Goal: Task Accomplishment & Management: Use online tool/utility

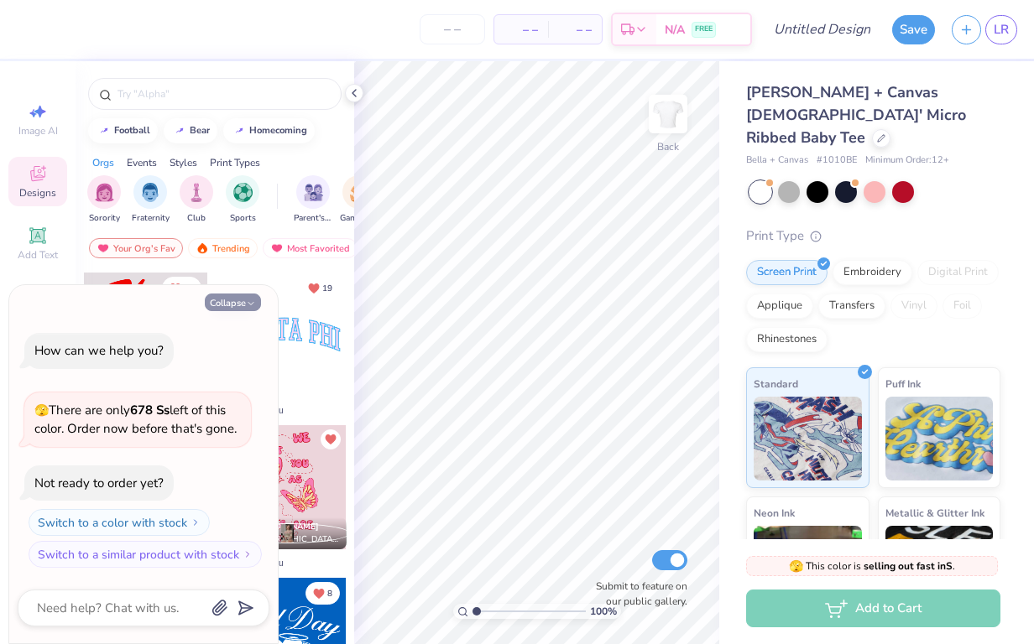
click at [258, 306] on button "Collapse" at bounding box center [233, 303] width 56 height 18
type textarea "x"
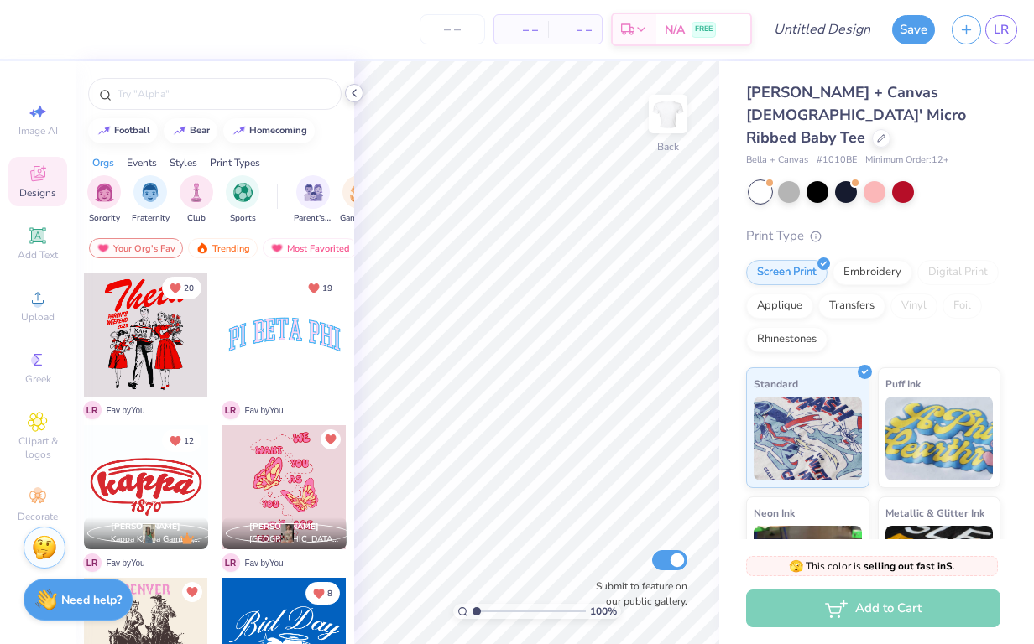
click at [351, 90] on icon at bounding box center [353, 92] width 13 height 13
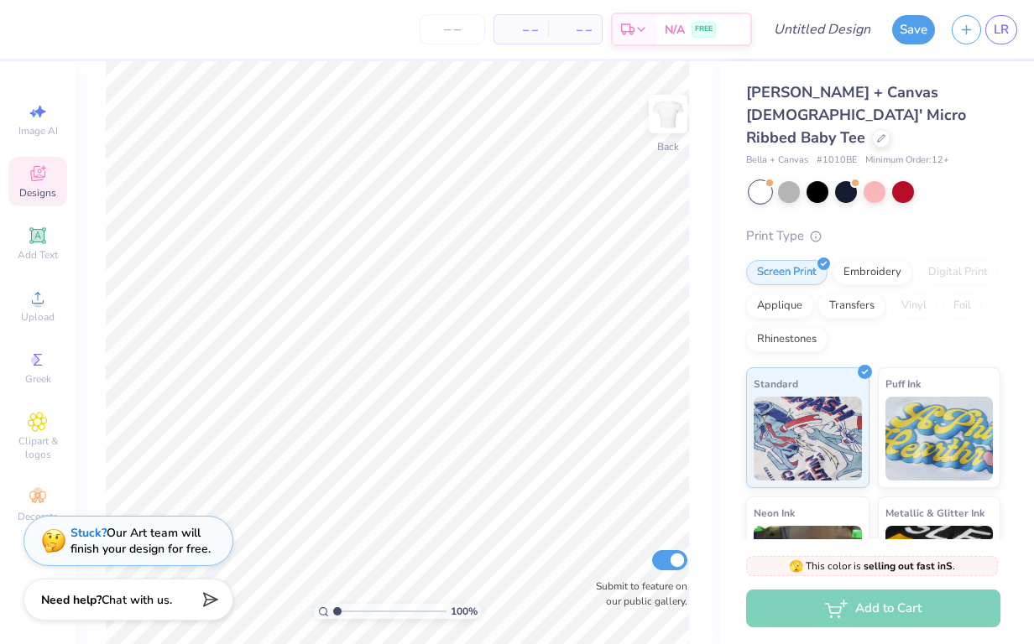
click at [143, 541] on div "Stuck? Our Art team will finish your design for free." at bounding box center [140, 541] width 140 height 32
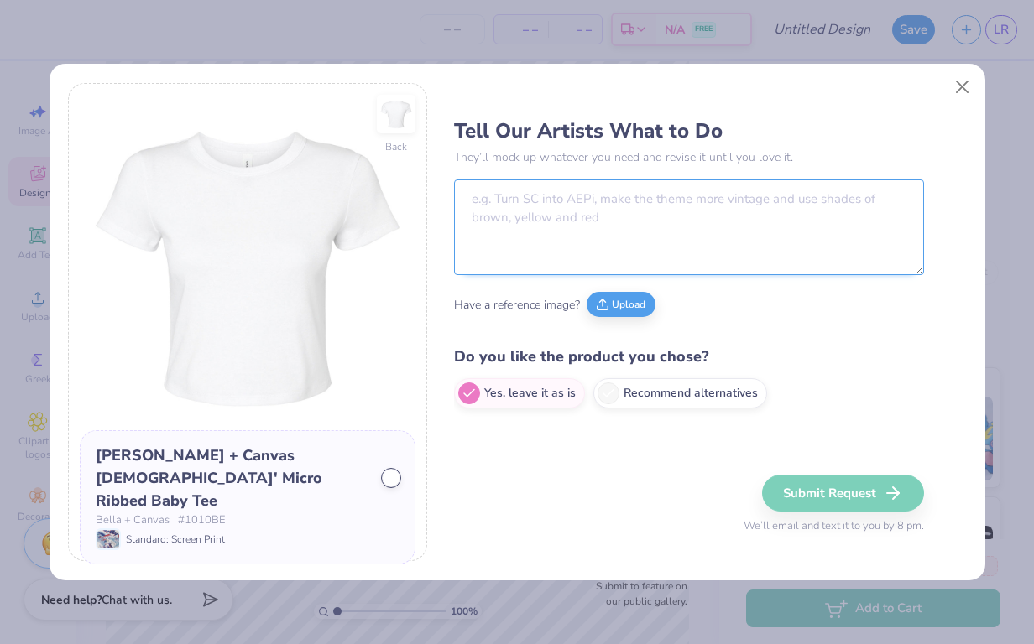
click at [614, 221] on textarea at bounding box center [689, 228] width 470 height 96
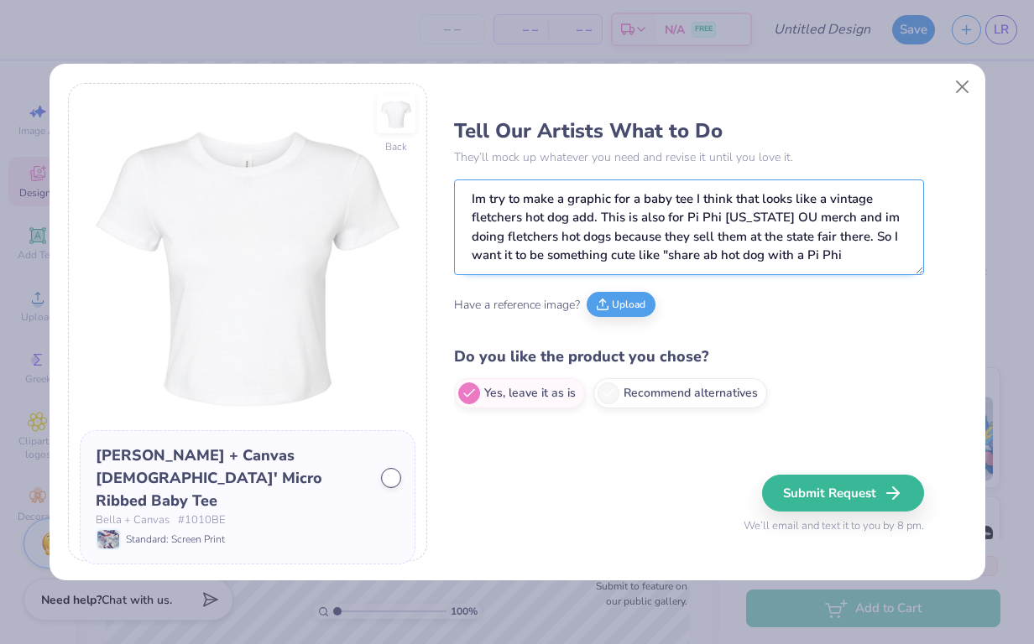
click at [670, 257] on textarea "Im try to make a graphic for a baby tee I think that looks like a vintage fletc…" at bounding box center [689, 228] width 470 height 96
click at [843, 254] on textarea "Im try to make a graphic for a baby tee I think that looks like a vintage fletc…" at bounding box center [689, 228] width 470 height 96
click at [506, 203] on textarea "Im try to make a graphic for a baby tee I think that looks like a vintage fletc…" at bounding box center [689, 228] width 470 height 96
click at [857, 261] on textarea "Im trying to make a graphic for a baby tee I think that looks like a vintage fl…" at bounding box center [689, 228] width 470 height 96
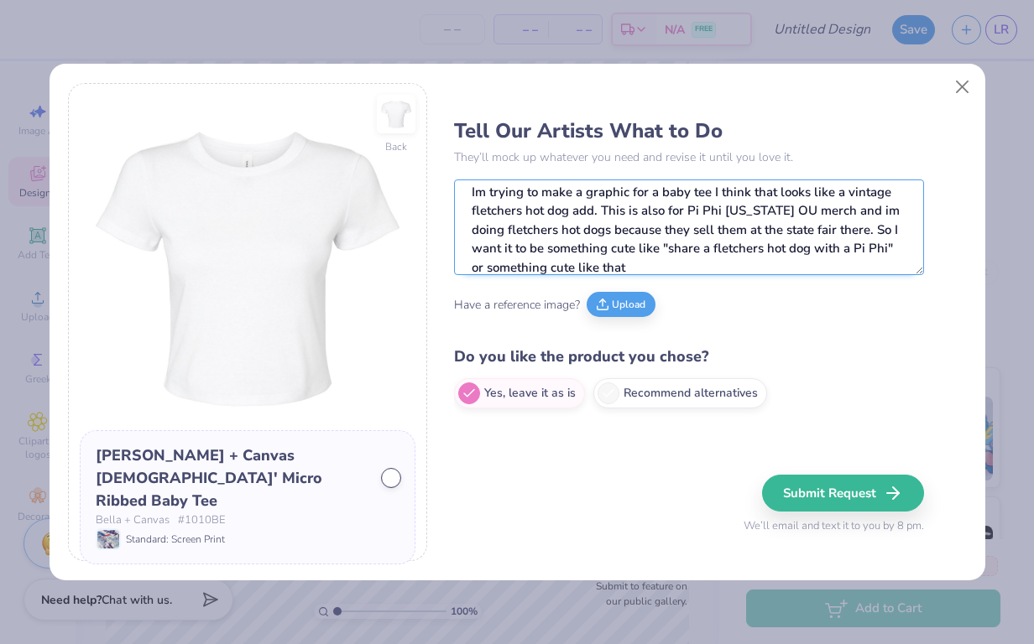
click at [562, 267] on textarea "Im trying to make a graphic for a baby tee I think that looks like a vintage fl…" at bounding box center [689, 228] width 470 height 96
click at [672, 270] on textarea "Im trying to make a graphic for a baby tee I think that looks like a vintage fl…" at bounding box center [689, 228] width 470 height 96
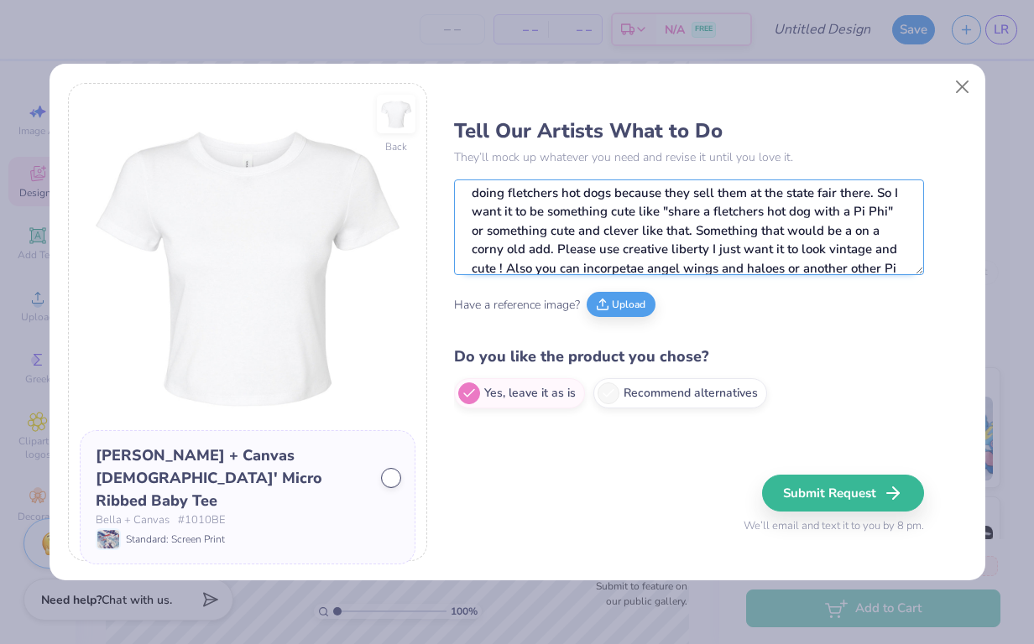
scroll to position [62, 0]
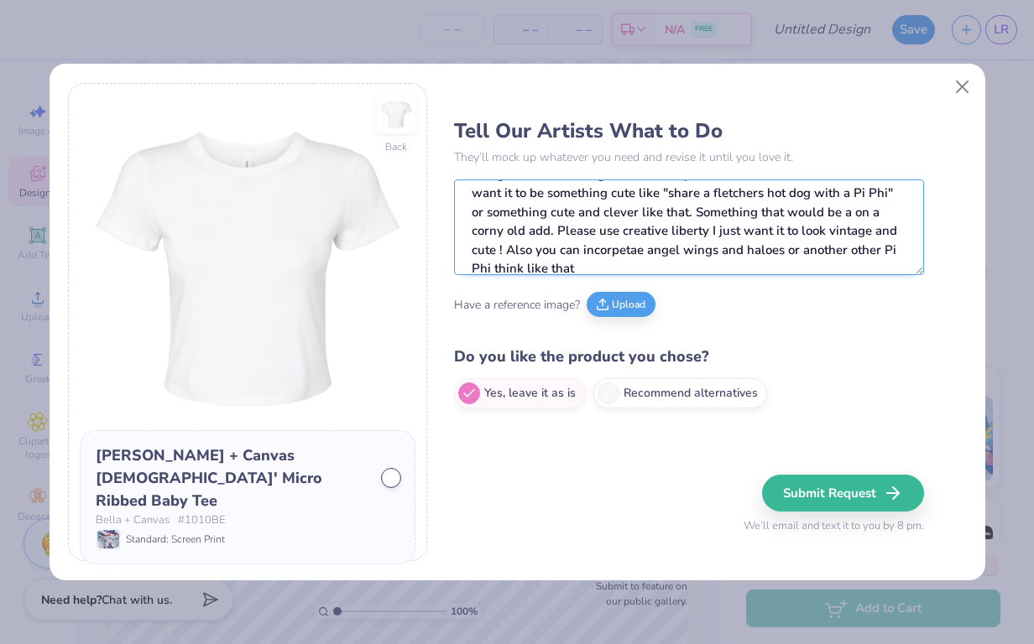
click at [592, 253] on textarea "Im trying to make a graphic for a baby tee I think that looks like a vintage fl…" at bounding box center [689, 228] width 470 height 96
click at [614, 250] on textarea "Im trying to make a graphic for a baby tee I think that looks like a vintage fl…" at bounding box center [689, 228] width 470 height 96
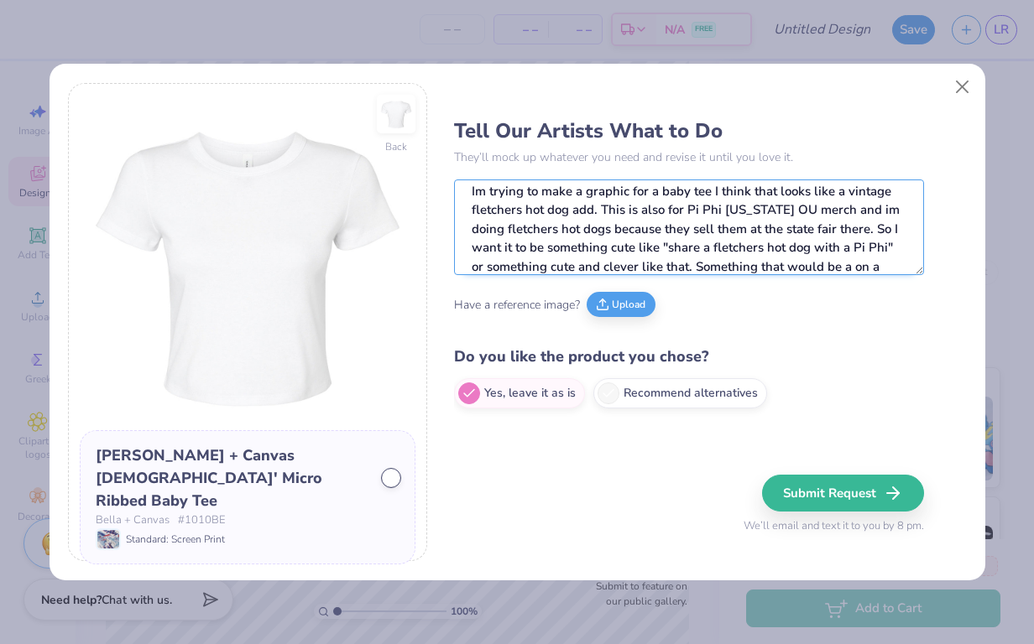
scroll to position [0, 0]
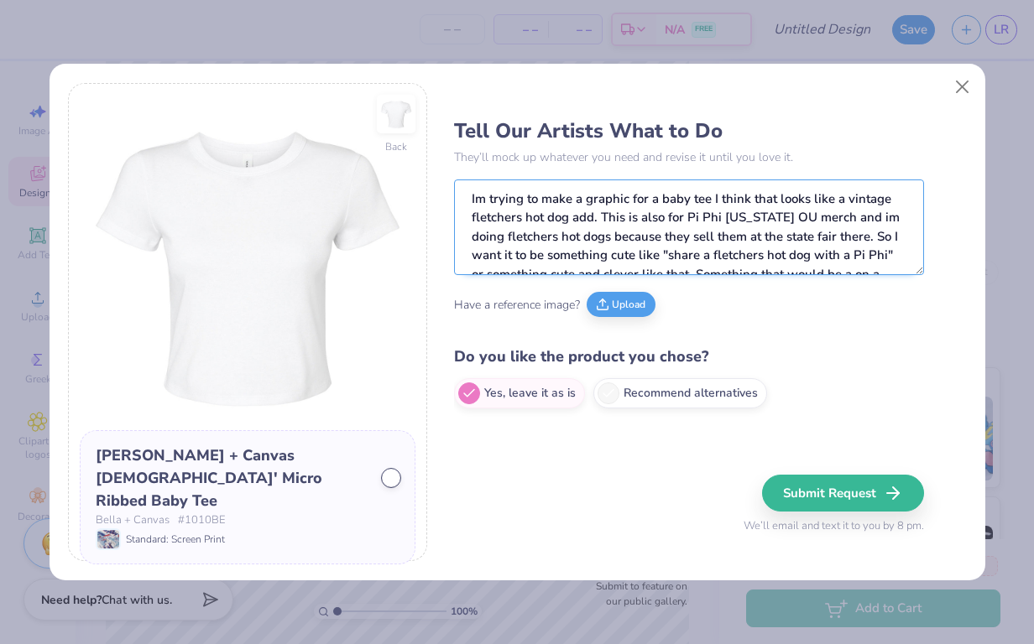
drag, startPoint x: 751, startPoint y: 201, endPoint x: 707, endPoint y: 205, distance: 43.8
click at [706, 205] on textarea "Im trying to make a graphic for a baby tee I think that looks like a vintage fl…" at bounding box center [689, 228] width 470 height 96
drag, startPoint x: 494, startPoint y: 219, endPoint x: 471, endPoint y: 219, distance: 23.5
click at [471, 219] on textarea "Im trying to make a graphic for a baby tee that looks like a vintage fletchers …" at bounding box center [689, 228] width 470 height 96
drag, startPoint x: 494, startPoint y: 239, endPoint x: 465, endPoint y: 240, distance: 29.4
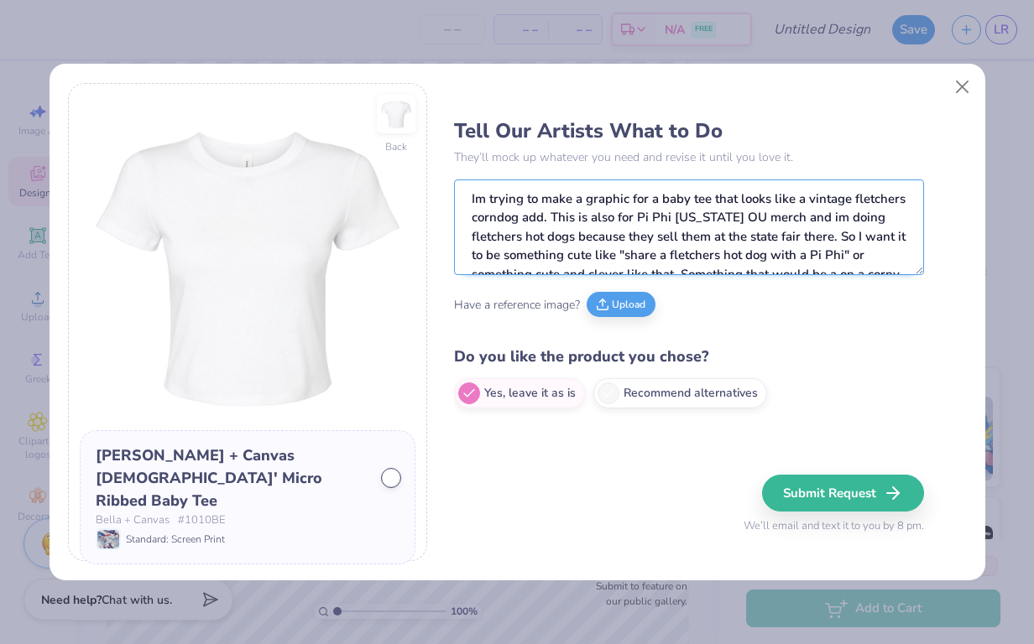
click at [465, 240] on textarea "Im trying to make a graphic for a baby tee that looks like a vintage fletchers …" at bounding box center [689, 228] width 470 height 96
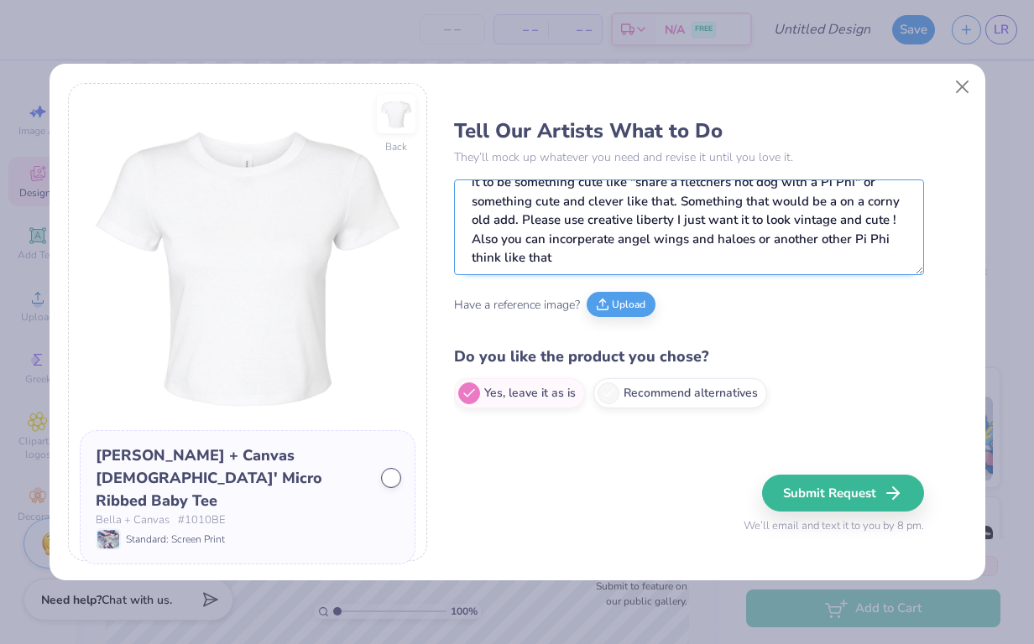
scroll to position [72, 0]
click at [587, 259] on textarea "Im trying to make a graphic for a baby tee that looks like a vintage fletchers …" at bounding box center [689, 228] width 470 height 96
click at [574, 259] on textarea "Im trying to make a graphic for a baby tee that looks like a vintage fletchers …" at bounding box center [689, 228] width 470 height 96
type textarea "Im trying to make a graphic for a baby tee that looks like a vintage fletchers …"
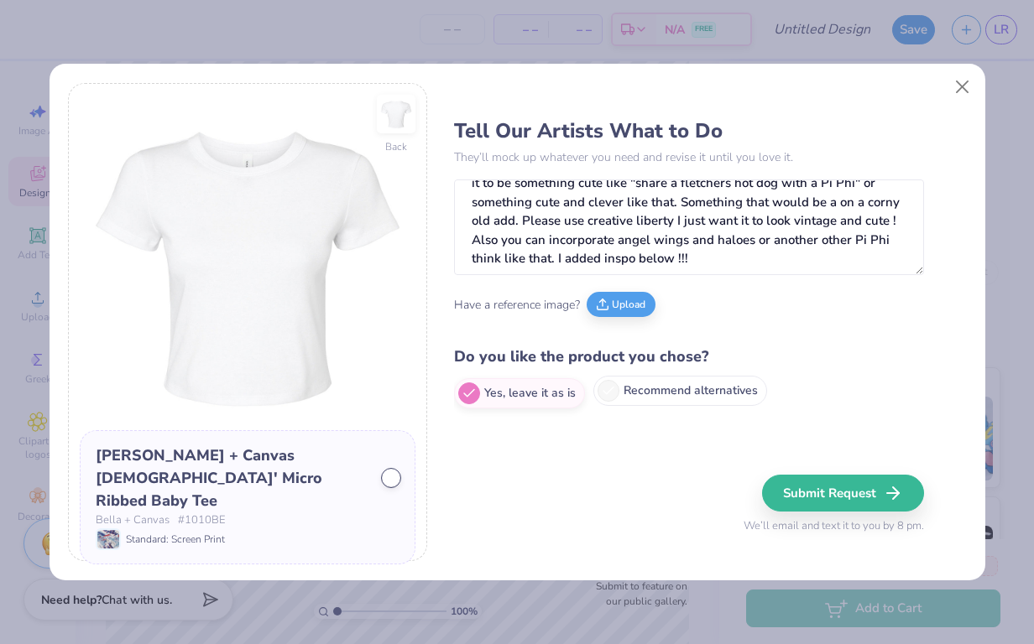
click at [616, 389] on span at bounding box center [608, 391] width 22 height 22
click at [465, 389] on input "Recommend alternatives" at bounding box center [459, 393] width 11 height 11
radio input "true"
click at [607, 304] on icon at bounding box center [603, 302] width 12 height 12
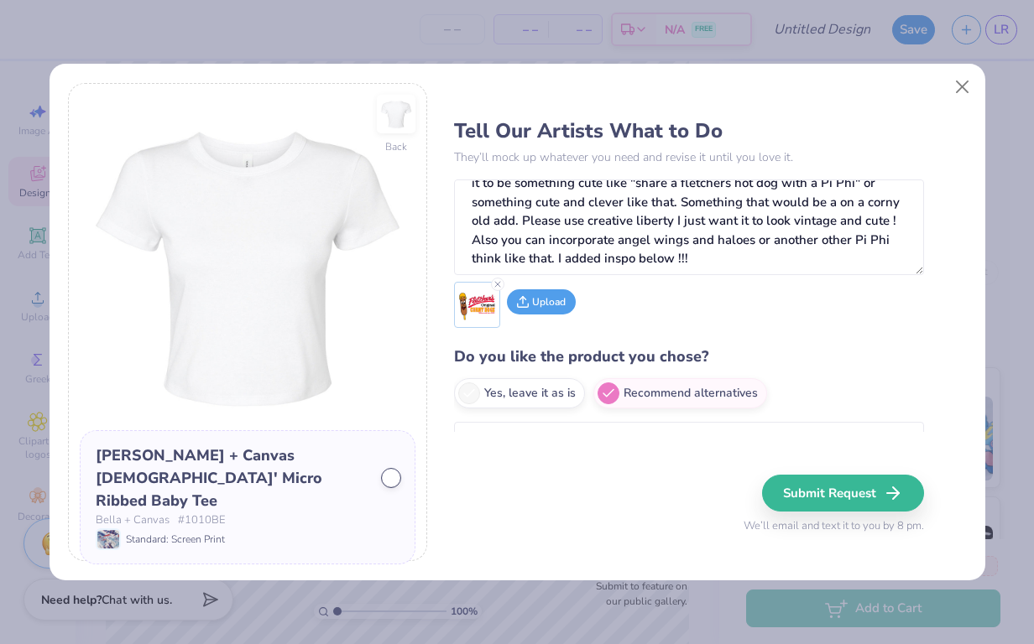
click at [550, 310] on button "Upload" at bounding box center [541, 301] width 69 height 25
click at [582, 300] on button "Upload" at bounding box center [594, 301] width 69 height 25
click at [639, 305] on button "Upload" at bounding box center [647, 301] width 69 height 25
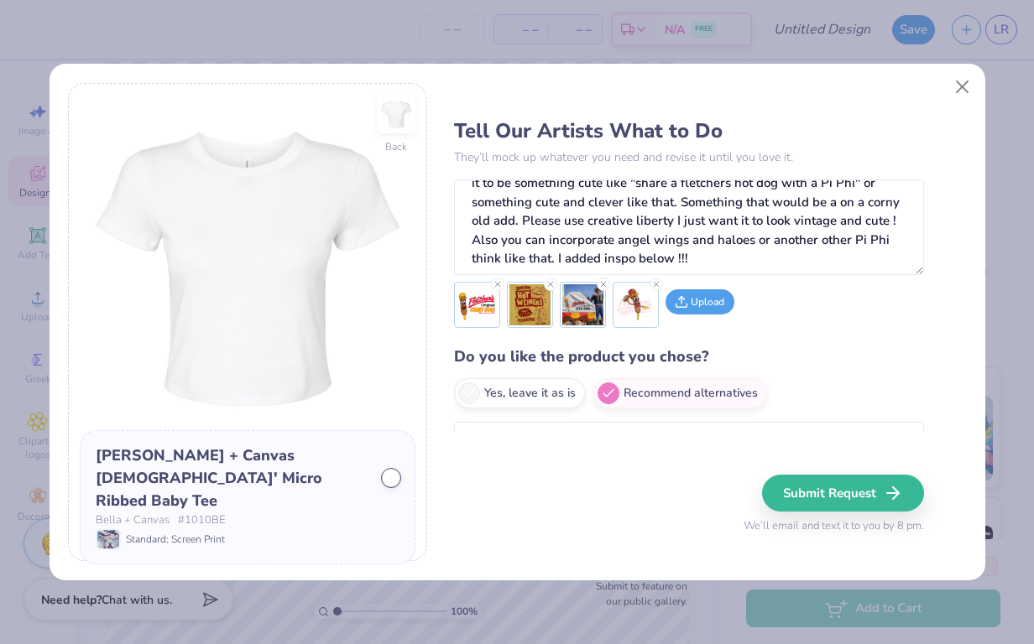
click at [685, 304] on icon at bounding box center [681, 302] width 12 height 12
click at [696, 301] on button "Upload" at bounding box center [699, 301] width 69 height 25
click at [752, 307] on button "Upload" at bounding box center [752, 301] width 69 height 25
click at [759, 305] on button "Upload" at bounding box center [752, 301] width 69 height 25
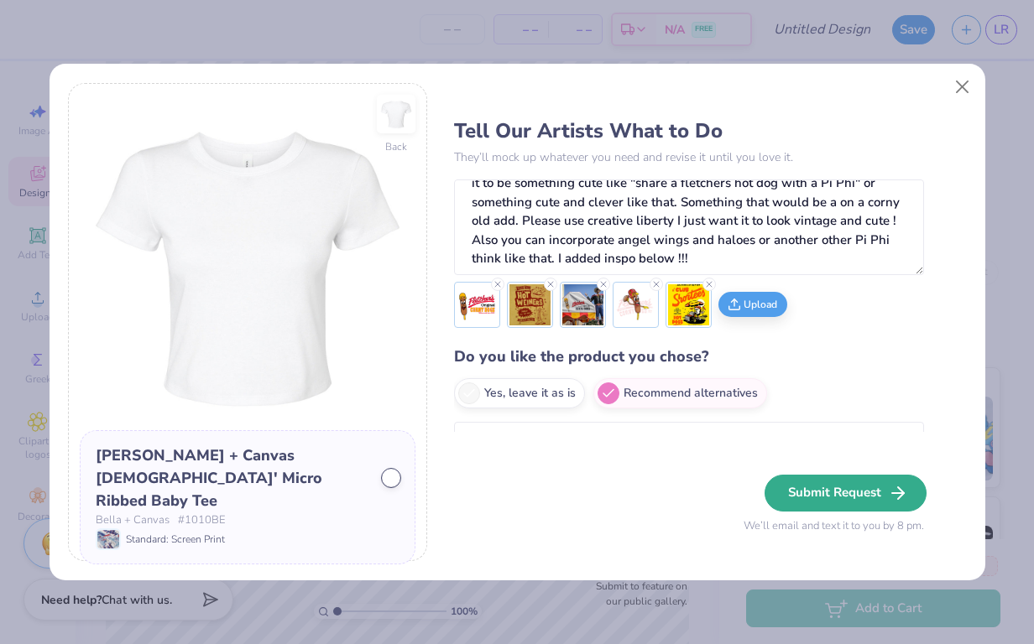
click at [826, 496] on button "Submit Request" at bounding box center [845, 493] width 162 height 37
radio input "true"
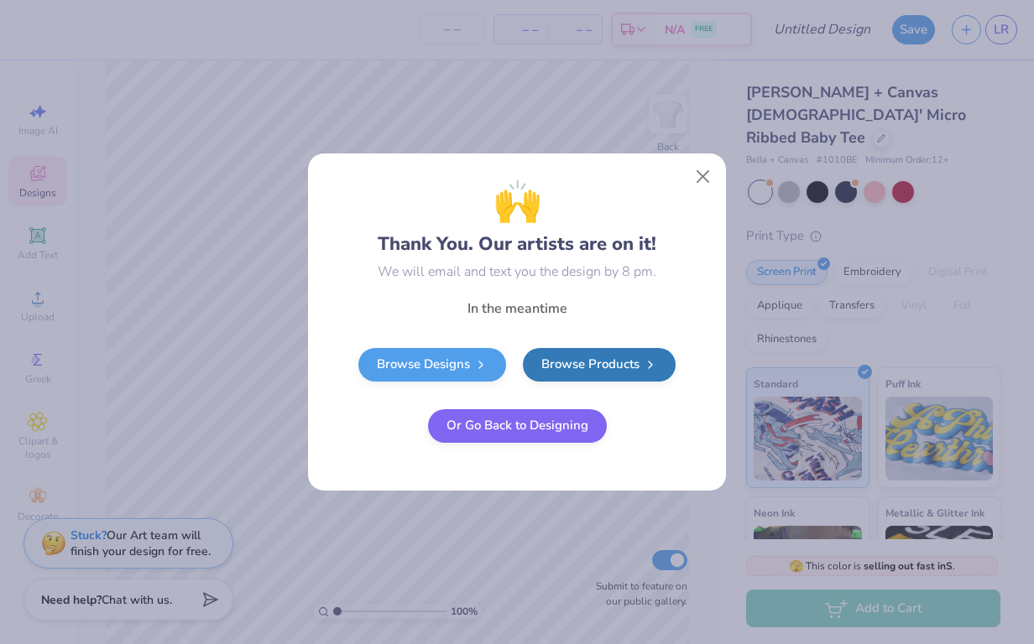
scroll to position [0, 0]
click at [703, 179] on button "Close" at bounding box center [703, 177] width 32 height 32
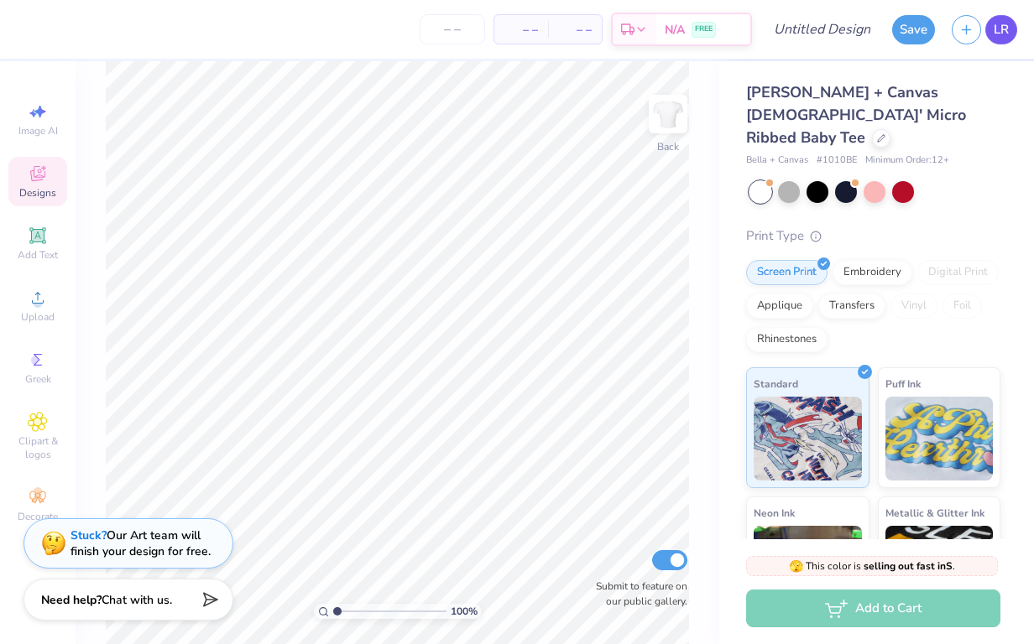
click at [1008, 33] on span "LR" at bounding box center [1000, 29] width 15 height 19
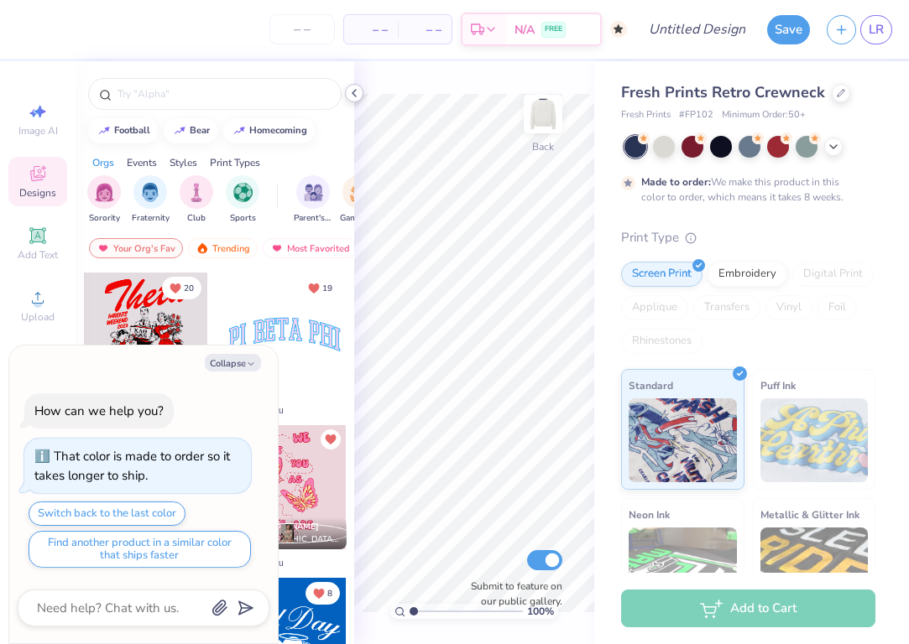
click at [352, 91] on icon at bounding box center [353, 92] width 13 height 13
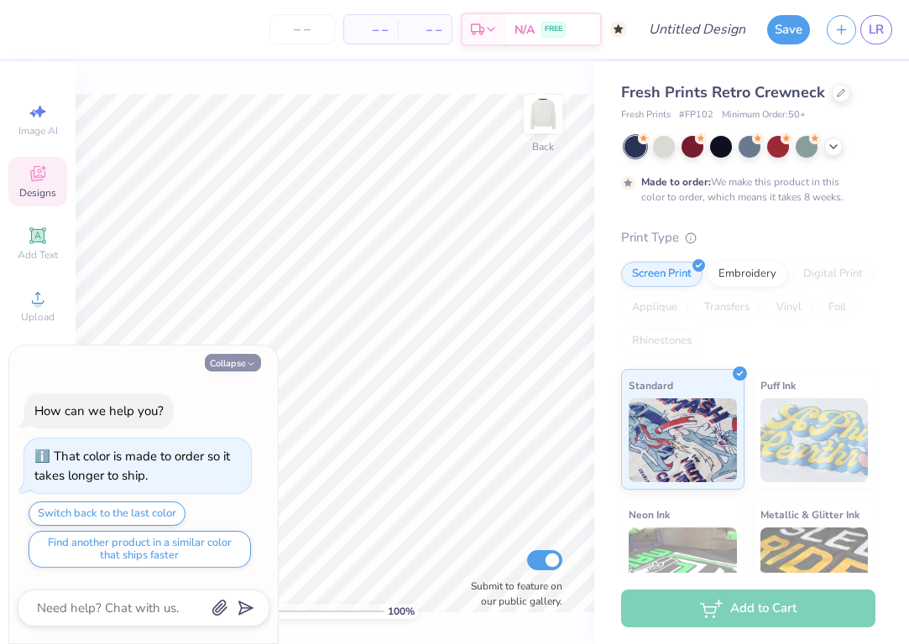
click at [251, 364] on icon "button" at bounding box center [251, 364] width 10 height 10
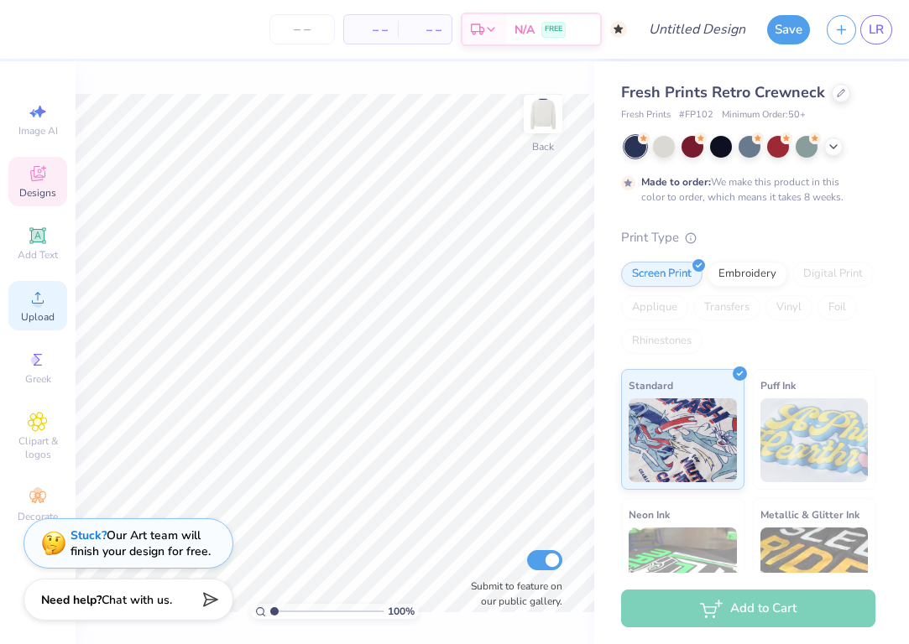
click at [39, 306] on circle at bounding box center [37, 303] width 9 height 9
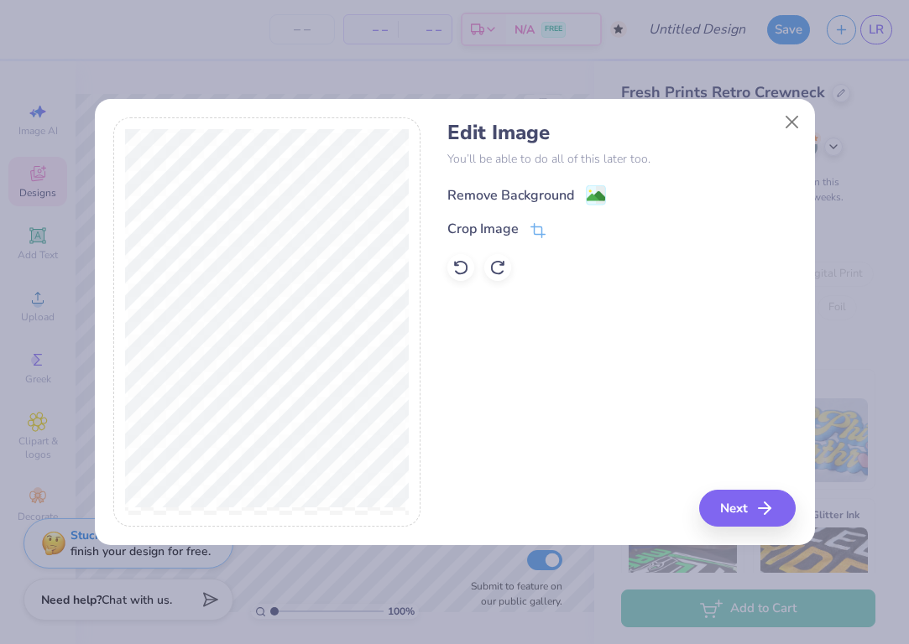
click at [575, 197] on div "Remove Background" at bounding box center [526, 195] width 159 height 21
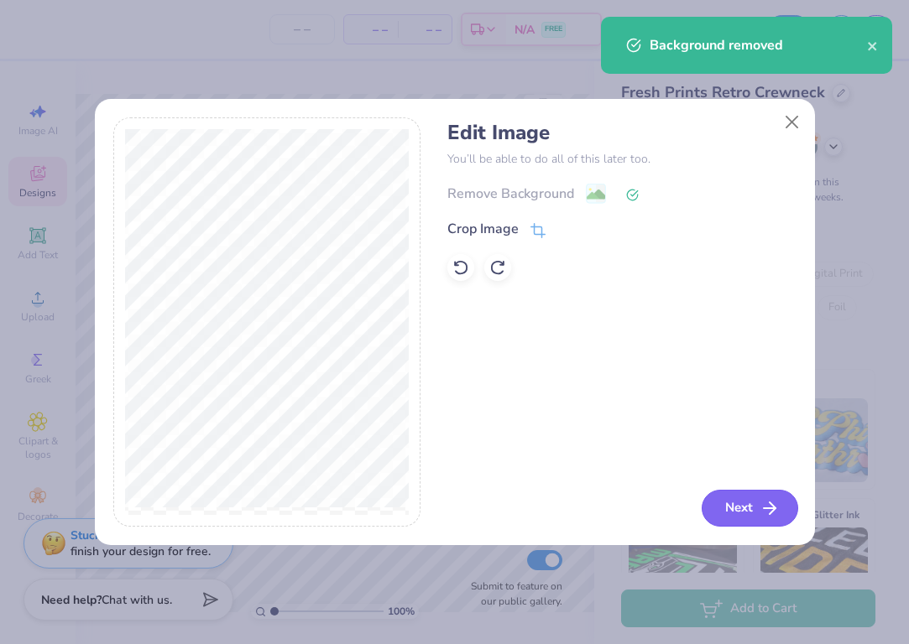
click at [737, 509] on button "Next" at bounding box center [749, 508] width 96 height 37
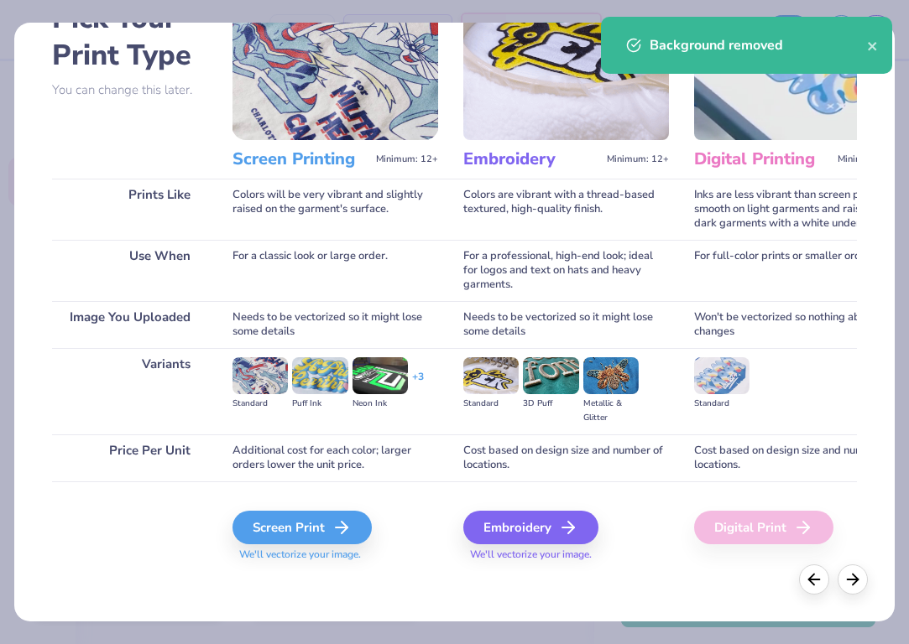
scroll to position [108, 0]
click at [309, 540] on div "Screen Print" at bounding box center [304, 528] width 139 height 34
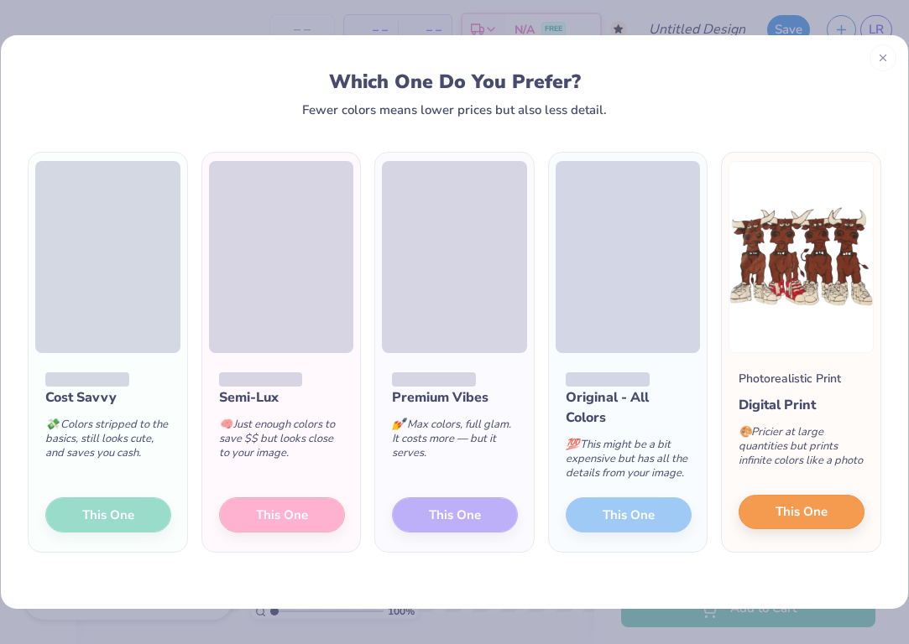
click at [806, 513] on span "This One" at bounding box center [801, 512] width 52 height 19
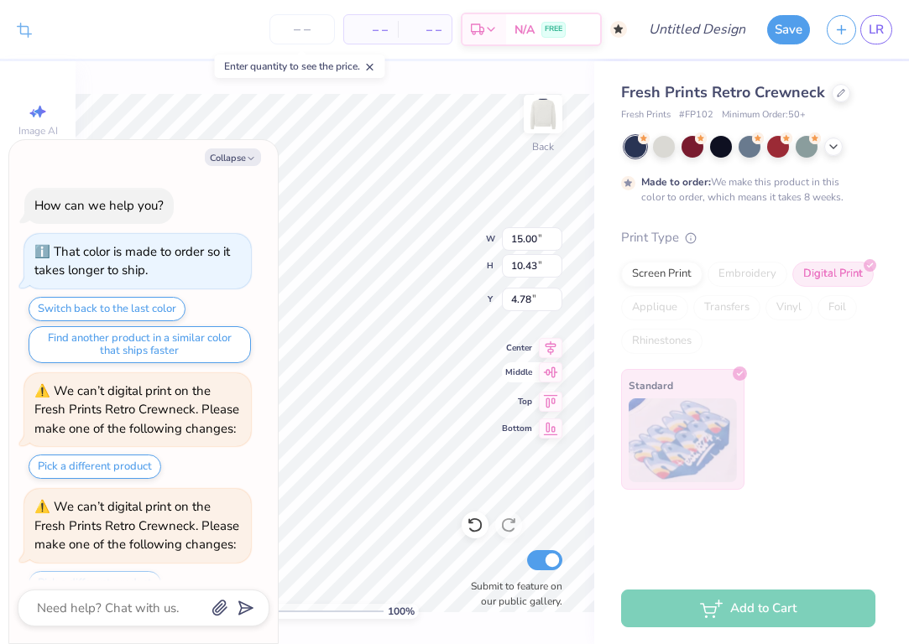
scroll to position [138, 0]
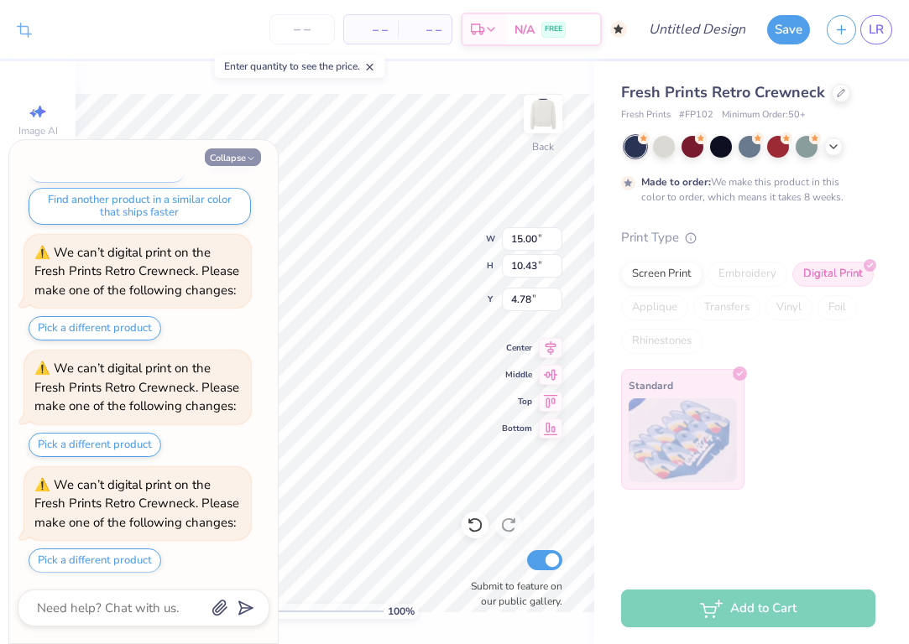
click at [246, 159] on icon "button" at bounding box center [251, 159] width 10 height 10
type textarea "x"
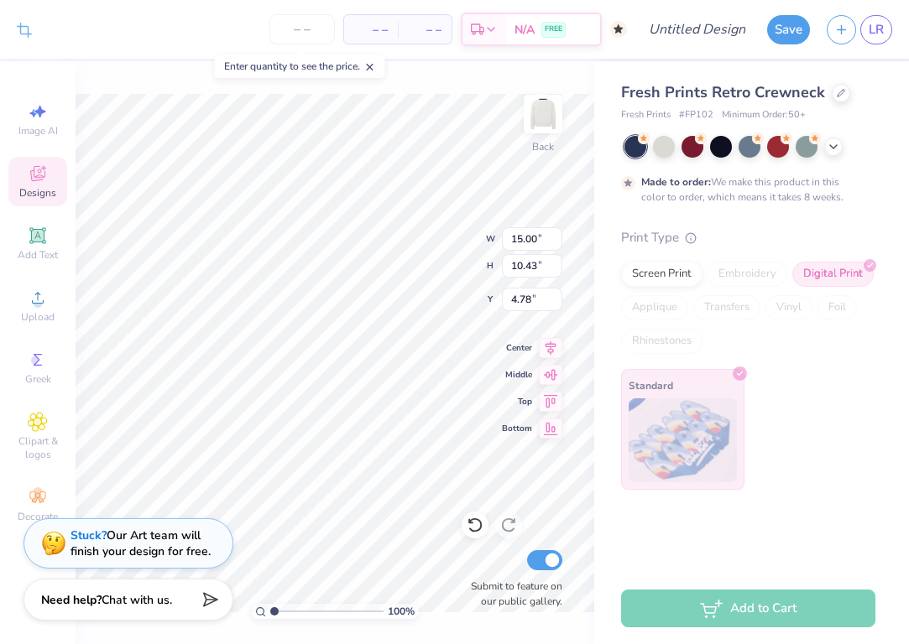
type input "13.74"
type input "9.56"
type input "5.66"
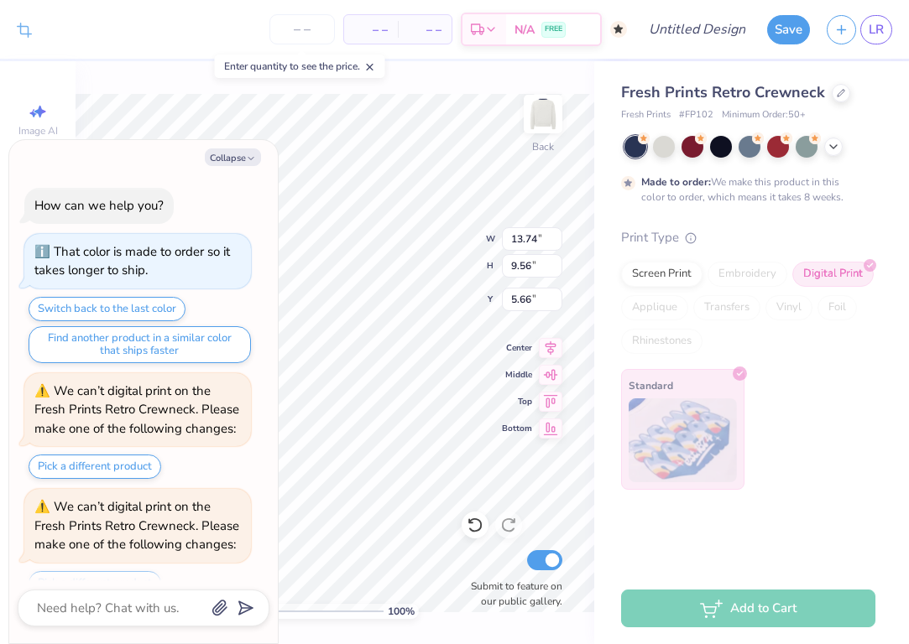
scroll to position [253, 0]
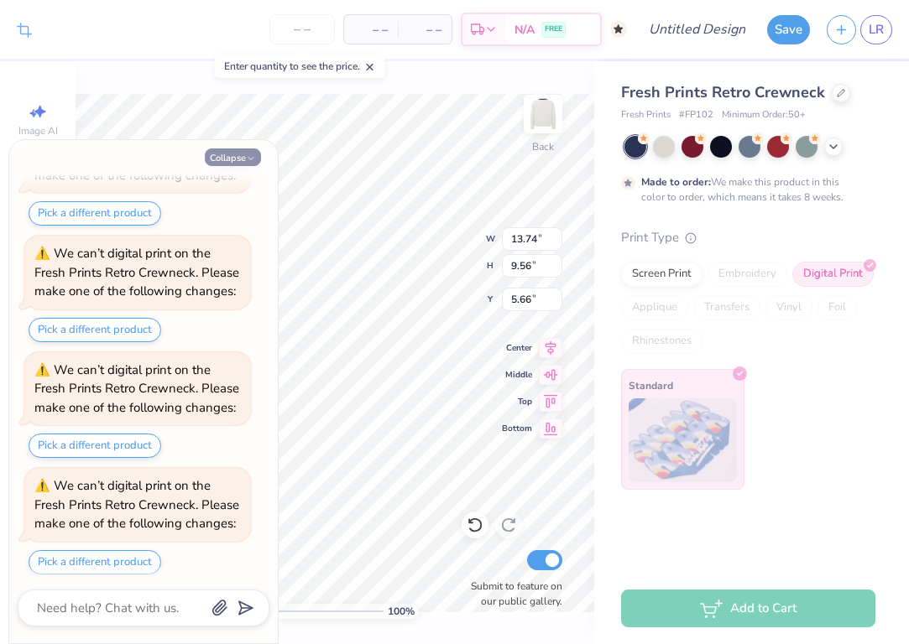
click at [250, 154] on icon "button" at bounding box center [251, 159] width 10 height 10
type textarea "x"
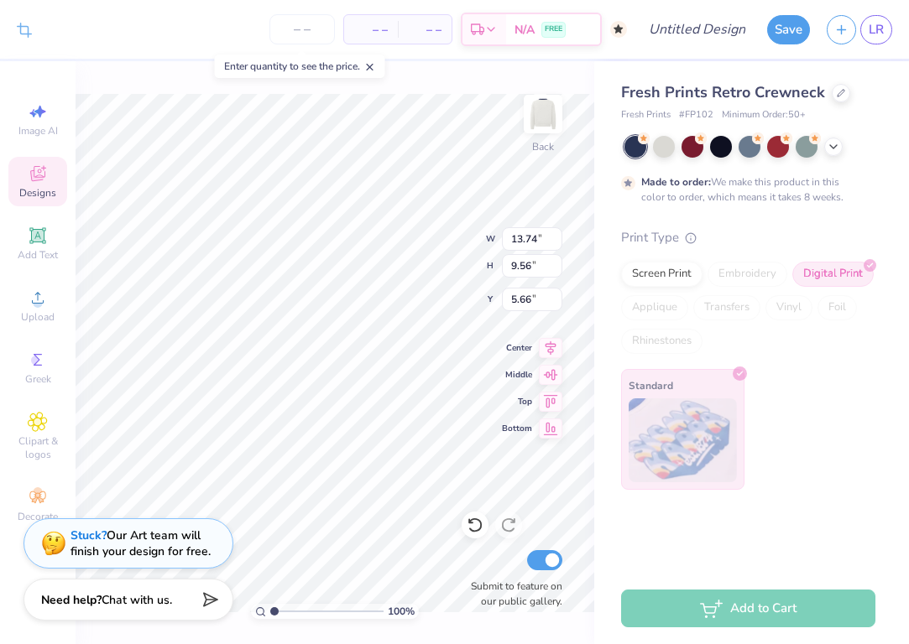
type input "1.95"
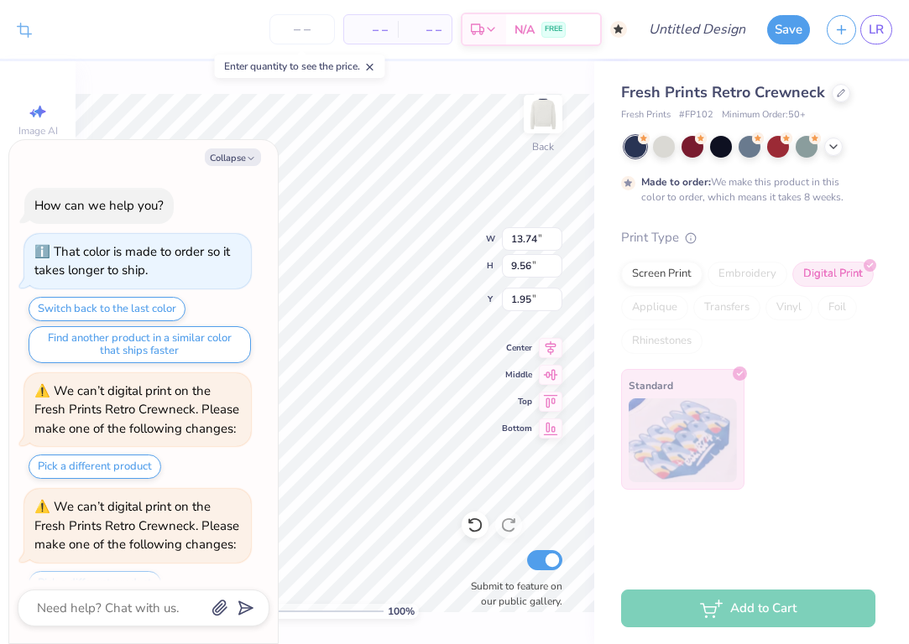
scroll to position [368, 0]
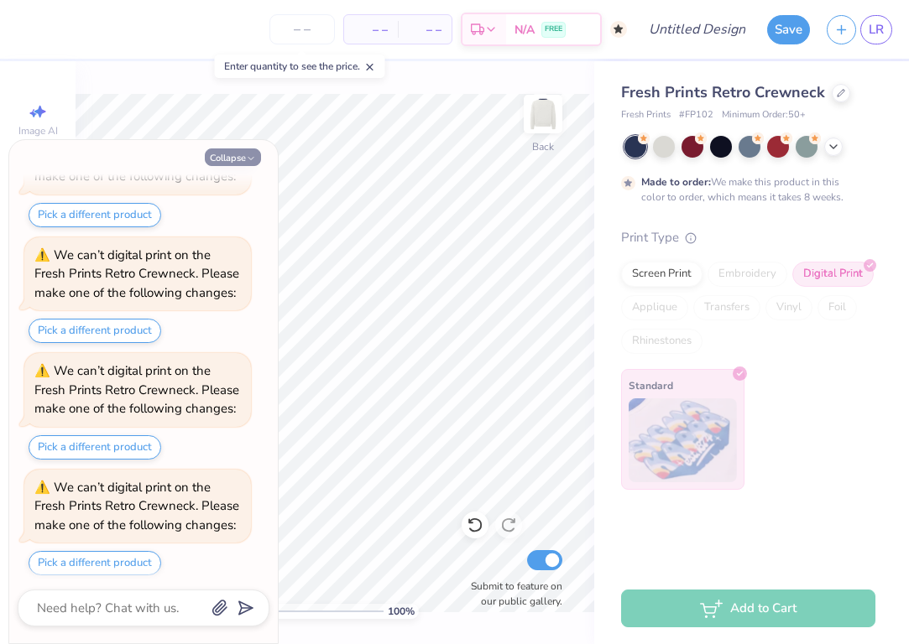
click at [242, 153] on button "Collapse" at bounding box center [233, 158] width 56 height 18
type textarea "x"
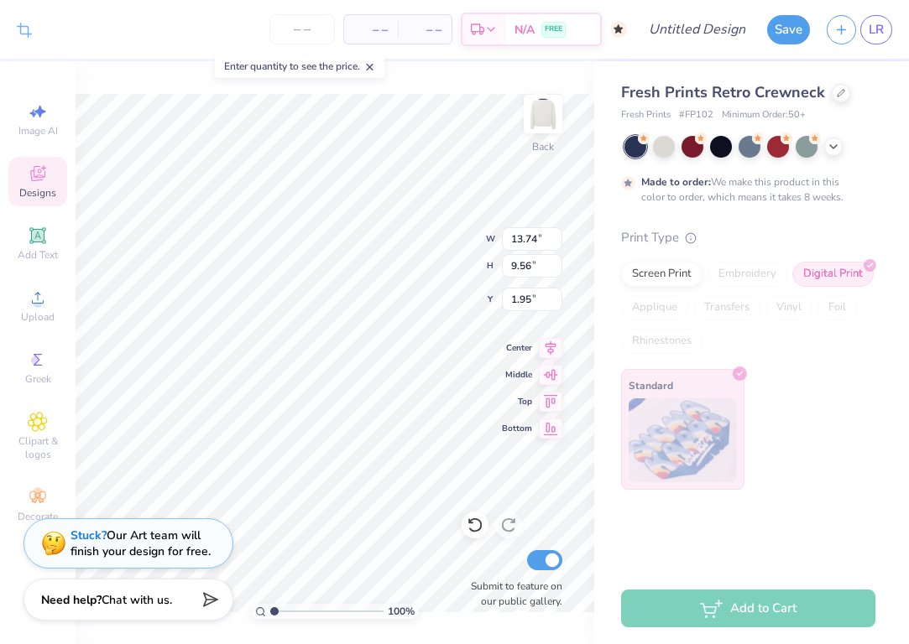
type input "12.80"
type input "8.91"
type input "2.60"
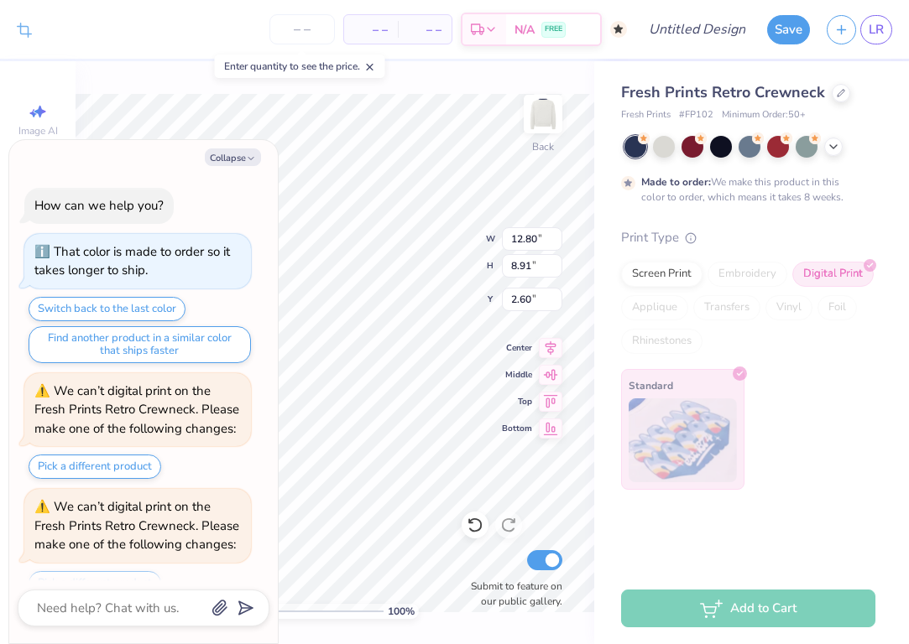
scroll to position [483, 0]
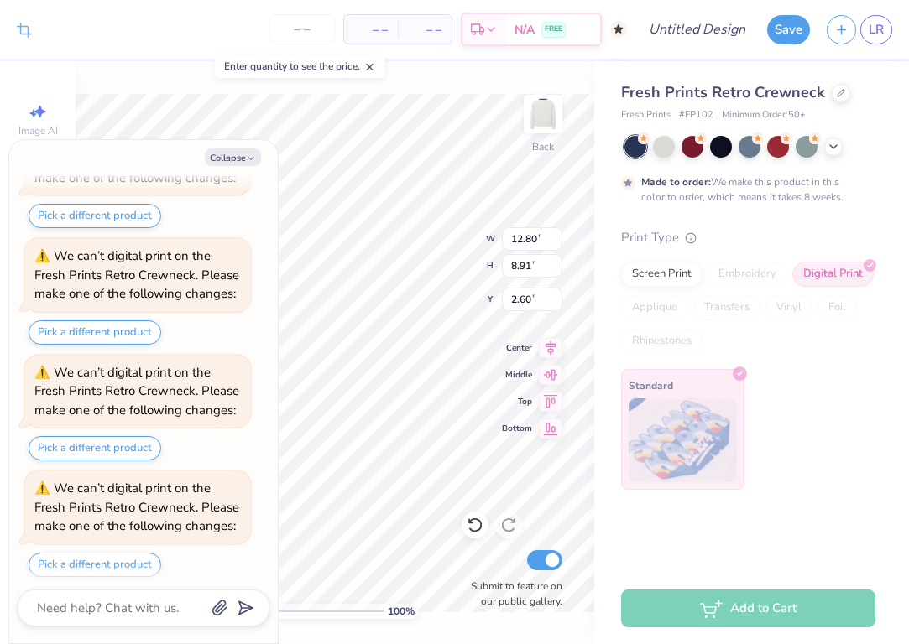
type textarea "x"
type input "1.58"
click at [252, 158] on icon "button" at bounding box center [251, 159] width 10 height 10
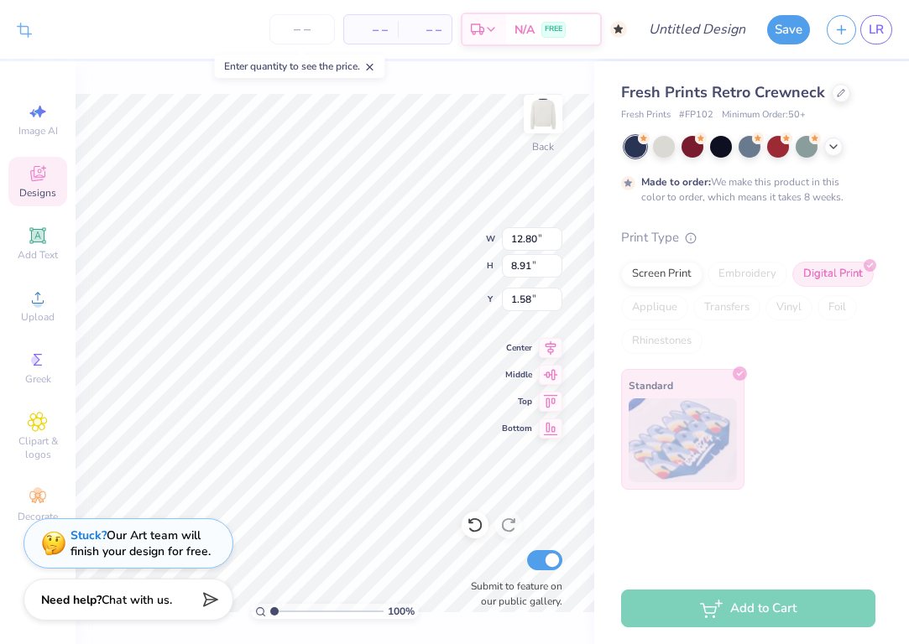
type textarea "x"
type input "1.64"
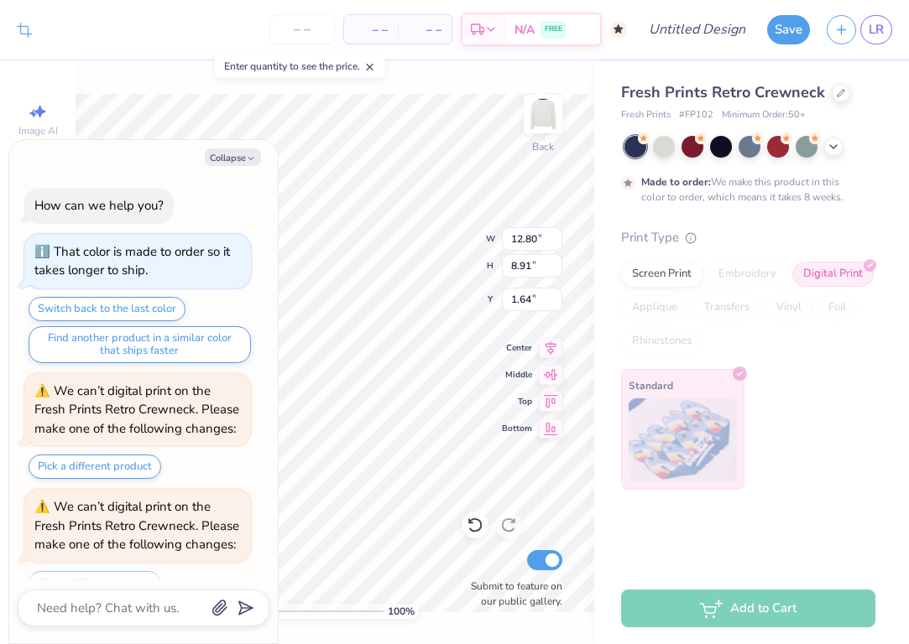
scroll to position [713, 0]
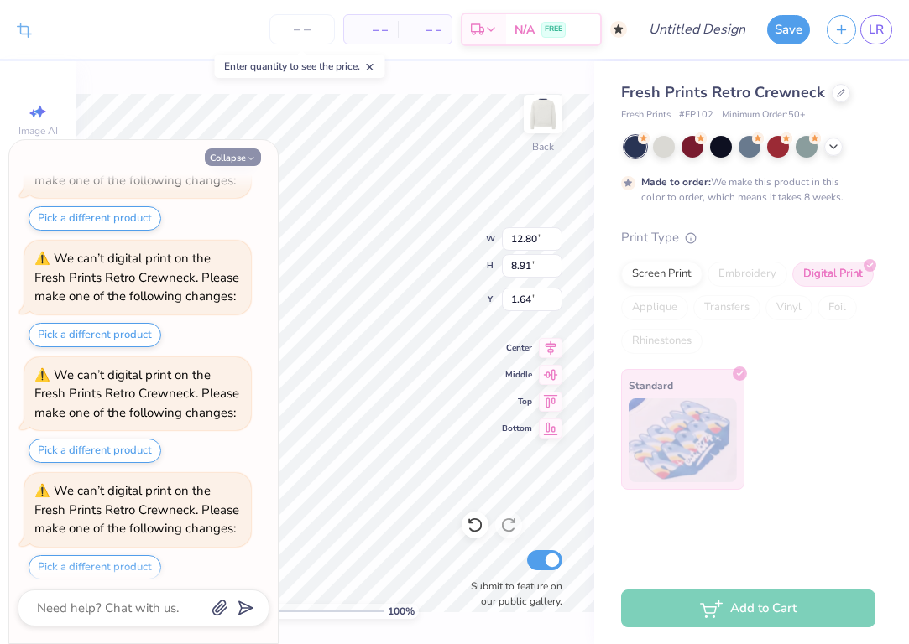
click at [237, 156] on button "Collapse" at bounding box center [233, 158] width 56 height 18
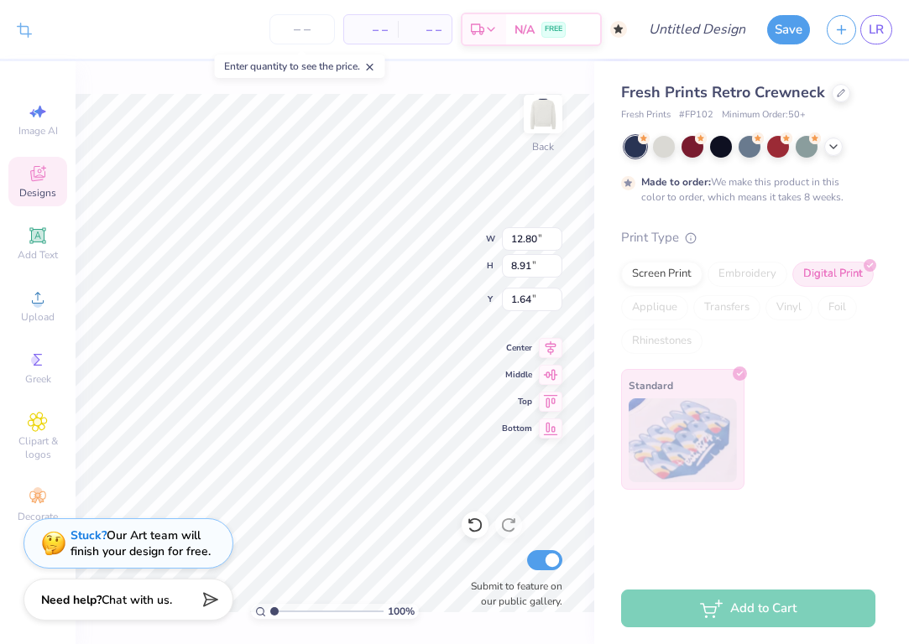
type textarea "x"
type input "12.30"
type input "8.56"
type input "1.99"
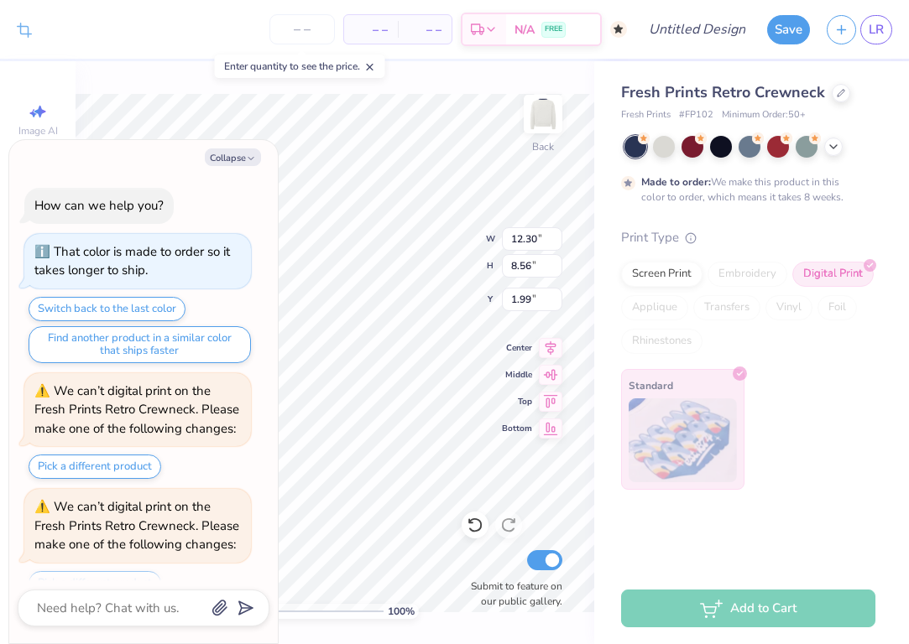
scroll to position [828, 0]
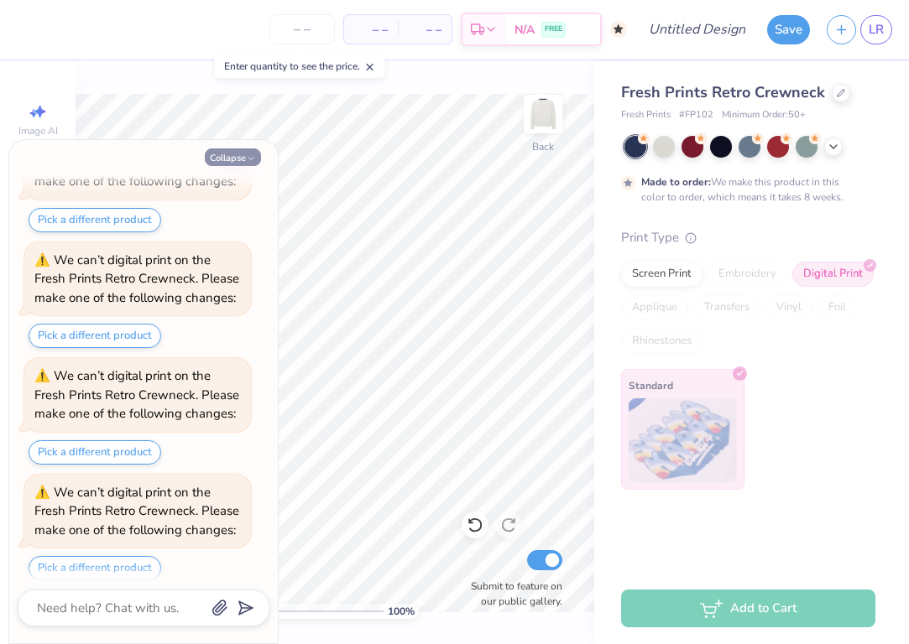
click at [249, 154] on icon "button" at bounding box center [251, 159] width 10 height 10
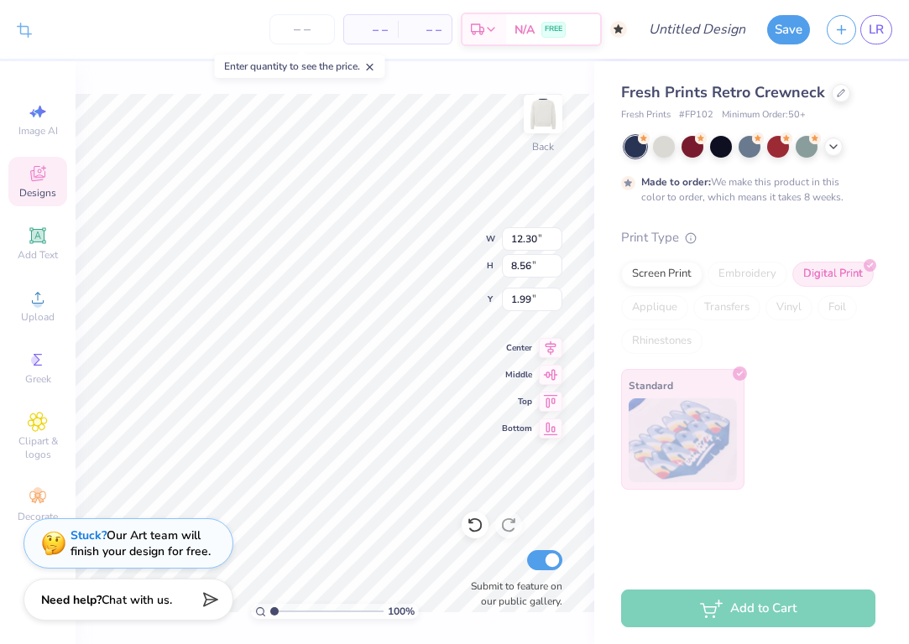
type textarea "x"
type input "2.06"
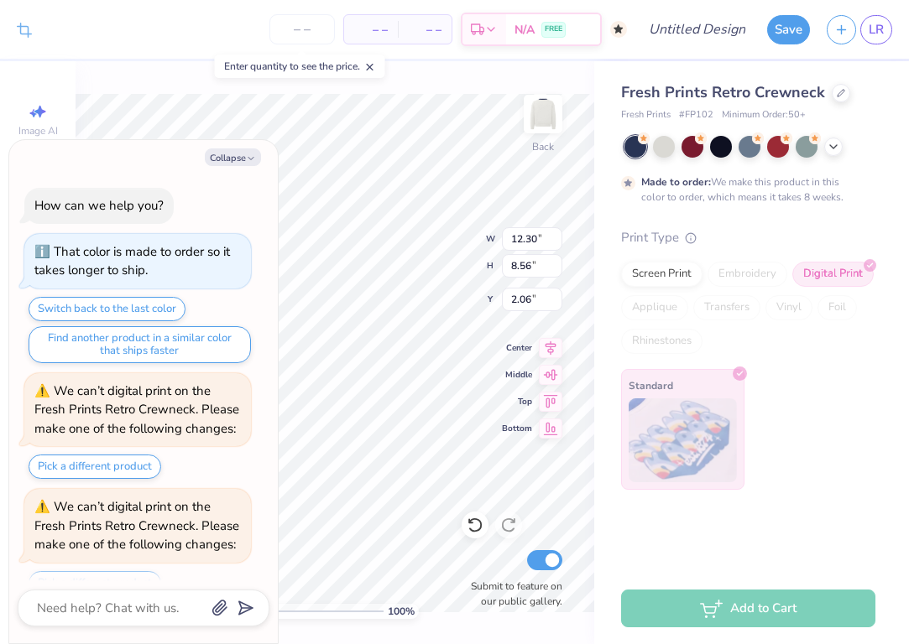
scroll to position [943, 0]
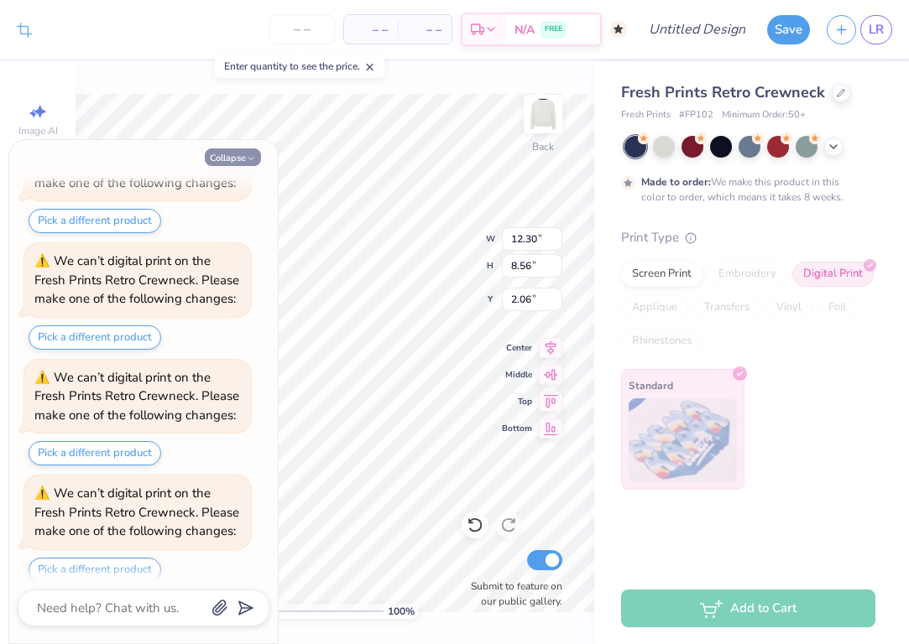
click at [230, 156] on button "Collapse" at bounding box center [233, 158] width 56 height 18
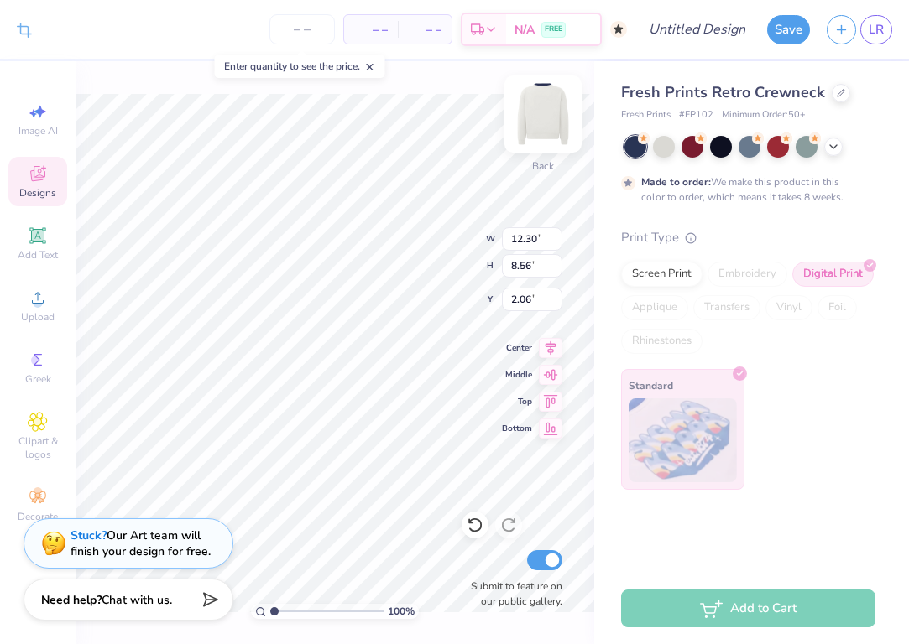
click at [542, 113] on img at bounding box center [542, 114] width 67 height 67
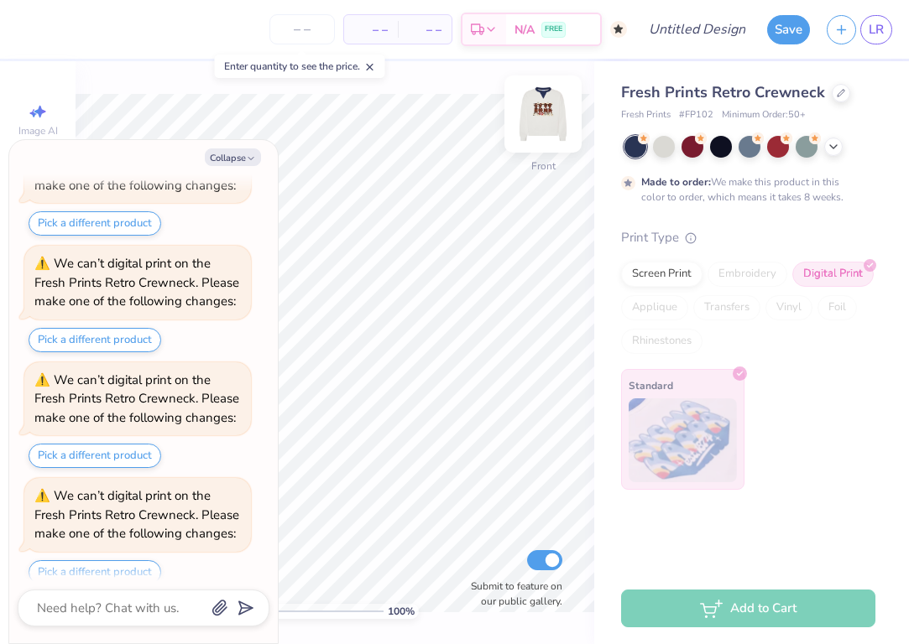
click at [532, 117] on img at bounding box center [542, 114] width 67 height 67
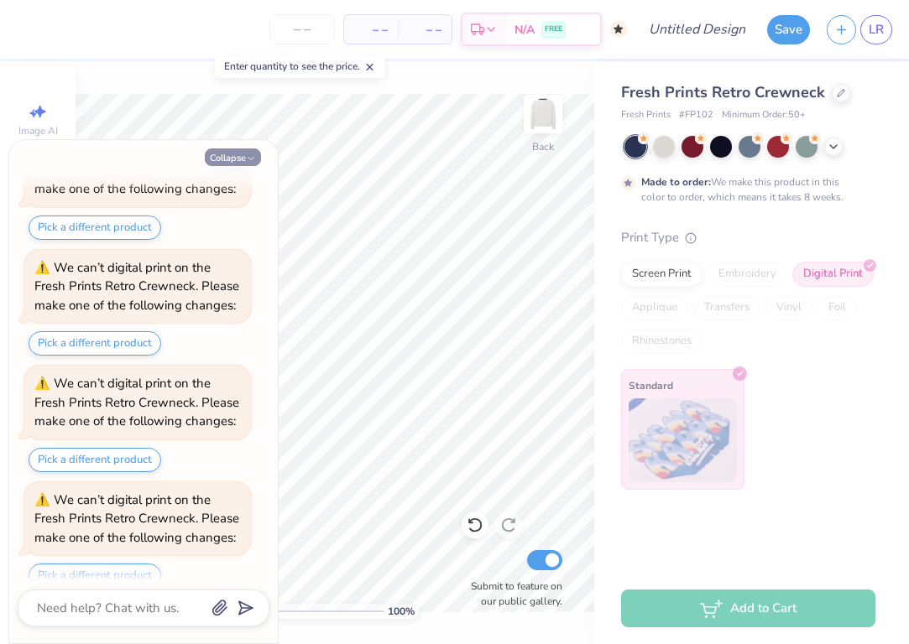
click at [237, 154] on button "Collapse" at bounding box center [233, 158] width 56 height 18
type textarea "x"
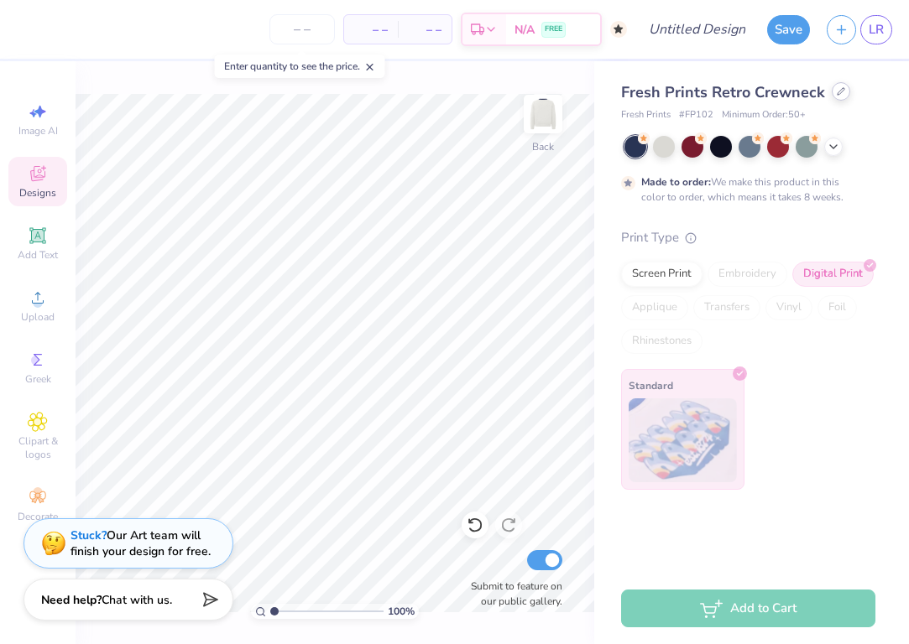
click at [837, 90] on icon at bounding box center [841, 91] width 8 height 8
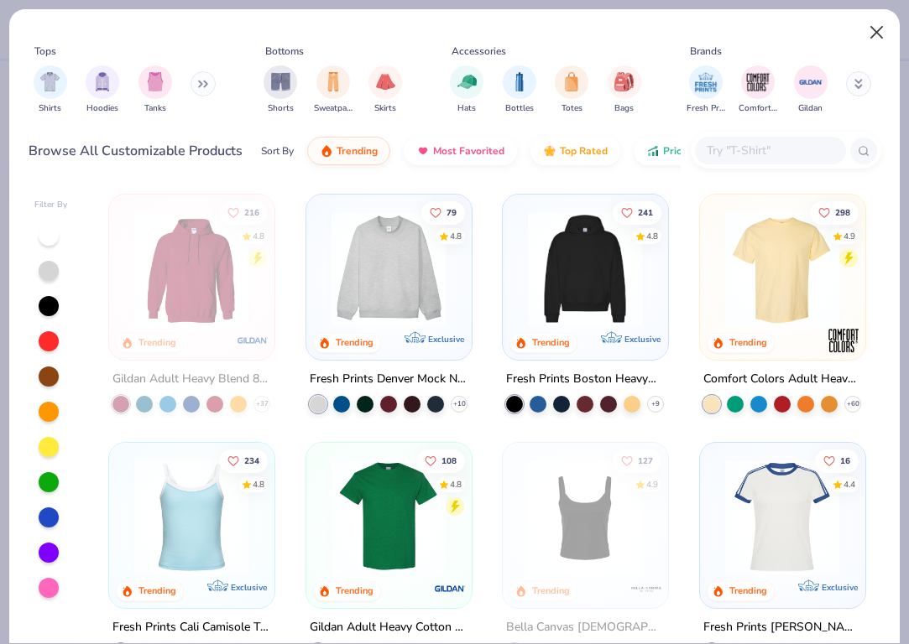
click at [879, 25] on button "Close" at bounding box center [877, 33] width 32 height 32
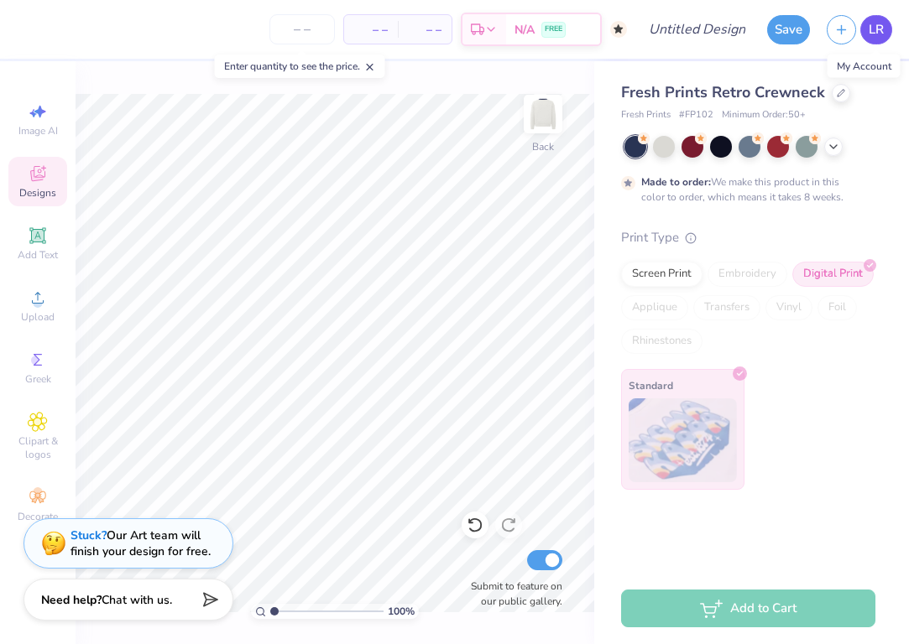
click at [879, 34] on span "LR" at bounding box center [875, 29] width 15 height 19
click at [837, 93] on icon at bounding box center [840, 91] width 7 height 7
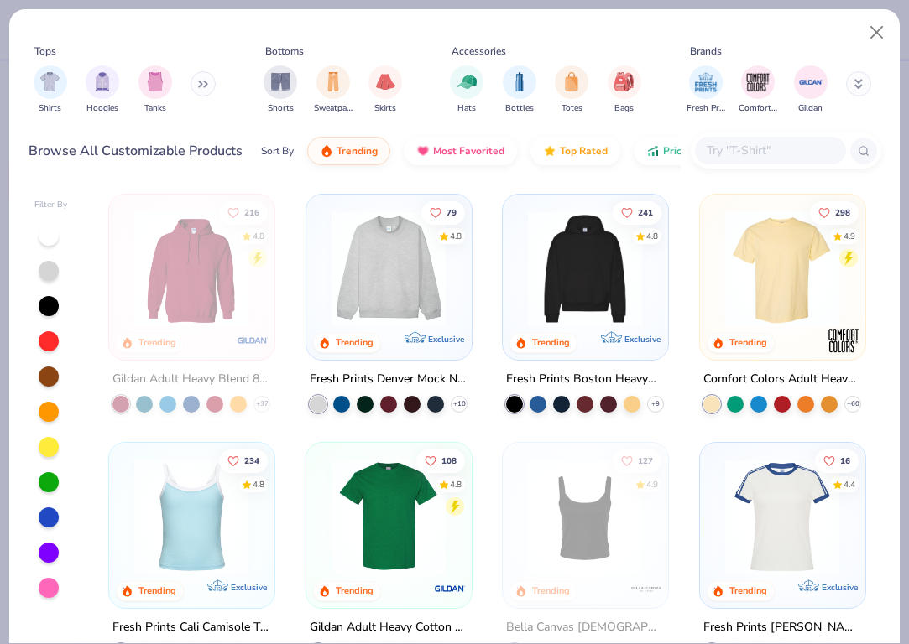
click at [722, 152] on input "text" at bounding box center [769, 150] width 129 height 19
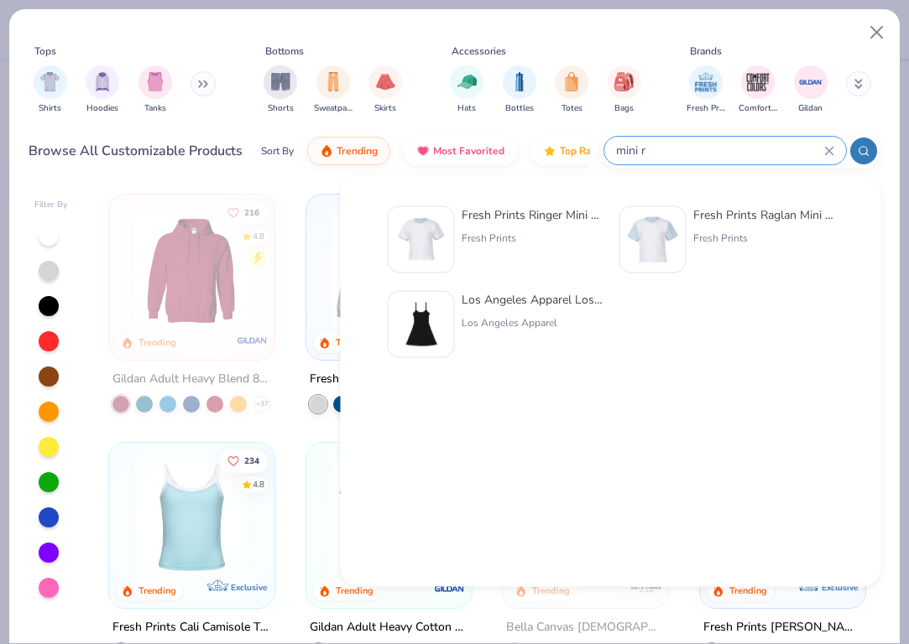
type input "mini r"
click at [547, 211] on div "Fresh Prints Ringer Mini Tee" at bounding box center [531, 215] width 141 height 18
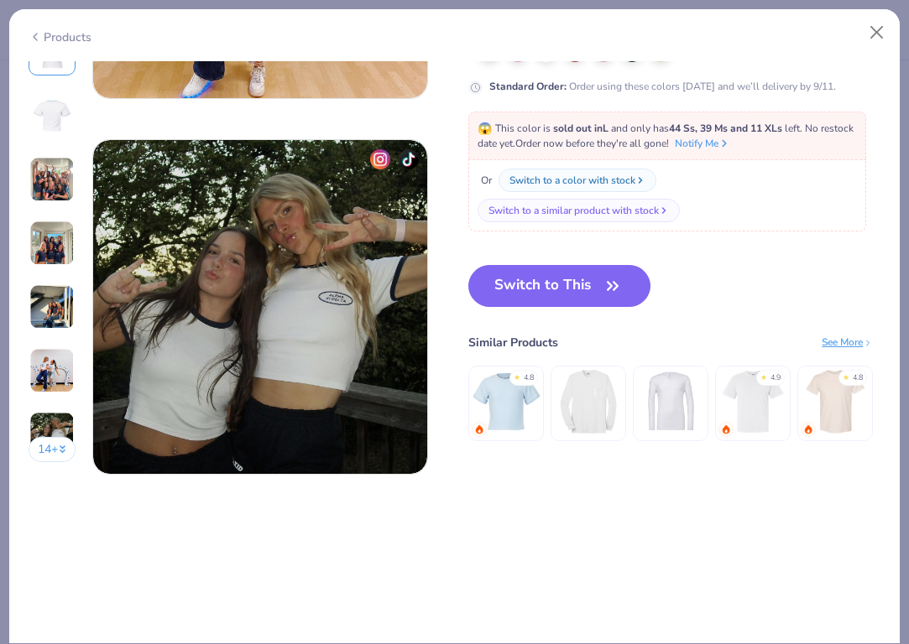
scroll to position [2177, 0]
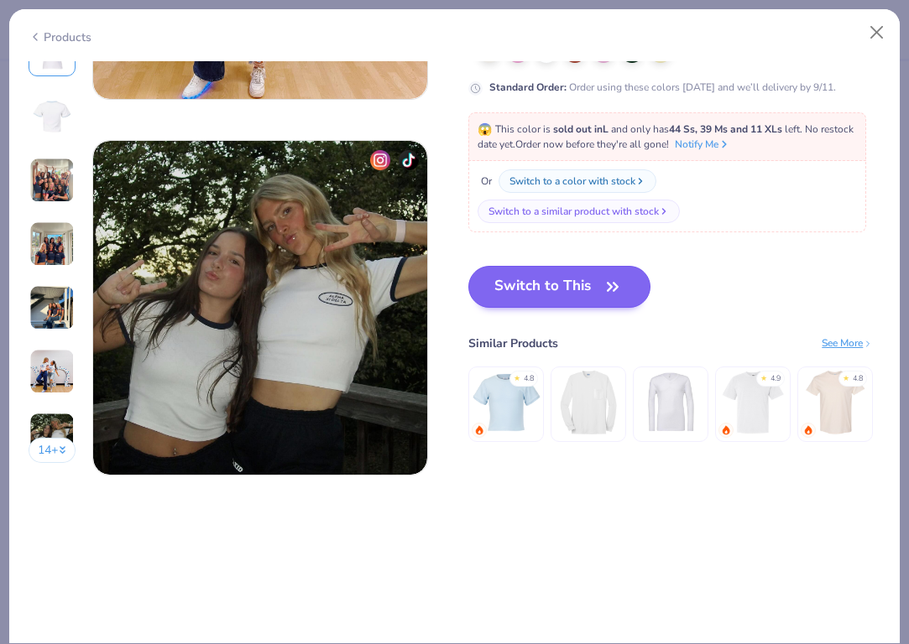
click at [570, 289] on button "Switch to This" at bounding box center [559, 287] width 182 height 42
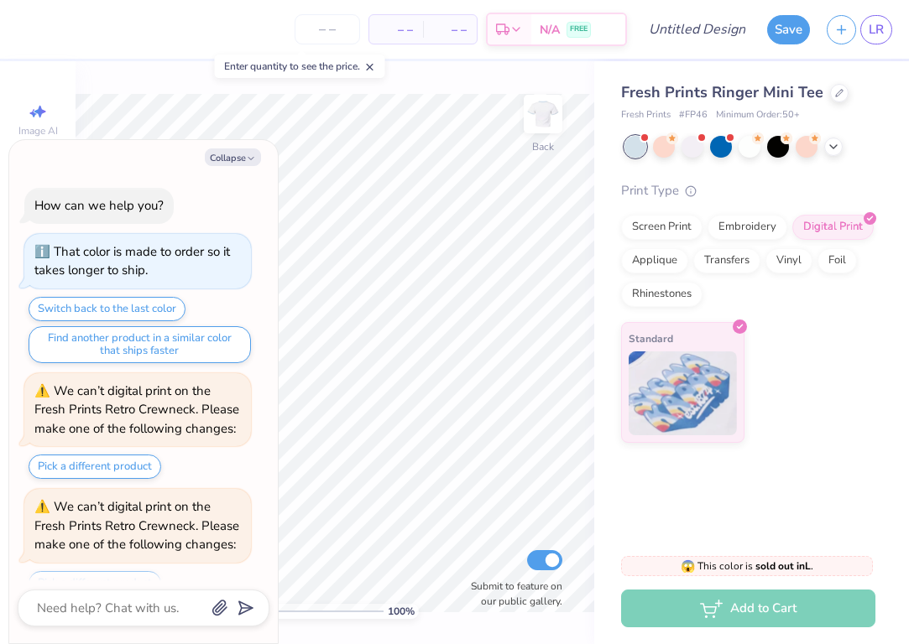
scroll to position [1835, 0]
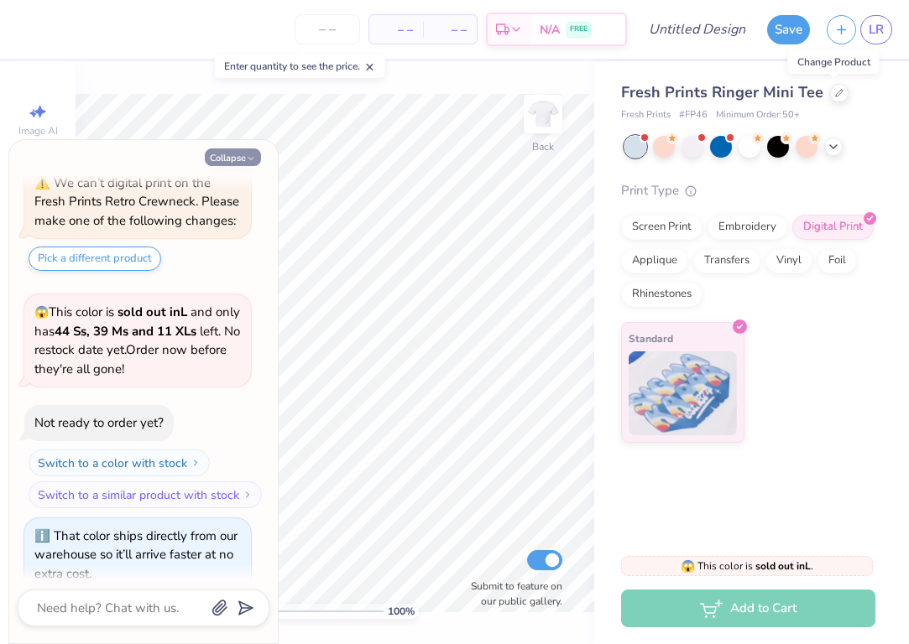
click at [256, 158] on button "Collapse" at bounding box center [233, 158] width 56 height 18
type textarea "x"
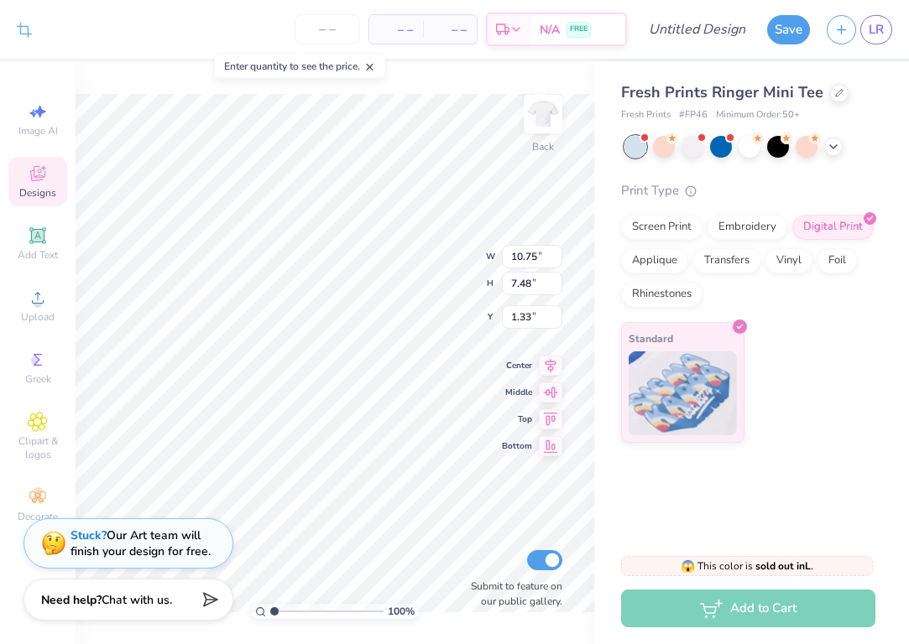
type input "7.56"
type input "5.26"
type input "2.46"
click at [835, 145] on icon at bounding box center [832, 144] width 13 height 13
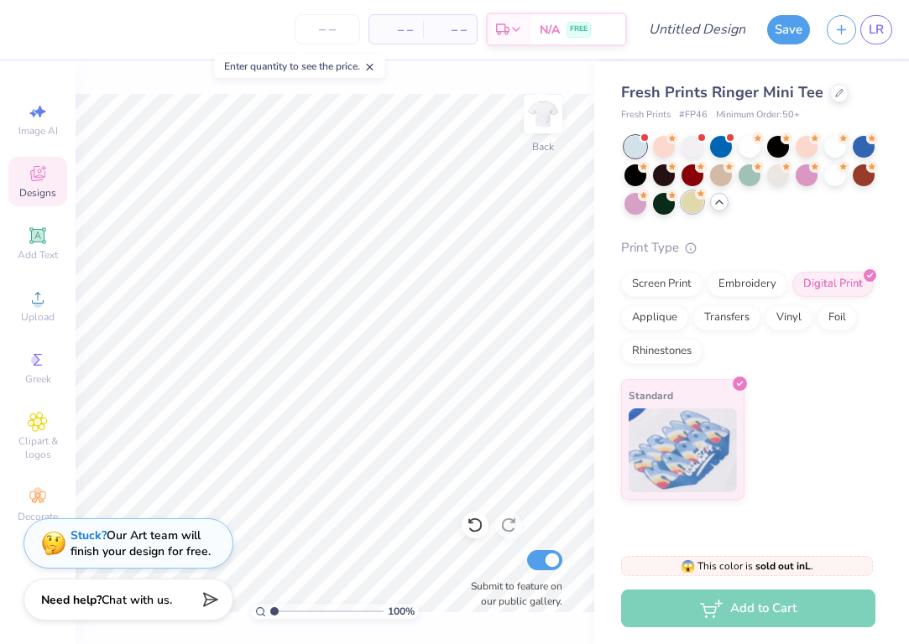
click at [698, 199] on div at bounding box center [692, 202] width 22 height 22
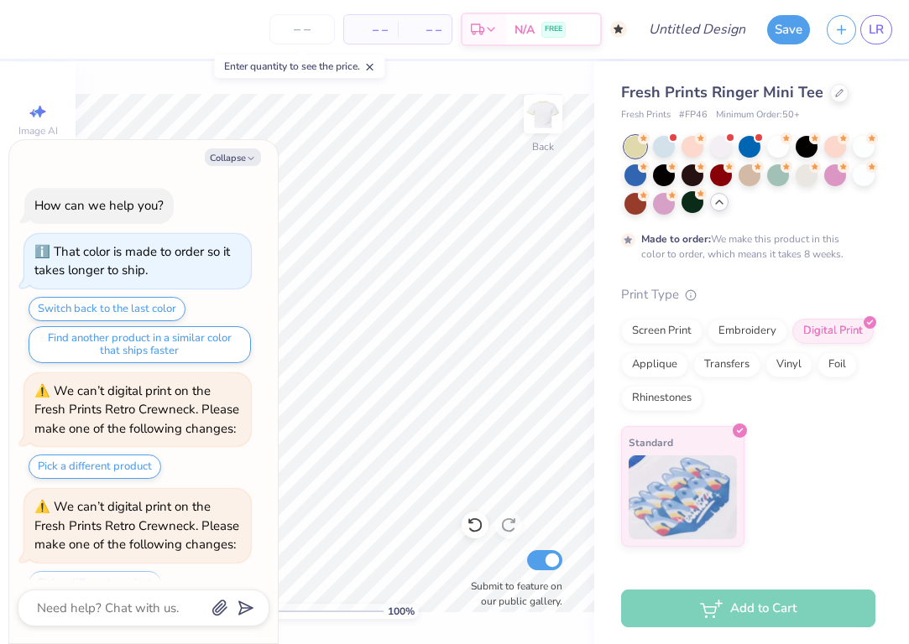
scroll to position [1974, 0]
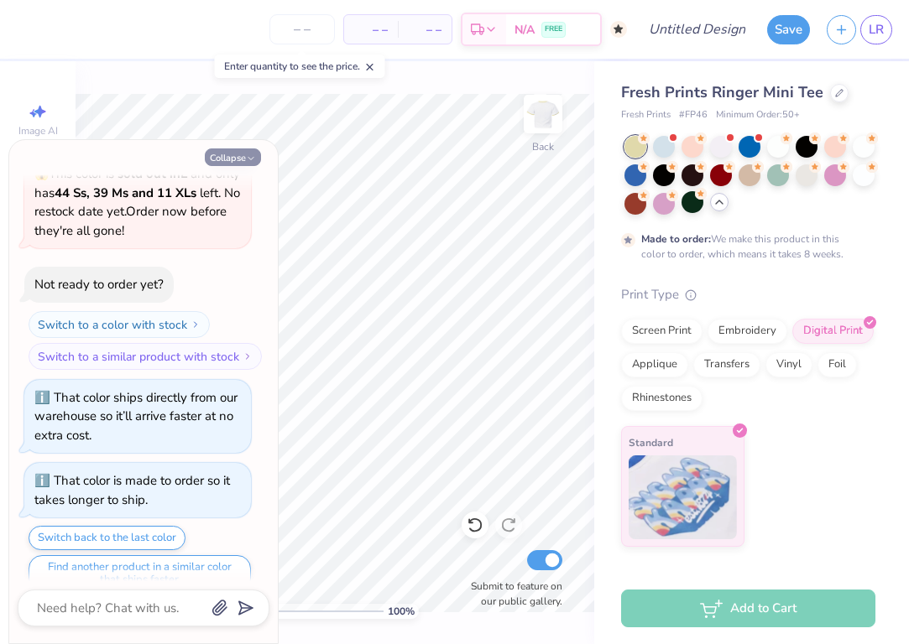
click at [250, 159] on polyline "button" at bounding box center [250, 159] width 5 height 3
type textarea "x"
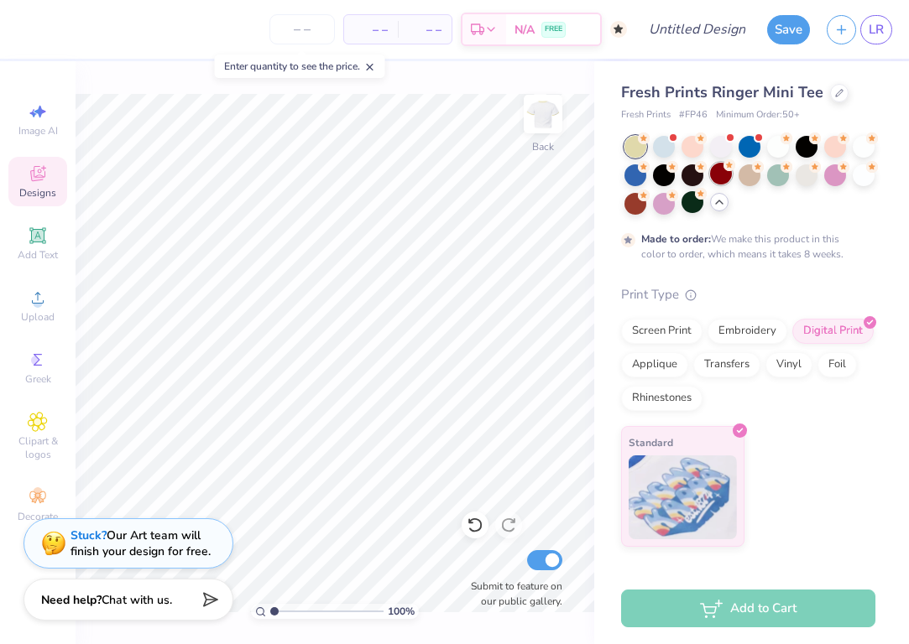
click at [723, 175] on div at bounding box center [721, 174] width 22 height 22
click at [864, 175] on div at bounding box center [863, 174] width 22 height 22
click at [860, 141] on div at bounding box center [863, 145] width 22 height 22
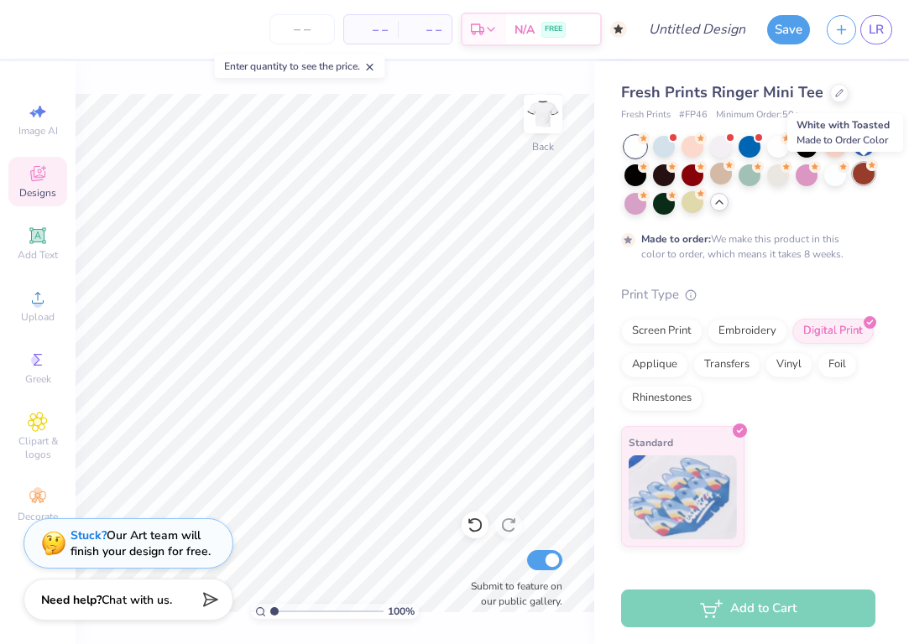
click at [865, 174] on div at bounding box center [863, 174] width 22 height 22
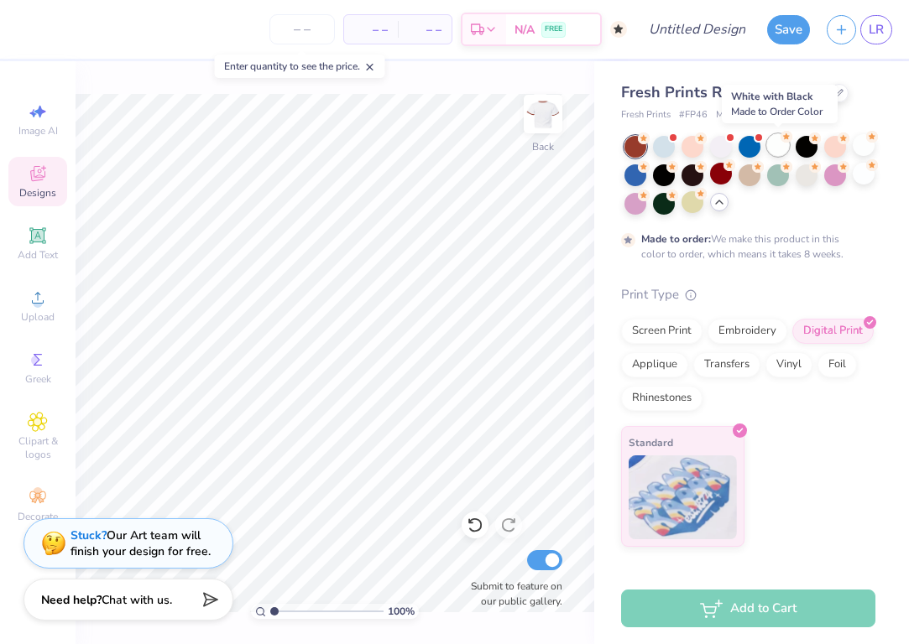
click at [779, 145] on div at bounding box center [778, 145] width 22 height 22
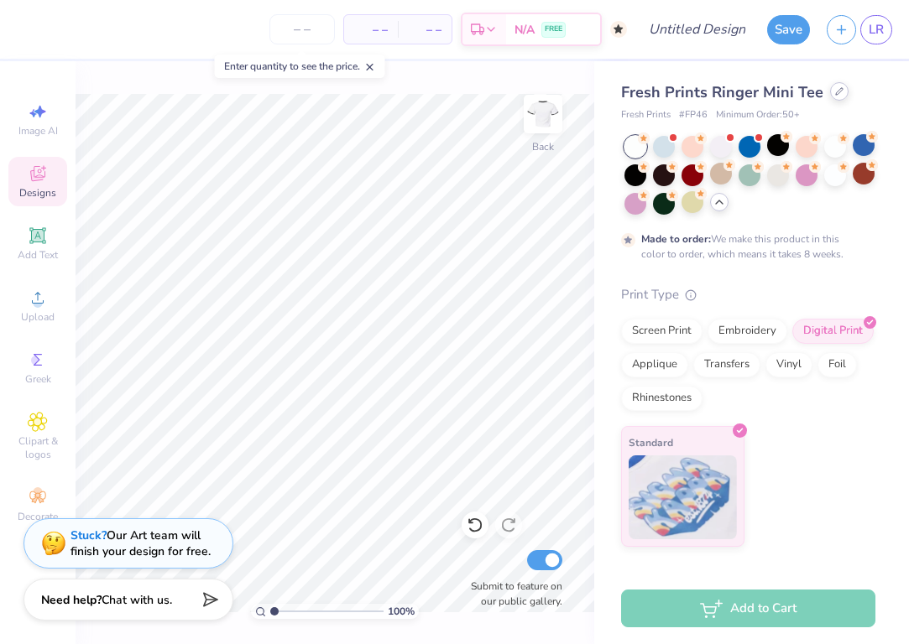
click at [835, 90] on icon at bounding box center [839, 91] width 8 height 8
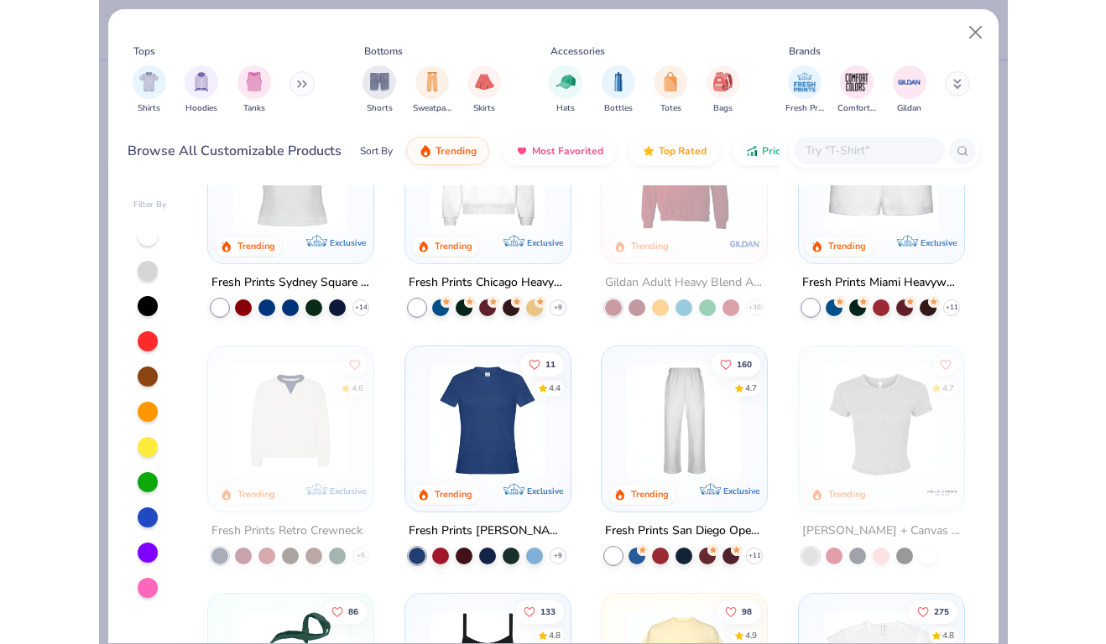
scroll to position [593, 0]
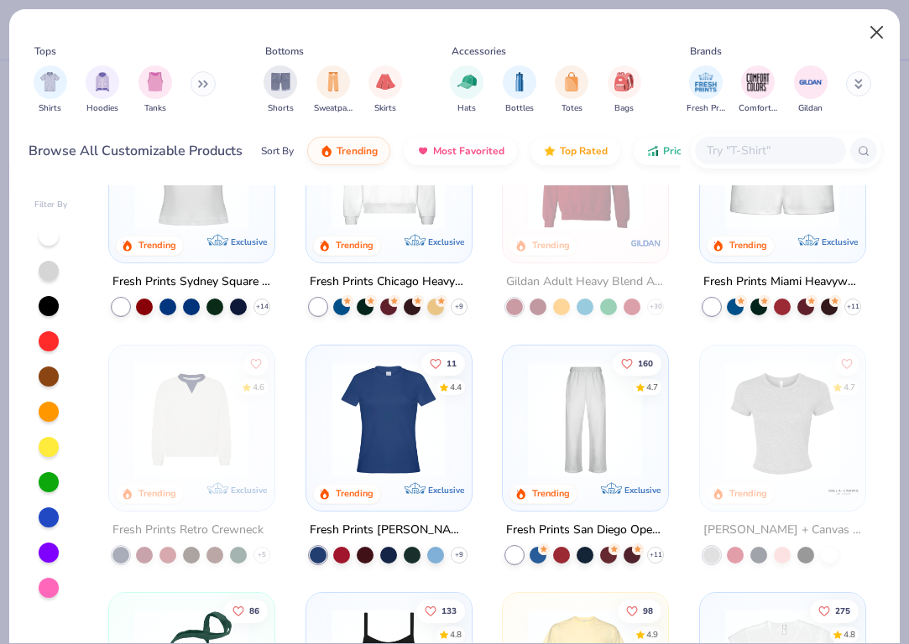
click at [882, 29] on button "Close" at bounding box center [877, 33] width 32 height 32
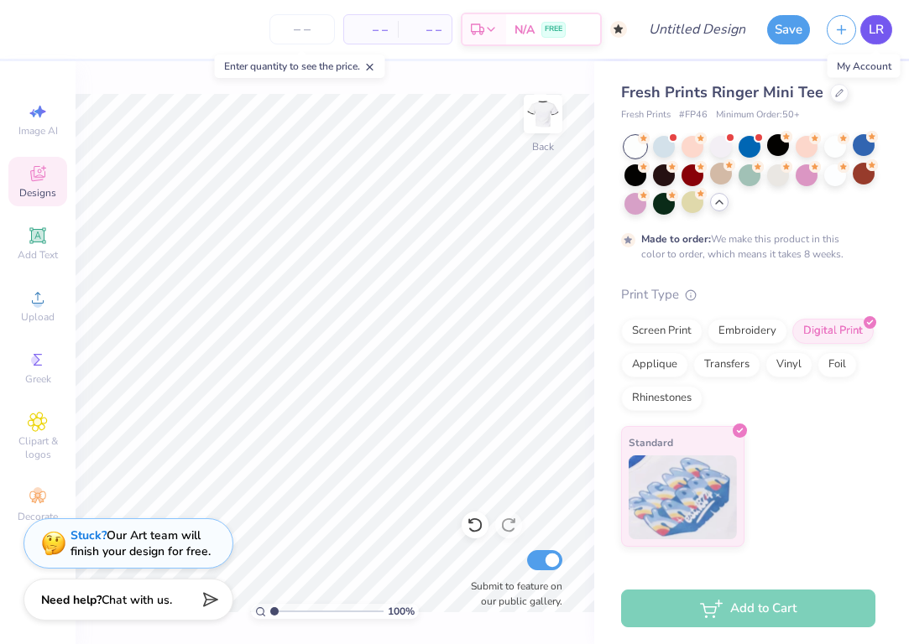
click at [873, 38] on span "LR" at bounding box center [875, 29] width 15 height 19
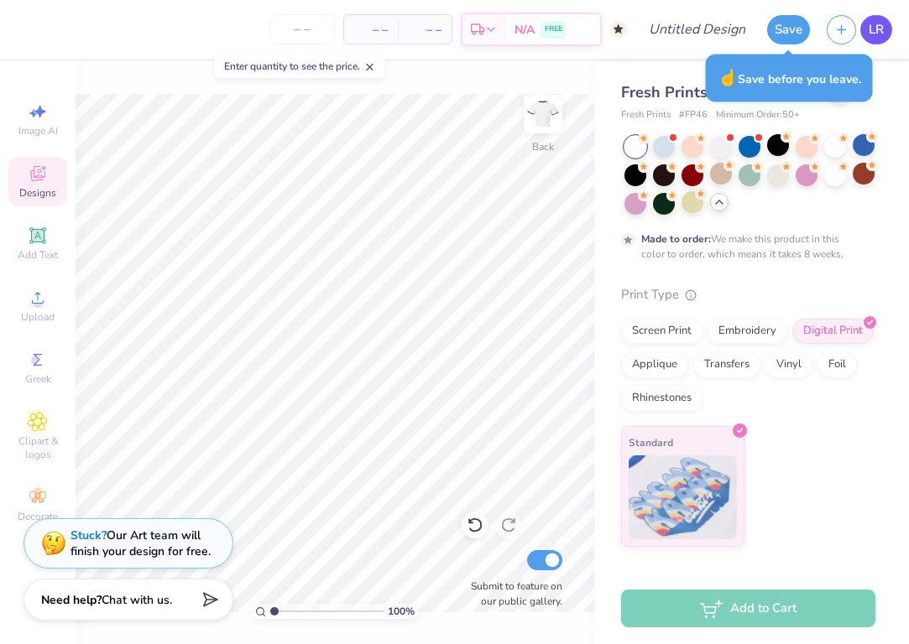
click at [882, 28] on span "LR" at bounding box center [875, 29] width 15 height 19
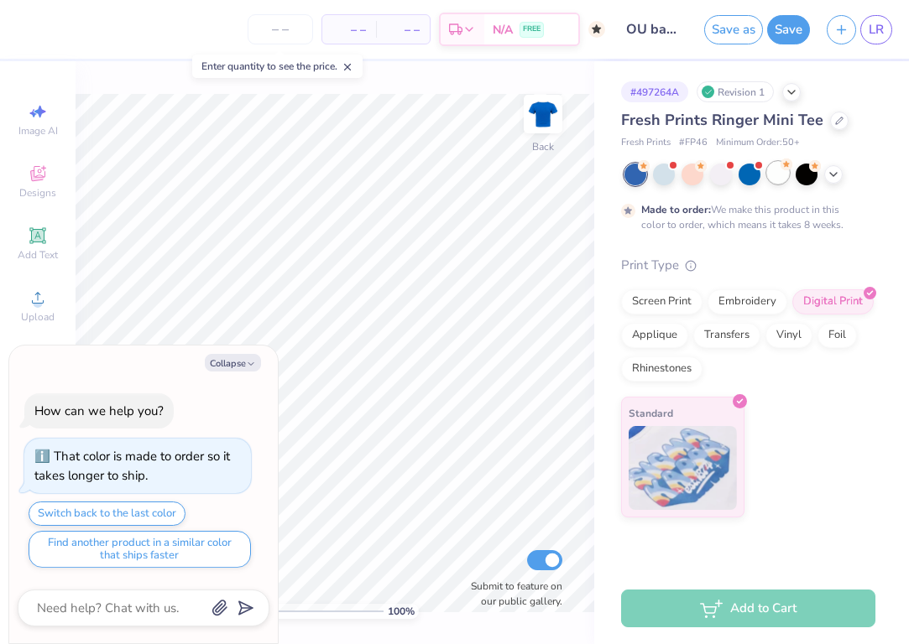
click at [781, 175] on div at bounding box center [778, 173] width 22 height 22
click at [831, 172] on icon at bounding box center [832, 172] width 13 height 13
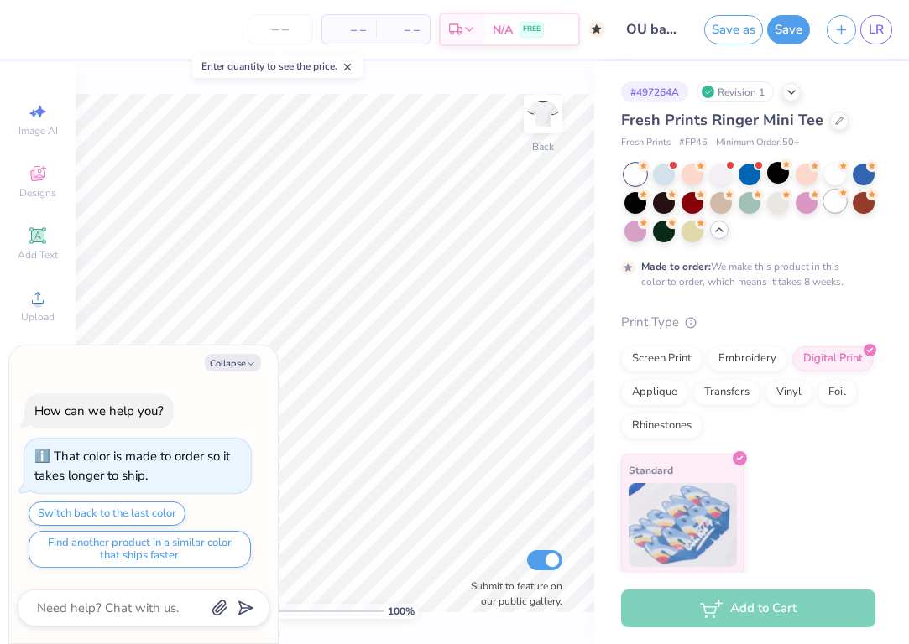
click at [837, 202] on div at bounding box center [835, 201] width 22 height 22
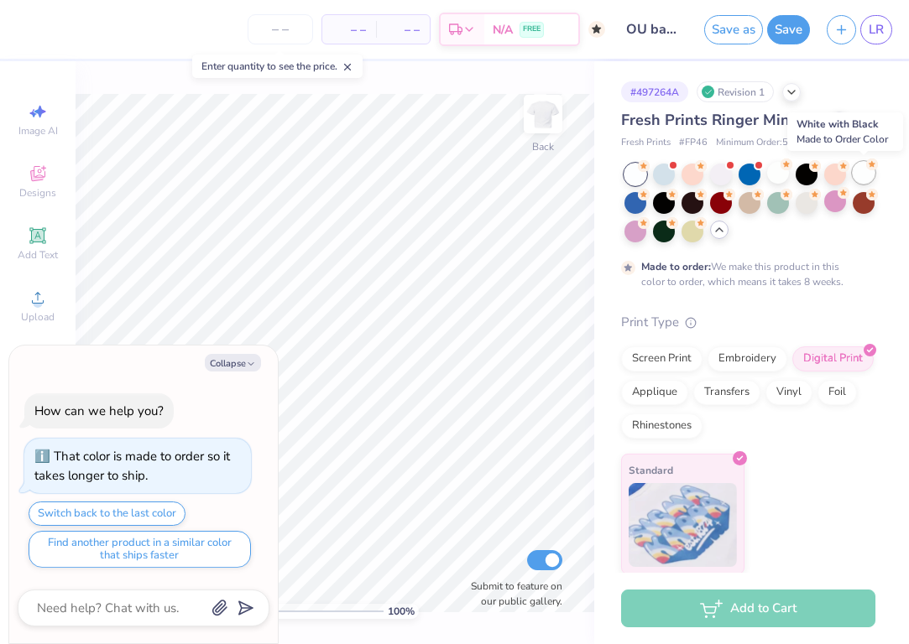
click at [866, 169] on icon at bounding box center [872, 165] width 12 height 12
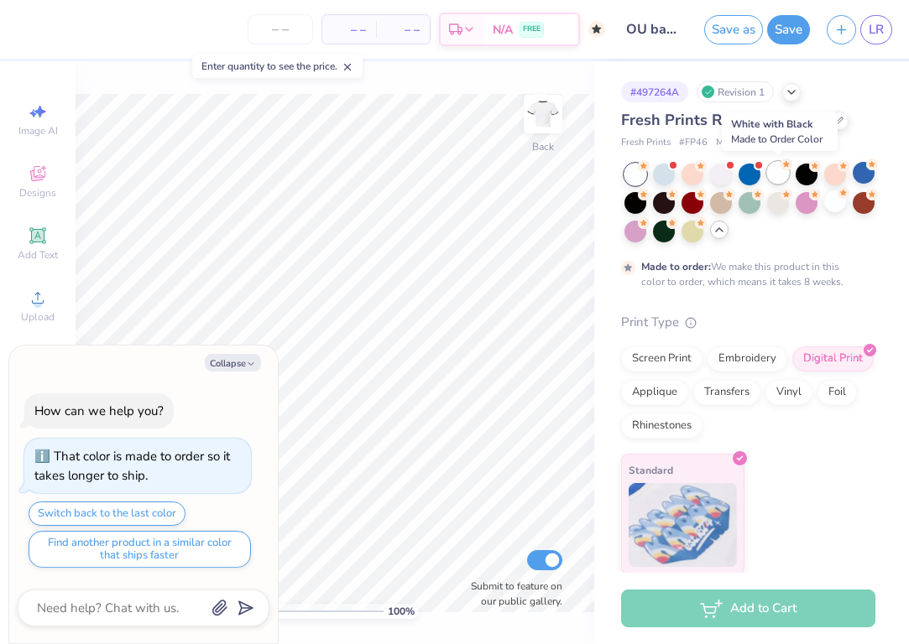
click at [774, 169] on div at bounding box center [778, 173] width 22 height 22
click at [776, 207] on div at bounding box center [778, 201] width 22 height 22
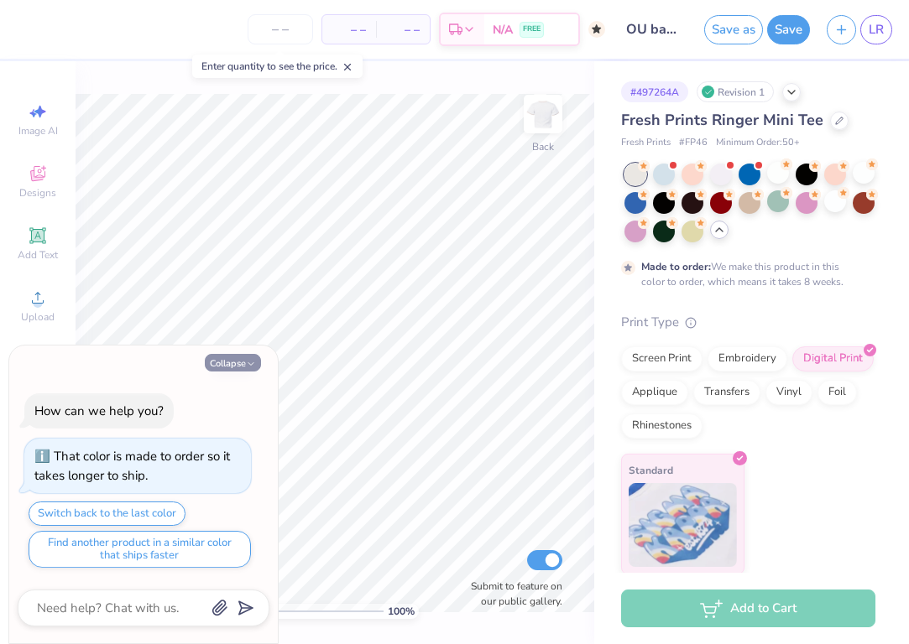
click at [252, 359] on button "Collapse" at bounding box center [233, 363] width 56 height 18
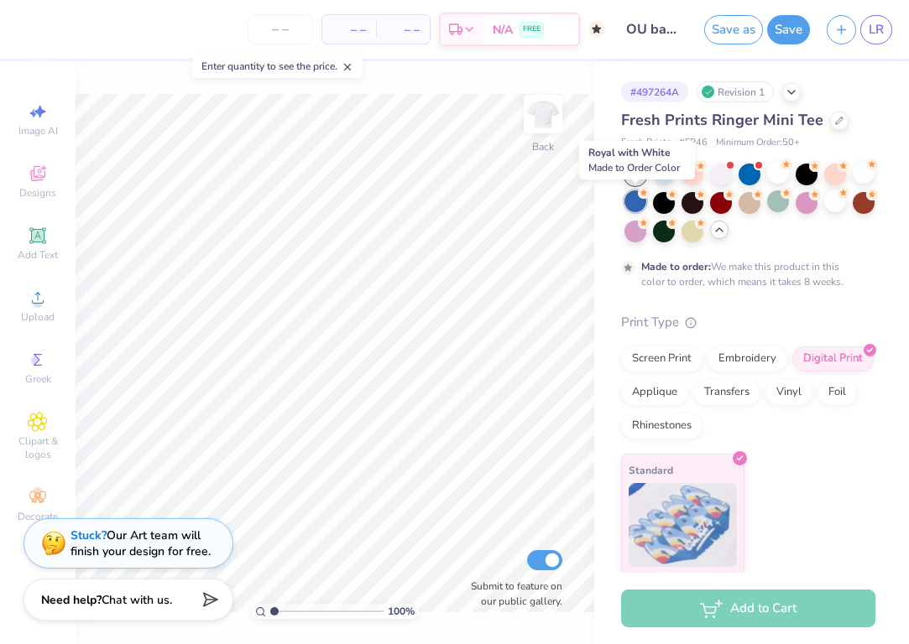
click at [632, 198] on div at bounding box center [635, 201] width 22 height 22
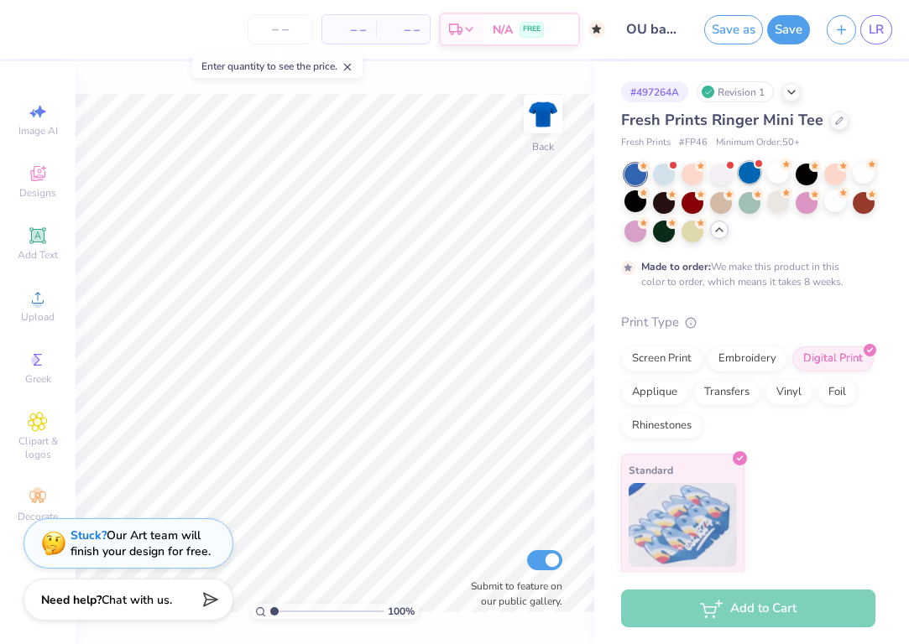
click at [748, 178] on div at bounding box center [749, 173] width 22 height 22
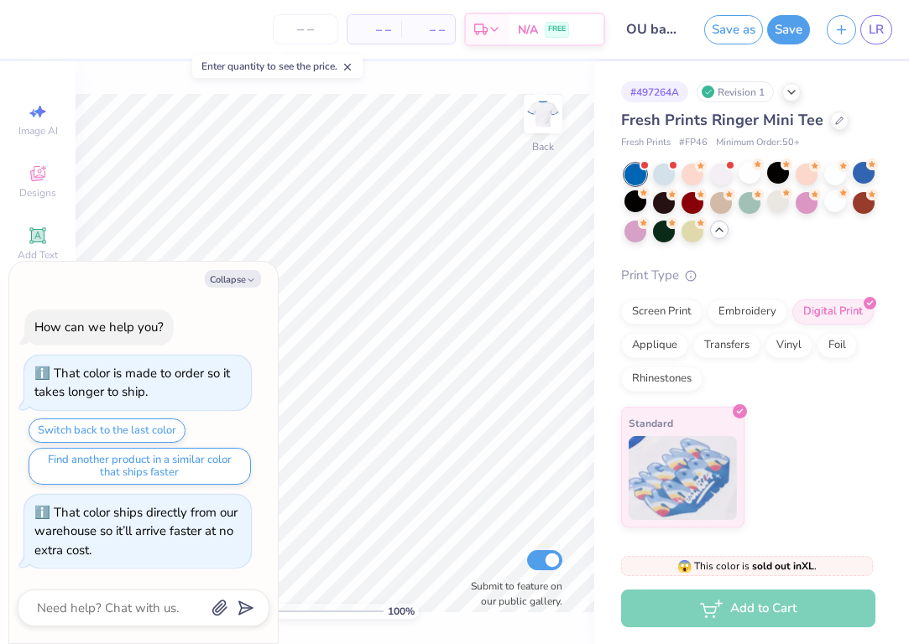
scroll to position [346, 0]
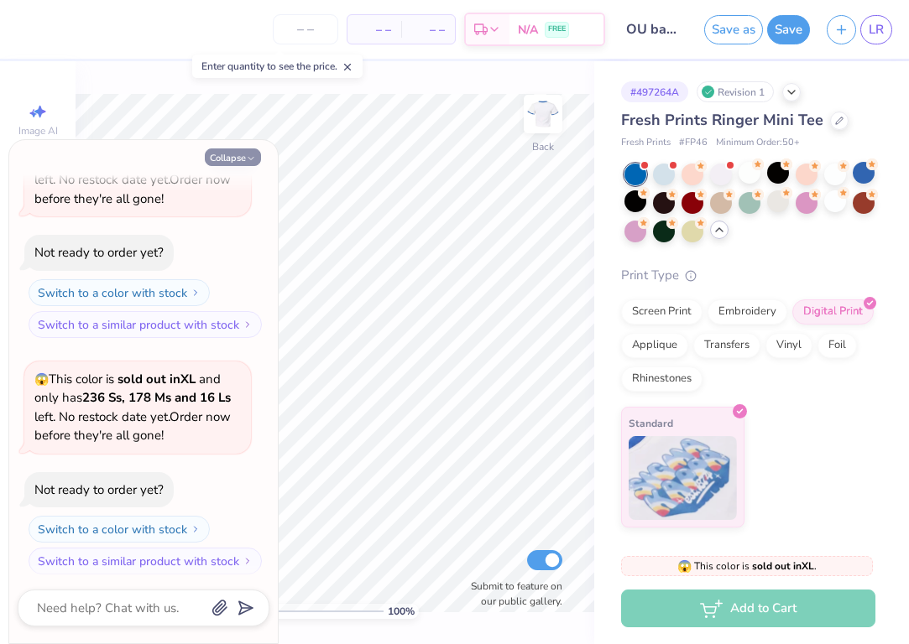
click at [234, 156] on button "Collapse" at bounding box center [233, 158] width 56 height 18
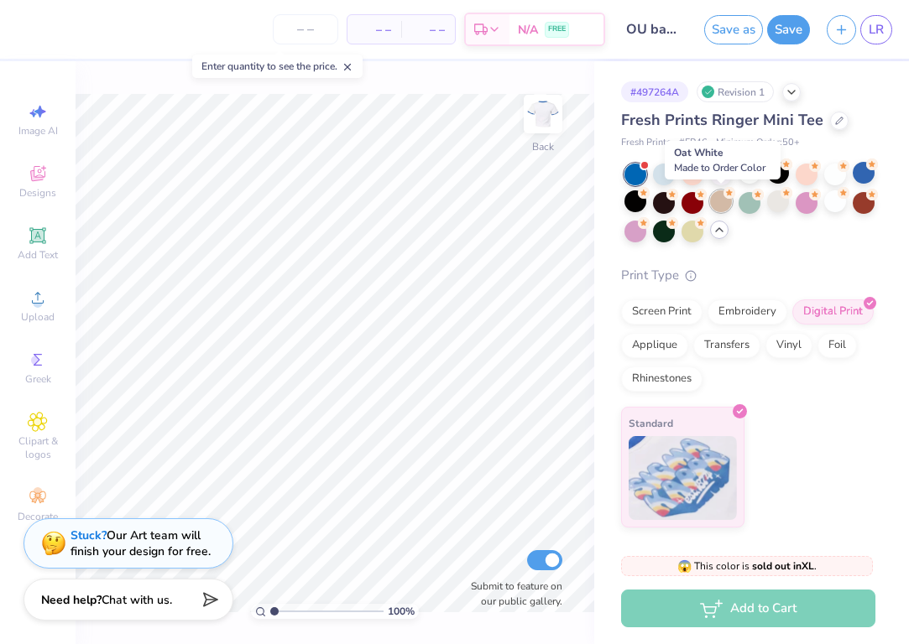
click at [723, 202] on div at bounding box center [721, 201] width 22 height 22
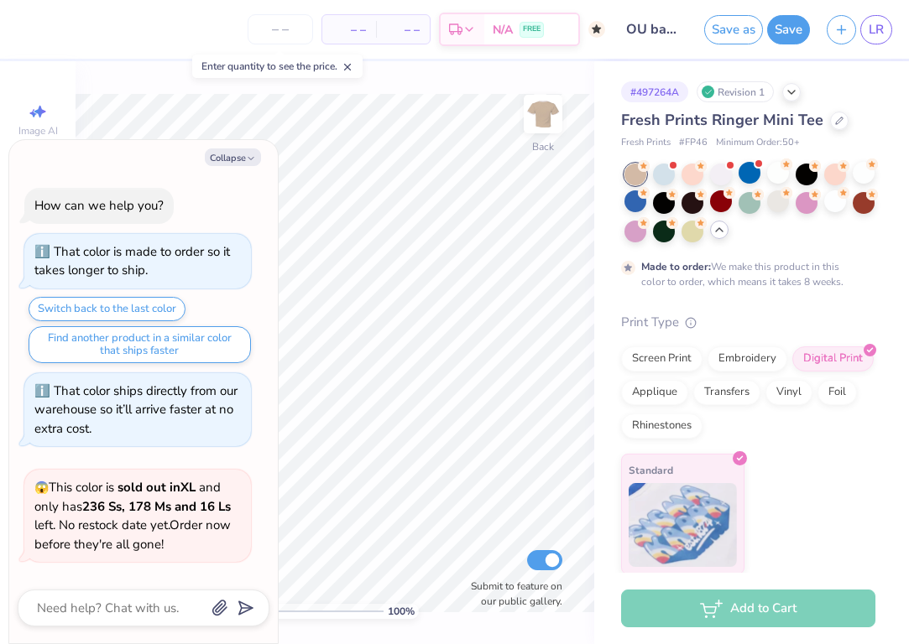
scroll to position [484, 0]
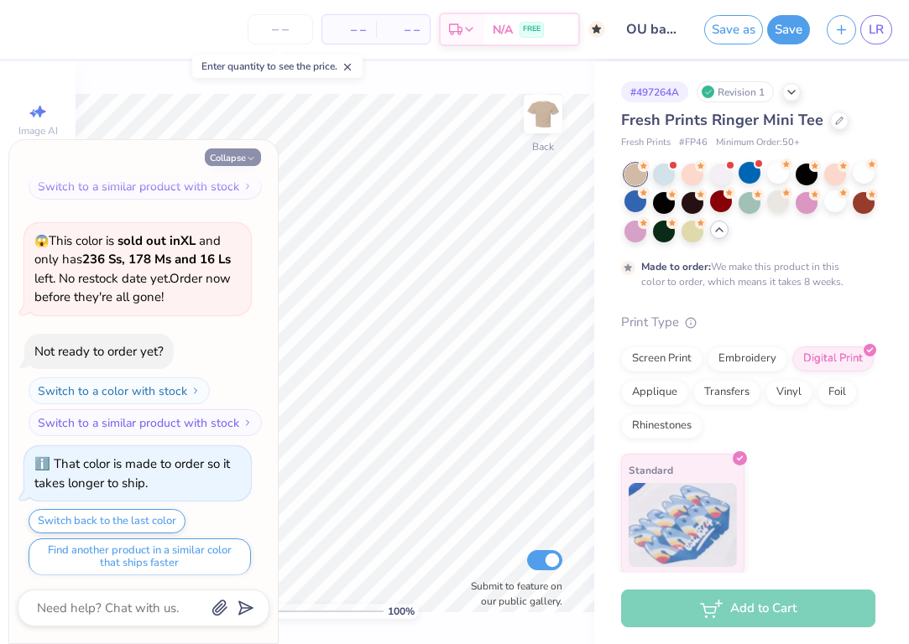
click at [253, 154] on icon "button" at bounding box center [251, 159] width 10 height 10
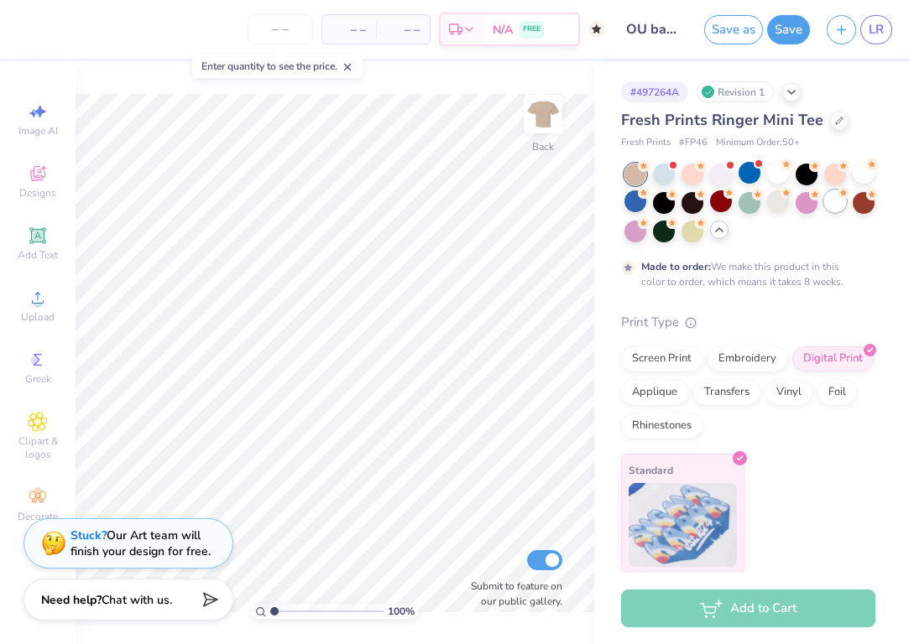
click at [835, 206] on div at bounding box center [835, 201] width 22 height 22
click at [661, 169] on div at bounding box center [664, 173] width 22 height 22
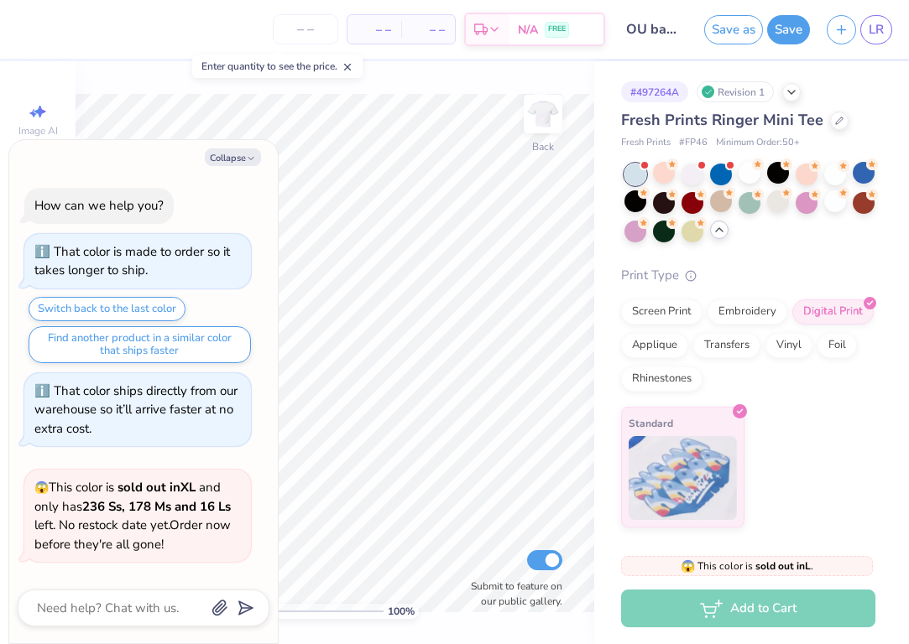
scroll to position [801, 0]
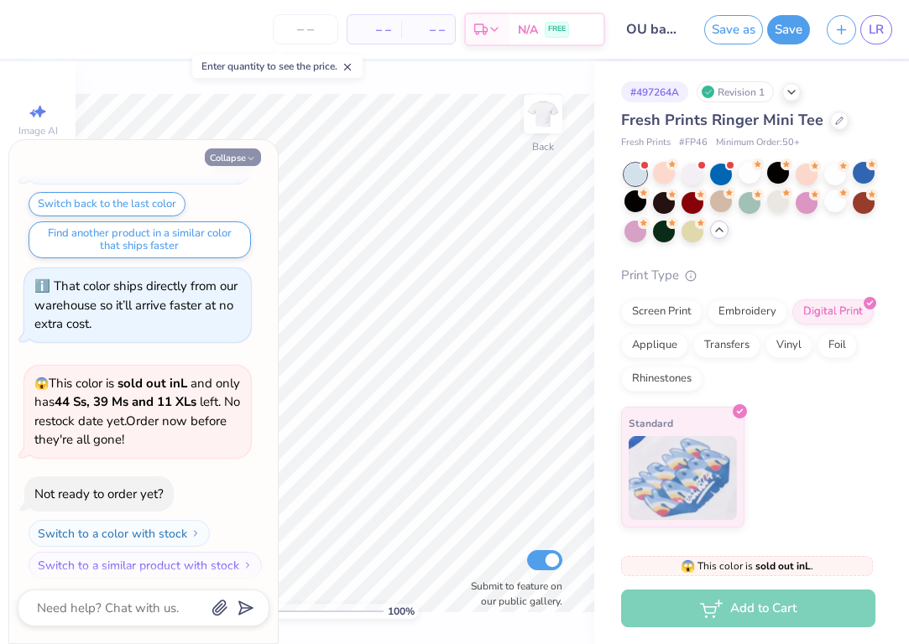
click at [254, 154] on icon "button" at bounding box center [251, 159] width 10 height 10
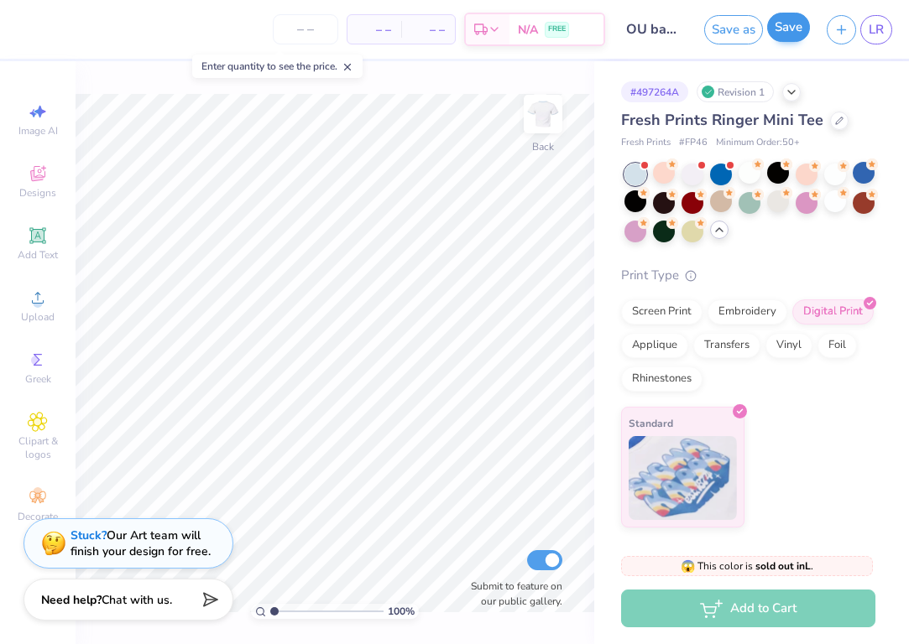
click at [792, 32] on button "Save" at bounding box center [788, 27] width 43 height 29
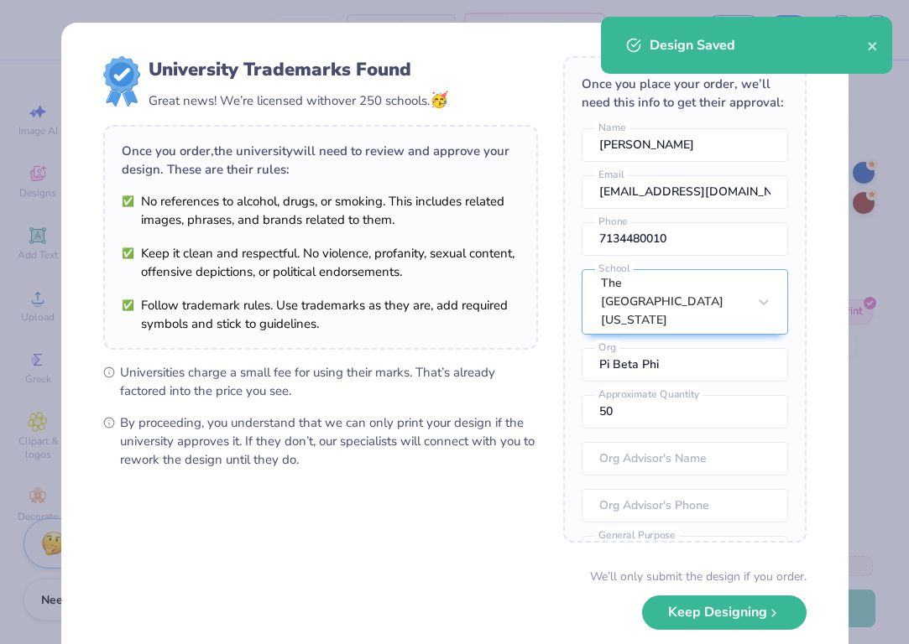
type textarea "x"
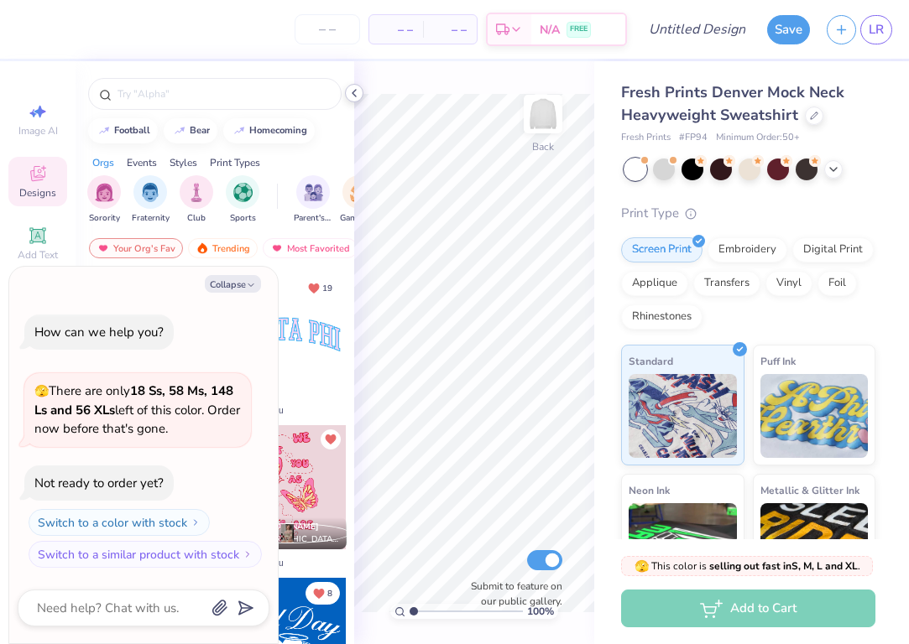
click at [352, 91] on icon at bounding box center [353, 92] width 13 height 13
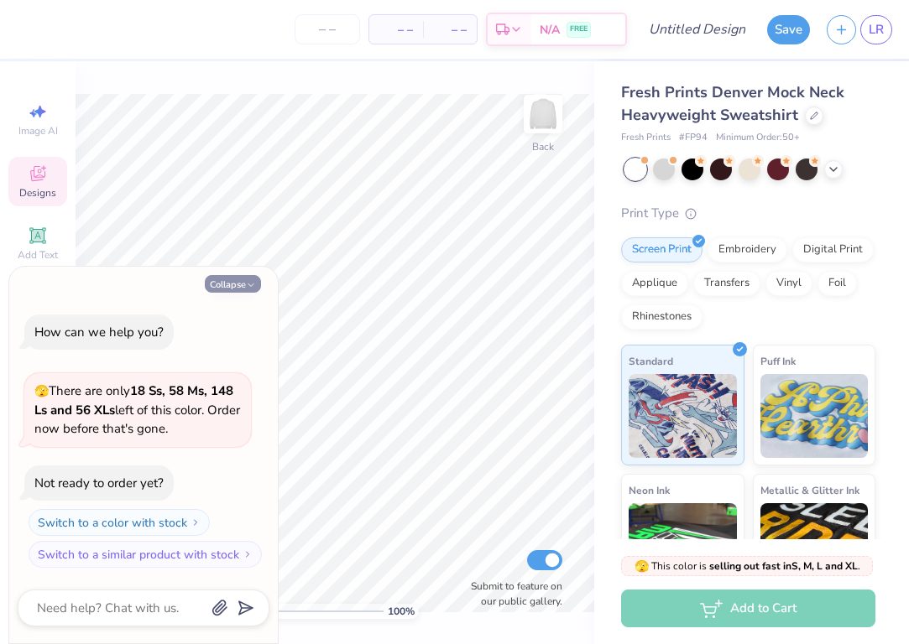
click at [251, 285] on icon "button" at bounding box center [251, 285] width 10 height 10
type textarea "x"
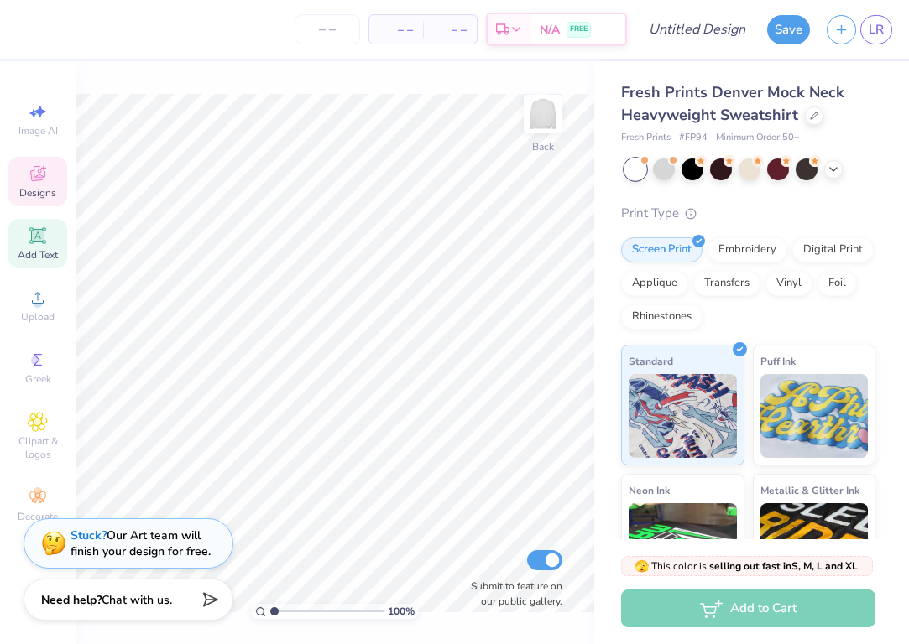
click at [34, 244] on icon at bounding box center [38, 236] width 20 height 20
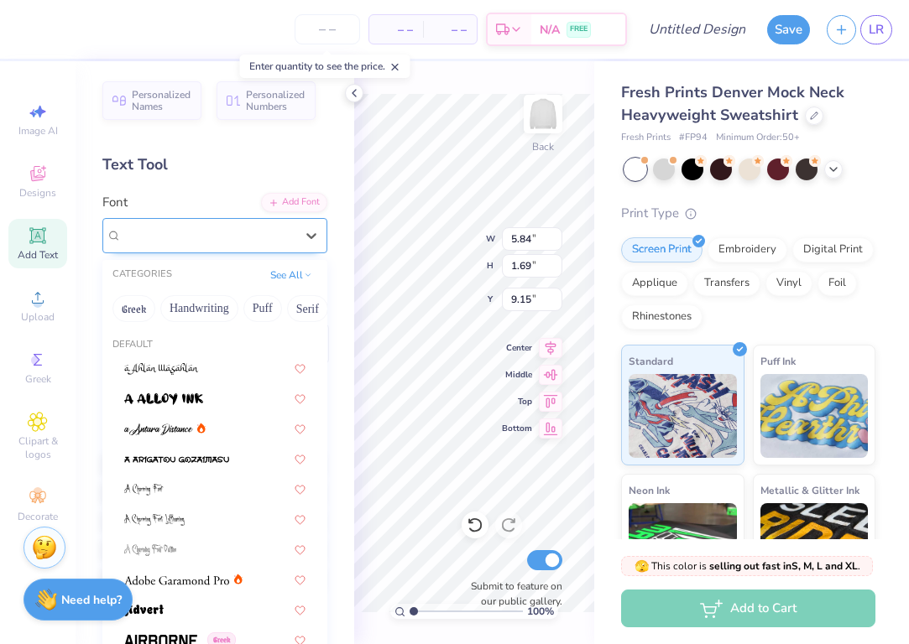
click at [206, 239] on div "Super Dream" at bounding box center [208, 235] width 176 height 26
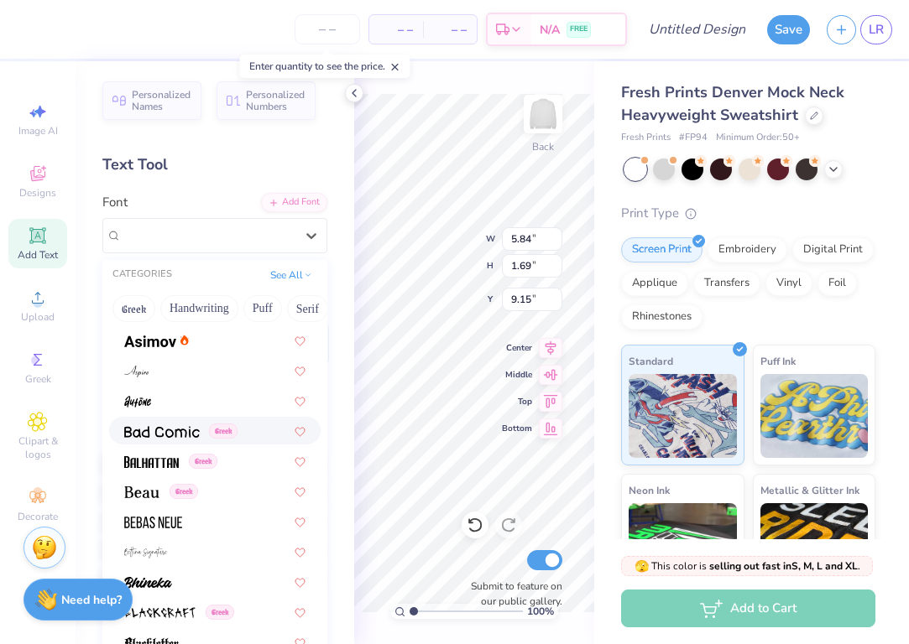
scroll to position [912, 0]
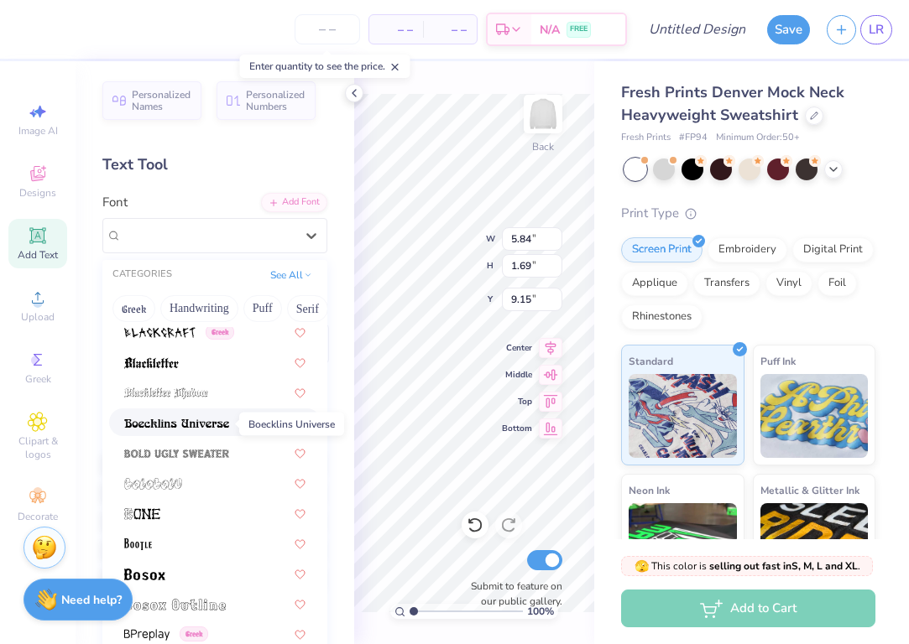
click at [207, 423] on img at bounding box center [176, 424] width 105 height 12
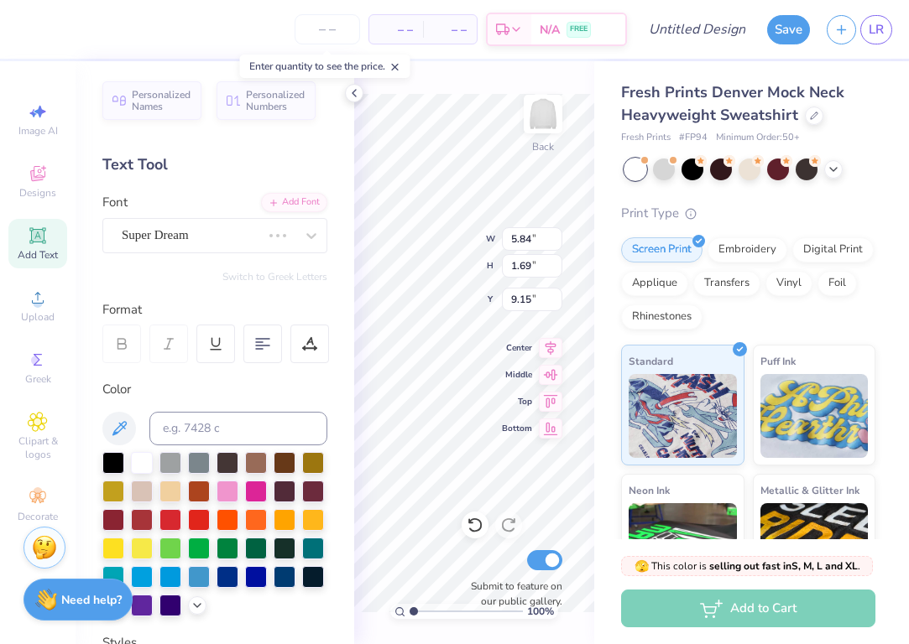
type input "6.63"
type input "1.76"
type input "9.12"
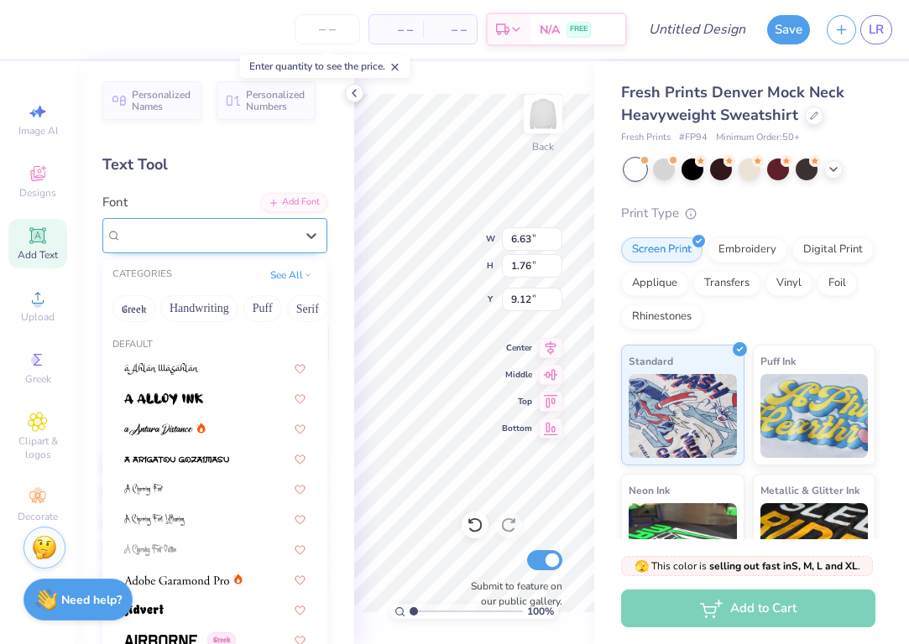
click at [206, 232] on span "Boecklins Universe" at bounding box center [171, 235] width 99 height 19
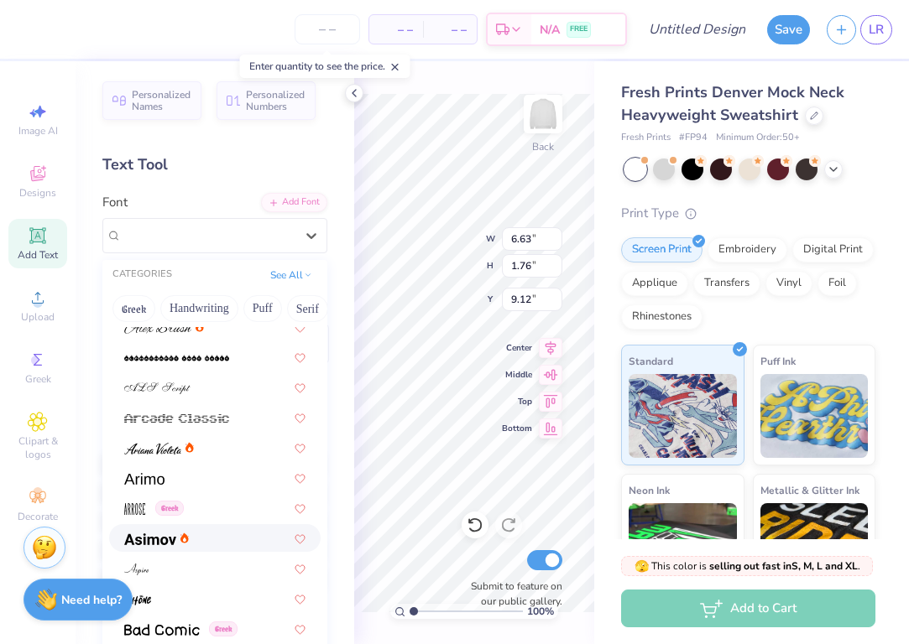
scroll to position [433, 0]
click at [199, 420] on img at bounding box center [176, 420] width 105 height 12
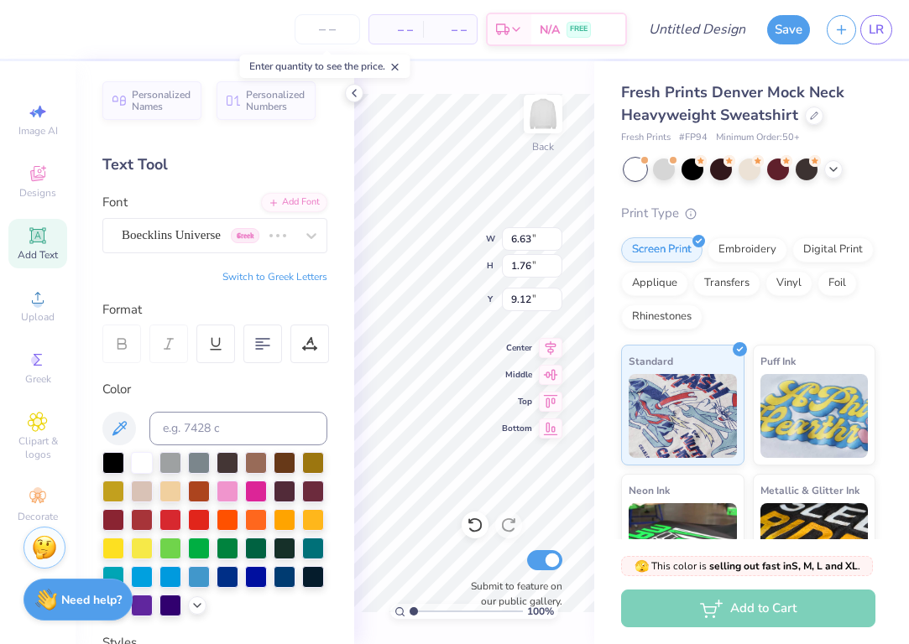
type input "6.99"
type input "1.68"
type input "9.16"
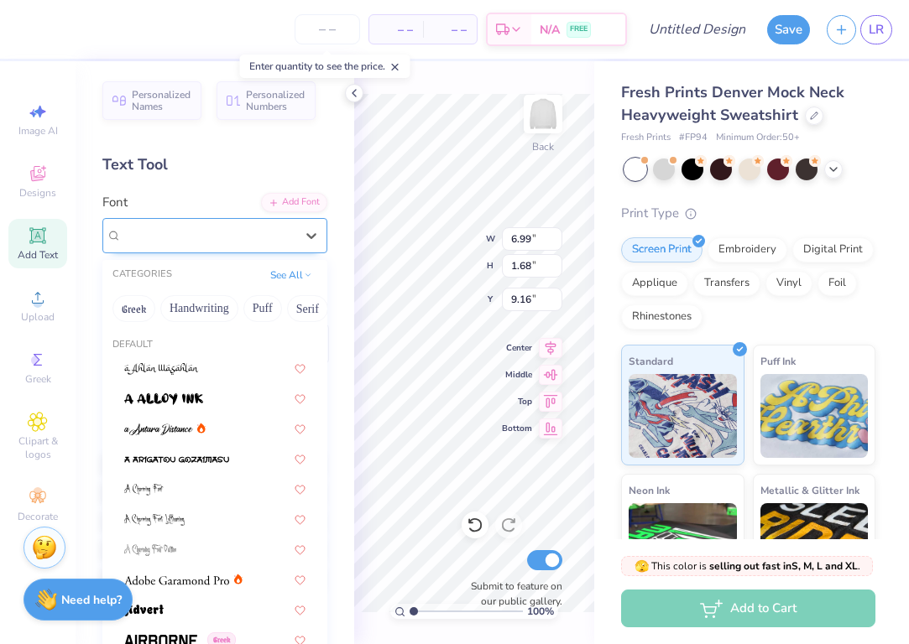
click at [270, 237] on div "Arcade Classic" at bounding box center [208, 235] width 176 height 26
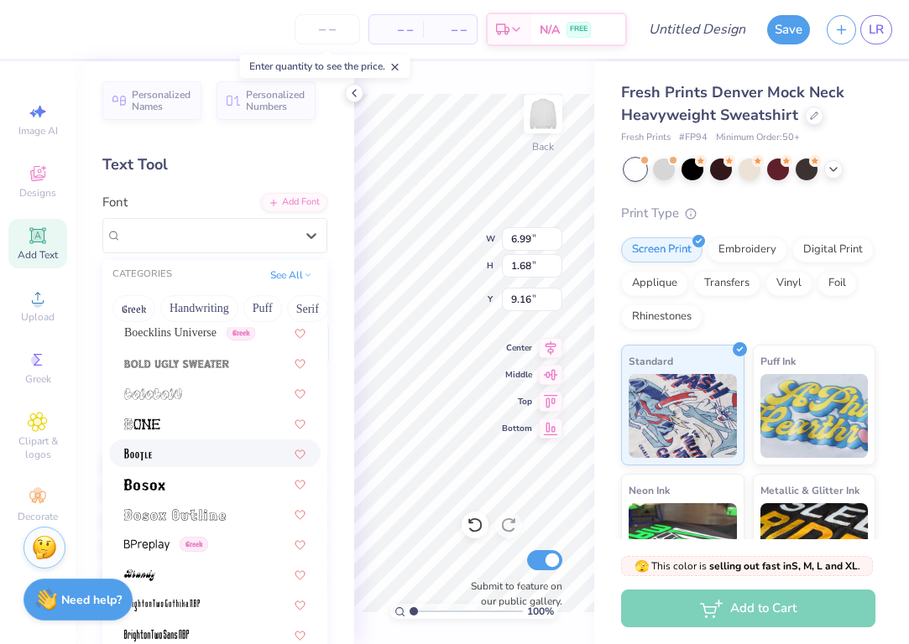
scroll to position [1002, 0]
click at [196, 362] on img at bounding box center [176, 364] width 105 height 12
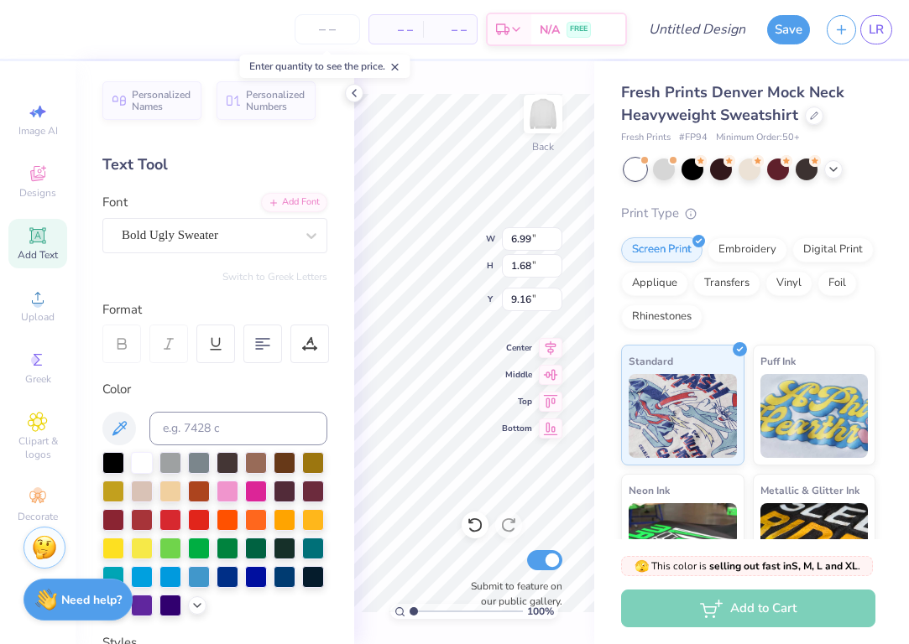
type input "4.99"
type input "1.69"
type input "9.15"
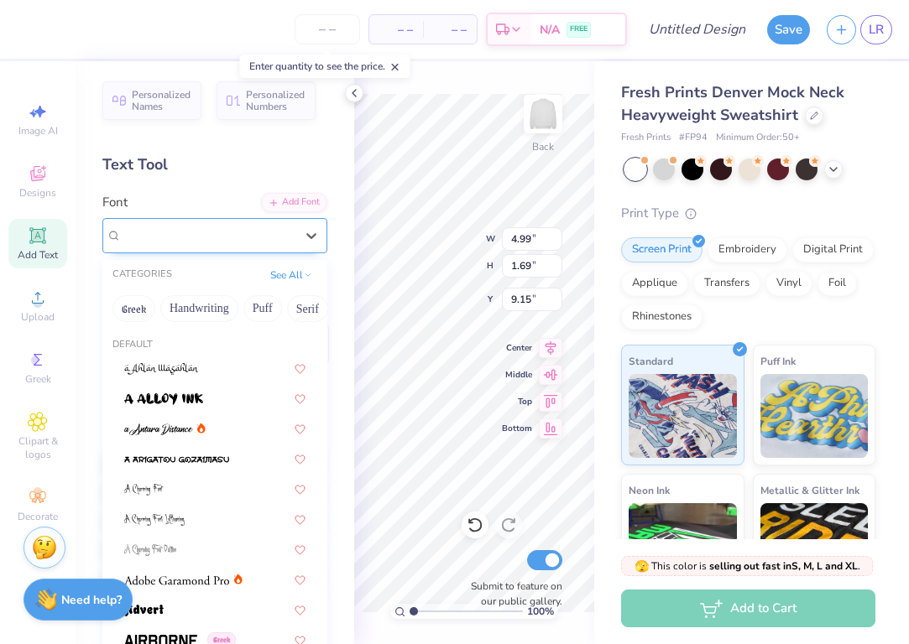
click at [211, 232] on span "Bold Ugly Sweater" at bounding box center [170, 235] width 96 height 19
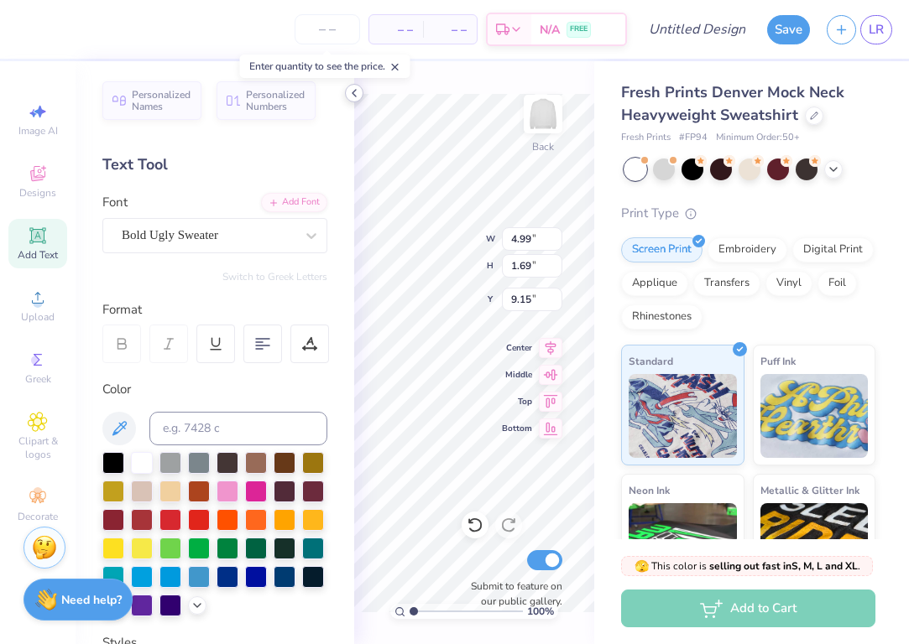
click at [355, 91] on polyline at bounding box center [353, 93] width 3 height 7
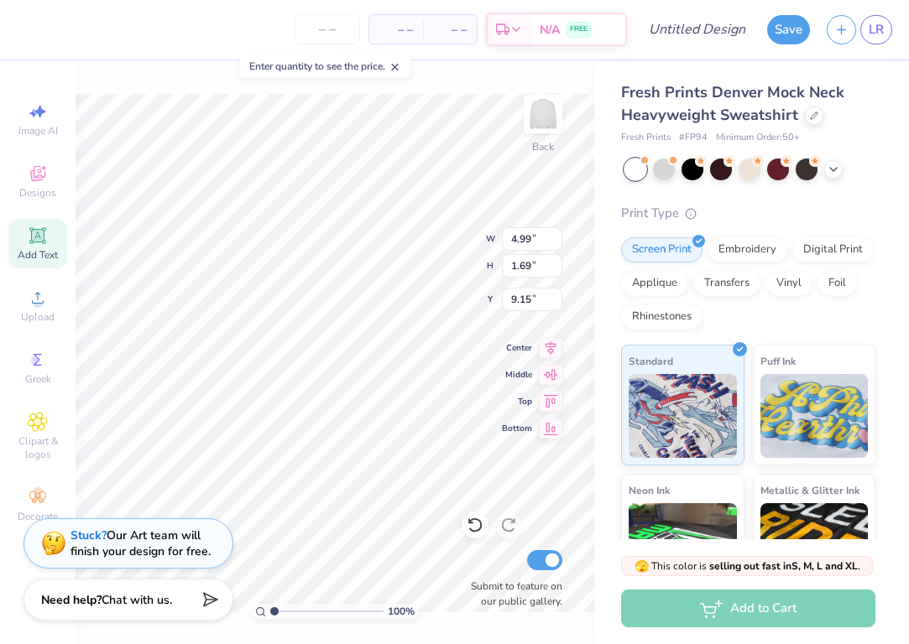
scroll to position [0, 1]
type textarea "Texas"
click at [39, 259] on span "Add Text" at bounding box center [38, 254] width 40 height 13
type input "5.84"
type input "1.69"
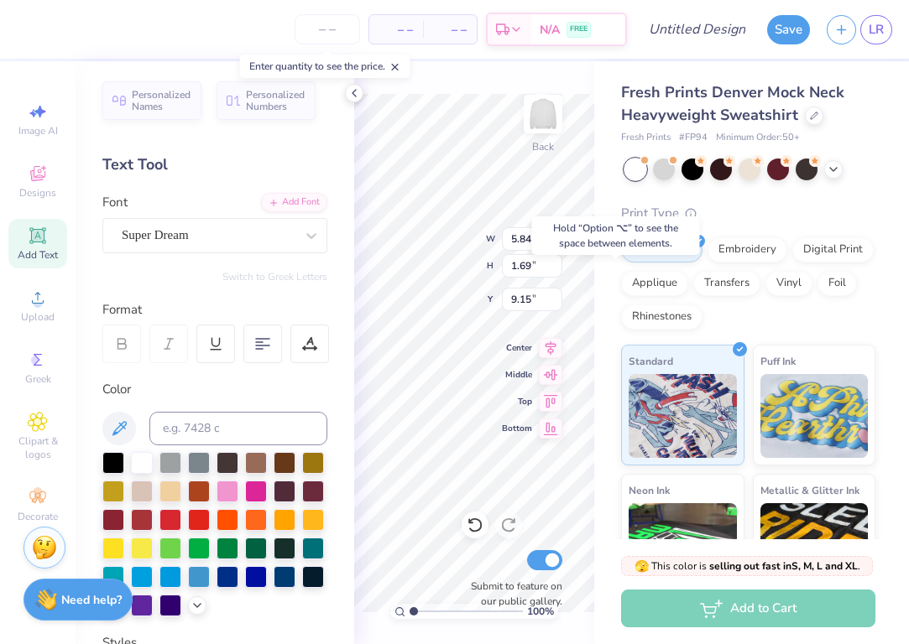
type input "5.50"
type input "6.64"
type input "1.73"
type input "9.13"
click at [196, 606] on polyline at bounding box center [197, 603] width 7 height 3
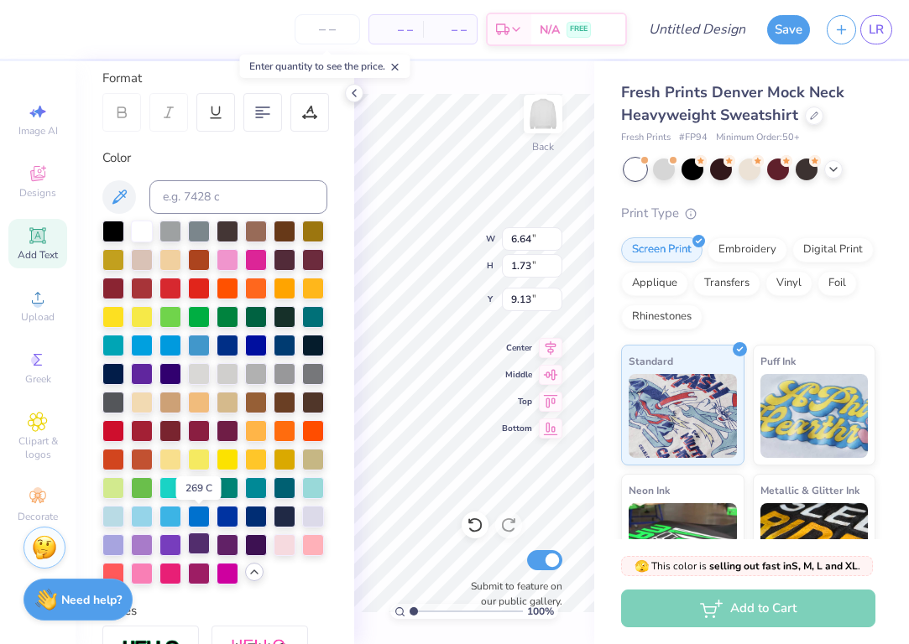
scroll to position [256, 0]
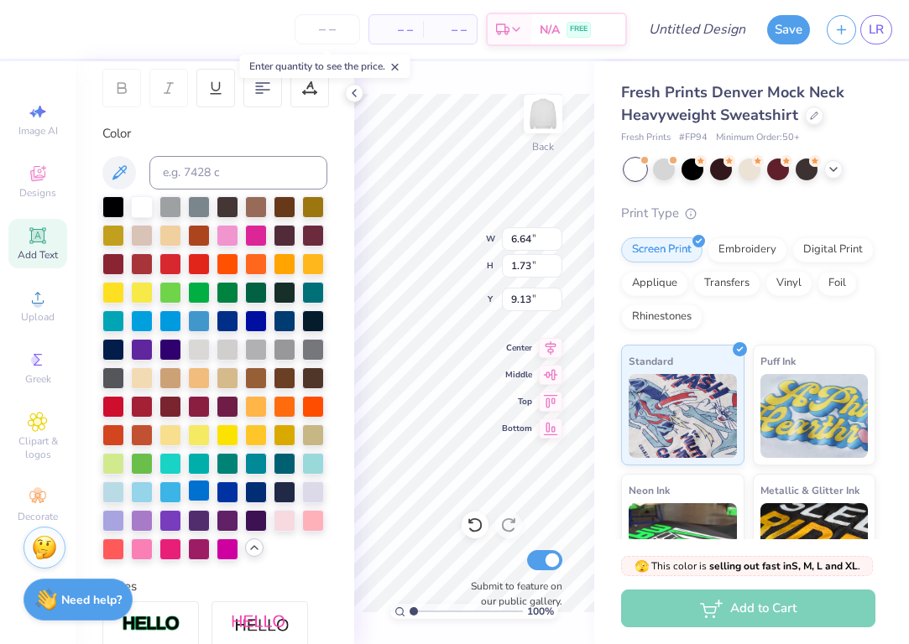
click at [201, 488] on div at bounding box center [199, 491] width 22 height 22
type input "5.84"
type input "1.69"
type input "5.50"
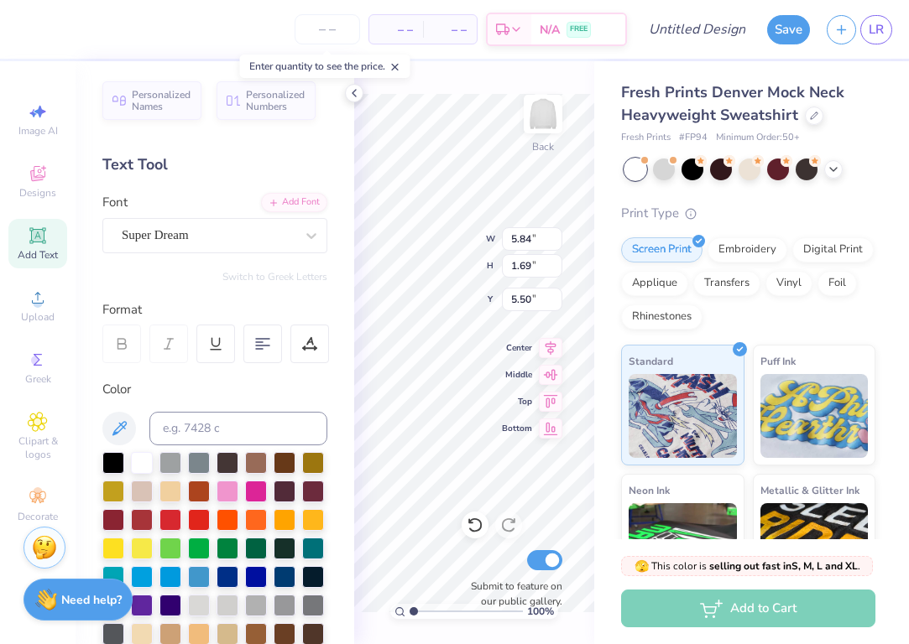
scroll to position [0, 0]
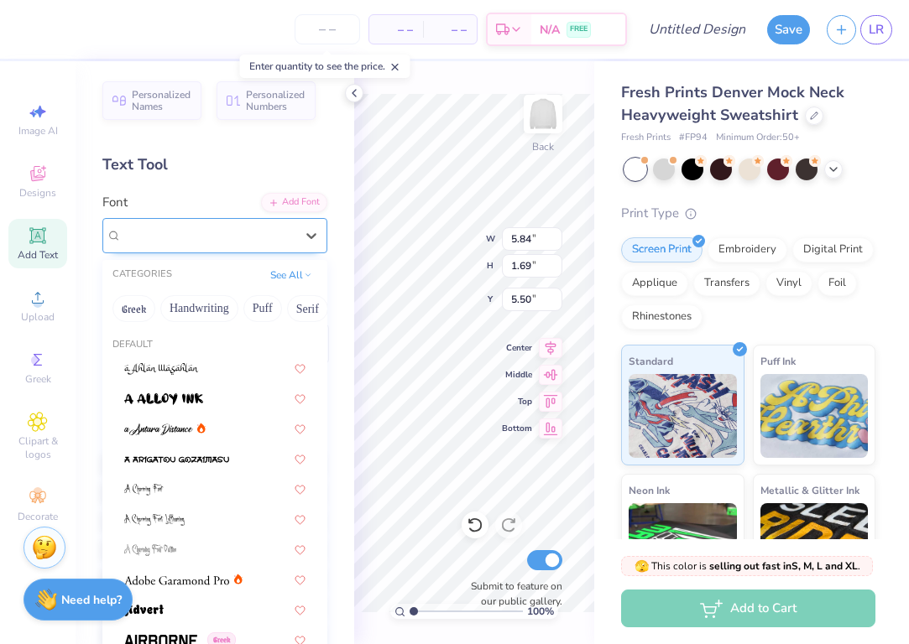
click at [237, 227] on div "Super Dream" at bounding box center [208, 235] width 176 height 26
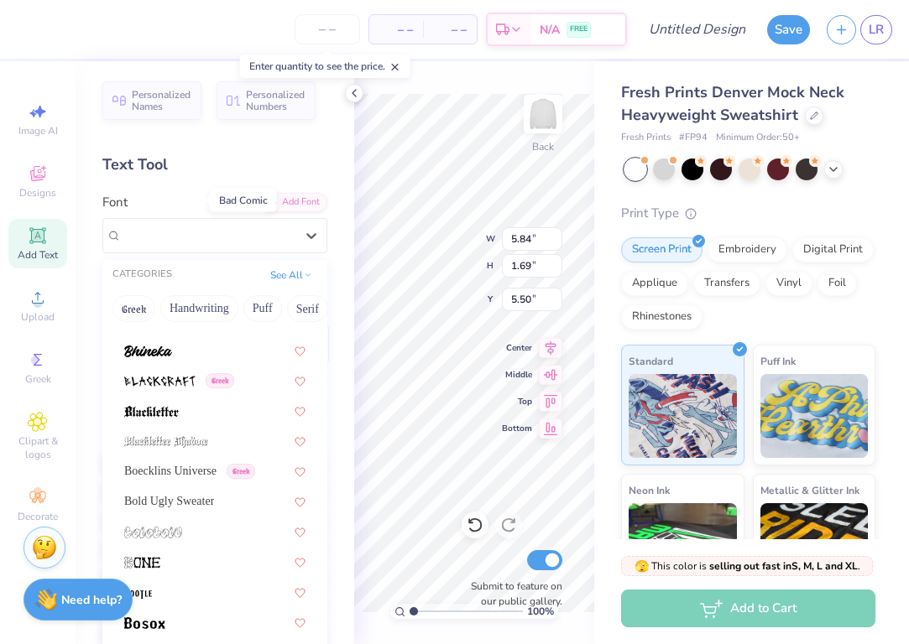
scroll to position [864, 0]
click at [167, 495] on span "Bold Ugly Sweater" at bounding box center [169, 501] width 90 height 18
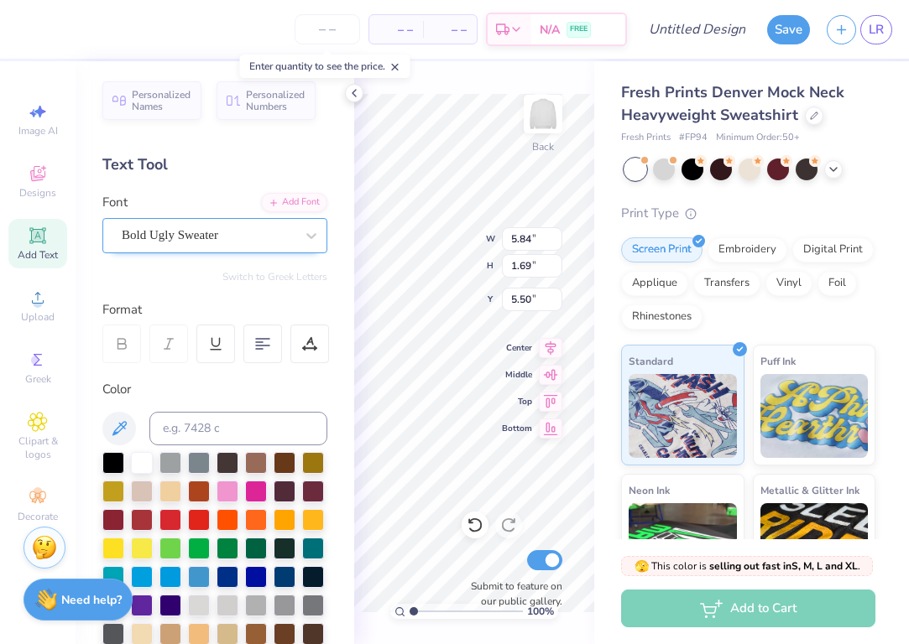
click at [263, 238] on div "Bold Ugly Sweater" at bounding box center [208, 235] width 176 height 26
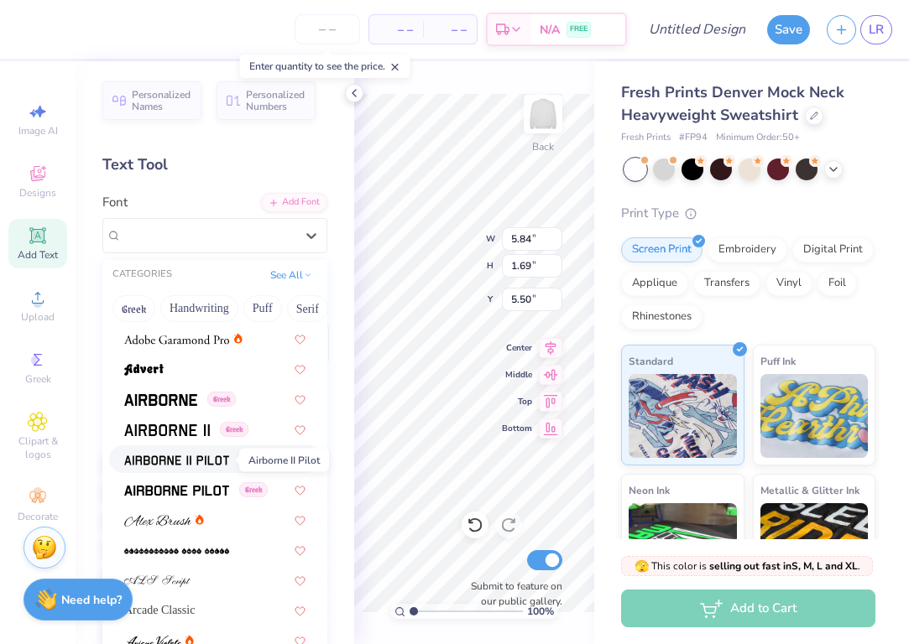
scroll to position [242, 0]
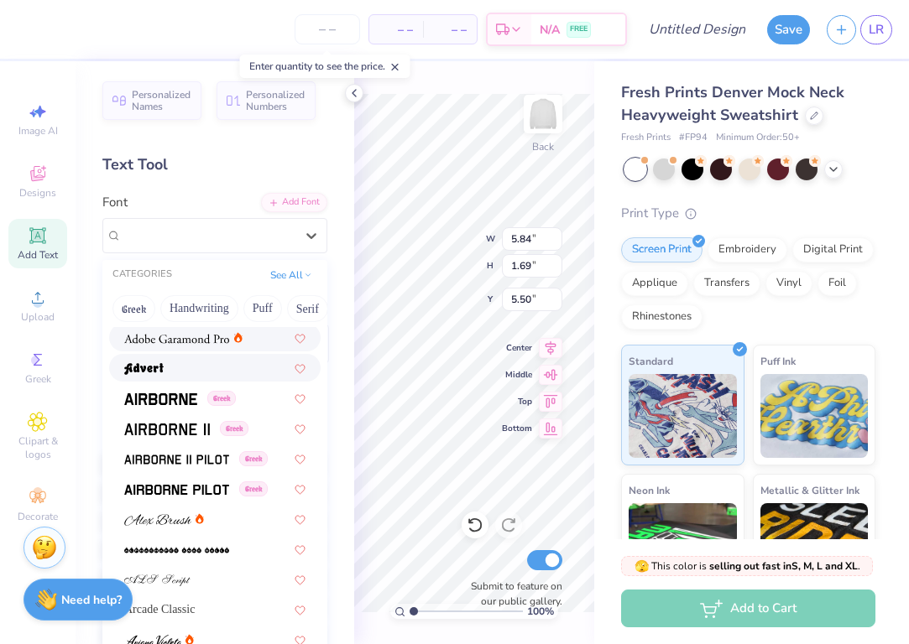
click at [147, 363] on span at bounding box center [143, 368] width 39 height 18
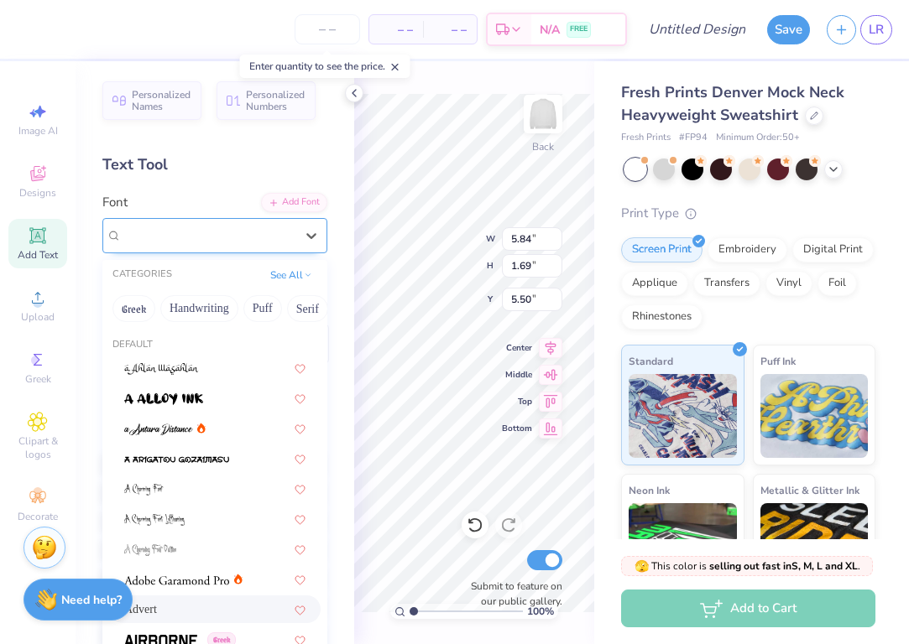
click at [189, 235] on div "Advert" at bounding box center [208, 235] width 176 height 26
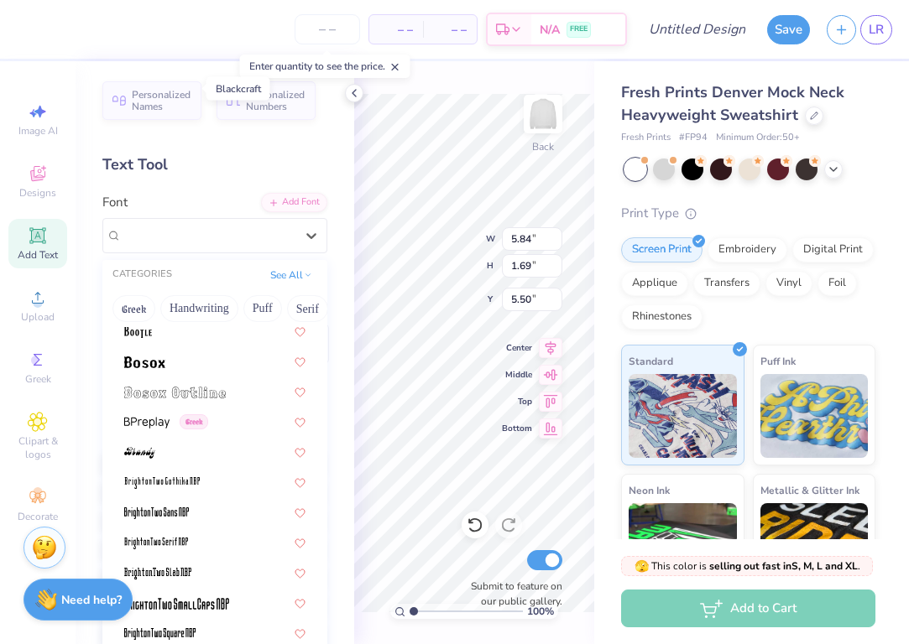
scroll to position [1173, 0]
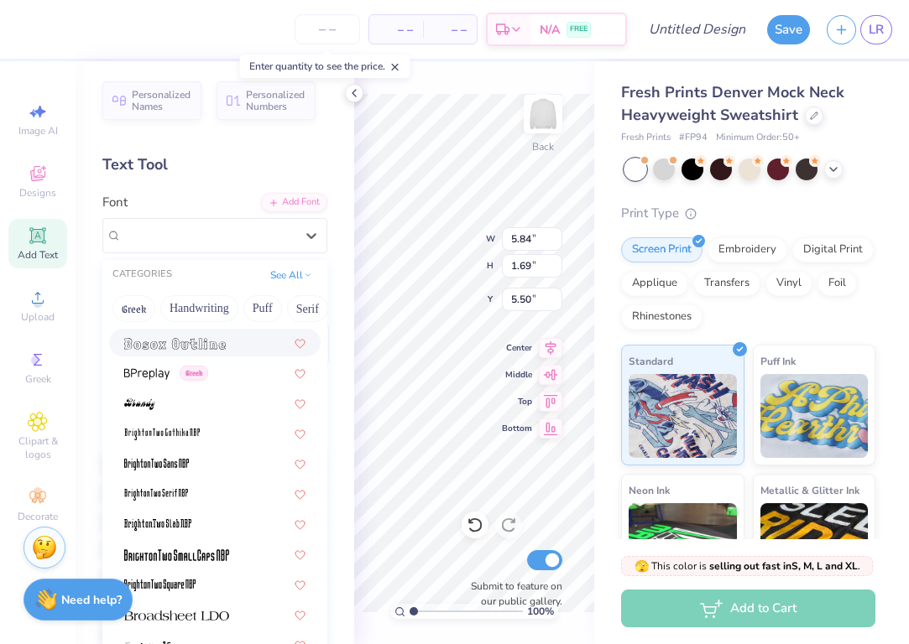
click at [175, 352] on span at bounding box center [175, 343] width 102 height 18
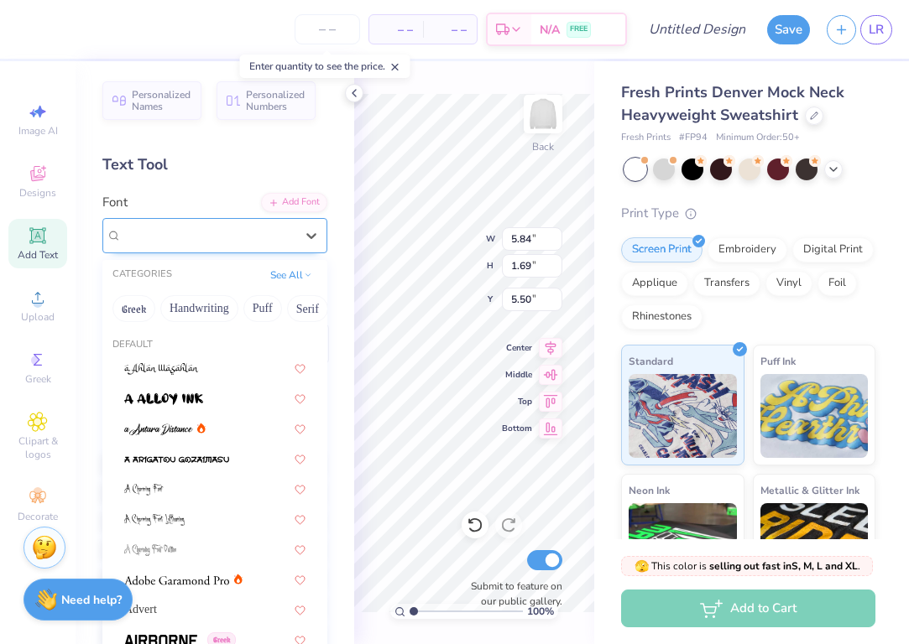
click at [220, 237] on div "Bosox Outline" at bounding box center [208, 235] width 176 height 26
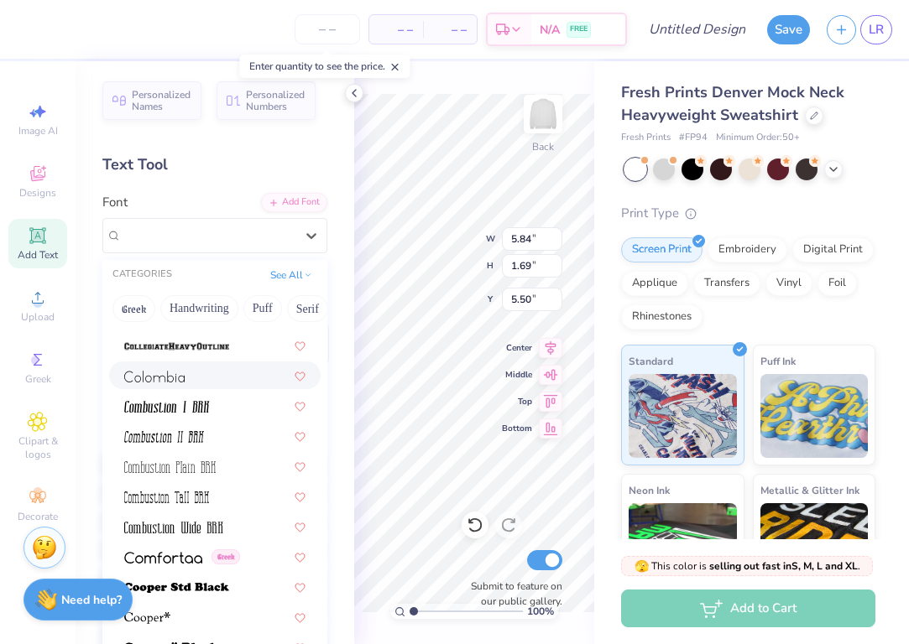
scroll to position [2434, 0]
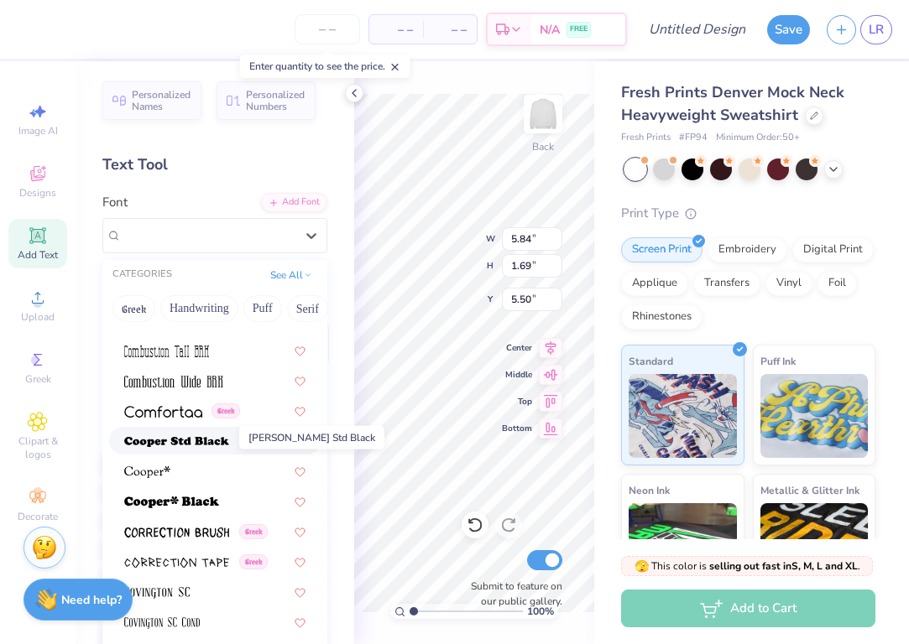
click at [175, 442] on img at bounding box center [176, 442] width 105 height 12
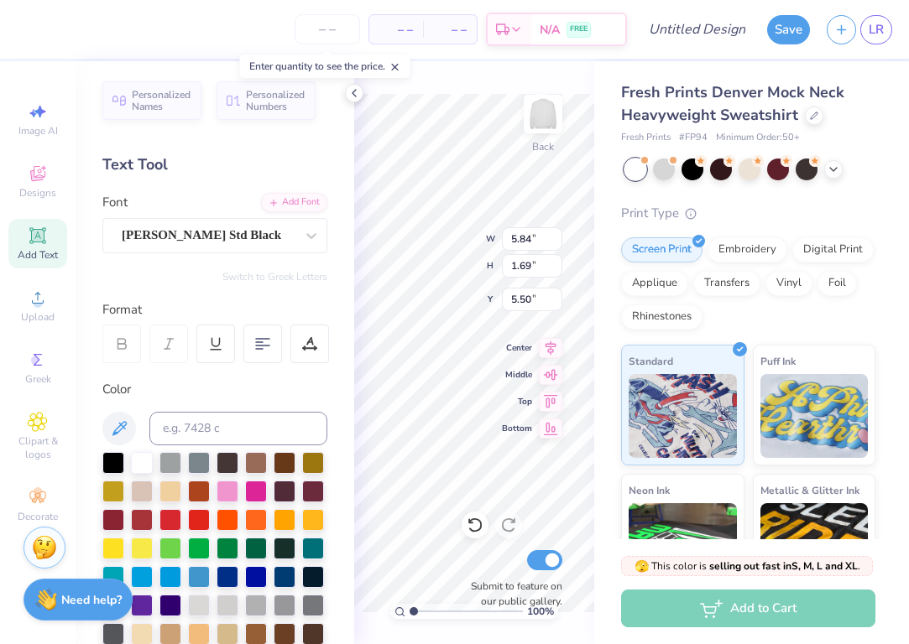
scroll to position [0, 1]
type textarea "[US_STATE]"
type input "6.64"
type input "1.73"
type input "9.13"
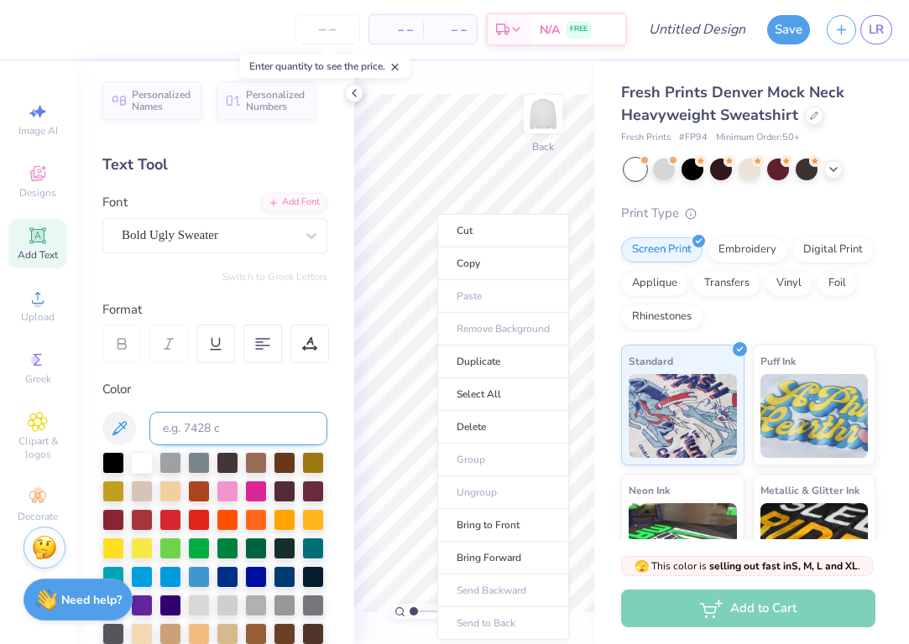
click at [437, 388] on li "Select All" at bounding box center [503, 394] width 132 height 33
type input "9.23"
type input "5.40"
type input "5.46"
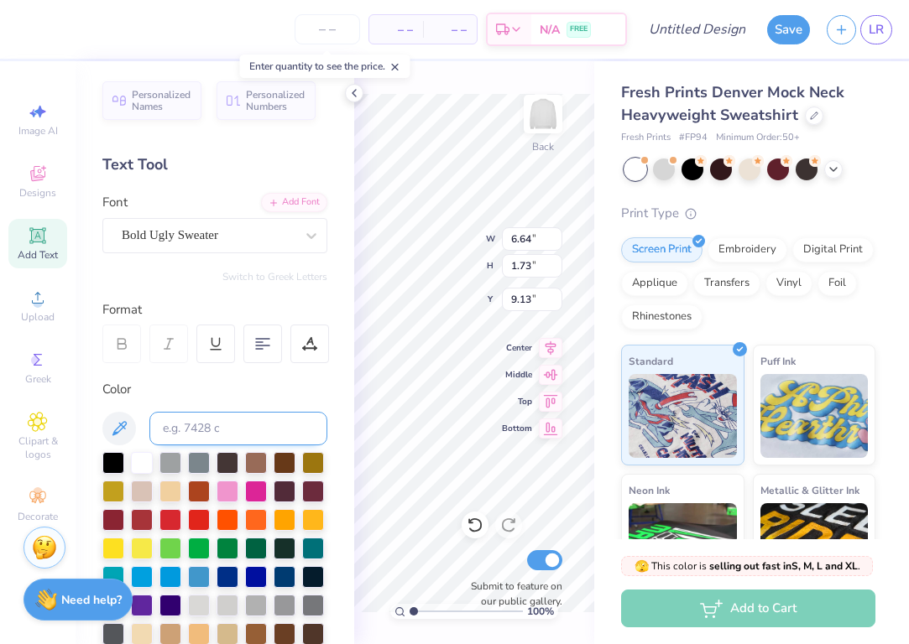
type textarea "PI PHI"
click at [534, 376] on div "100 % Back W 6.56 6.56 " H 1.69 1.69 " Y 9.15 9.15 " Center Middle Top Bottom S…" at bounding box center [474, 352] width 240 height 583
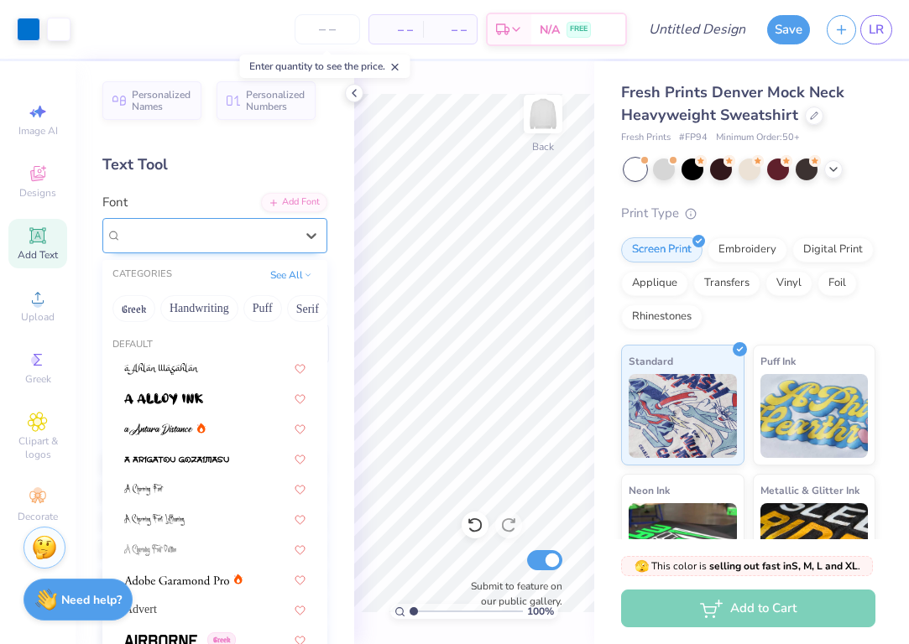
click at [218, 237] on span "Bold Ugly Sweater" at bounding box center [170, 235] width 96 height 19
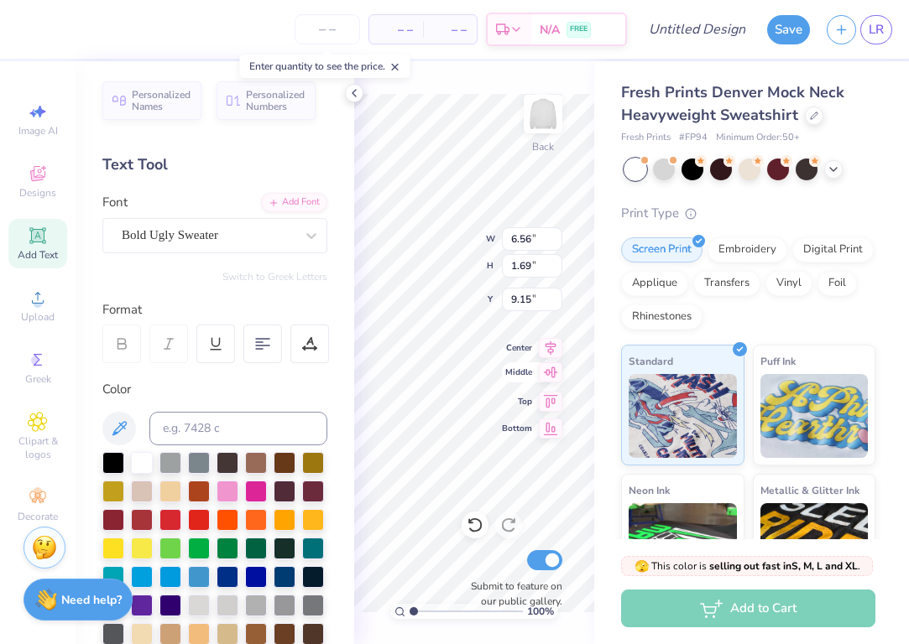
click at [528, 381] on div "100 % Back W 6.56 6.56 " H 1.69 1.69 " Y 9.15 9.15 " Center Middle Top Bottom S…" at bounding box center [474, 352] width 240 height 583
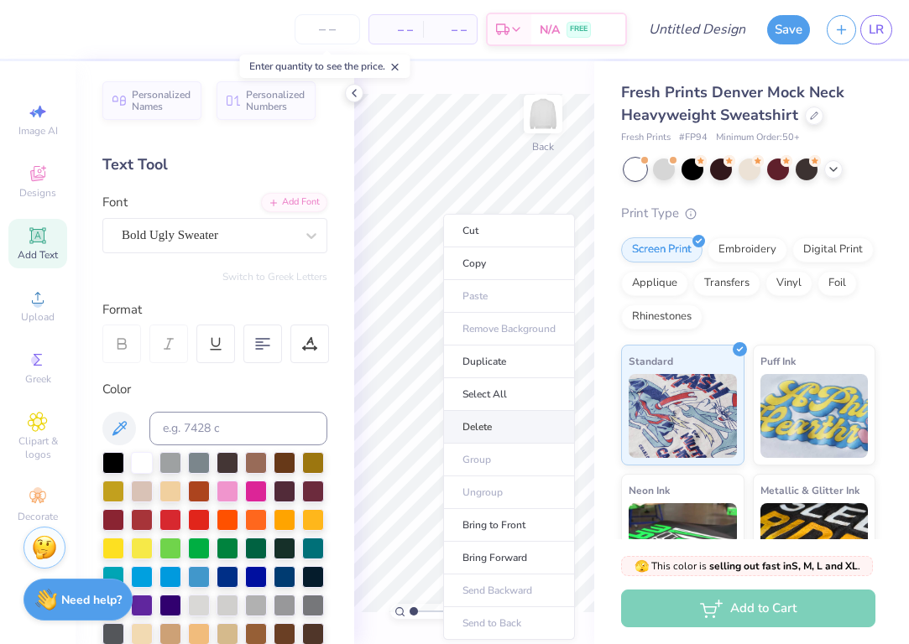
click at [475, 430] on li "Delete" at bounding box center [509, 427] width 132 height 33
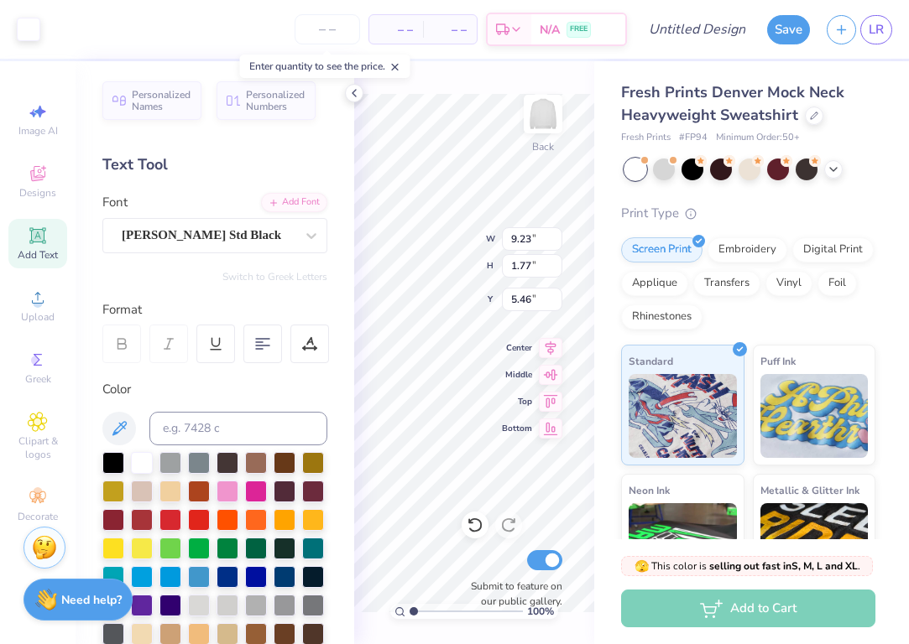
type input "5.51"
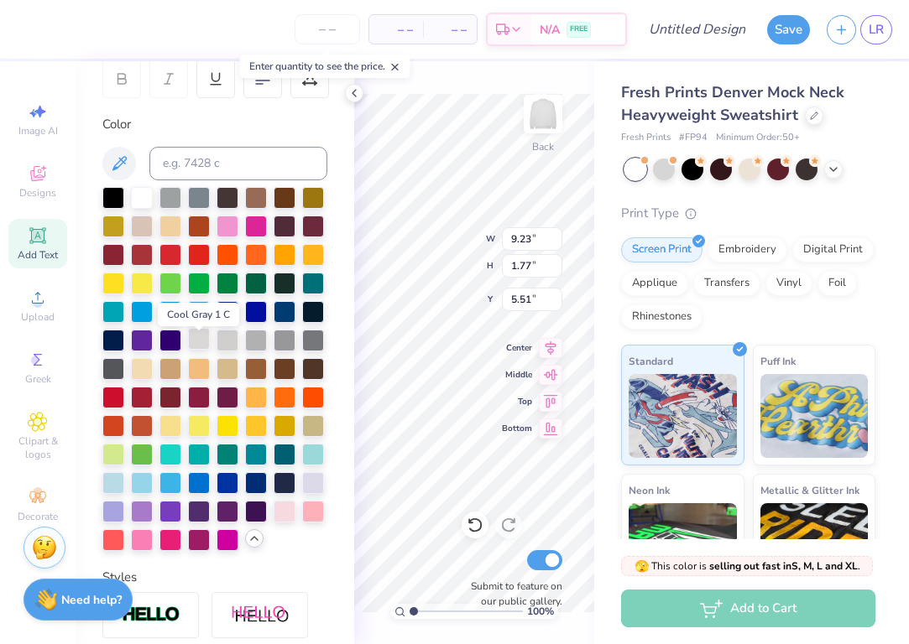
scroll to position [342, 0]
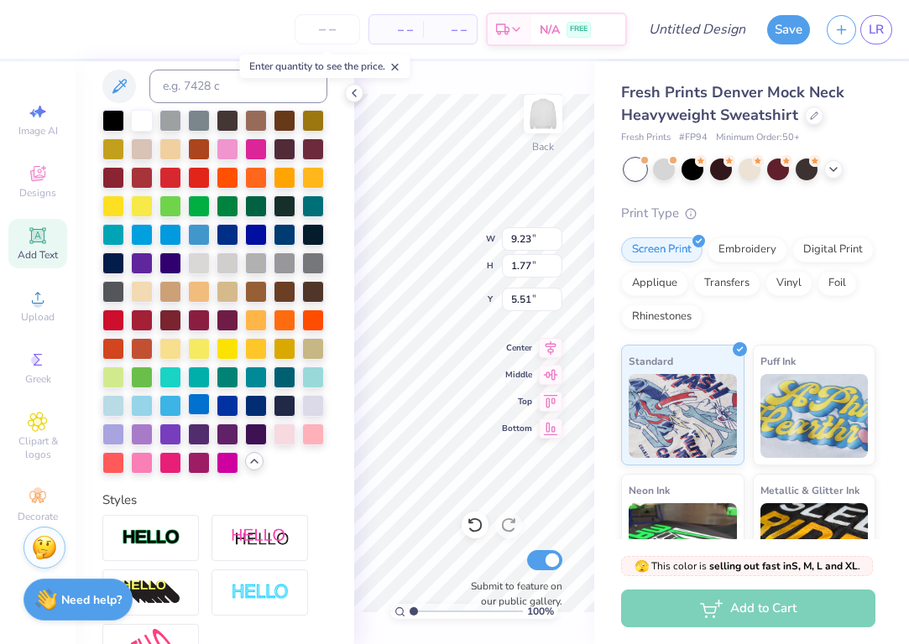
click at [200, 411] on div at bounding box center [199, 405] width 22 height 22
click at [357, 94] on icon at bounding box center [353, 92] width 13 height 13
type input "4.07"
click at [46, 236] on icon at bounding box center [38, 236] width 20 height 20
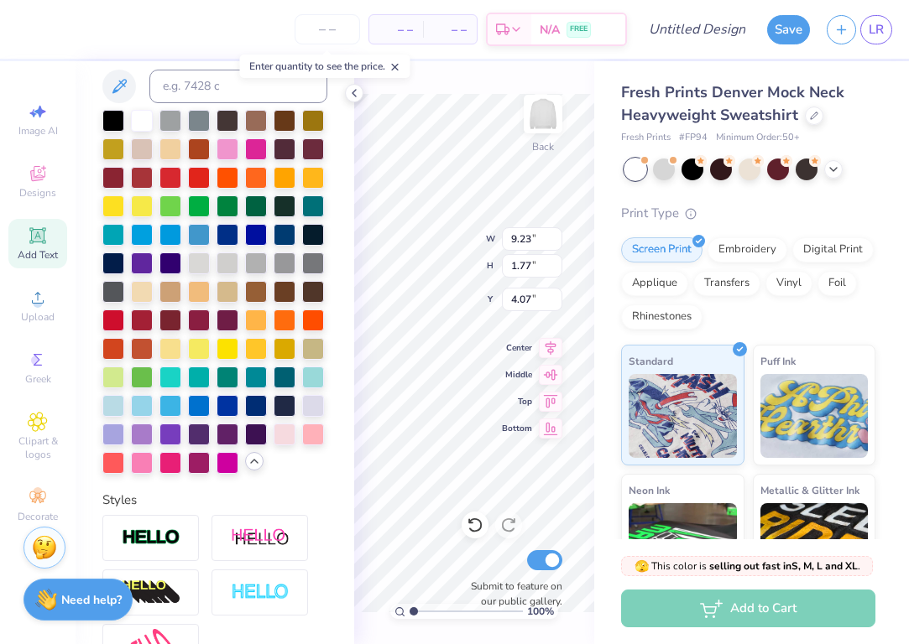
type input "5.84"
type input "1.69"
type input "9.15"
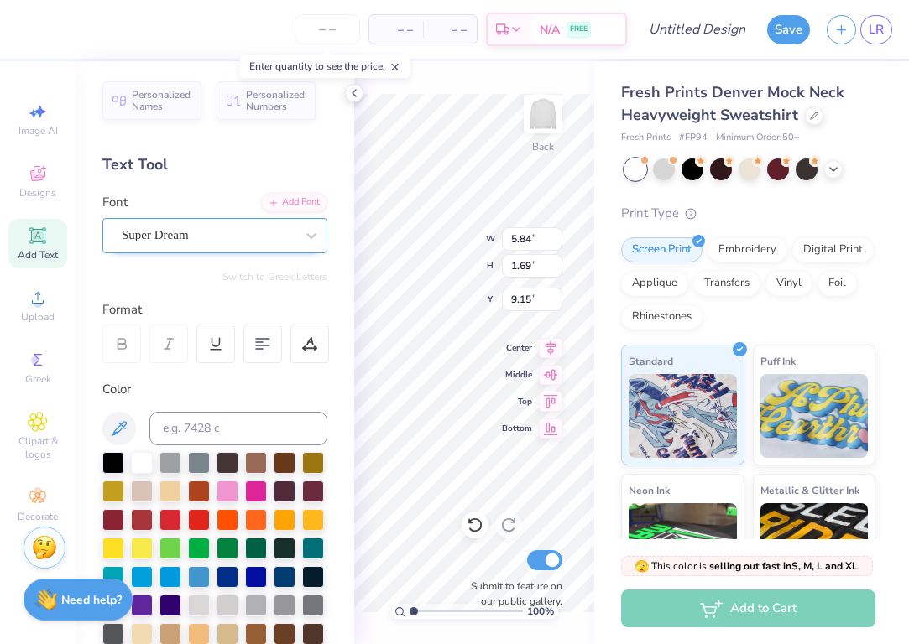
scroll to position [0, 0]
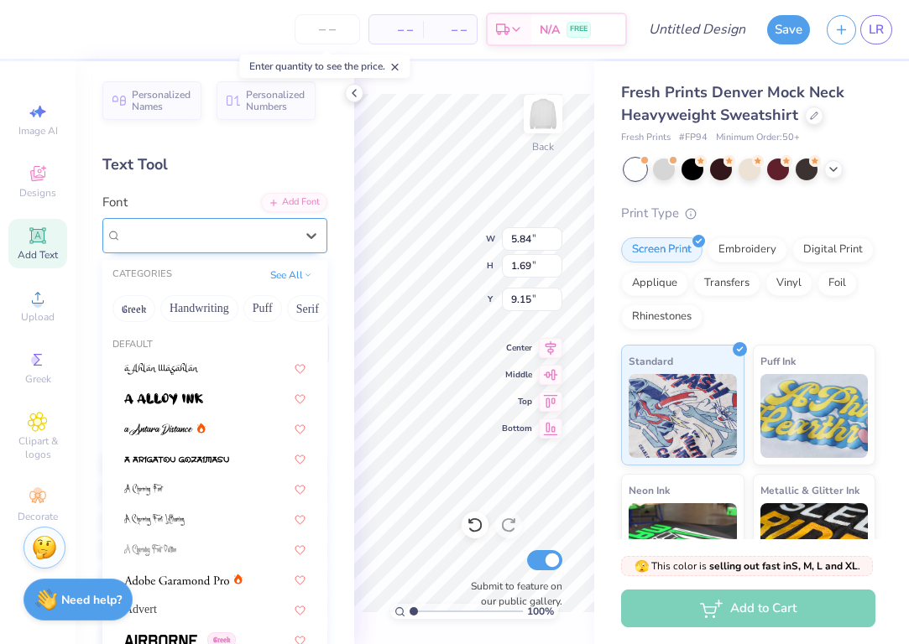
click at [216, 237] on div "Super Dream" at bounding box center [208, 235] width 176 height 26
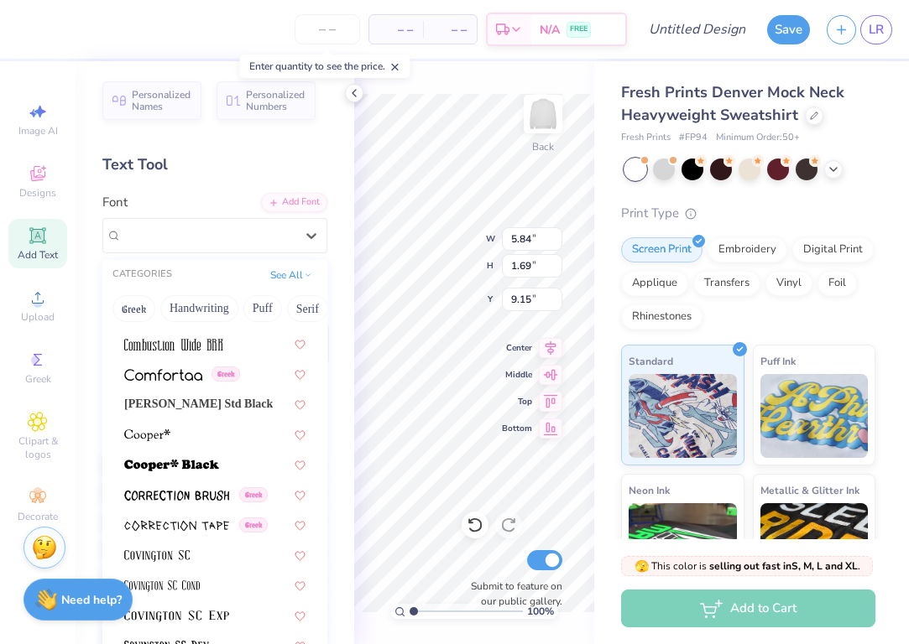
scroll to position [2469, 0]
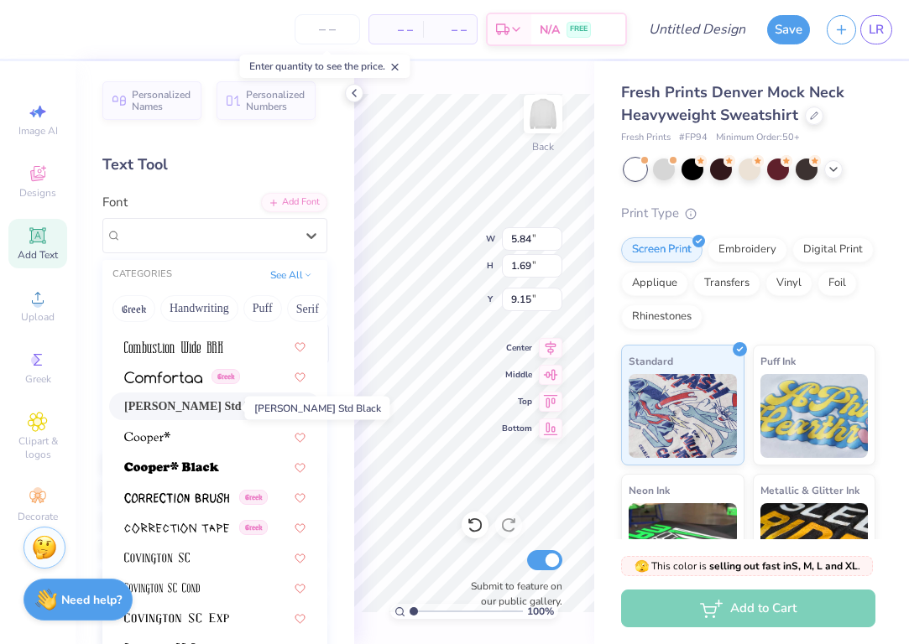
click at [196, 406] on span "Cooper Std Black" at bounding box center [198, 407] width 149 height 18
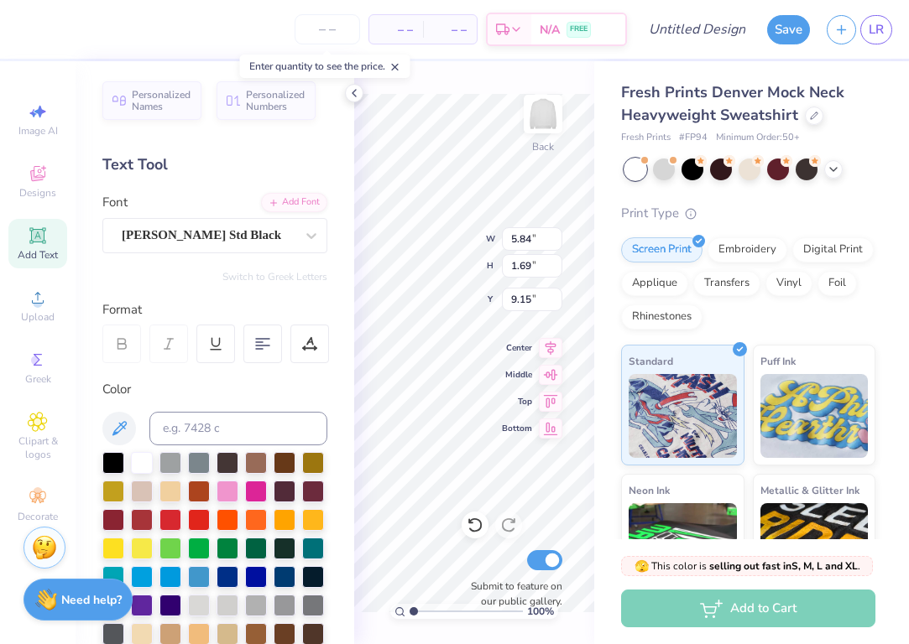
scroll to position [0, 1]
type textarea "PI PHI"
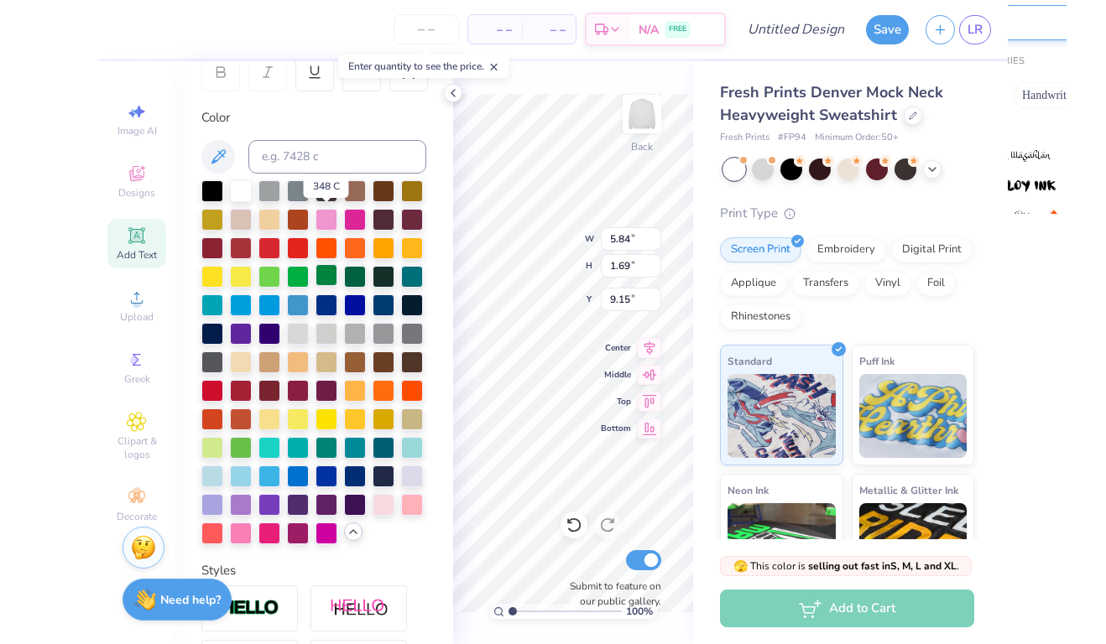
scroll to position [373, 0]
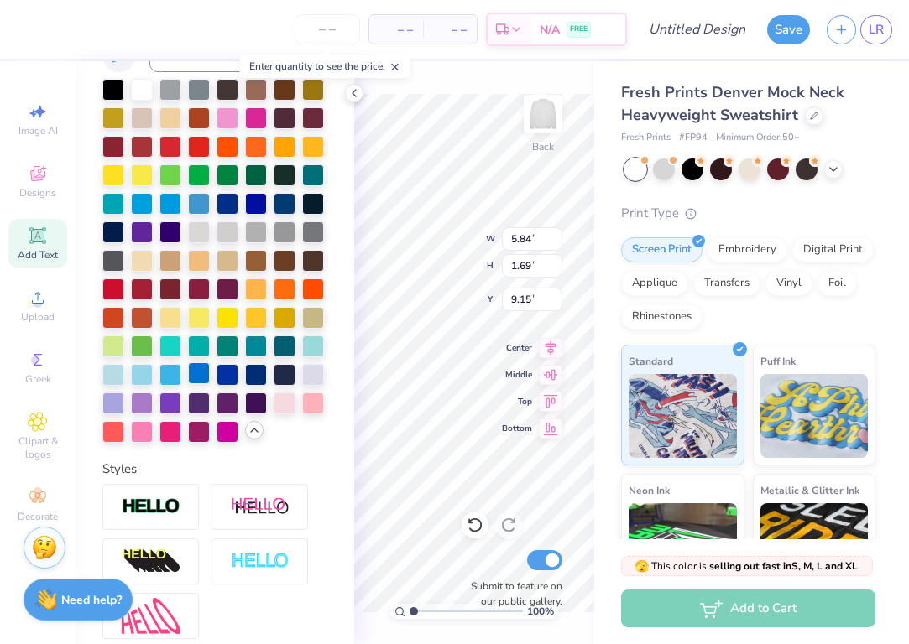
click at [197, 372] on div at bounding box center [199, 373] width 22 height 22
click at [354, 87] on icon at bounding box center [353, 92] width 13 height 13
type input "8.30"
type input "1.75"
type input "9.12"
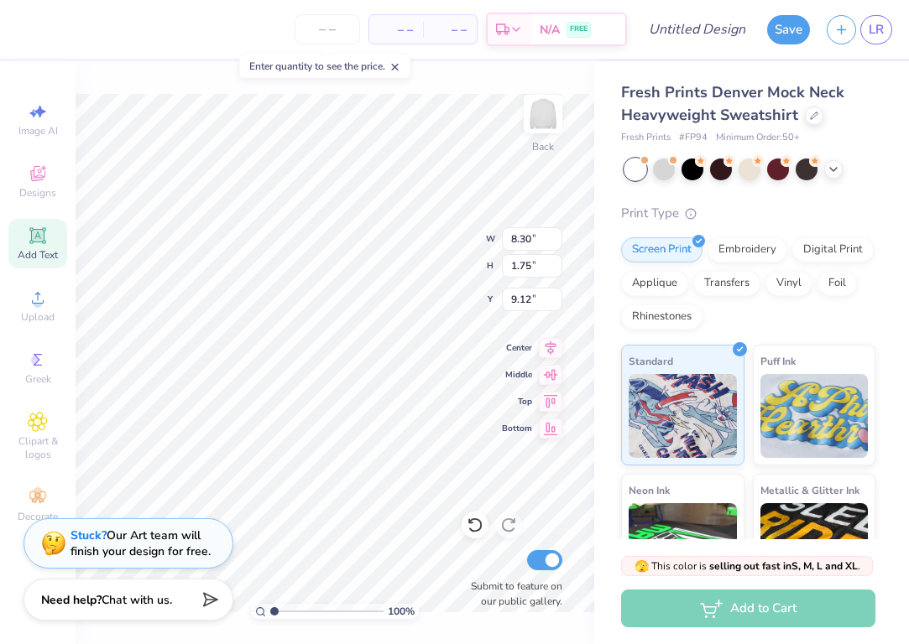
type input "9.23"
type input "1.77"
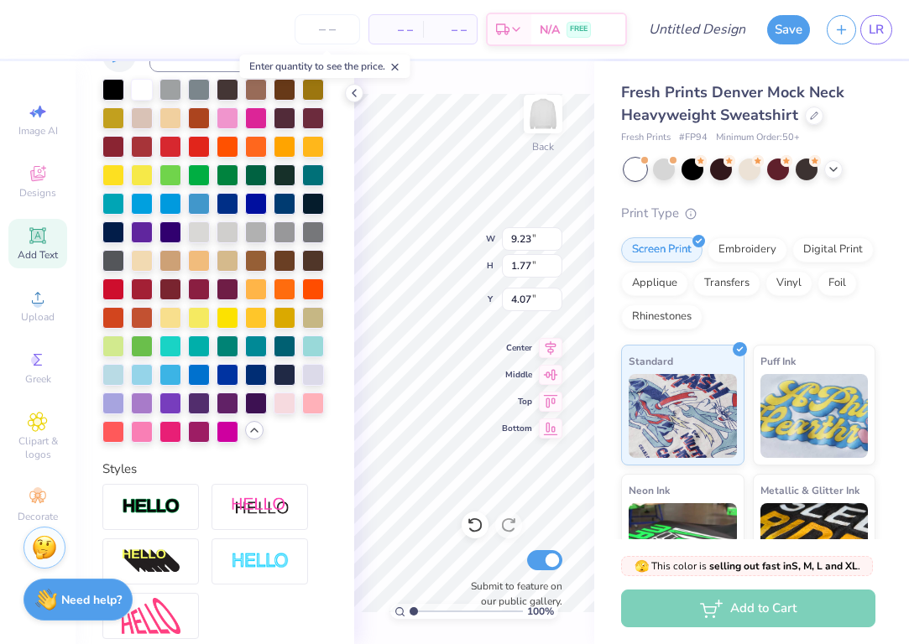
type input "2.63"
click at [355, 90] on icon at bounding box center [353, 92] width 13 height 13
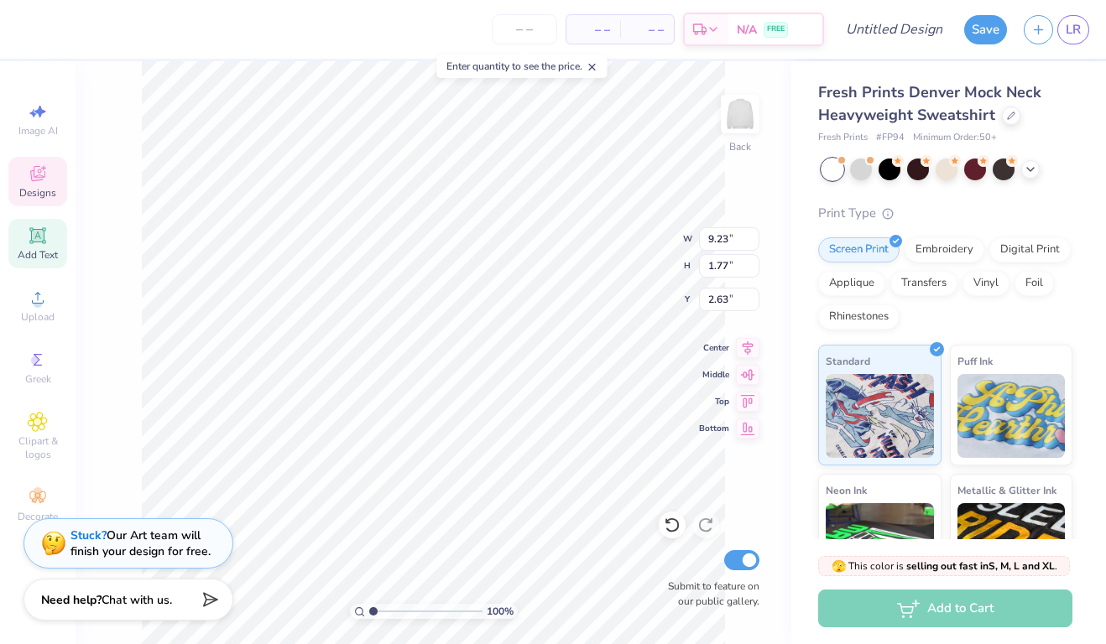
type input "6.94"
type input "1.33"
type input "3.49"
type input "8.30"
type input "1.75"
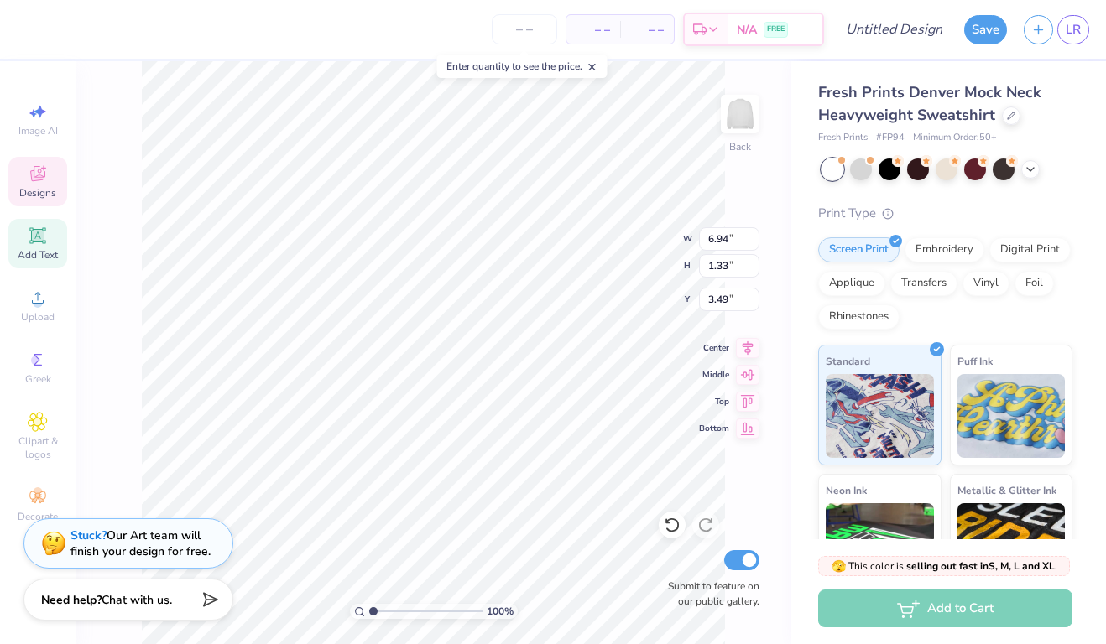
type input "9.12"
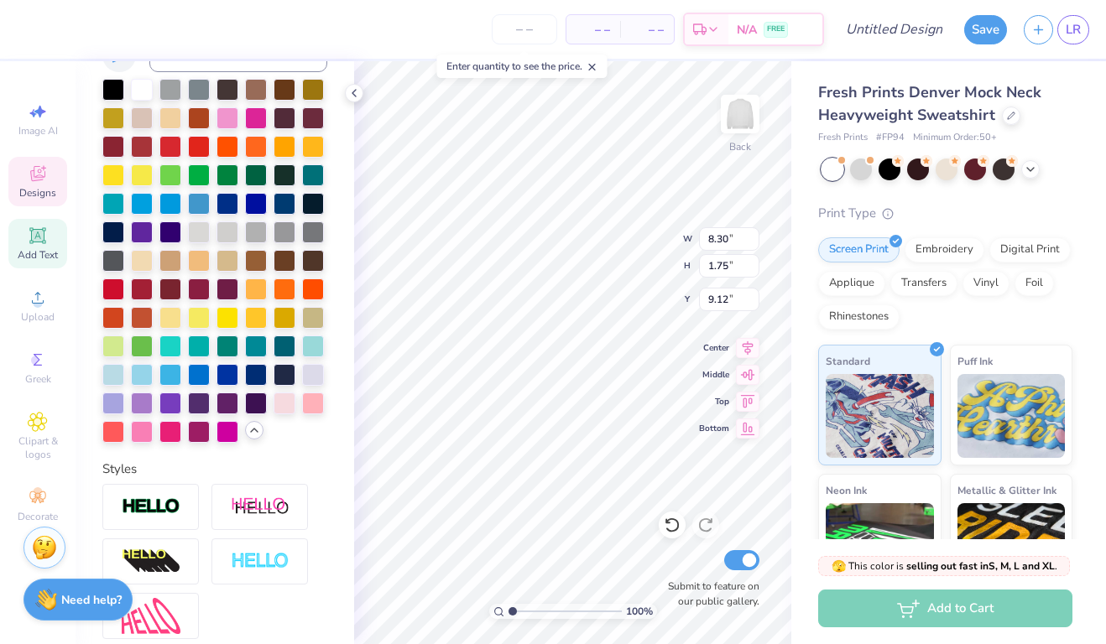
type input "6.36"
type input "1.34"
type input "6.29"
type textarea "PI BETA PHI"
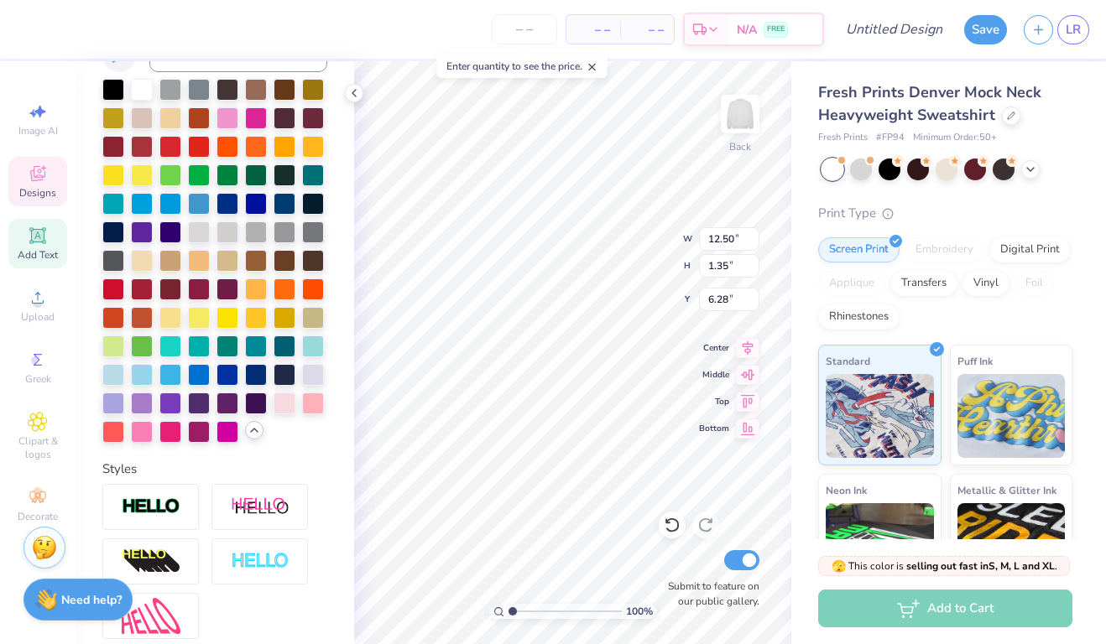
type input "10.62"
type input "1.15"
type input "6.07"
type input "6.94"
type input "1.33"
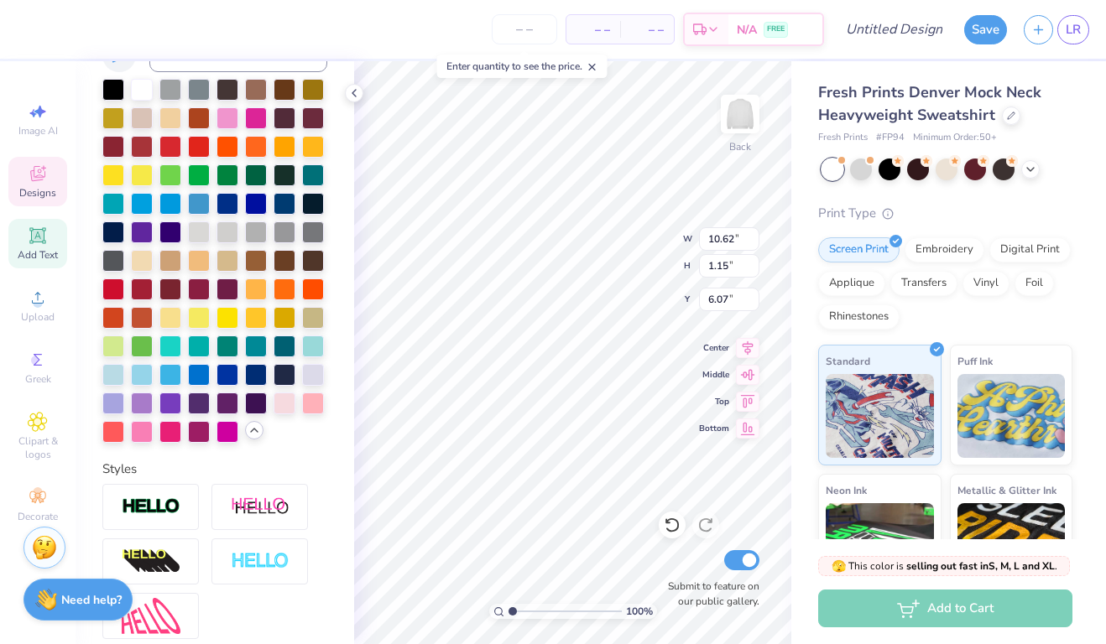
type input "3.49"
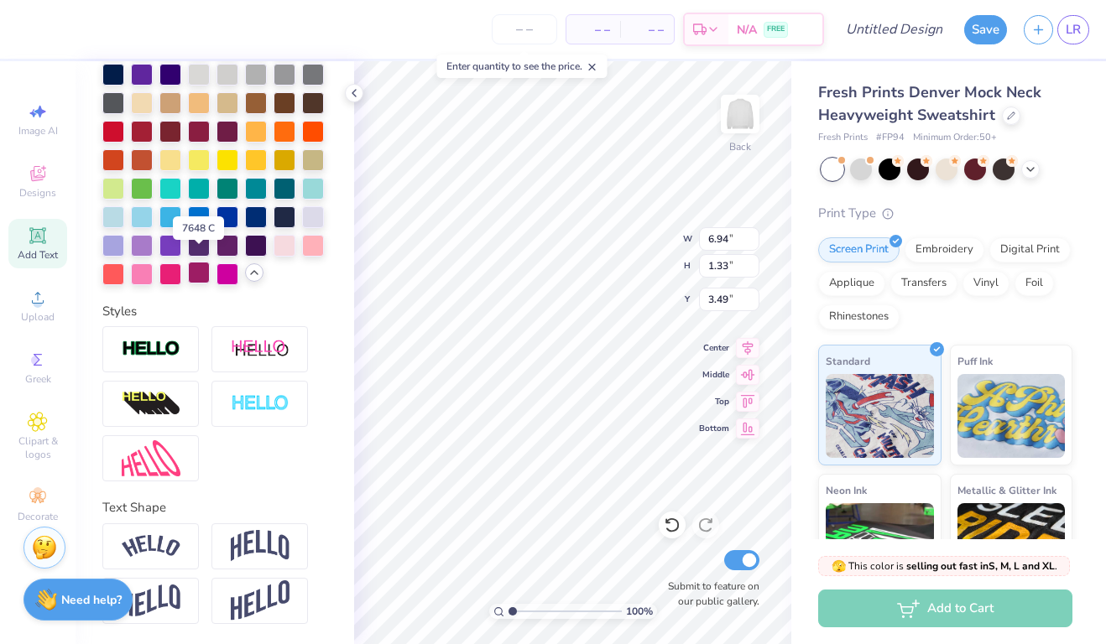
scroll to position [531, 0]
click at [269, 554] on img at bounding box center [260, 546] width 59 height 32
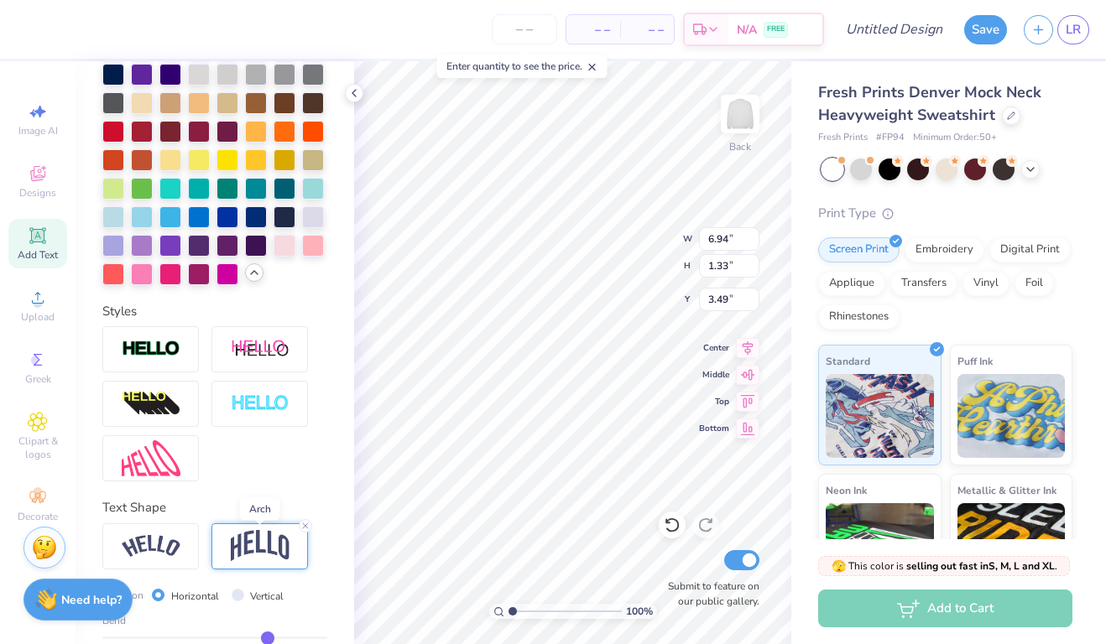
type input "2.47"
type input "2.92"
click at [169, 542] on img at bounding box center [151, 546] width 59 height 23
type input "8.47"
type input "2.14"
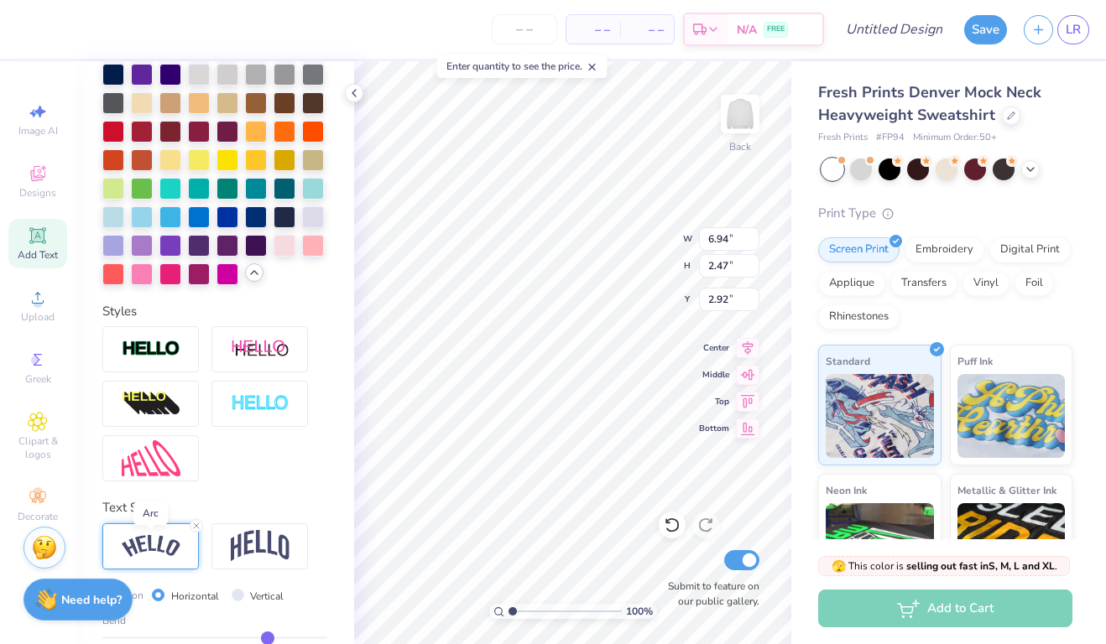
type input "3.08"
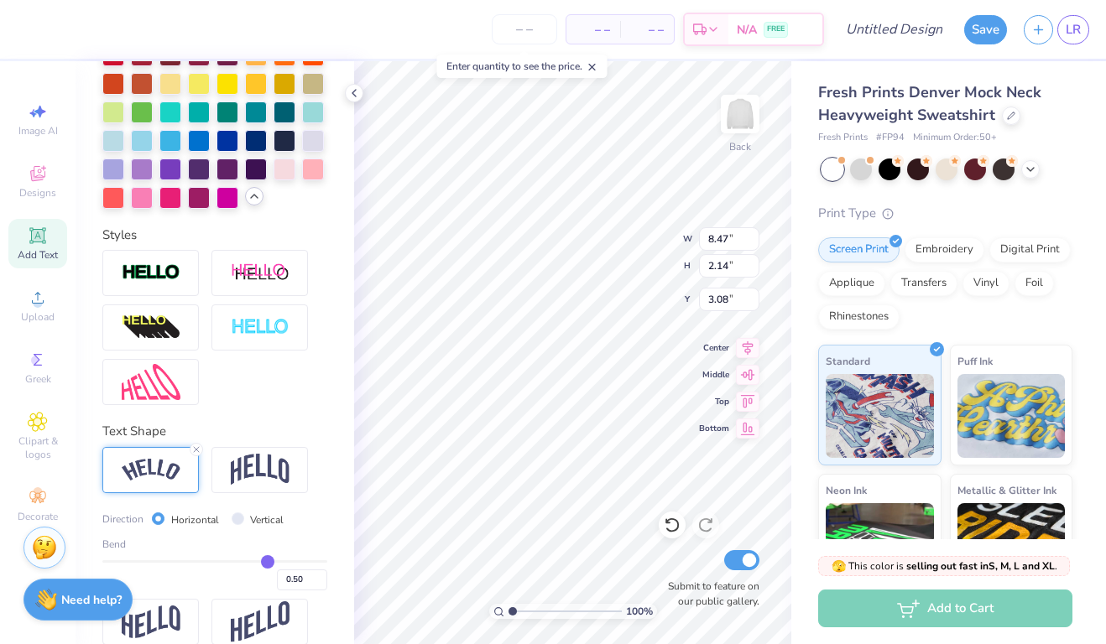
type input "0.52"
type input "0.55"
type input "0.6"
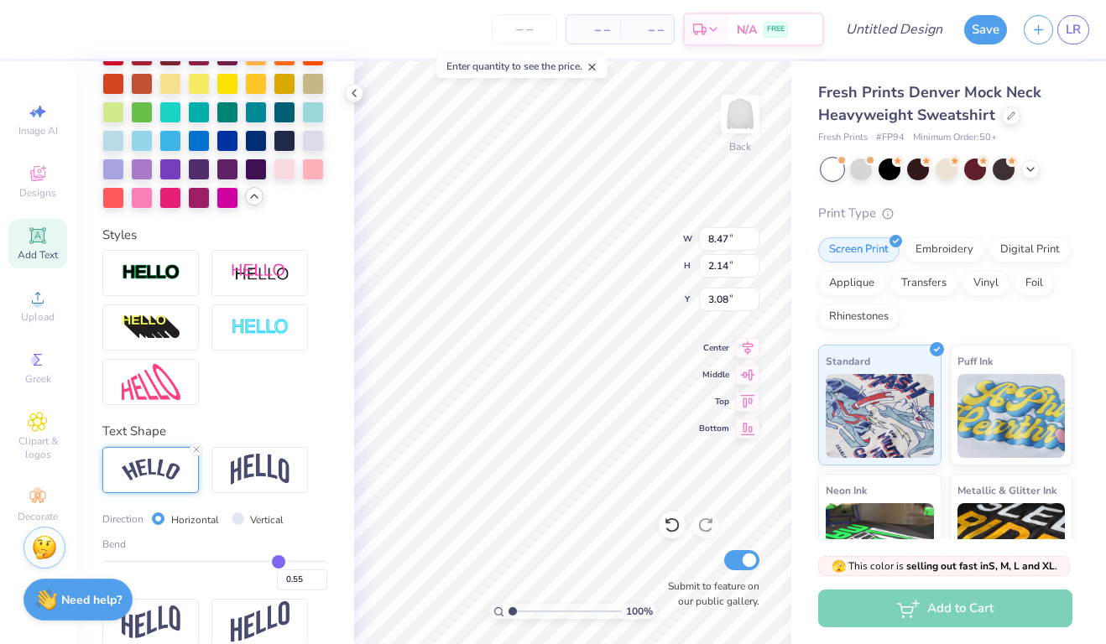
type input "0.60"
type input "0.65"
type input "0.72"
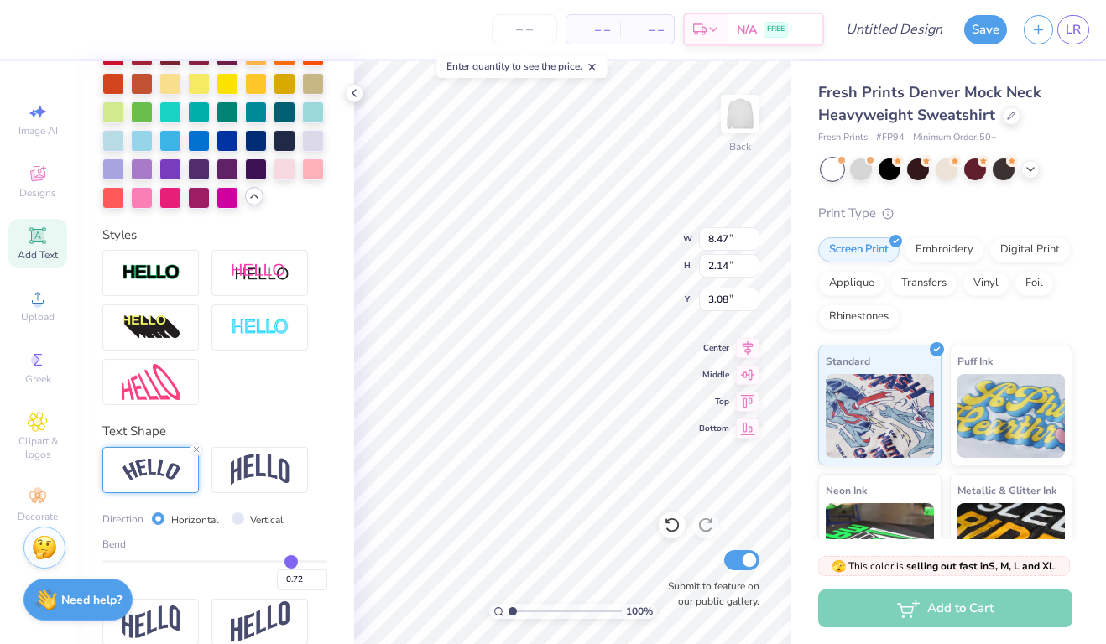
type input "0.78"
type input "0.83"
type input "0.86"
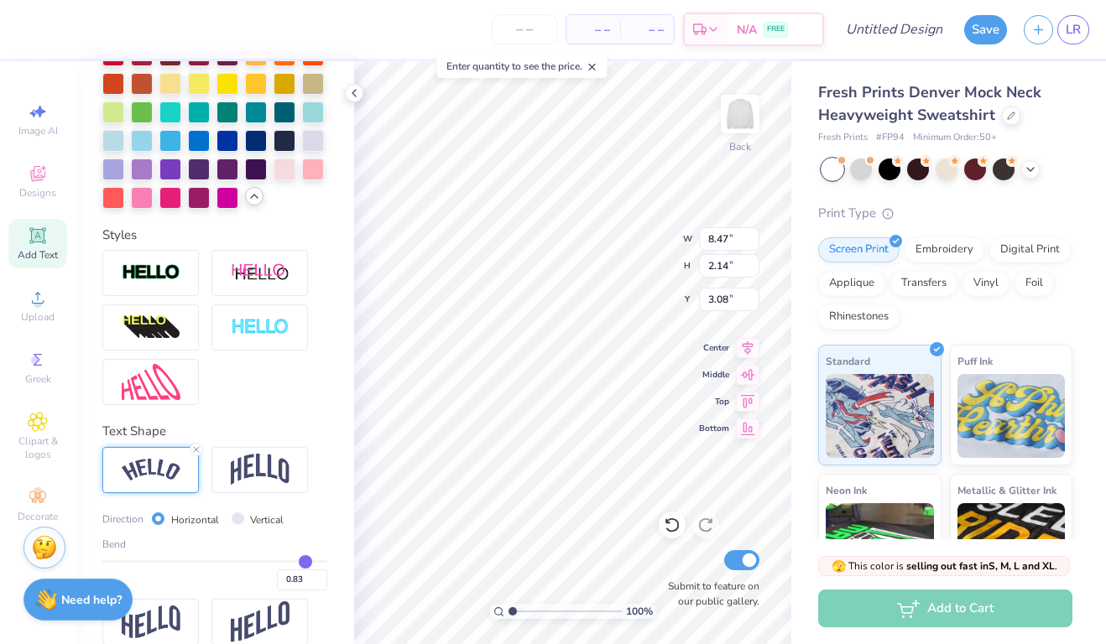
type input "0.86"
type input "0.88"
type input "0.9"
type input "0.90"
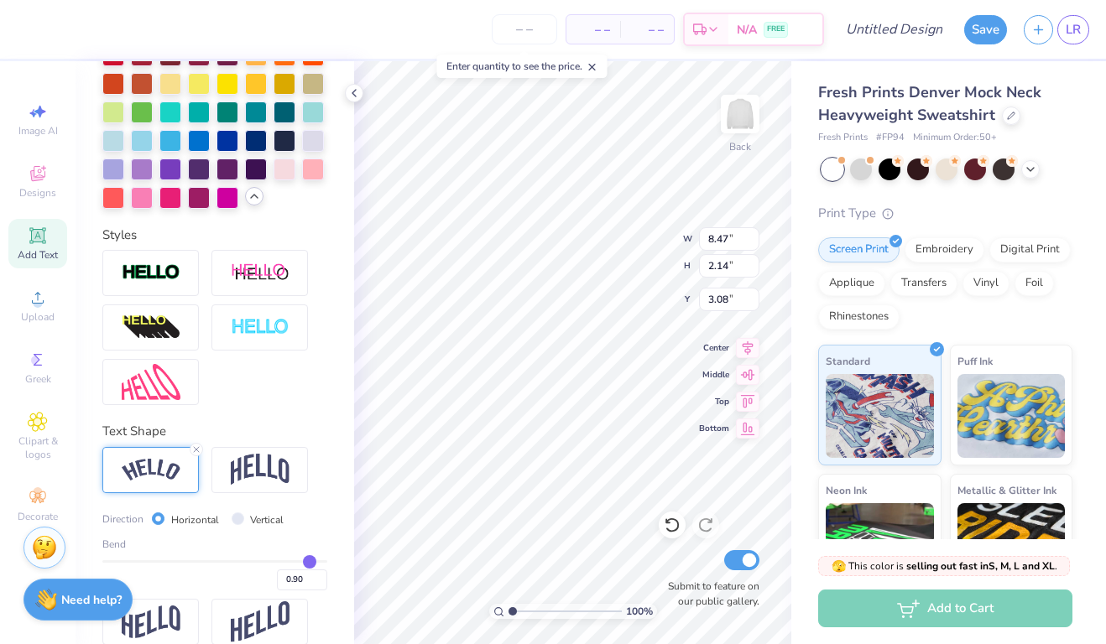
type input "0.91"
type input "0.92"
type input "0.93"
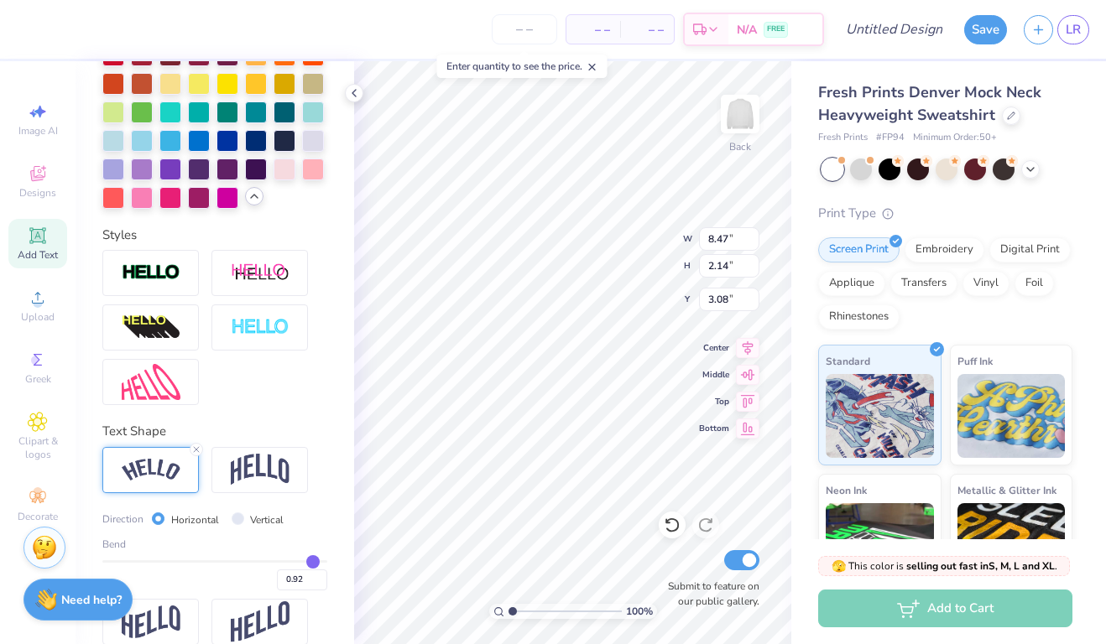
type input "0.93"
type input "0.94"
type input "0.95"
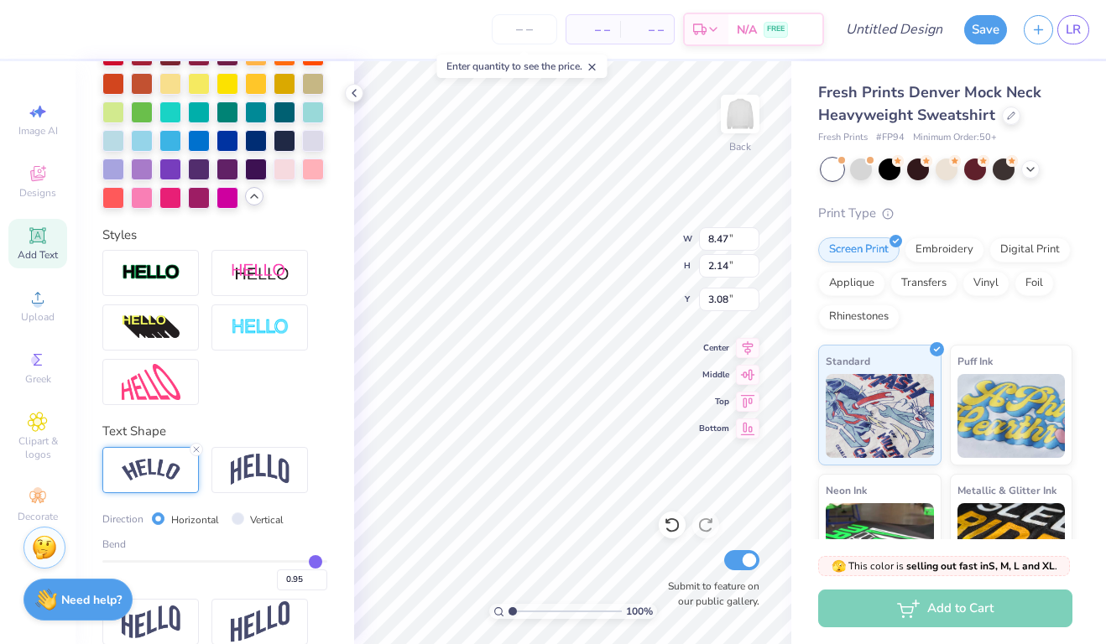
type input "0.96"
type input "0.97"
type input "0.98"
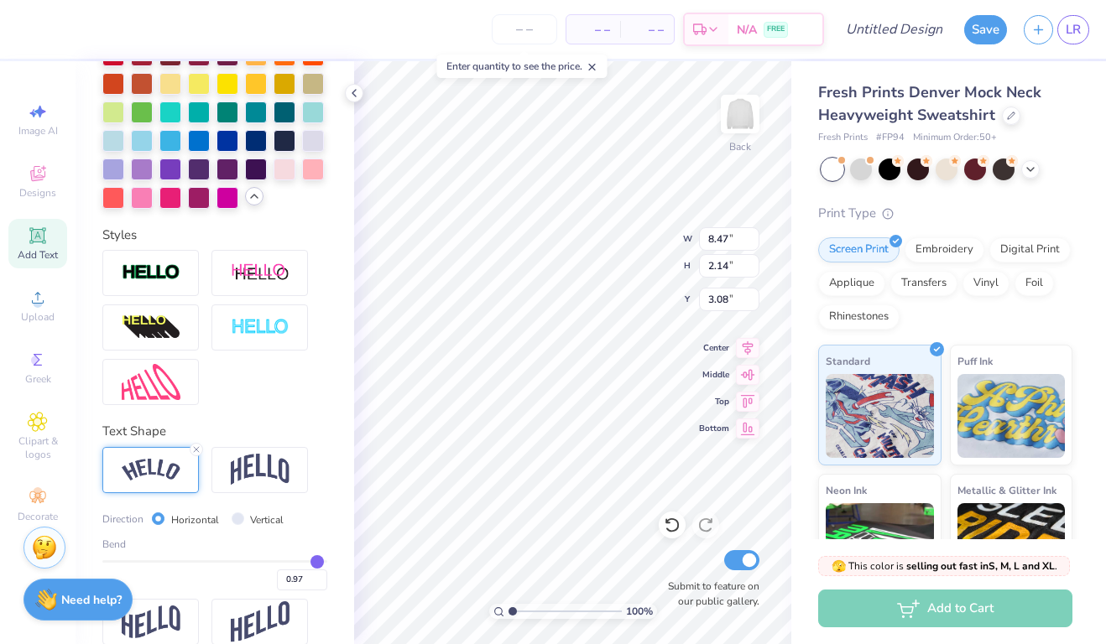
type input "0.98"
drag, startPoint x: 269, startPoint y: 561, endPoint x: 317, endPoint y: 559, distance: 47.9
type input "0.98"
click at [318, 561] on input "range" at bounding box center [214, 562] width 225 height 3
type input "9.48"
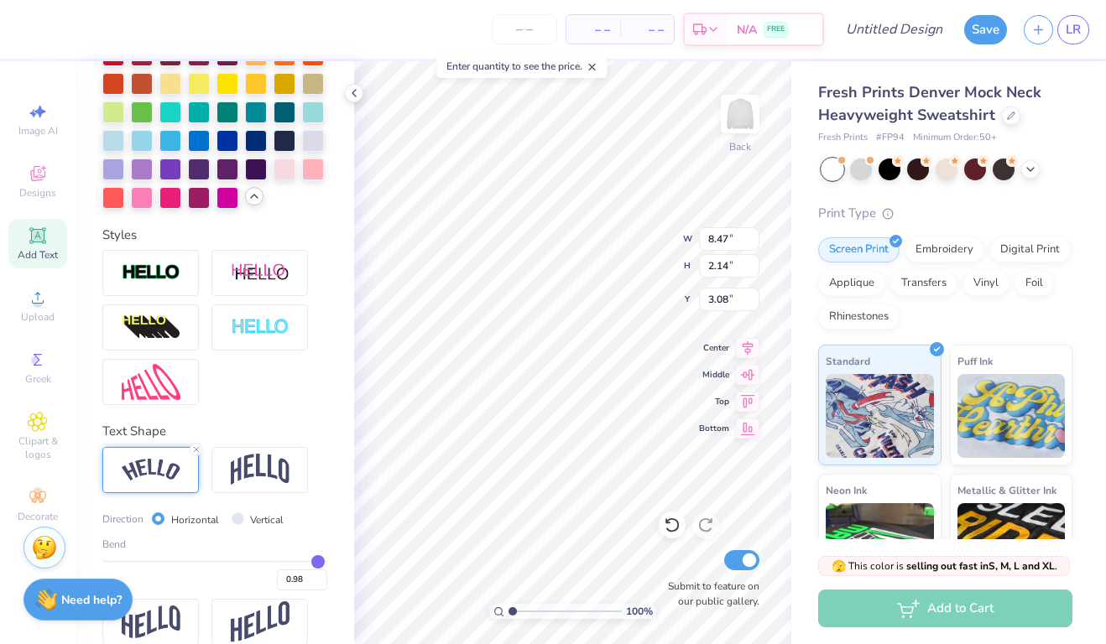
type input "4.64"
type input "1.83"
type input "0.94"
type input "0.92"
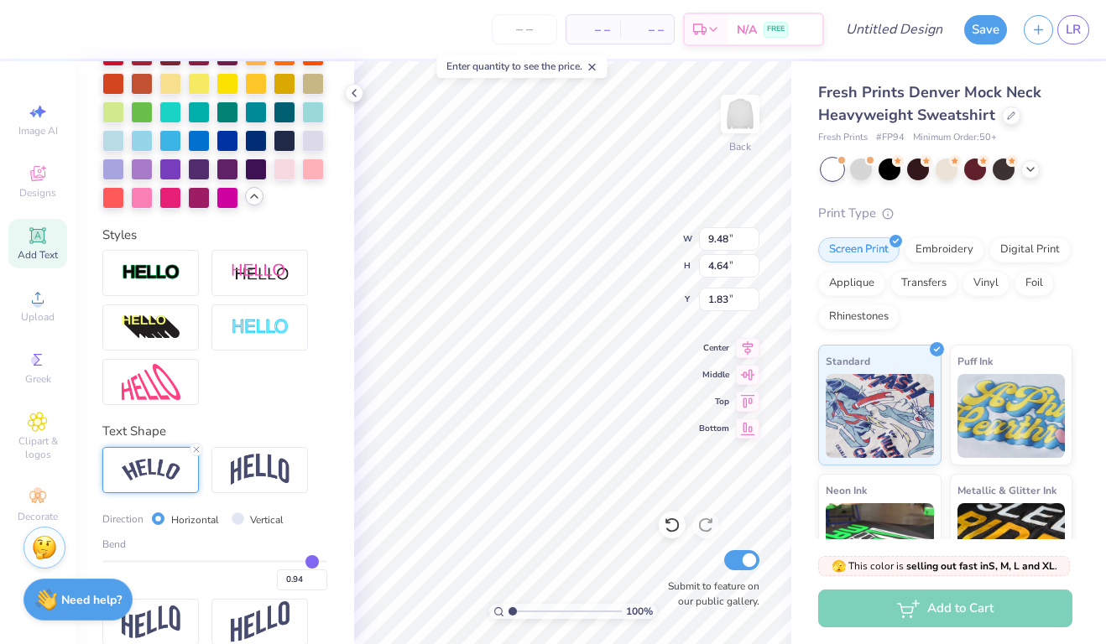
type input "0.92"
type input "0.9"
type input "0.90"
type input "0.87"
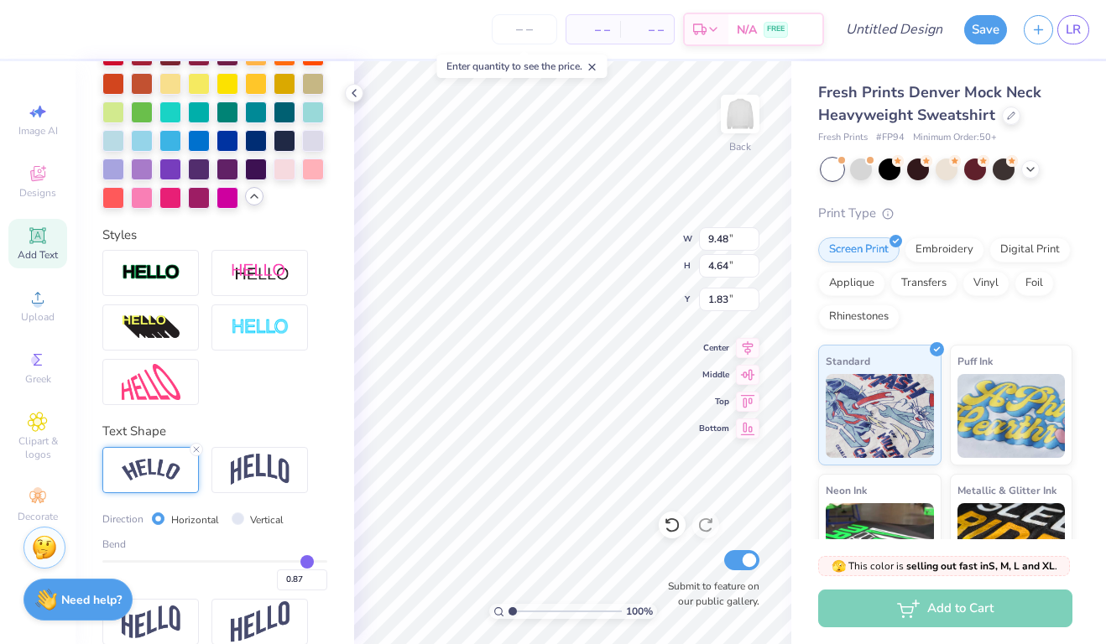
type input "0.83"
type input "0.81"
type input "0.78"
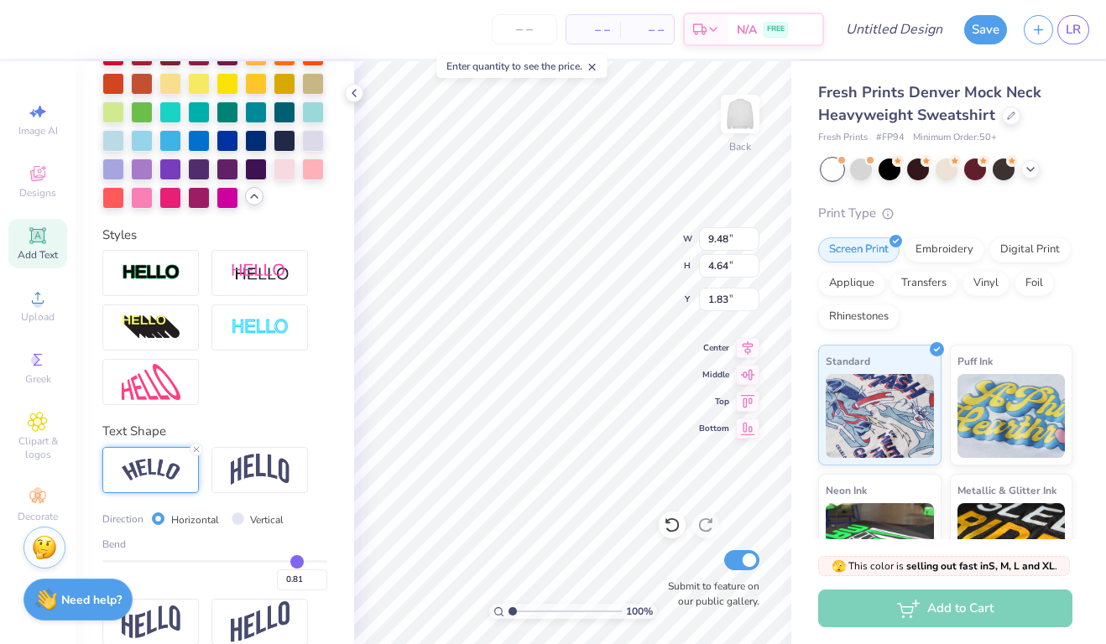
type input "0.78"
type input "0.76"
type input "0.75"
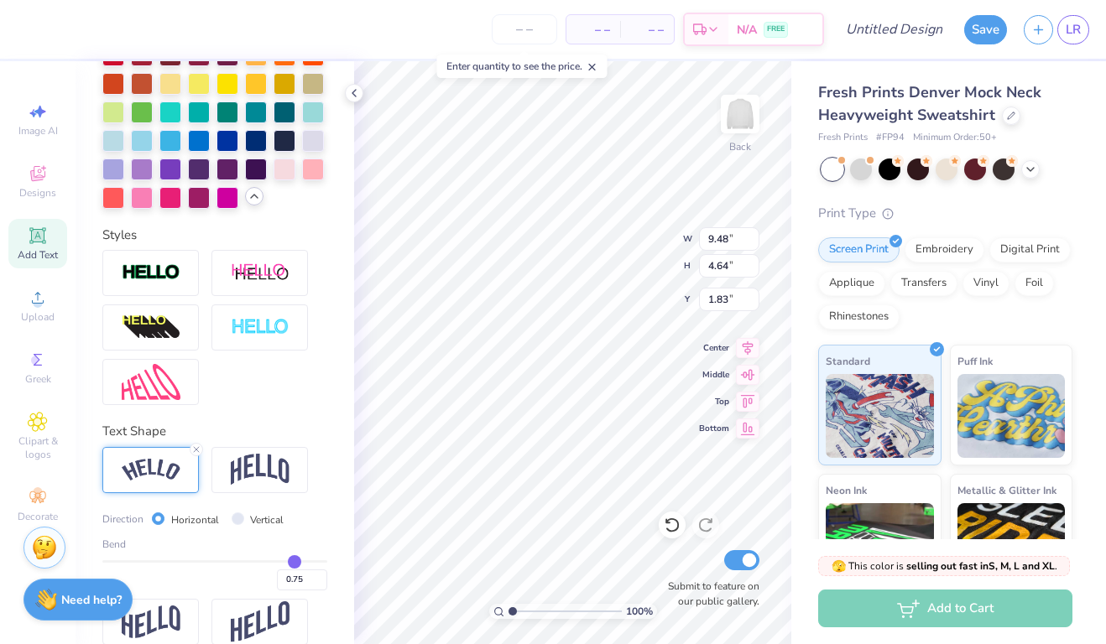
type input "0.74"
type input "0.73"
type input "0.72"
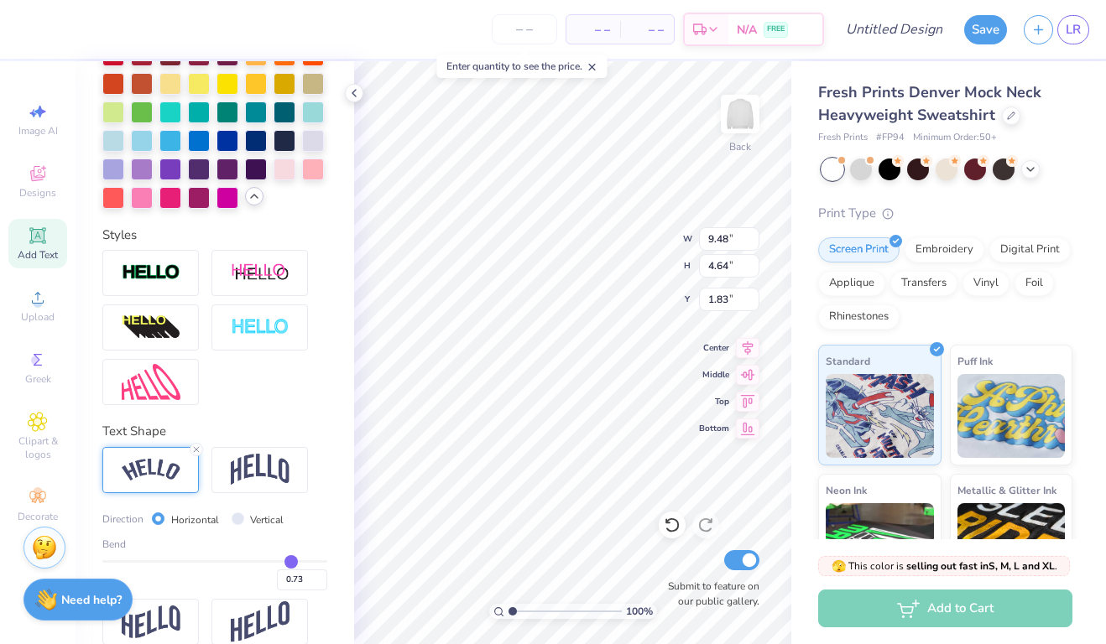
type input "0.72"
type input "0.71"
drag, startPoint x: 315, startPoint y: 558, endPoint x: 289, endPoint y: 558, distance: 25.2
type input "0.71"
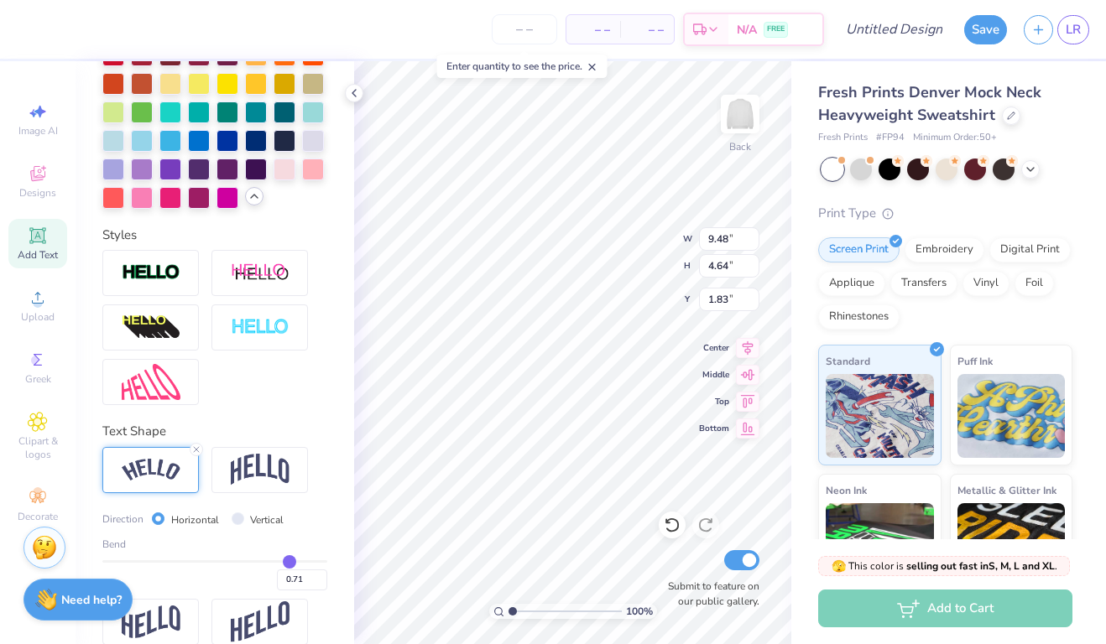
click at [289, 561] on input "range" at bounding box center [214, 562] width 225 height 3
type input "9.00"
type input "3.08"
type input "2.61"
type input "0.7"
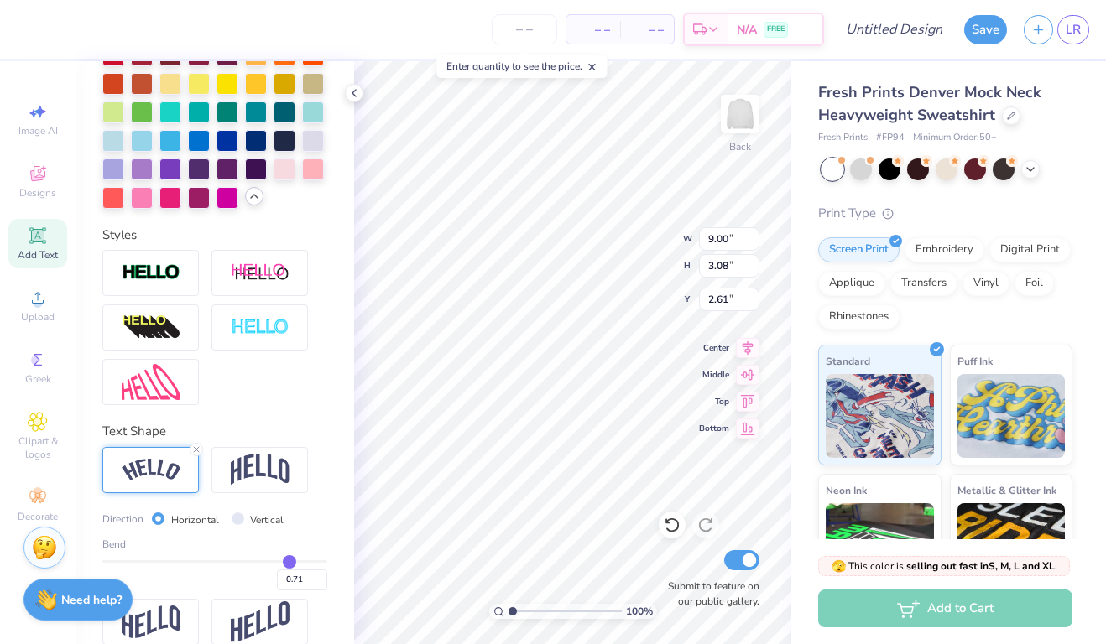
type input "0.70"
type input "0.69"
type input "0.66"
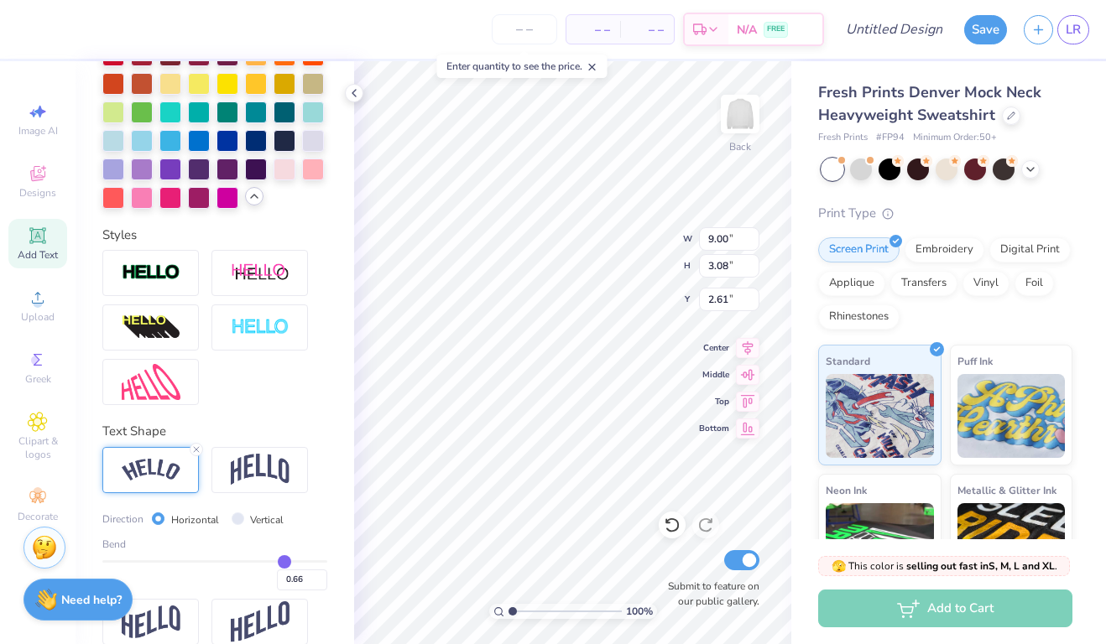
type input "0.63"
type input "0.58"
type input "0.55"
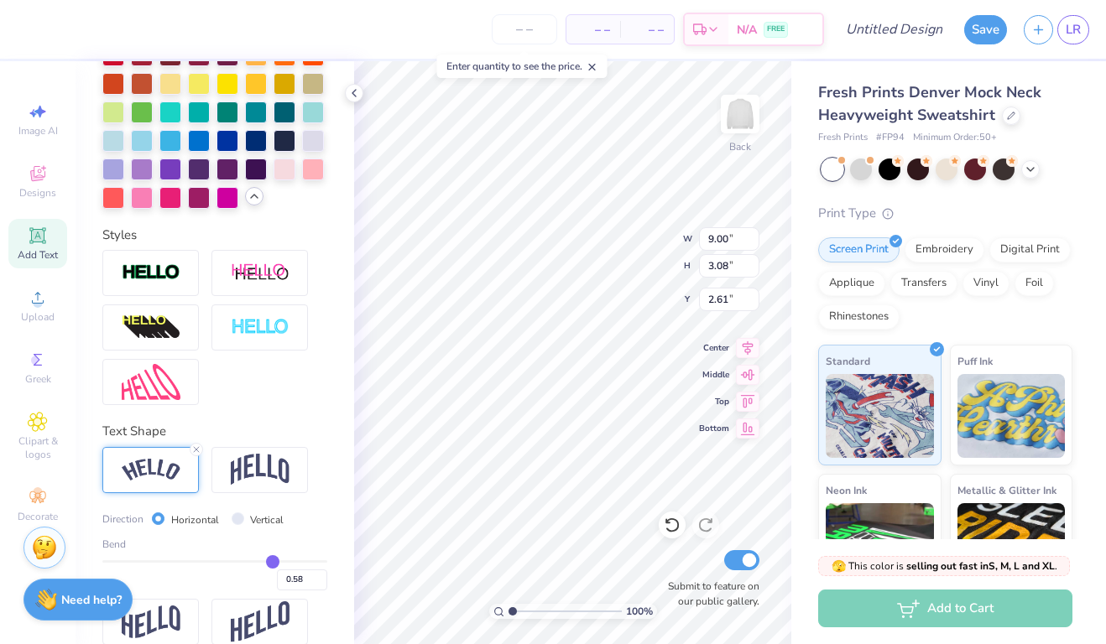
type input "0.55"
type input "0.52"
type input "0.5"
type input "0.50"
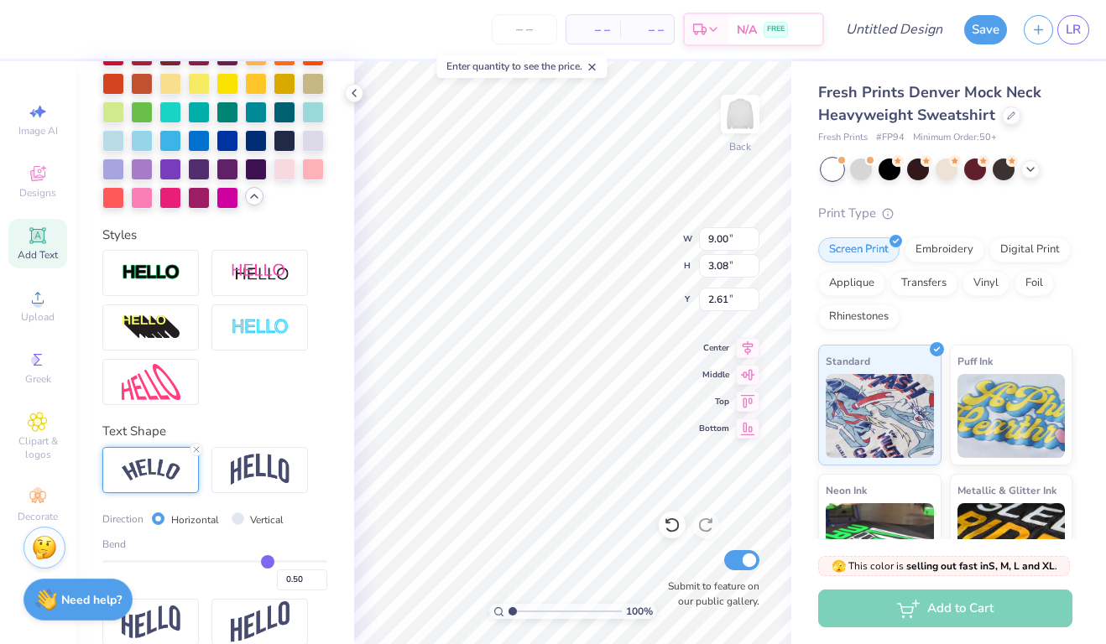
type input "0.48"
type input "0.47"
type input "0.46"
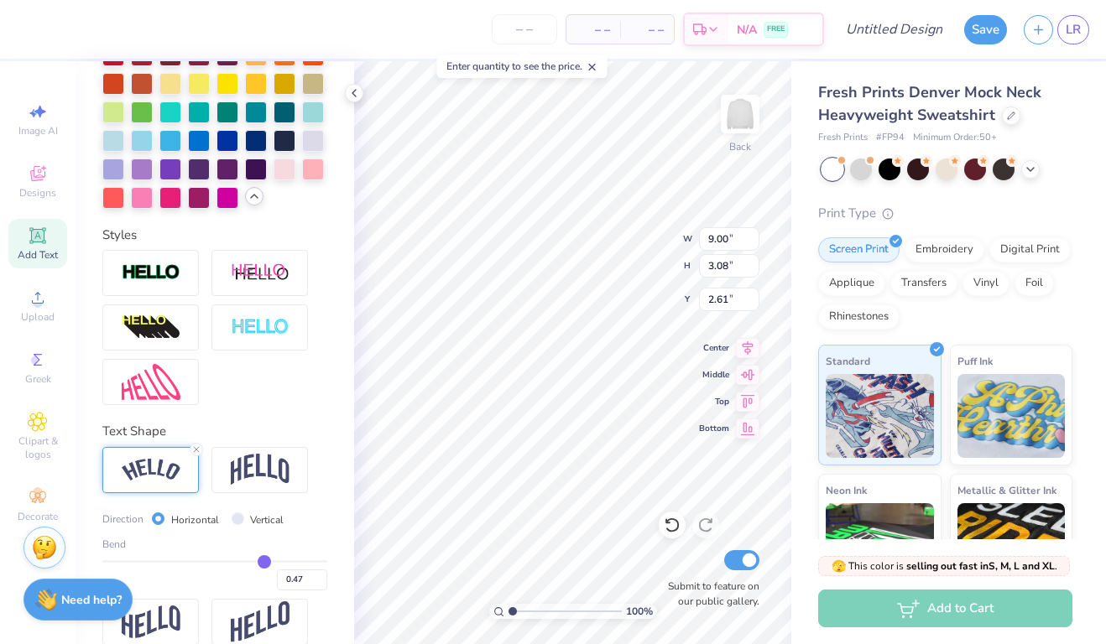
type input "0.46"
drag, startPoint x: 289, startPoint y: 558, endPoint x: 263, endPoint y: 558, distance: 25.2
type input "0.46"
click at [263, 561] on input "range" at bounding box center [214, 562] width 225 height 3
type input "8.36"
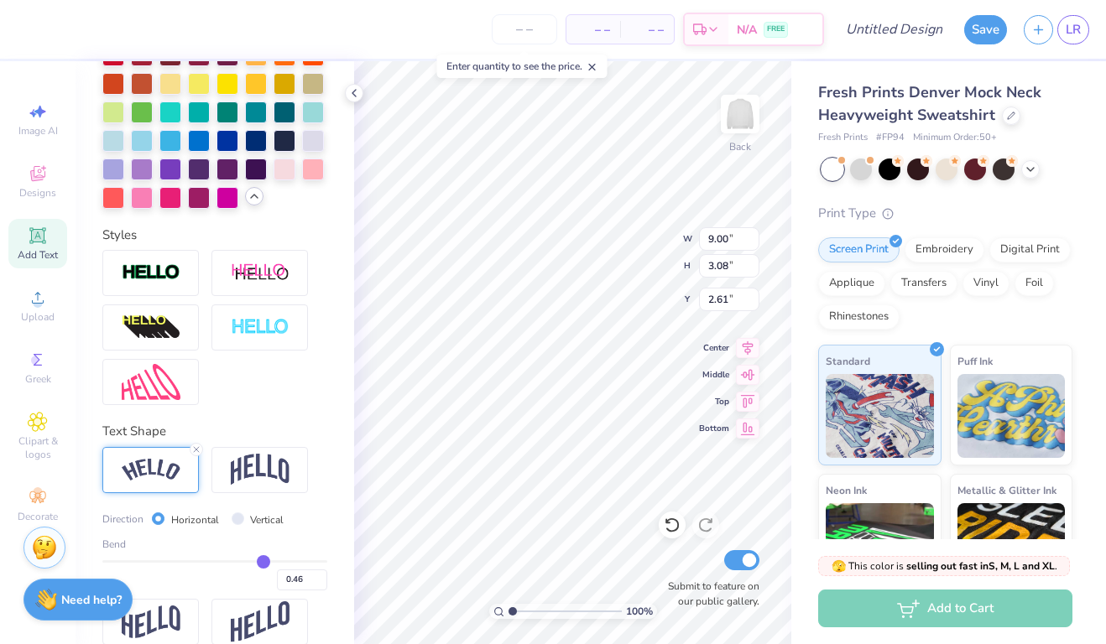
type input "2.01"
type input "3.15"
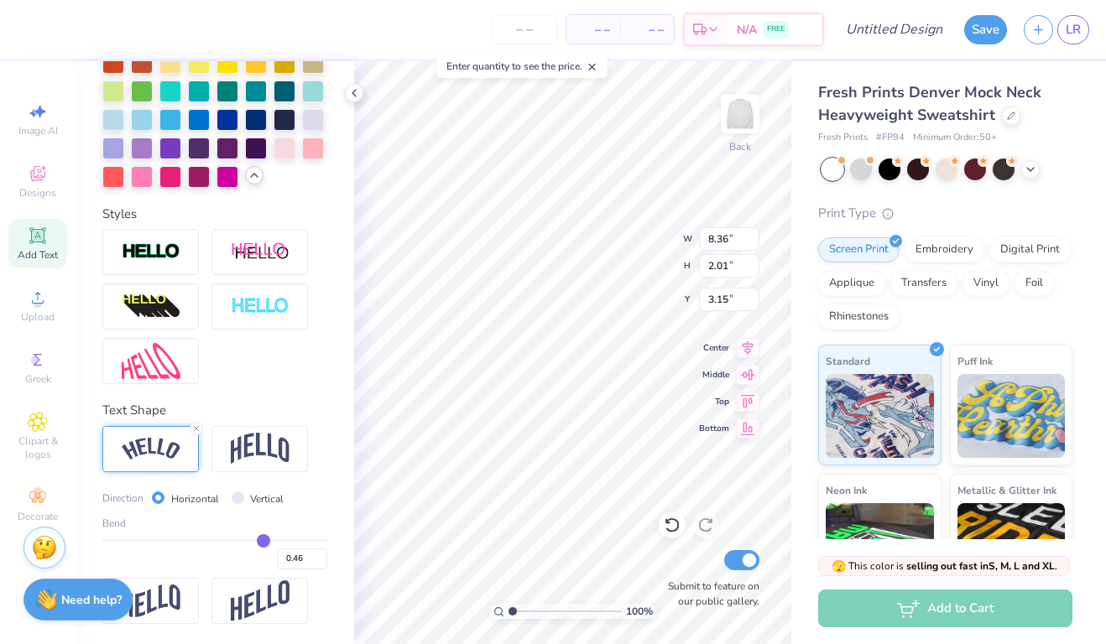
scroll to position [629, 0]
click at [273, 454] on img at bounding box center [260, 449] width 59 height 32
type input "6.94"
type input "2.36"
type input "2.98"
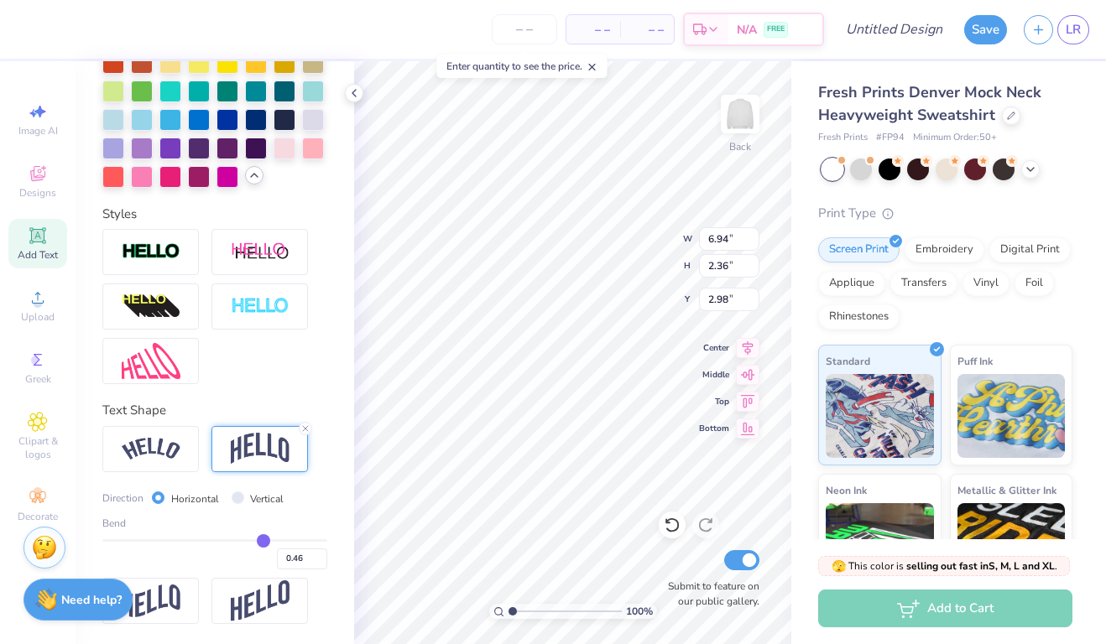
type input "0.44"
type input "0.43"
type input "0.42"
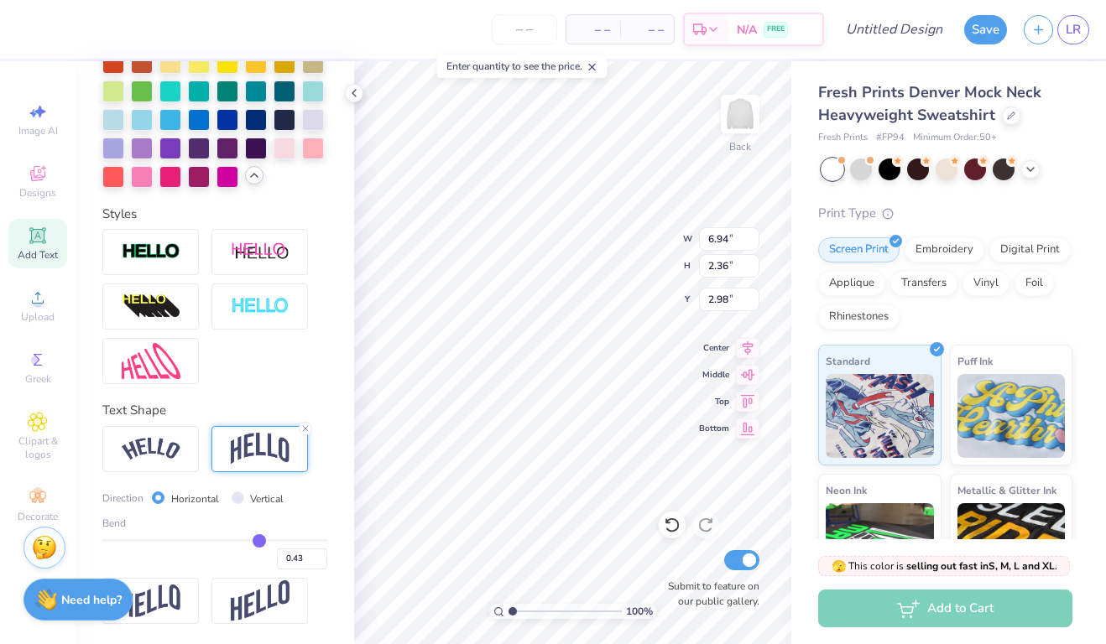
type input "0.42"
type input "0.4"
type input "0.40"
type input "0.39"
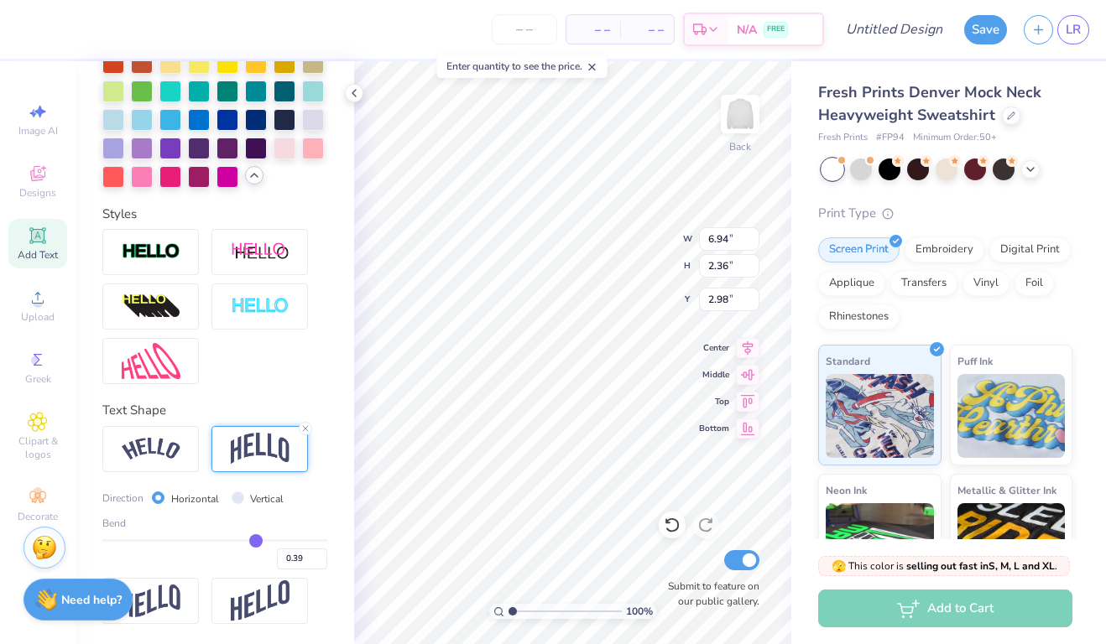
type input "0.37"
type input "0.36"
type input "0.35"
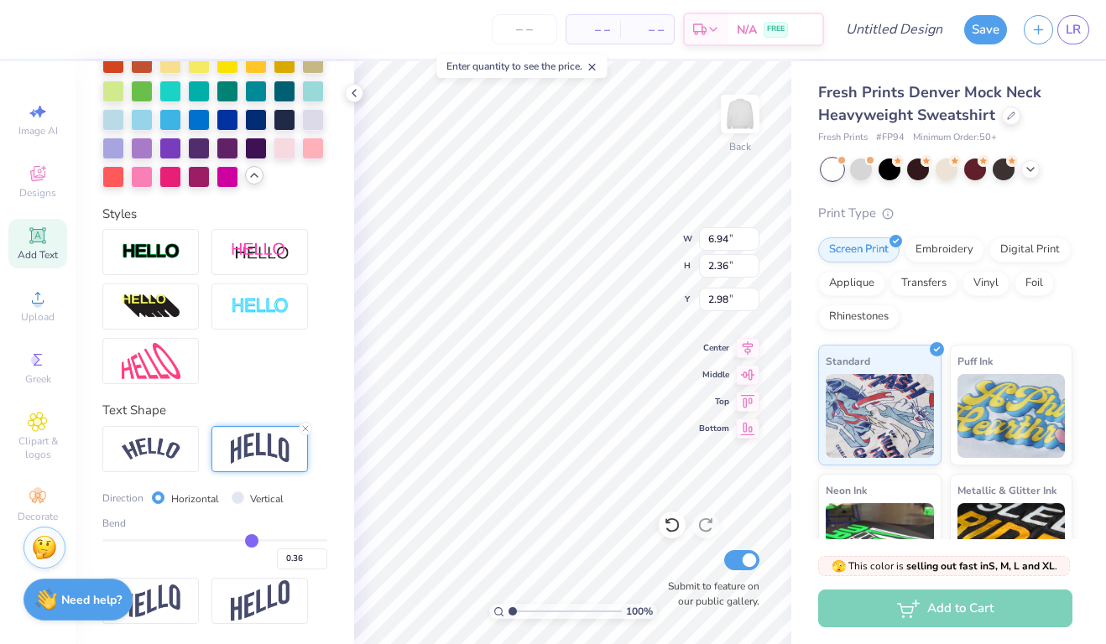
type input "0.35"
drag, startPoint x: 261, startPoint y: 536, endPoint x: 252, endPoint y: 536, distance: 9.2
type input "0.35"
click at [252, 540] on input "range" at bounding box center [214, 541] width 225 height 3
type input "2.07"
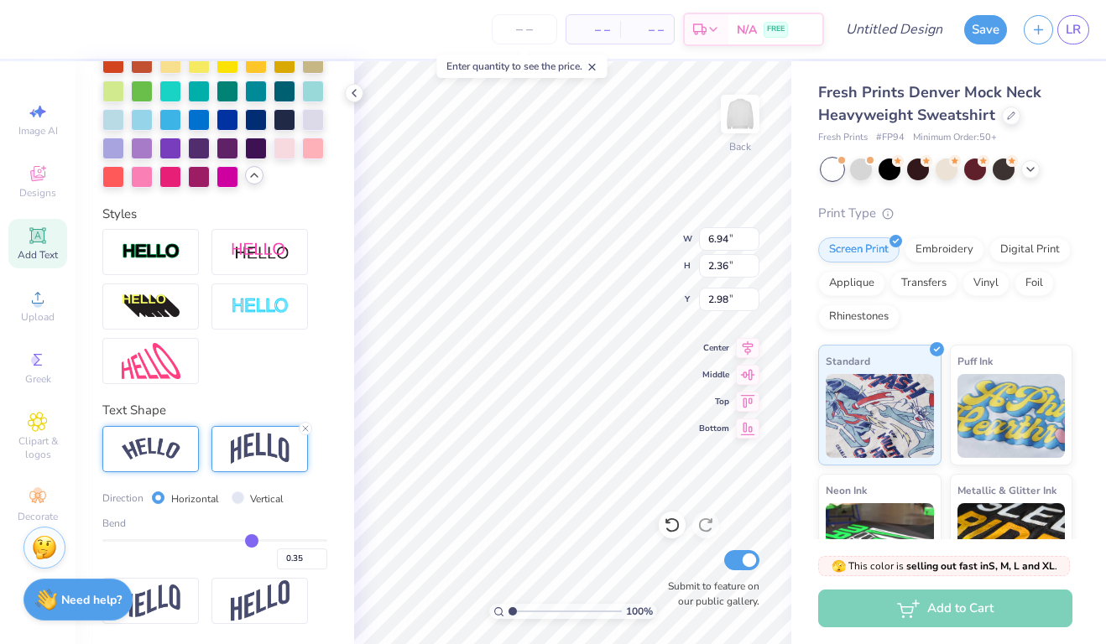
type input "3.12"
type input "10.62"
type input "1.15"
type input "6.07"
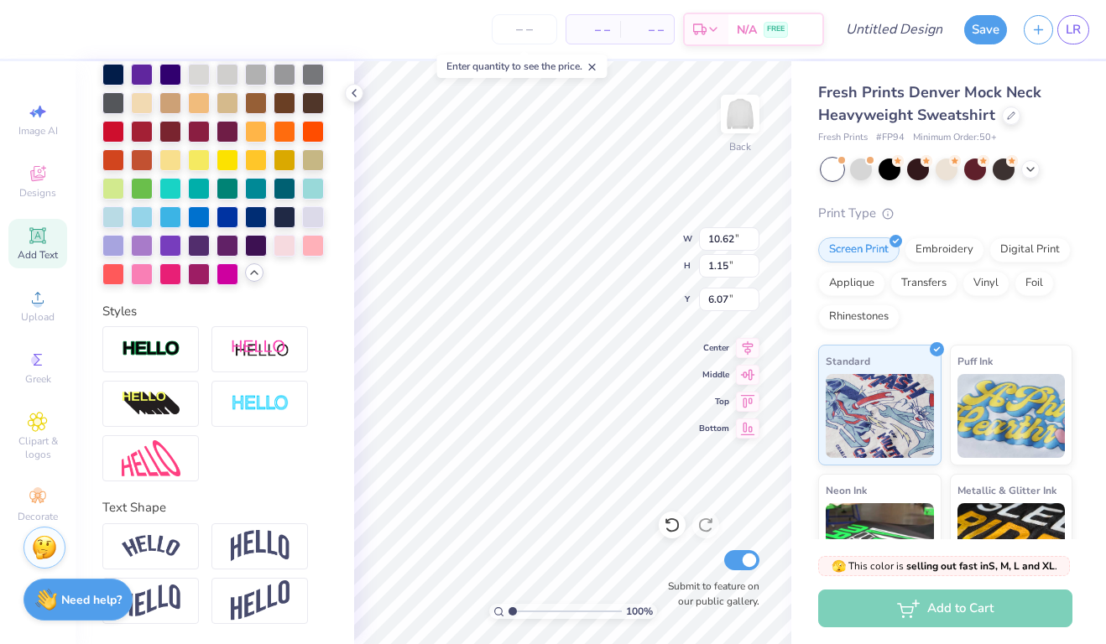
scroll to position [531, 0]
type input "9.76"
type input "1.06"
type input "5.76"
type input "6.94"
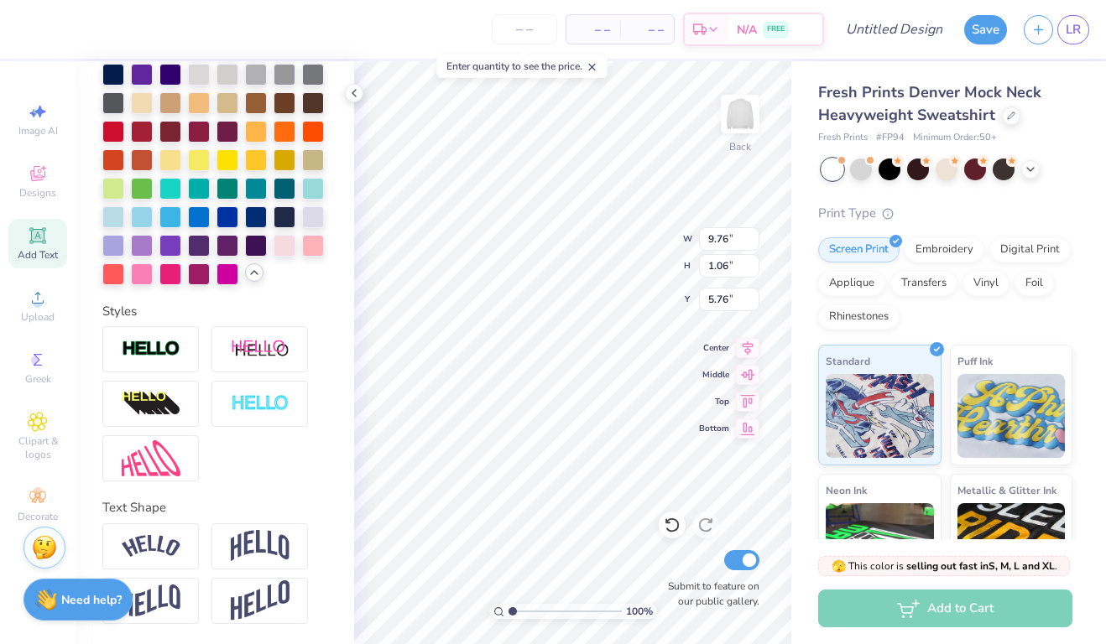
type input "2.07"
type input "3.12"
click at [187, 542] on div at bounding box center [150, 547] width 96 height 46
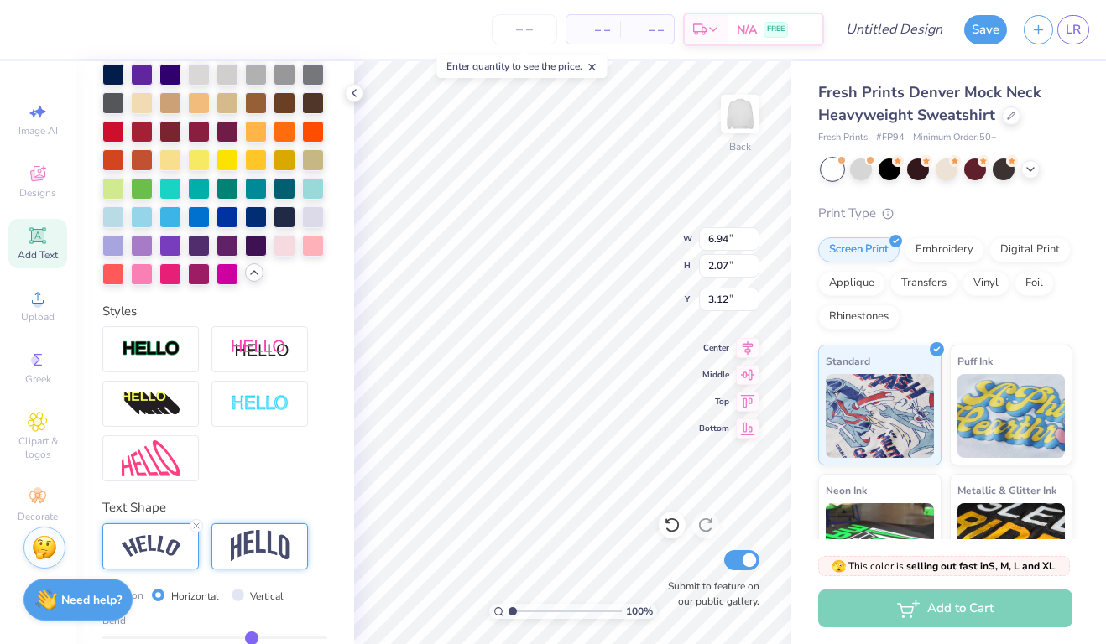
type input "8.03"
type input "1.70"
type input "3.30"
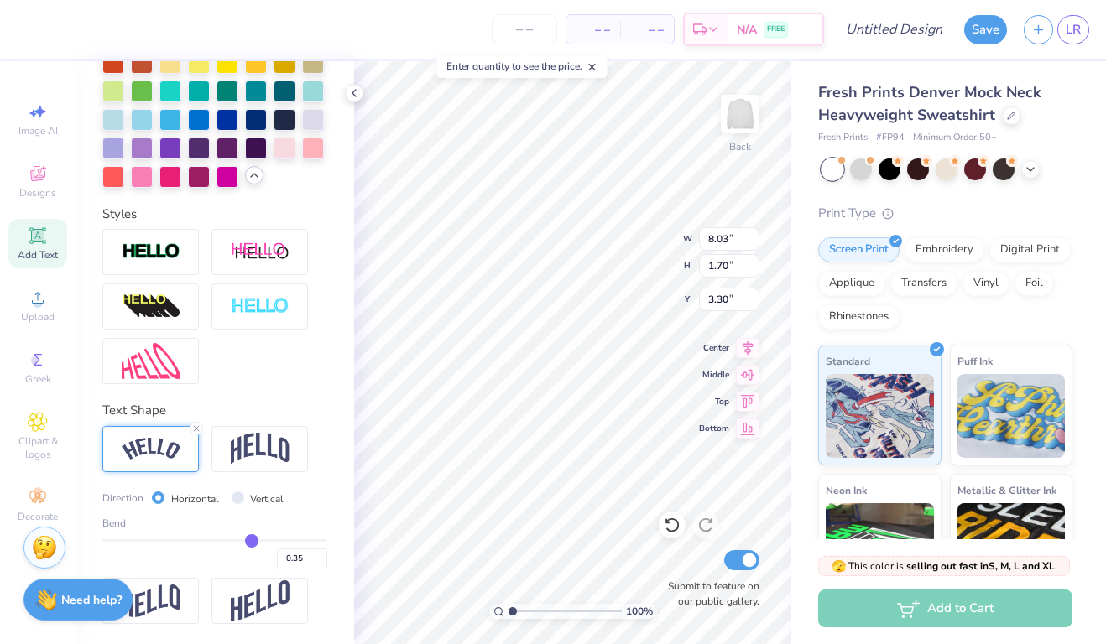
scroll to position [629, 0]
type input "0.37"
type input "0.38"
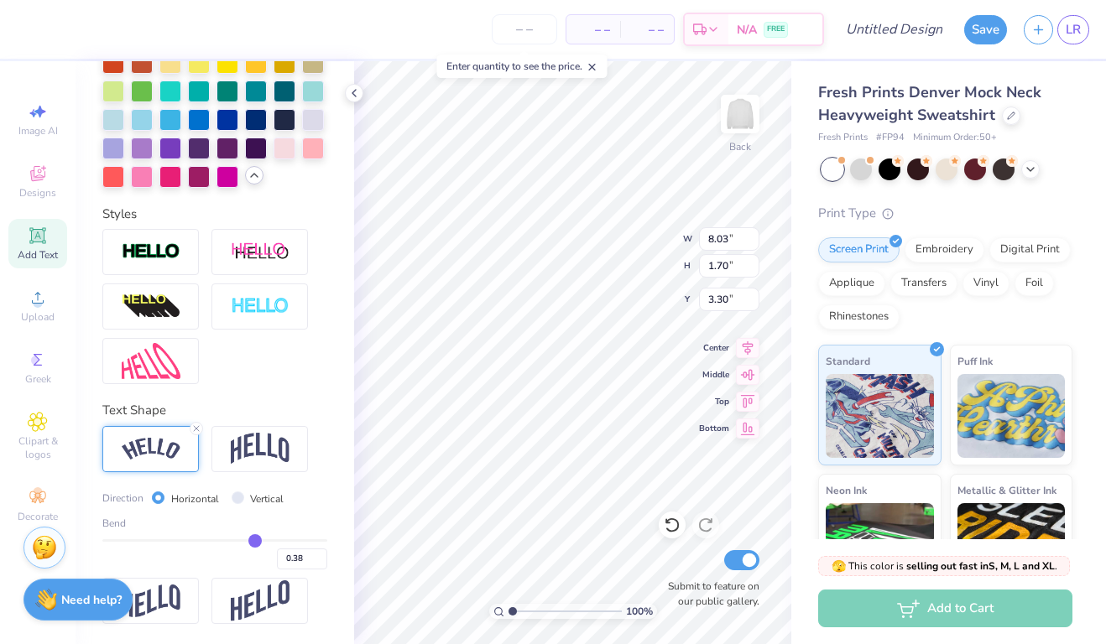
type input "0.39"
type input "0.4"
type input "0.40"
type input "0.41"
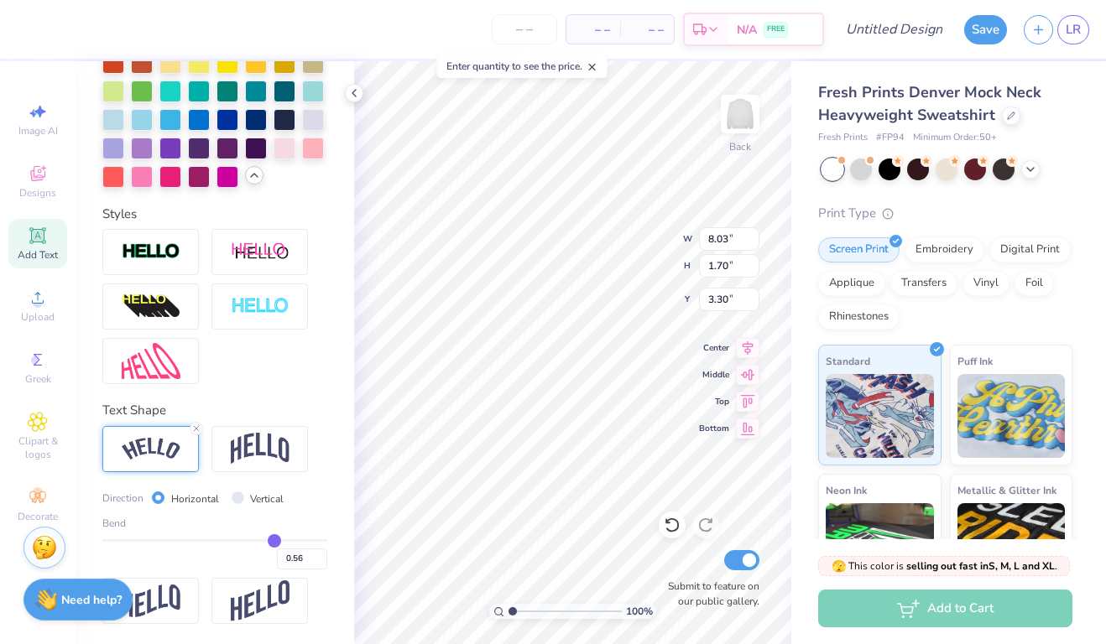
drag, startPoint x: 253, startPoint y: 534, endPoint x: 274, endPoint y: 534, distance: 20.2
click at [274, 540] on input "range" at bounding box center [214, 541] width 225 height 3
drag, startPoint x: 279, startPoint y: 541, endPoint x: 303, endPoint y: 541, distance: 23.5
click at [303, 541] on input "range" at bounding box center [214, 541] width 225 height 3
click at [265, 444] on img at bounding box center [260, 449] width 59 height 32
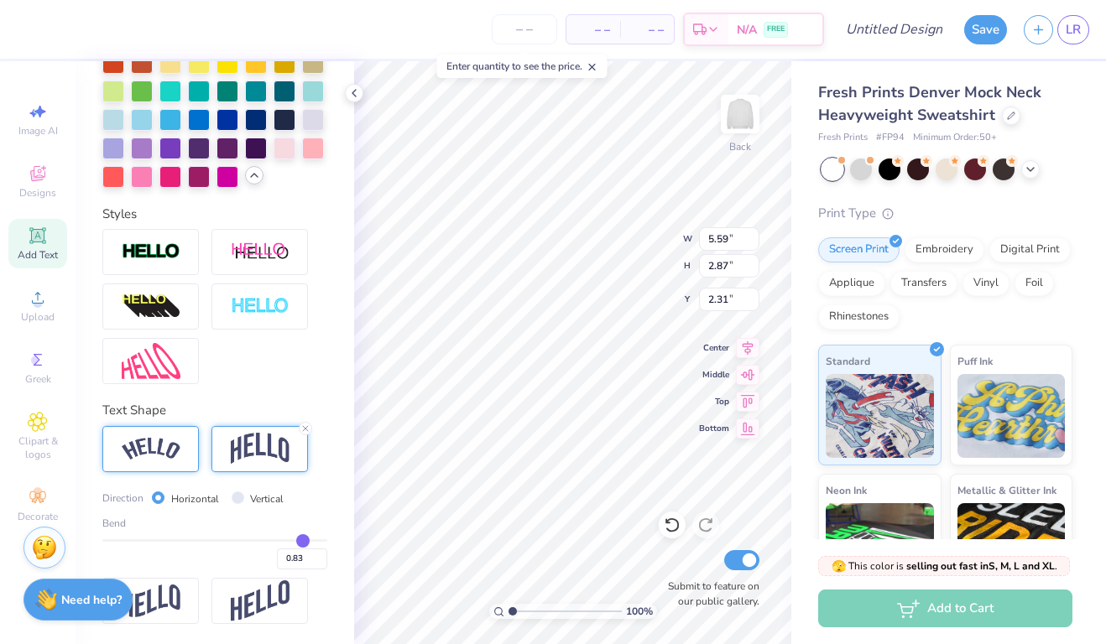
click at [179, 458] on img at bounding box center [151, 449] width 59 height 23
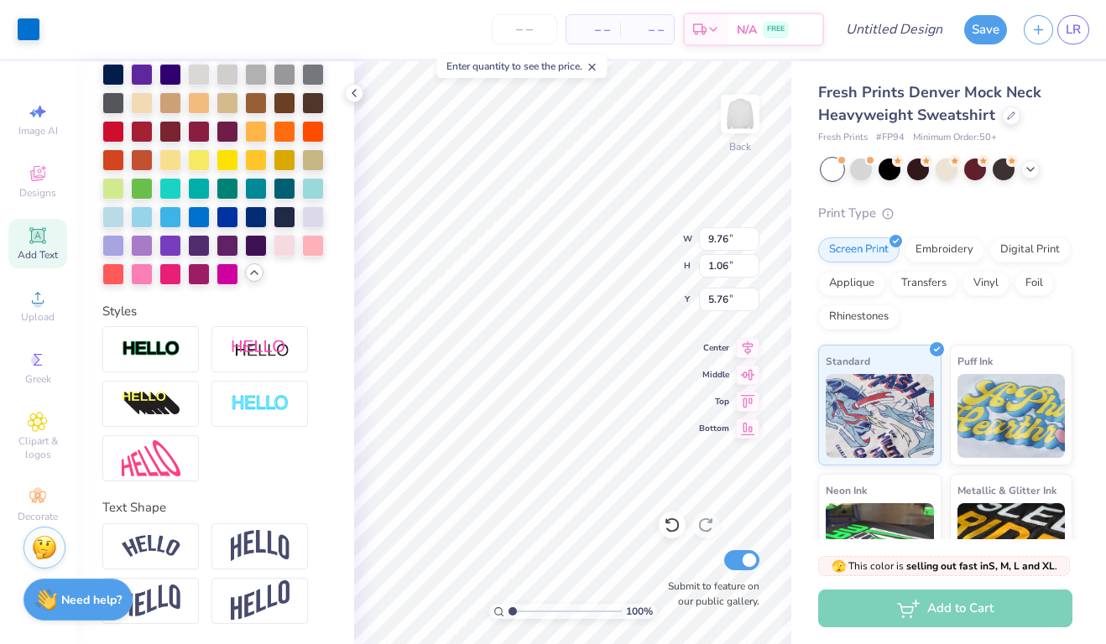
scroll to position [531, 0]
click at [355, 88] on icon at bounding box center [353, 92] width 13 height 13
click at [358, 90] on icon at bounding box center [353, 92] width 13 height 13
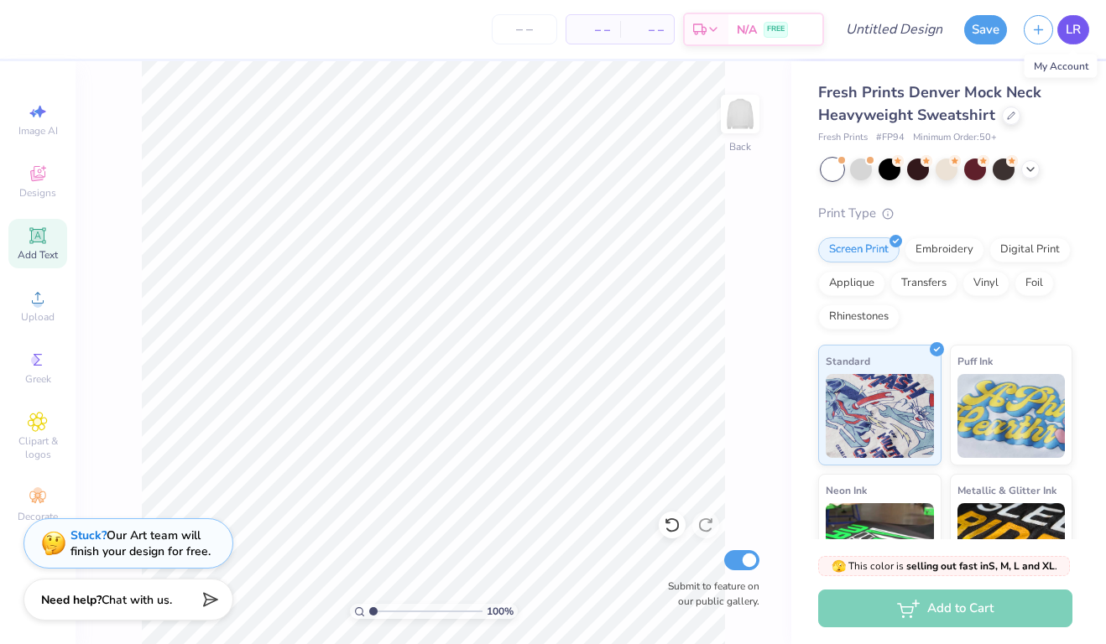
click at [908, 30] on span "LR" at bounding box center [1073, 29] width 15 height 19
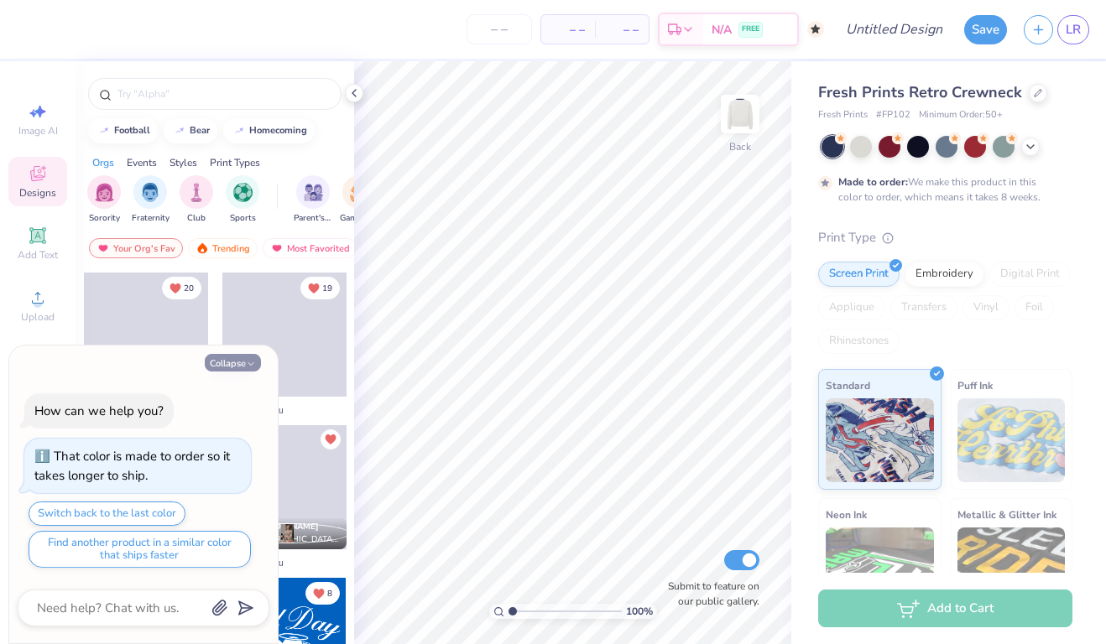
click at [252, 363] on icon "button" at bounding box center [251, 364] width 10 height 10
type textarea "x"
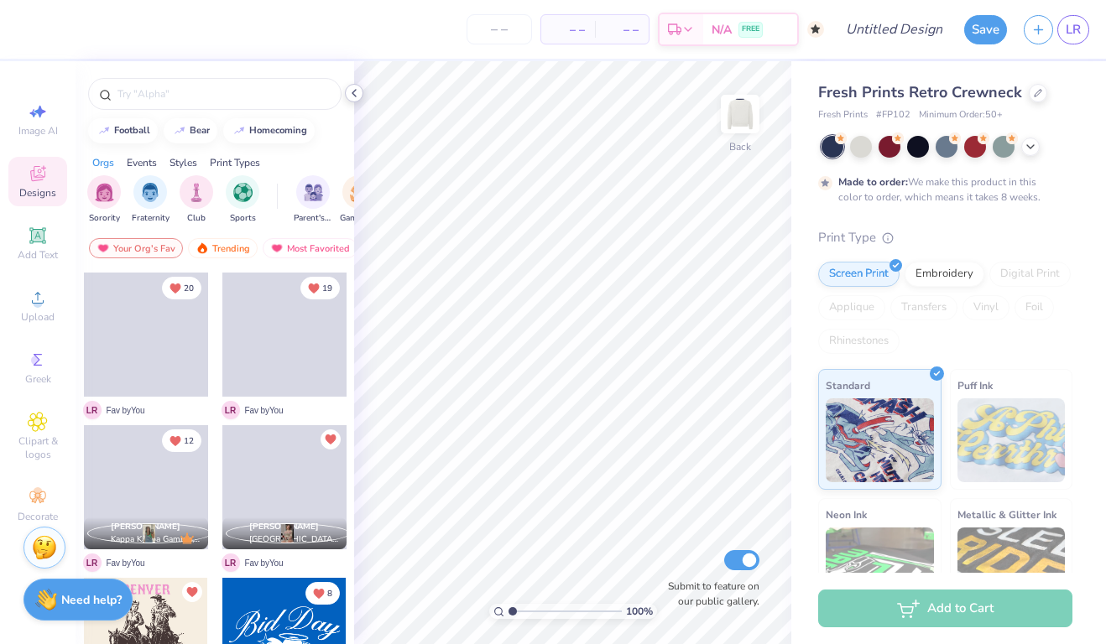
click at [353, 93] on icon at bounding box center [353, 92] width 13 height 13
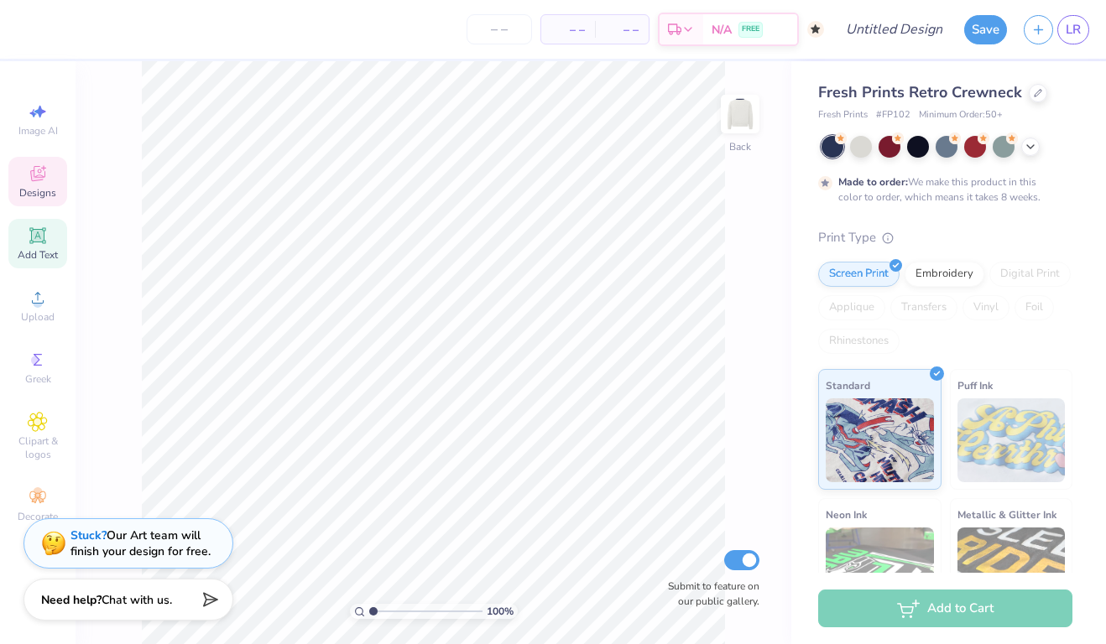
click at [45, 241] on icon at bounding box center [37, 235] width 16 height 16
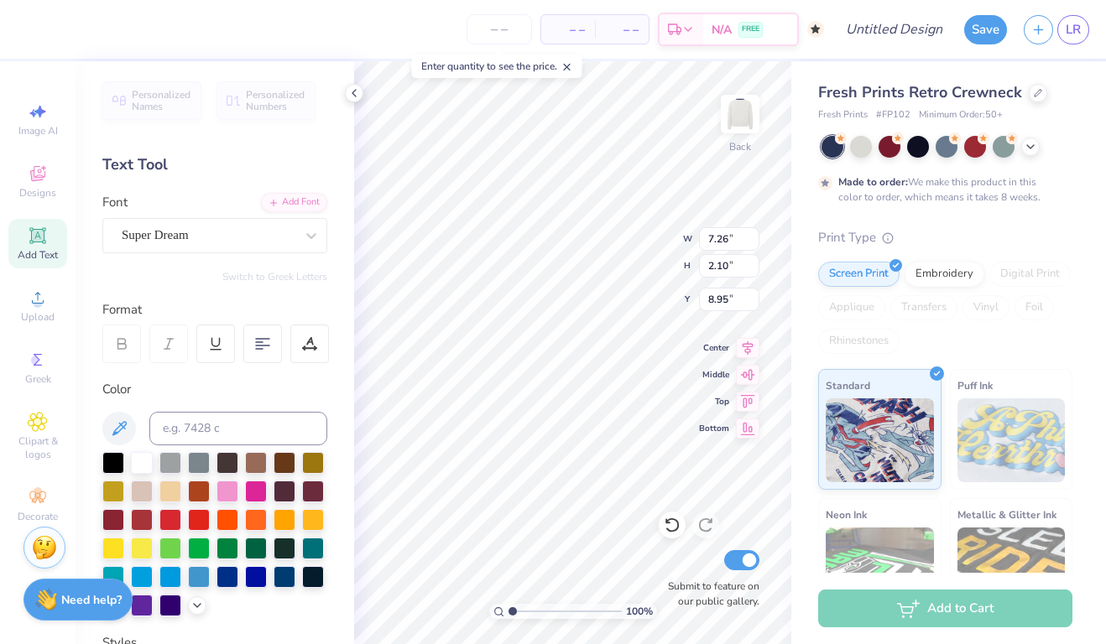
scroll to position [0, 1]
type textarea "TEXAS"
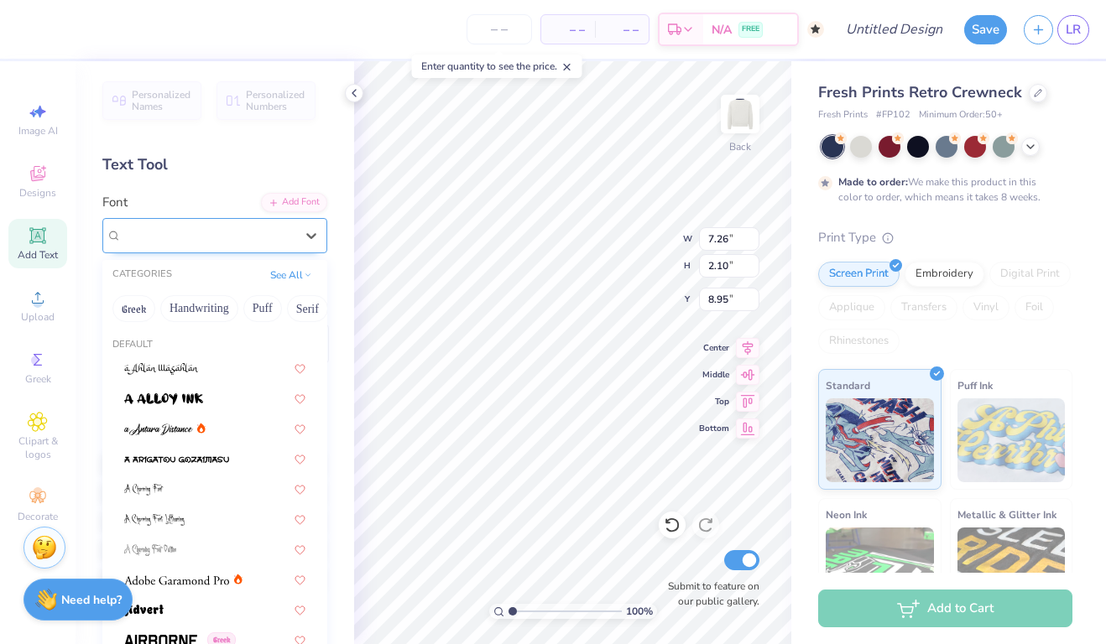
click at [275, 233] on div "Super Dream" at bounding box center [208, 235] width 176 height 26
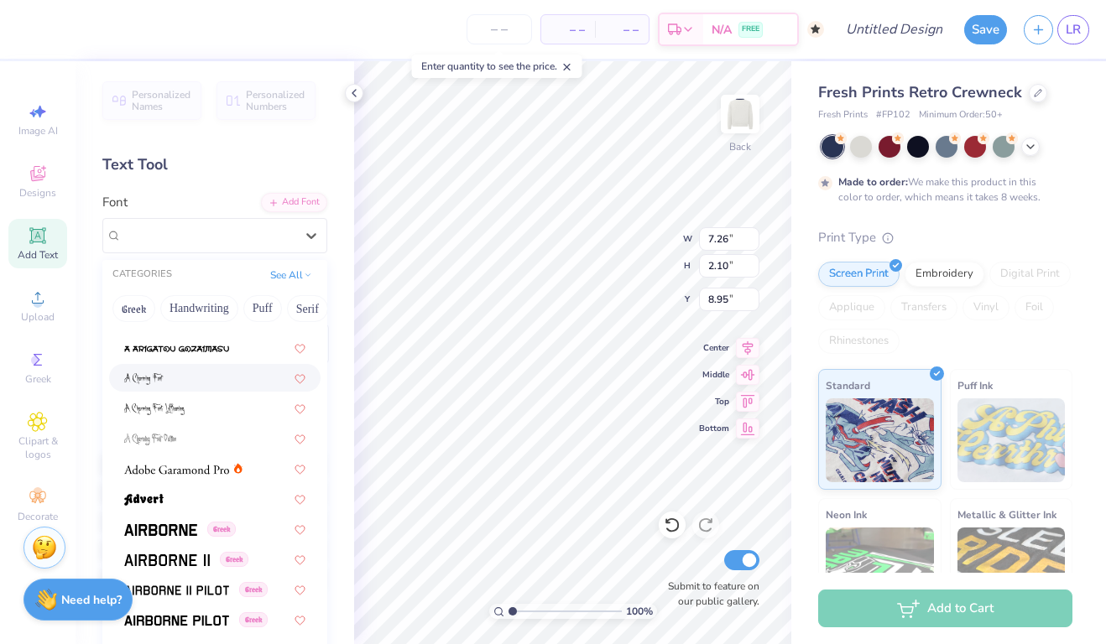
scroll to position [114, 0]
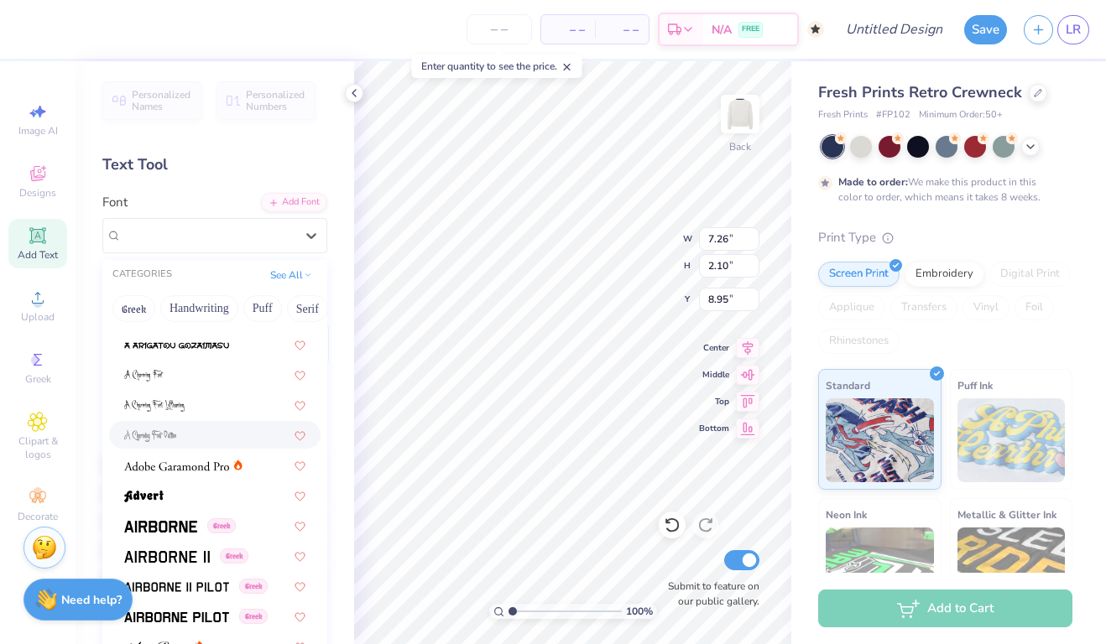
click at [185, 439] on div at bounding box center [214, 435] width 181 height 18
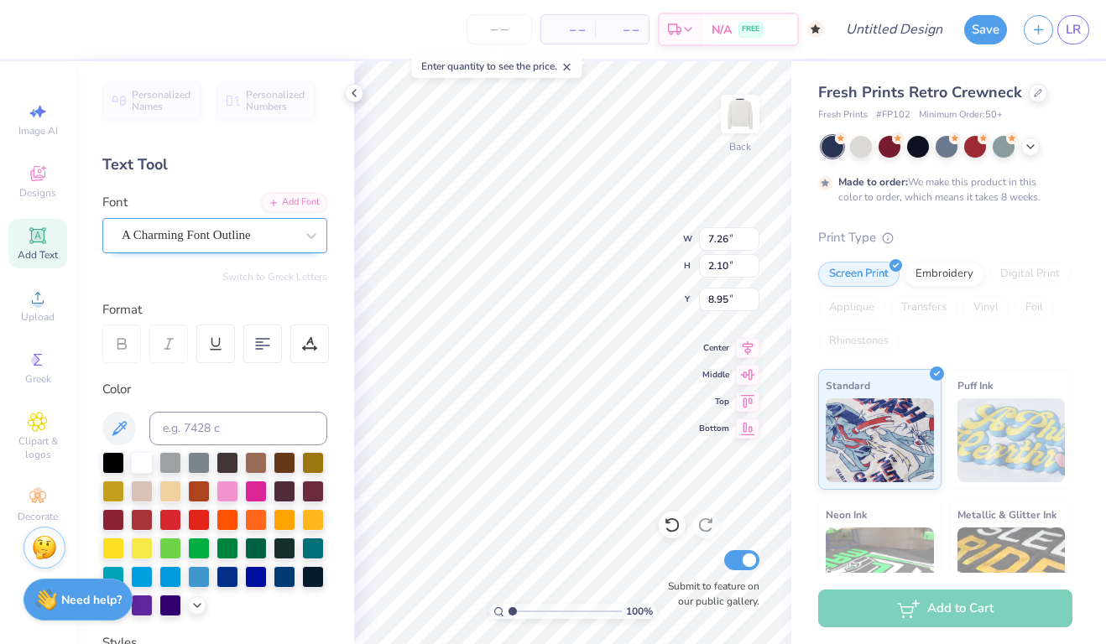
click at [242, 232] on div "A Charming Font Outline" at bounding box center [208, 235] width 176 height 26
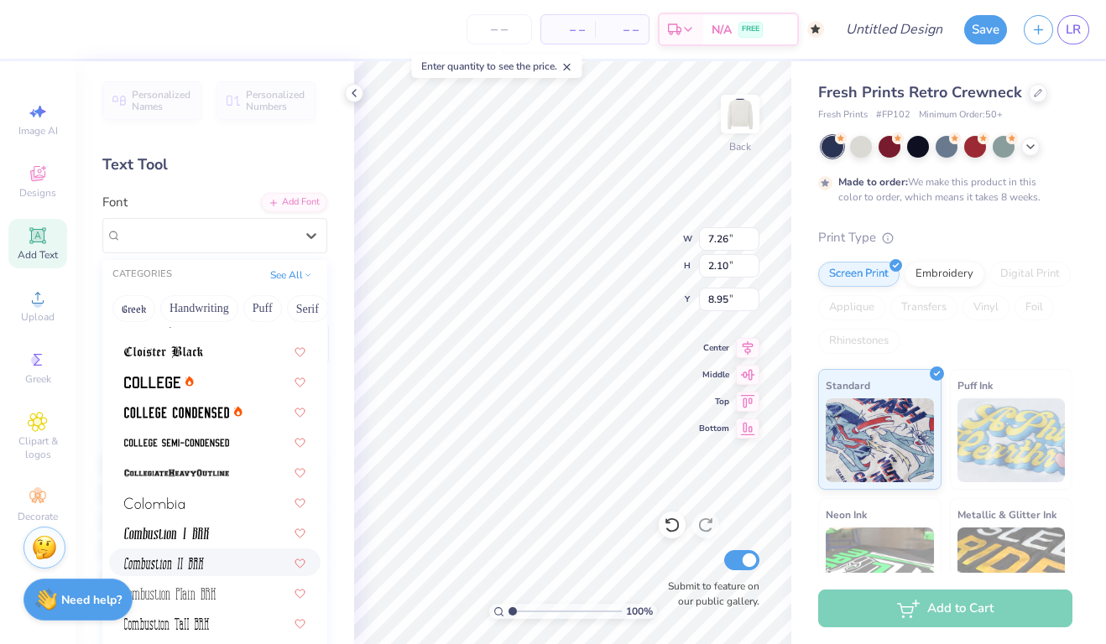
scroll to position [2453, 0]
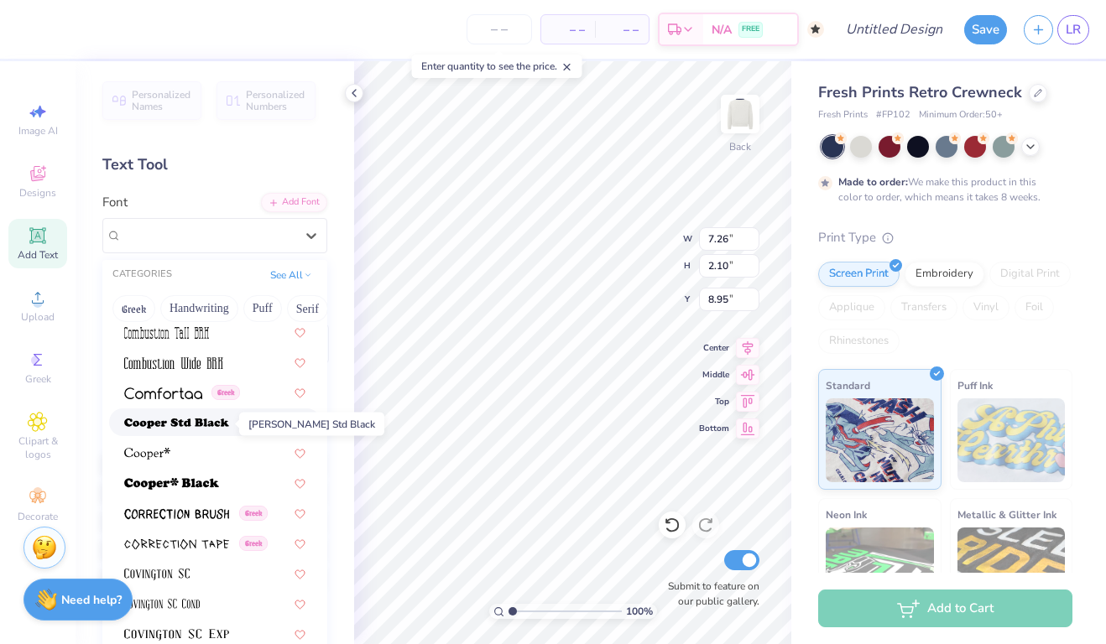
click at [179, 430] on img at bounding box center [176, 424] width 105 height 12
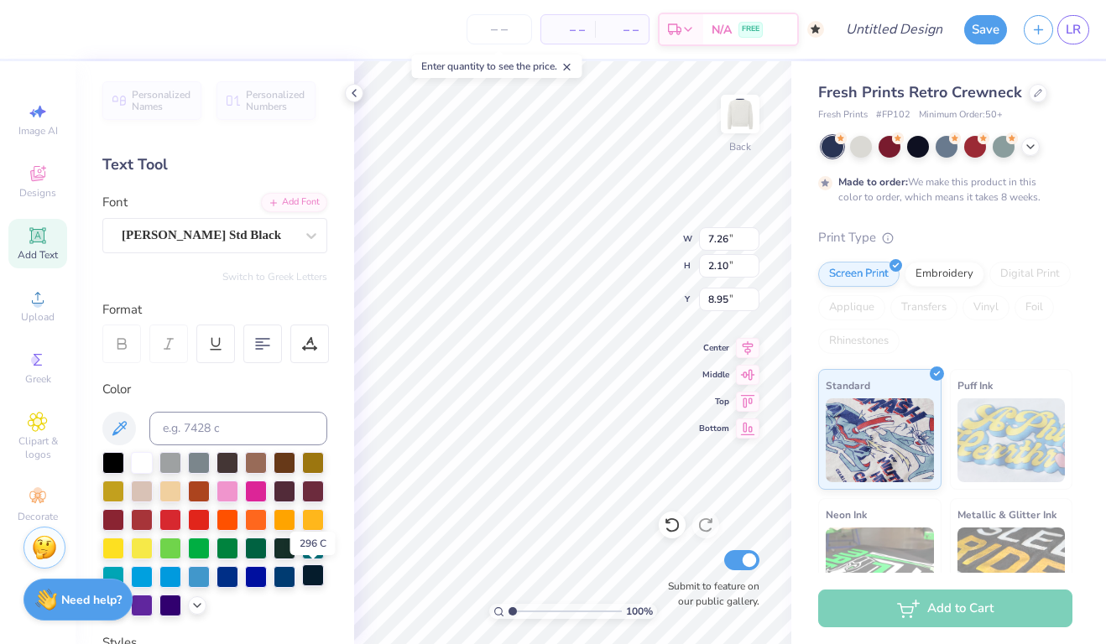
click at [315, 578] on div at bounding box center [313, 576] width 22 height 22
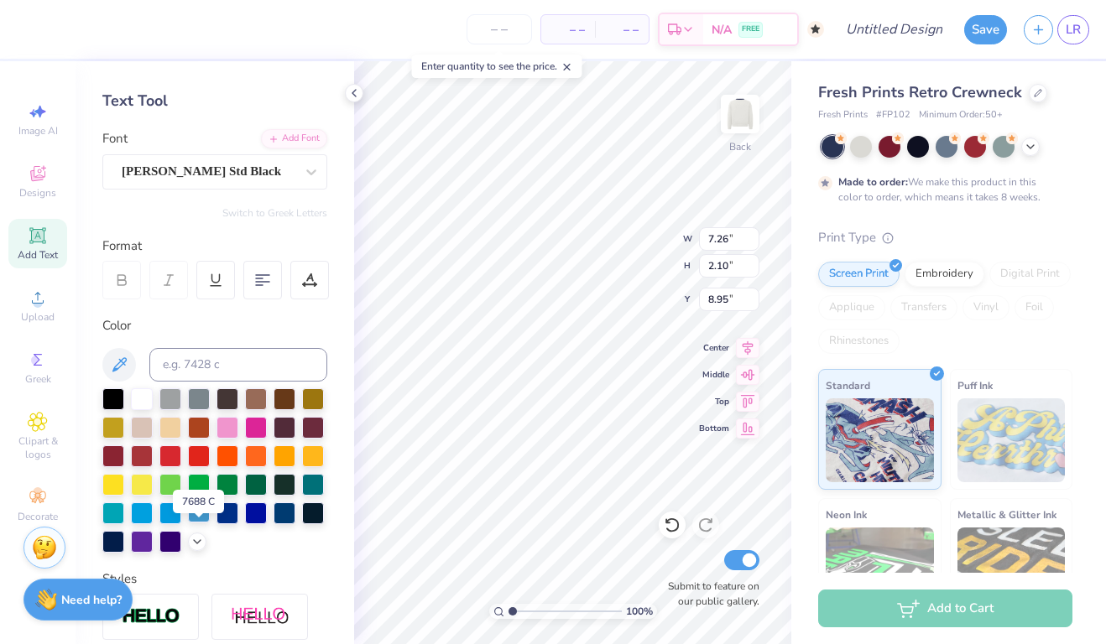
scroll to position [66, 0]
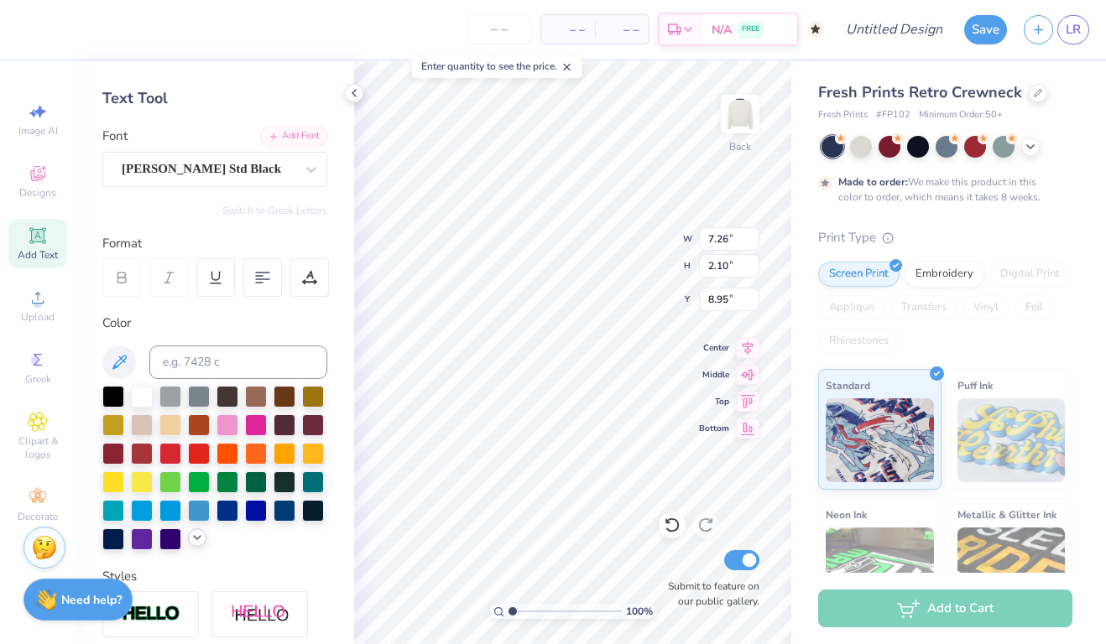
click at [196, 535] on icon at bounding box center [196, 537] width 13 height 13
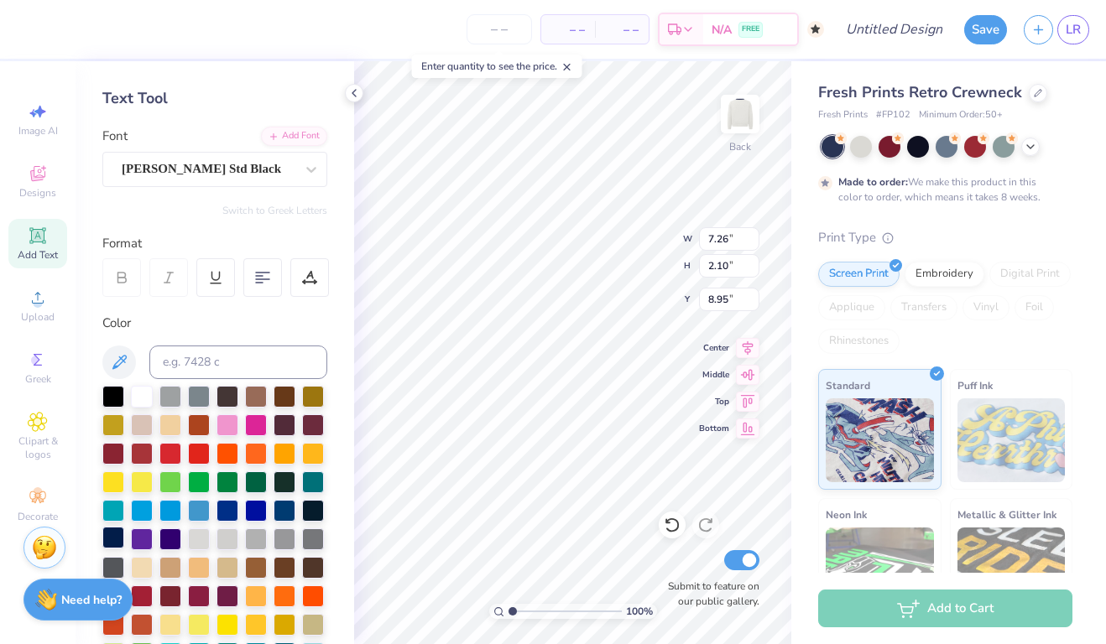
click at [111, 534] on div at bounding box center [113, 538] width 22 height 22
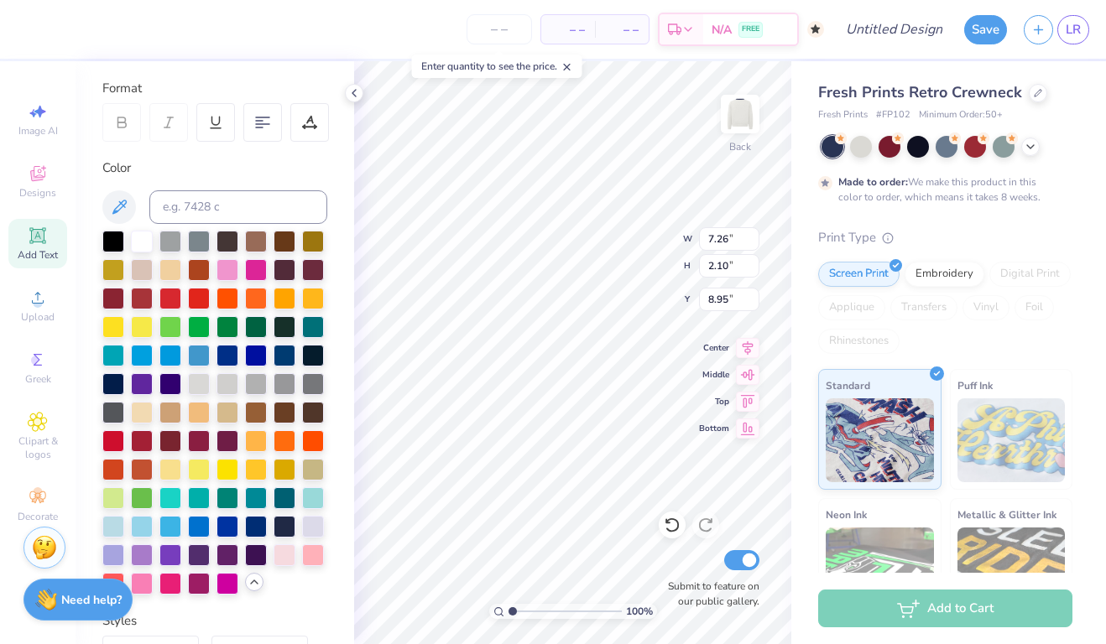
scroll to position [265, 0]
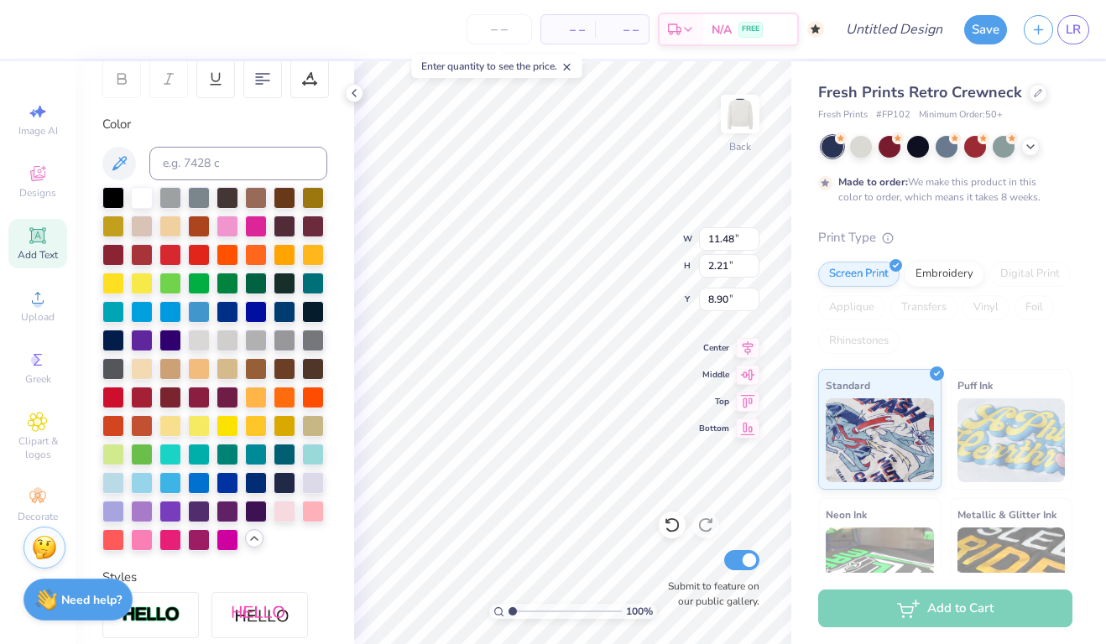
type input "6.13"
type input "1.18"
type input "3.62"
click at [285, 314] on div at bounding box center [285, 311] width 22 height 22
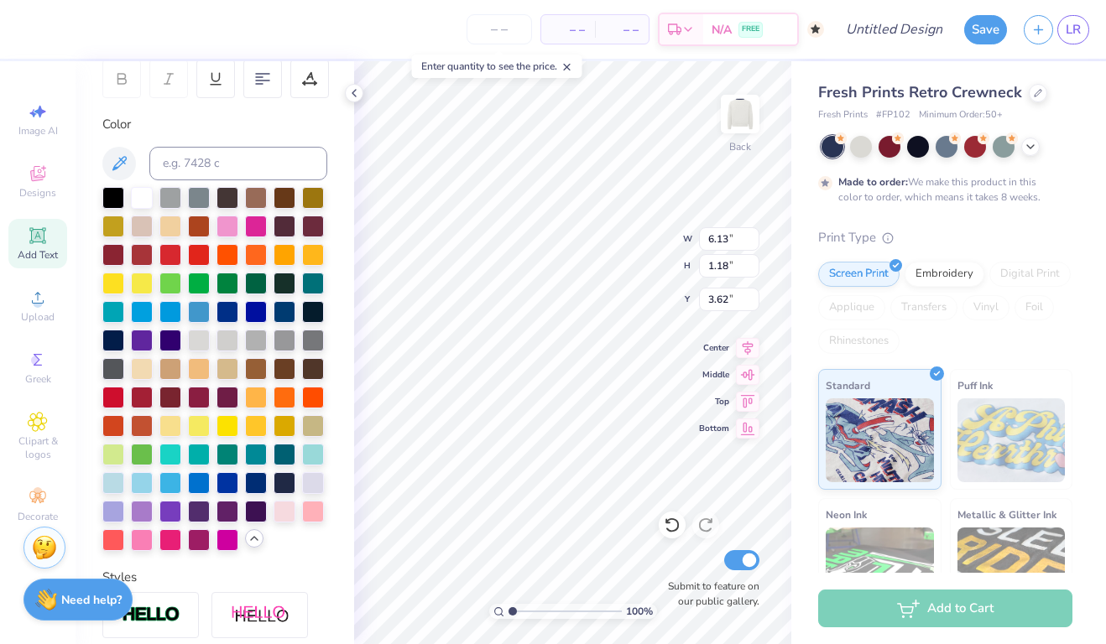
type input "3.45"
click at [1077, 35] on span "LR" at bounding box center [1073, 29] width 15 height 19
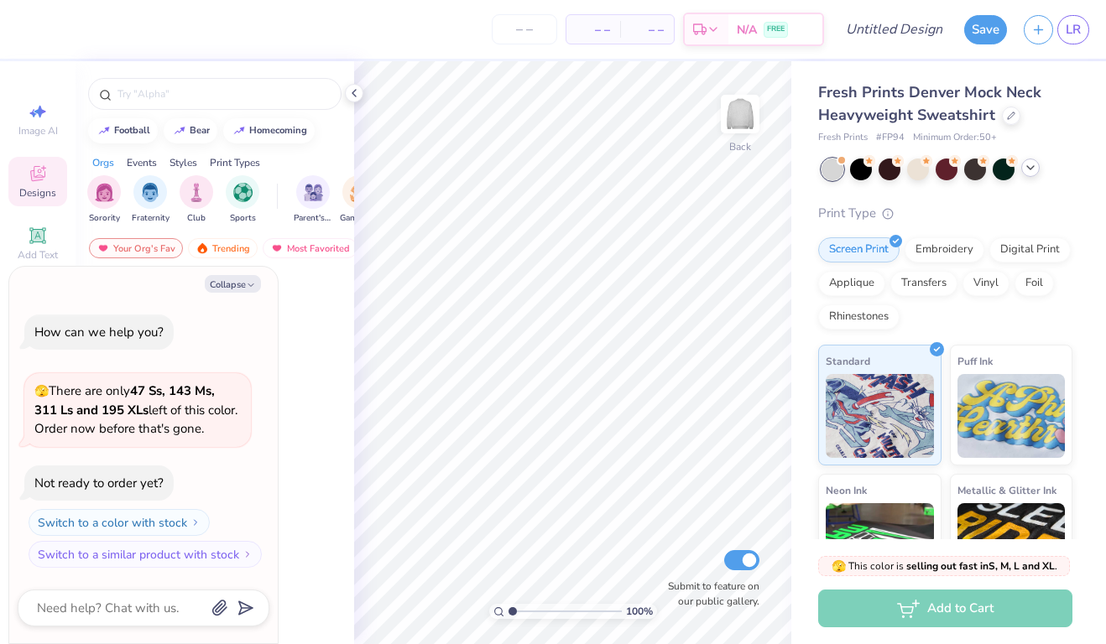
click at [1031, 169] on icon at bounding box center [1030, 167] width 13 height 13
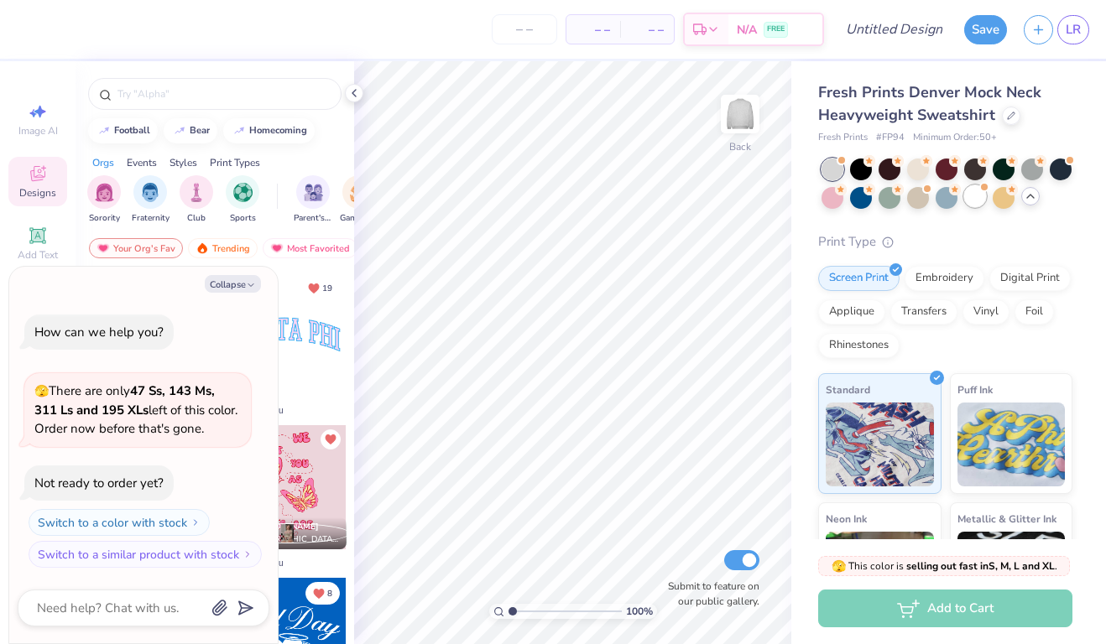
click at [977, 196] on div at bounding box center [975, 196] width 22 height 22
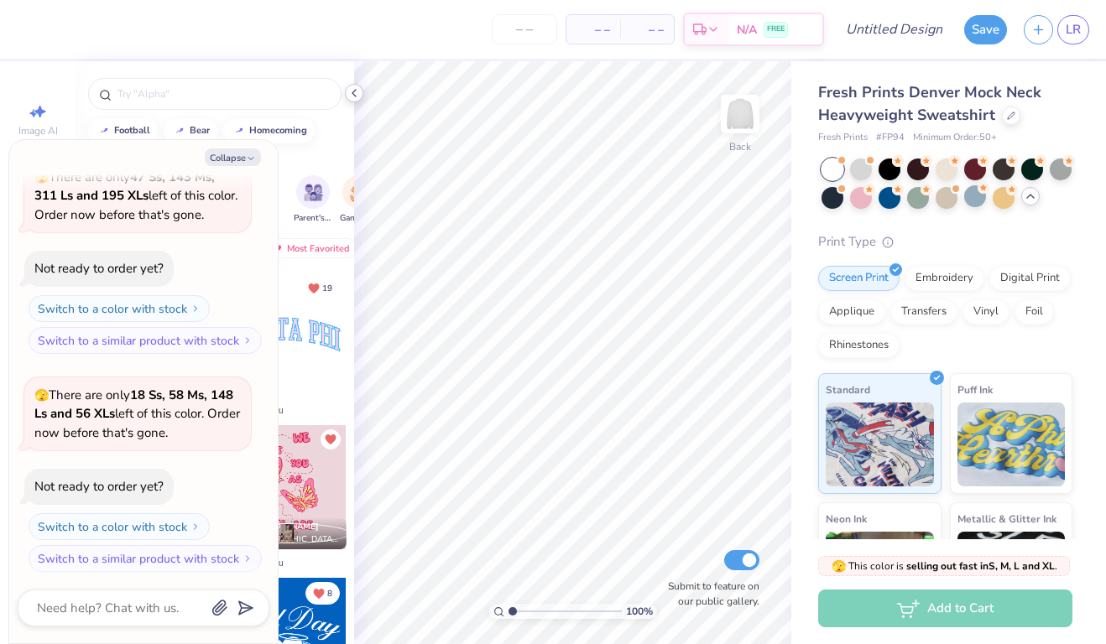
click at [357, 93] on icon at bounding box center [353, 92] width 13 height 13
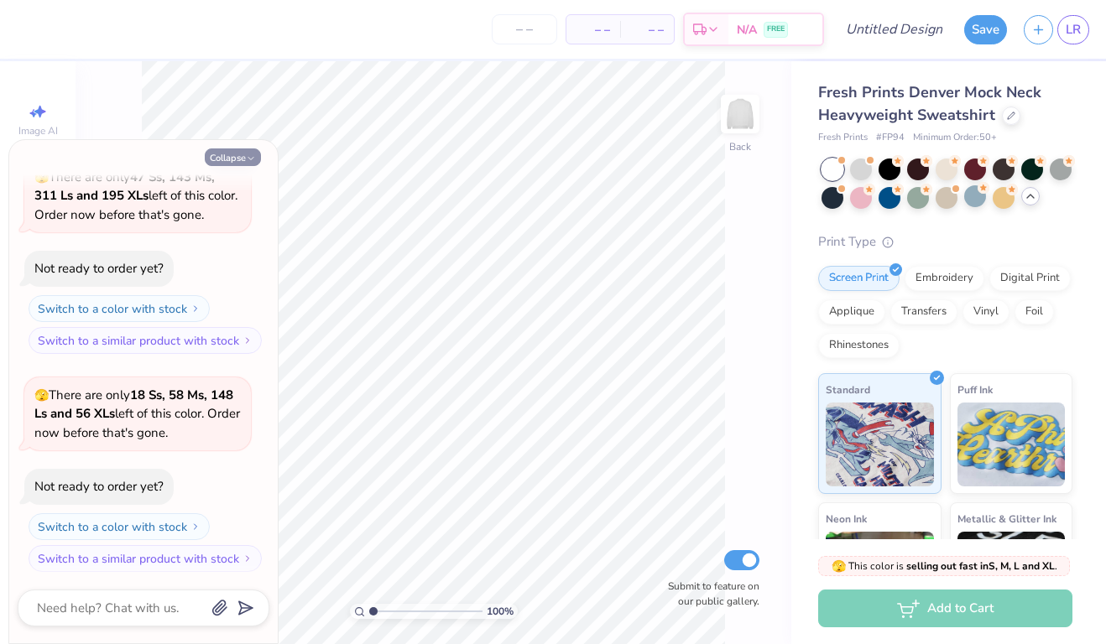
click at [246, 154] on icon "button" at bounding box center [251, 159] width 10 height 10
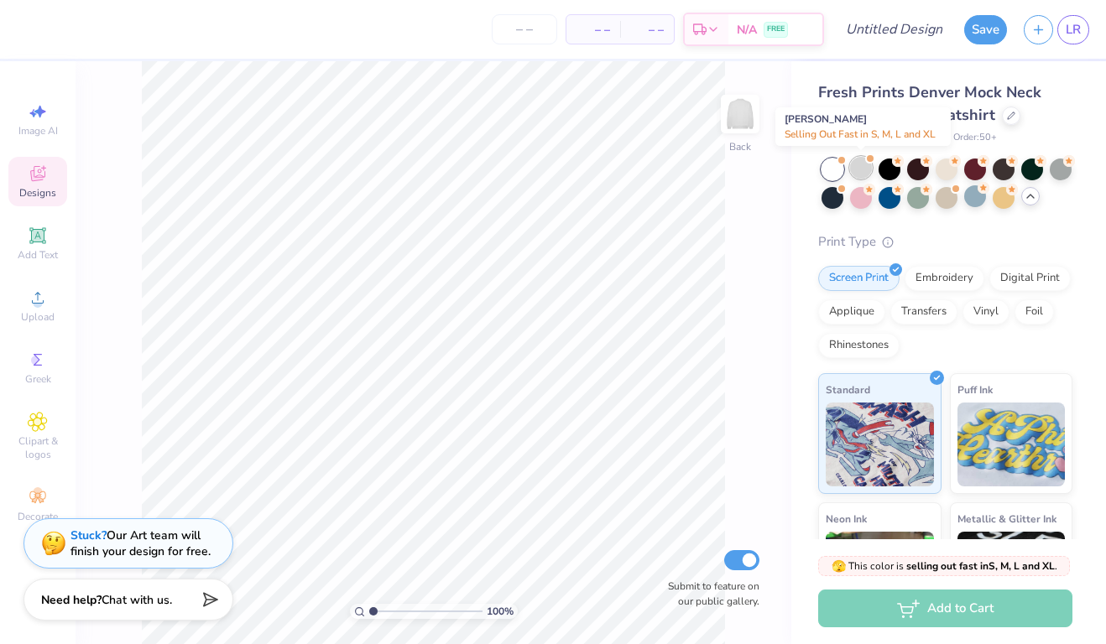
click at [865, 172] on div at bounding box center [861, 168] width 22 height 22
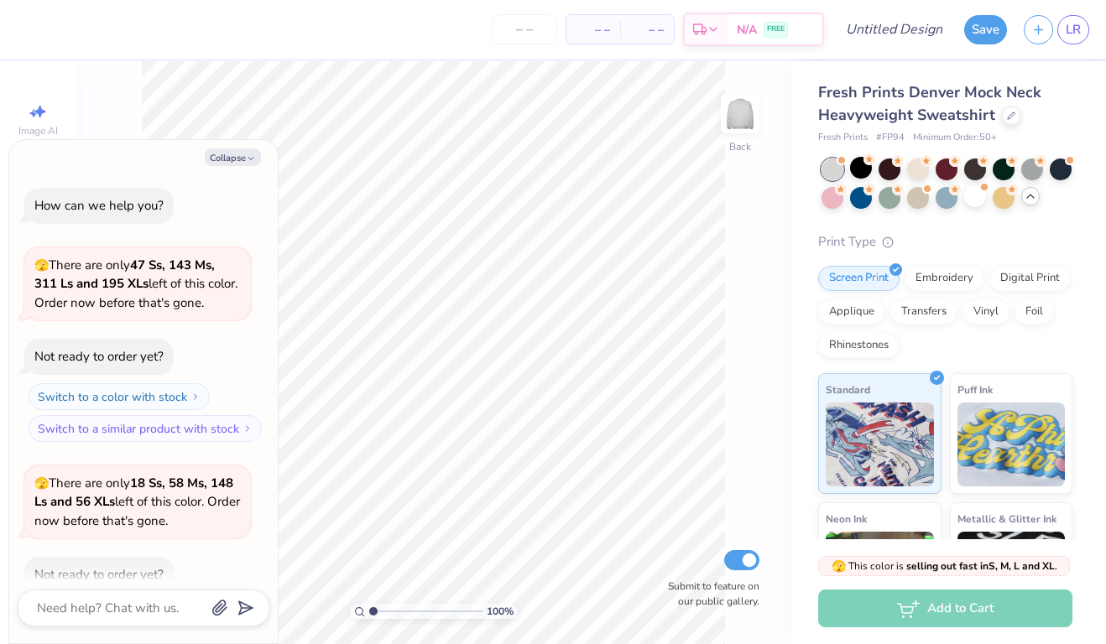
scroll to position [305, 0]
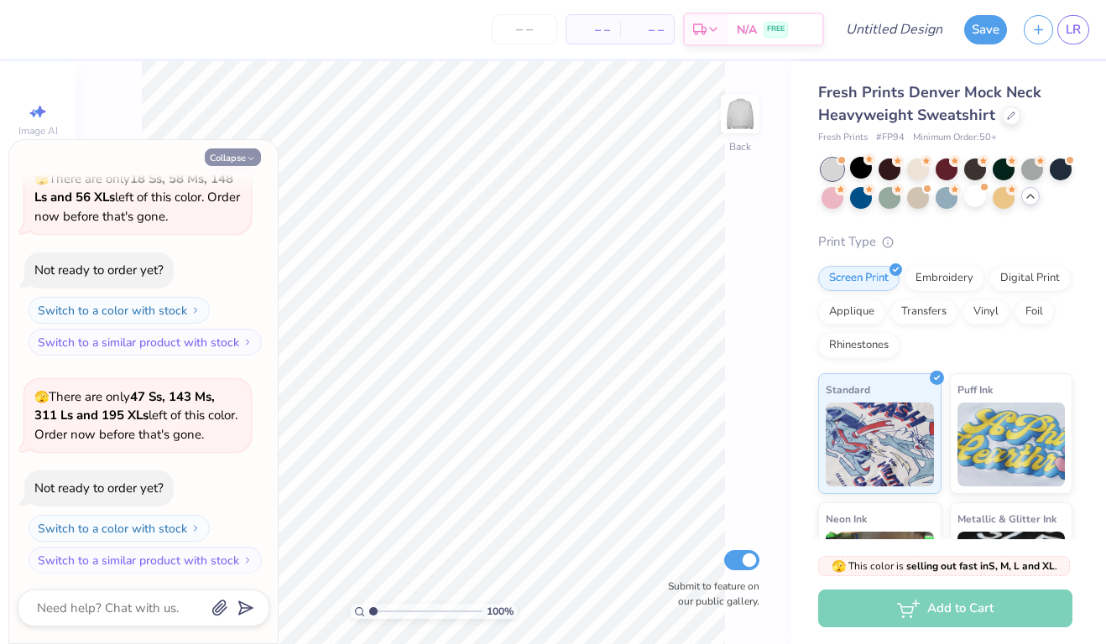
click at [253, 160] on icon "button" at bounding box center [251, 159] width 10 height 10
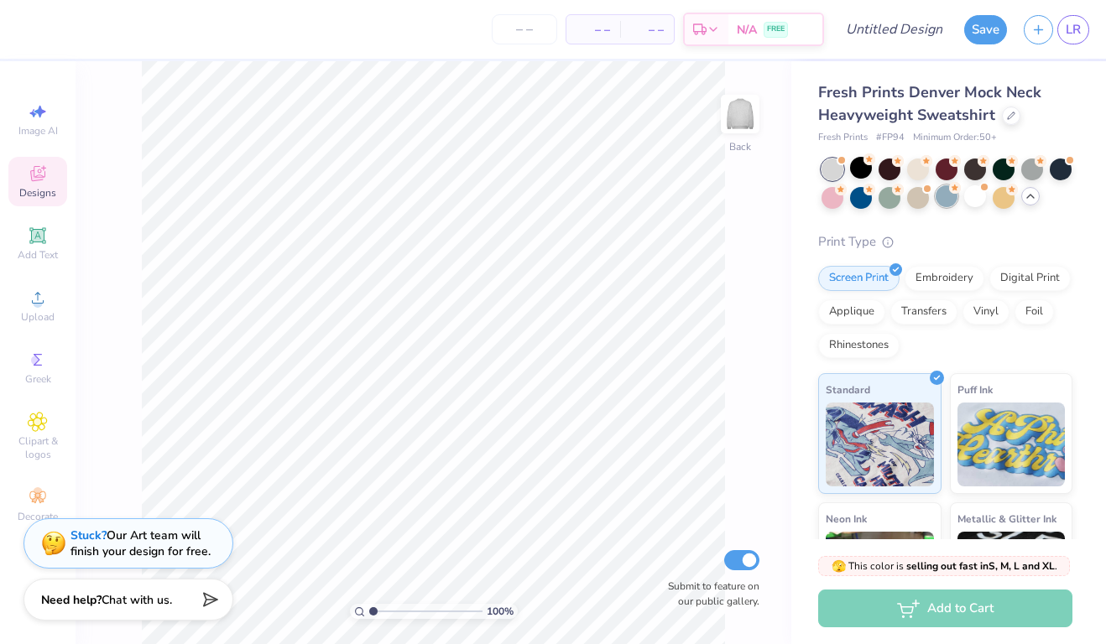
click at [949, 194] on div at bounding box center [947, 196] width 22 height 22
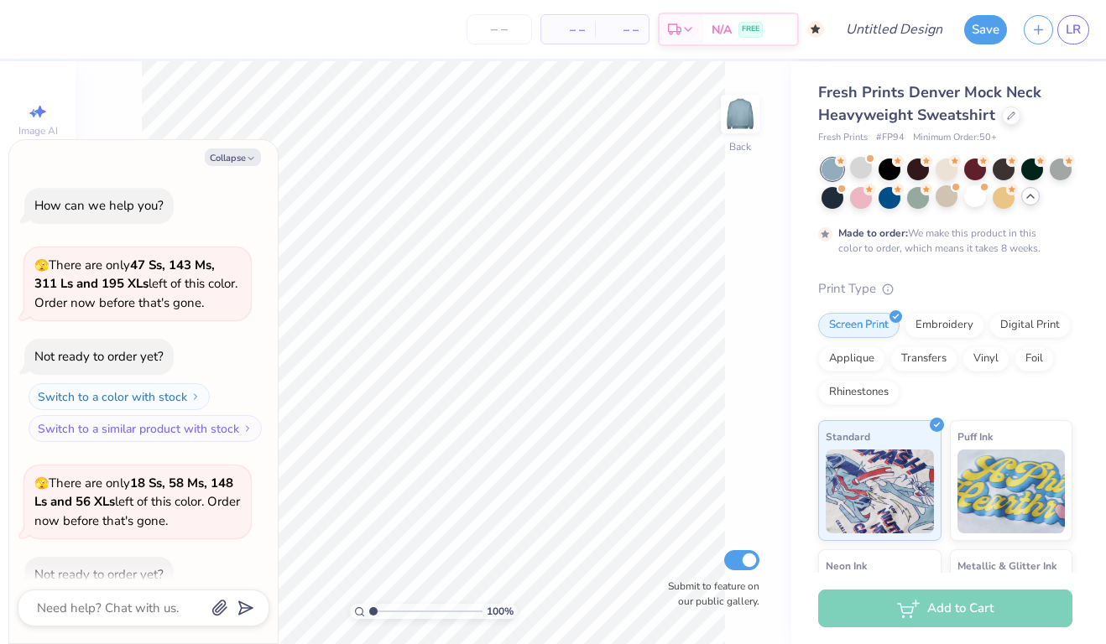
scroll to position [443, 0]
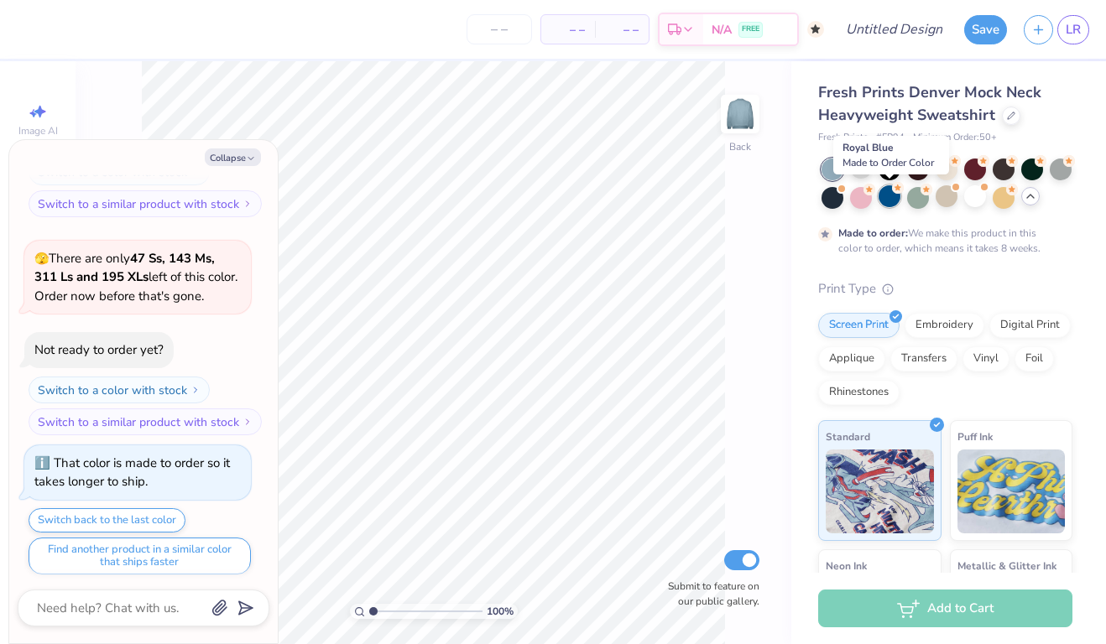
click at [891, 193] on div at bounding box center [890, 196] width 22 height 22
click at [239, 153] on button "Collapse" at bounding box center [233, 158] width 56 height 18
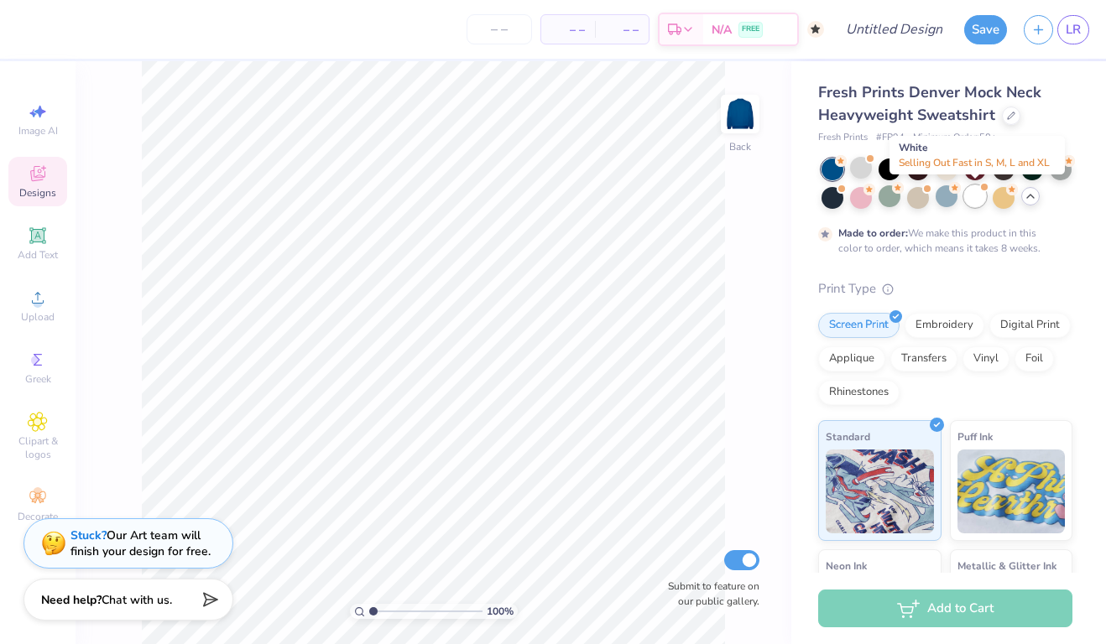
click at [975, 193] on div at bounding box center [975, 196] width 22 height 22
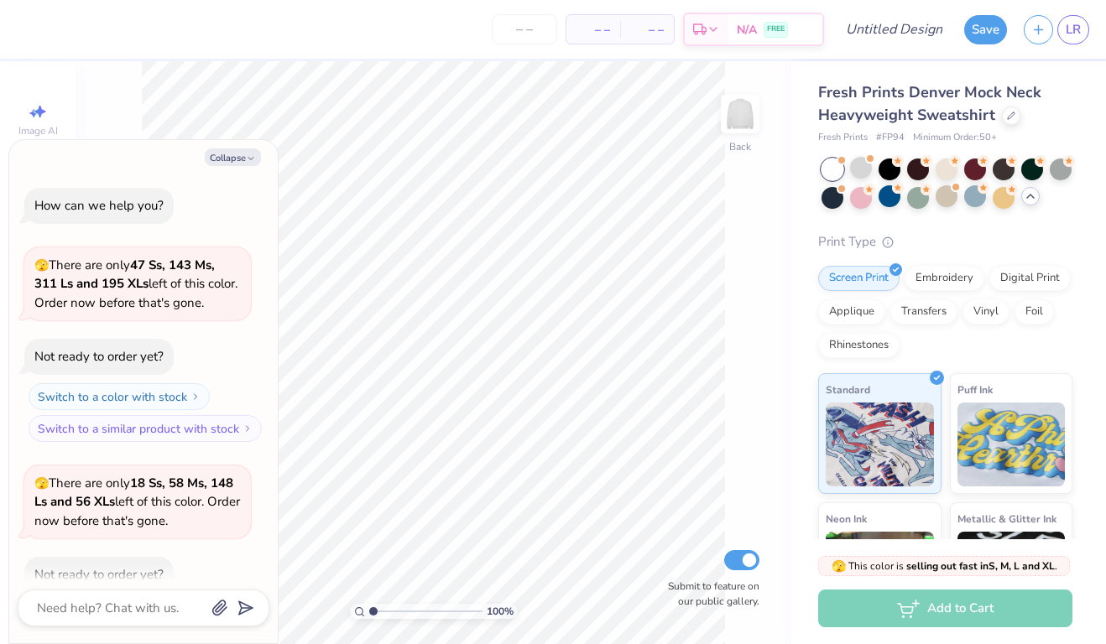
scroll to position [742, 0]
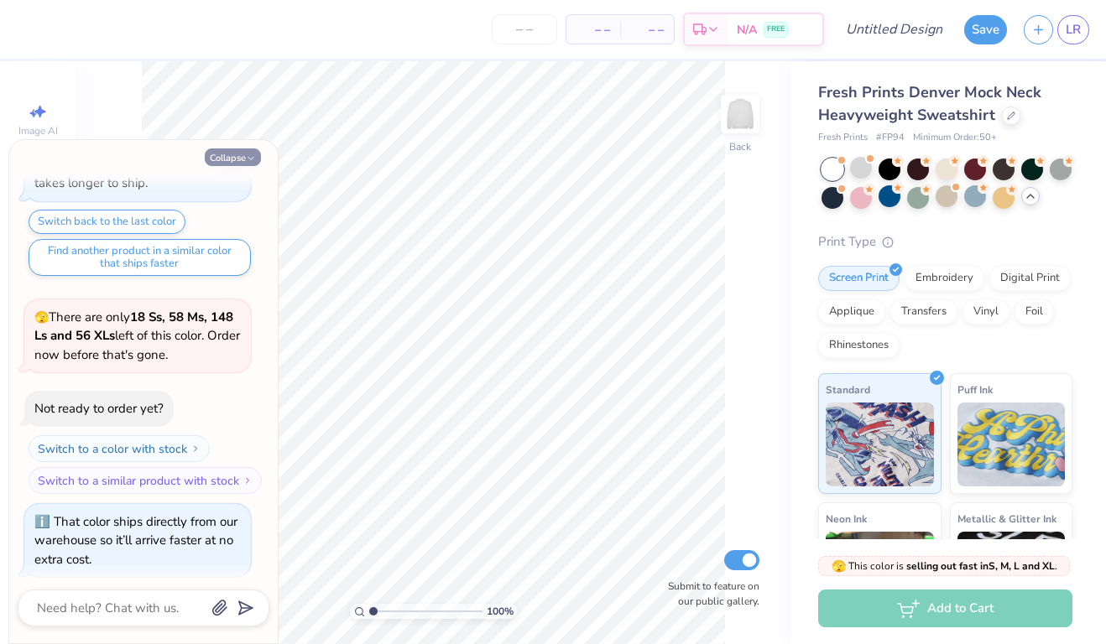
click at [243, 149] on button "Collapse" at bounding box center [233, 158] width 56 height 18
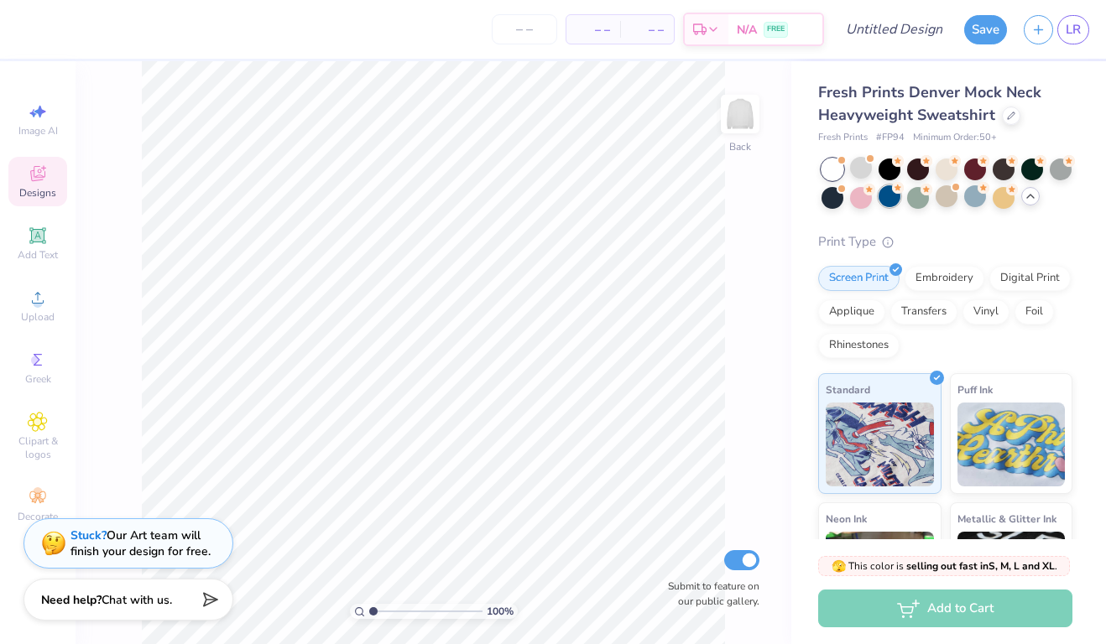
click at [888, 196] on div at bounding box center [890, 196] width 22 height 22
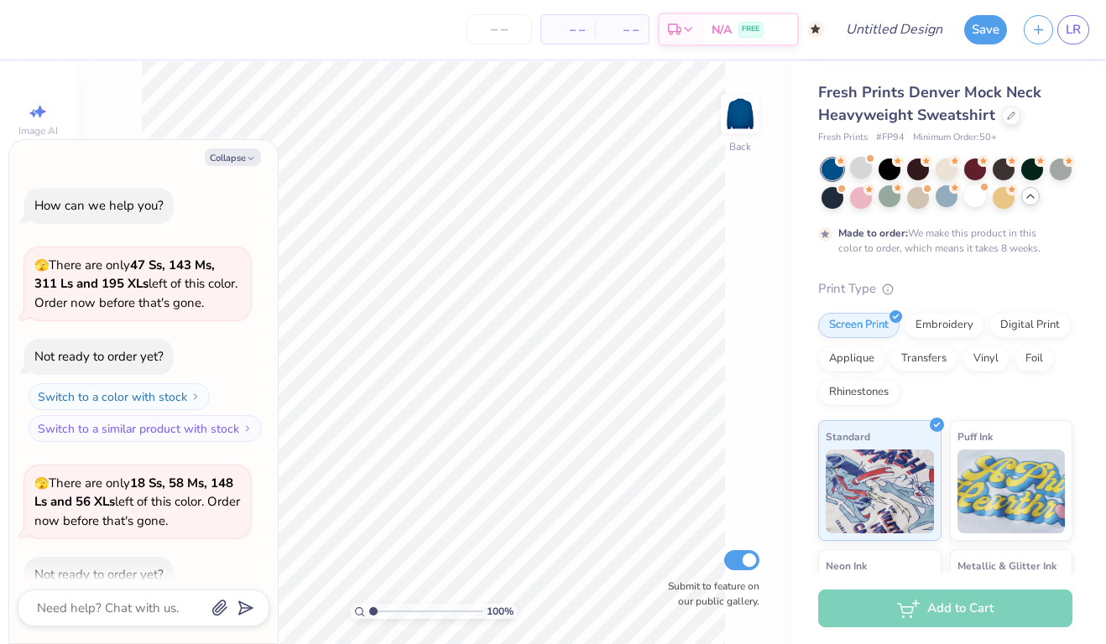
scroll to position [880, 0]
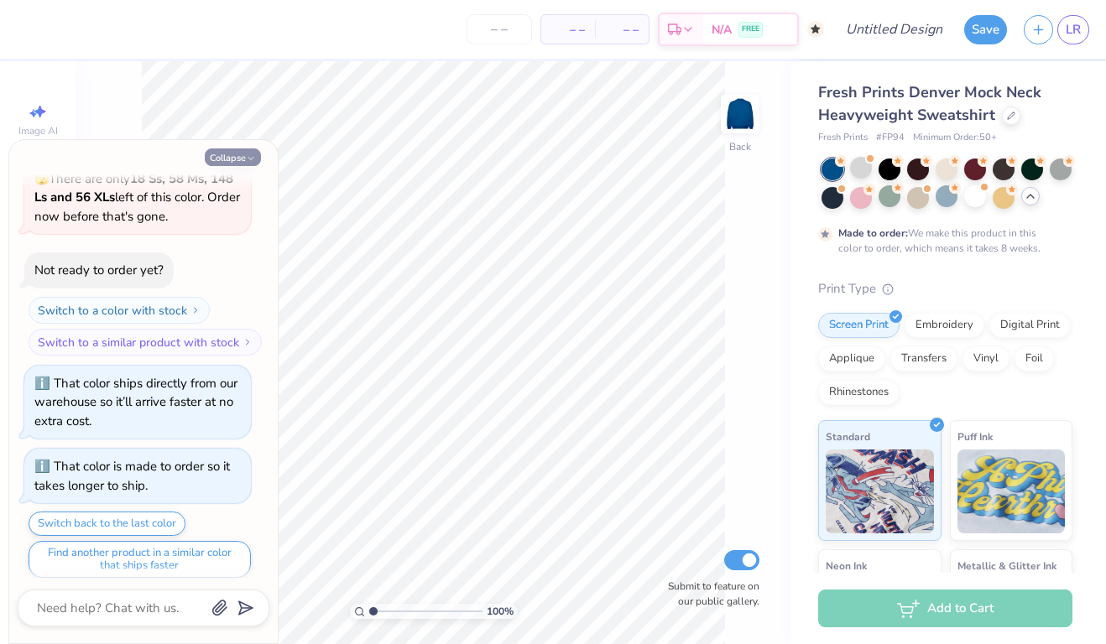
click at [244, 154] on button "Collapse" at bounding box center [233, 158] width 56 height 18
type textarea "x"
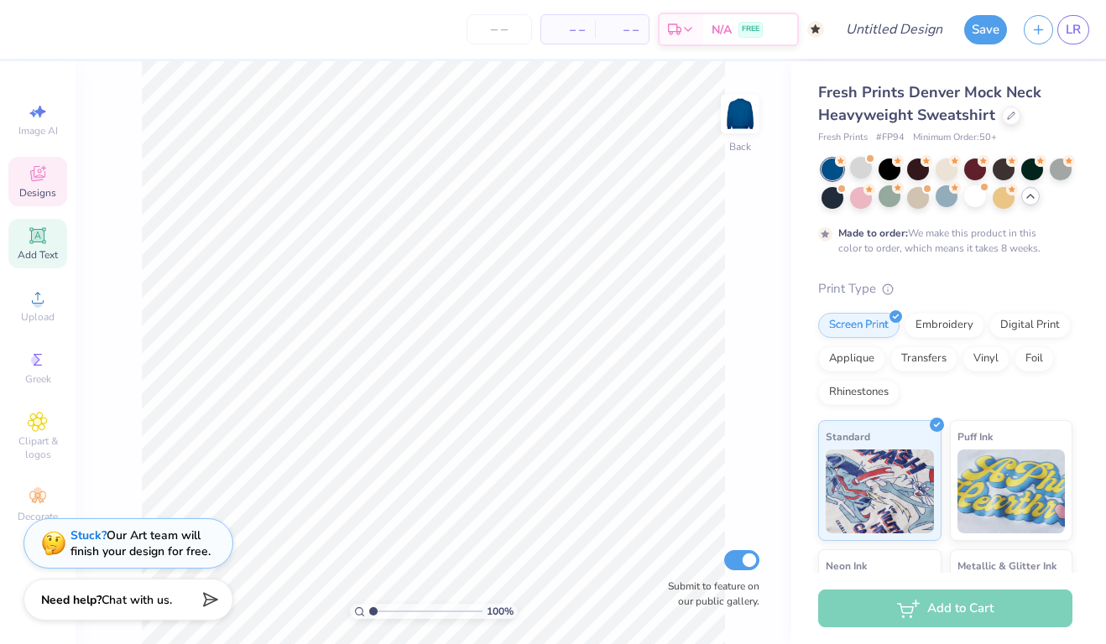
click at [39, 246] on div "Add Text" at bounding box center [37, 244] width 59 height 50
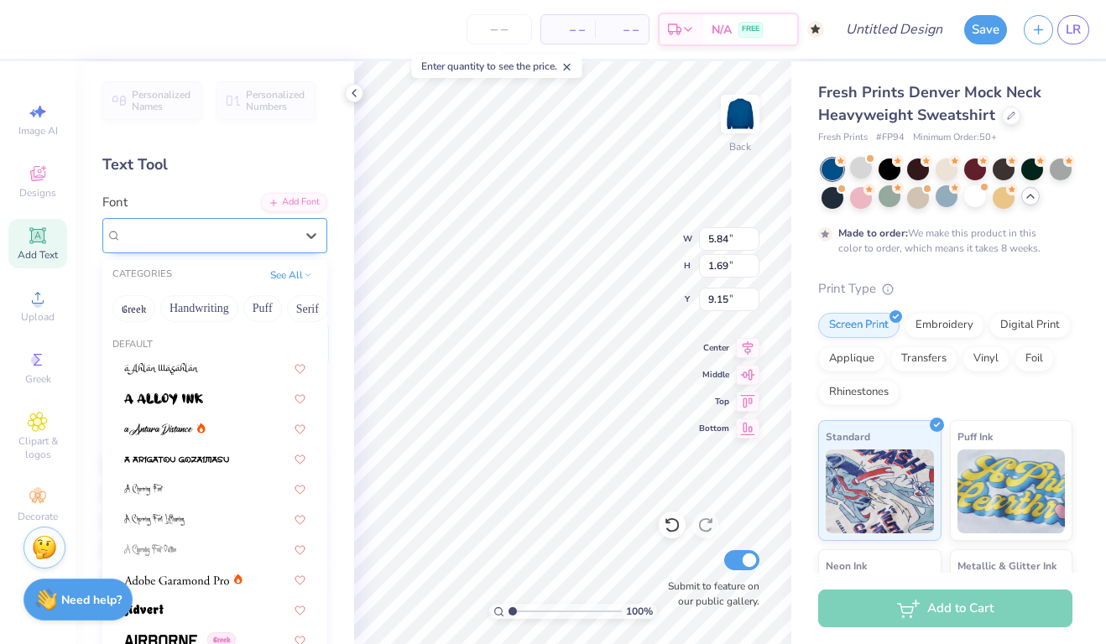
click at [293, 231] on div "Super Dream" at bounding box center [208, 235] width 176 height 26
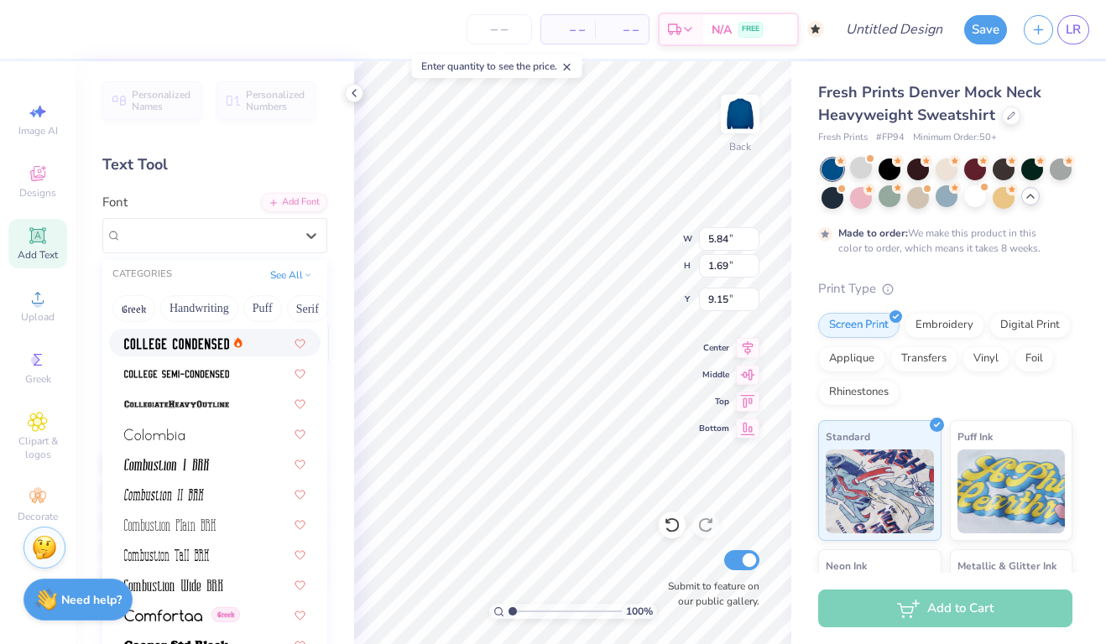
scroll to position [2231, 0]
click at [199, 402] on img at bounding box center [176, 404] width 105 height 12
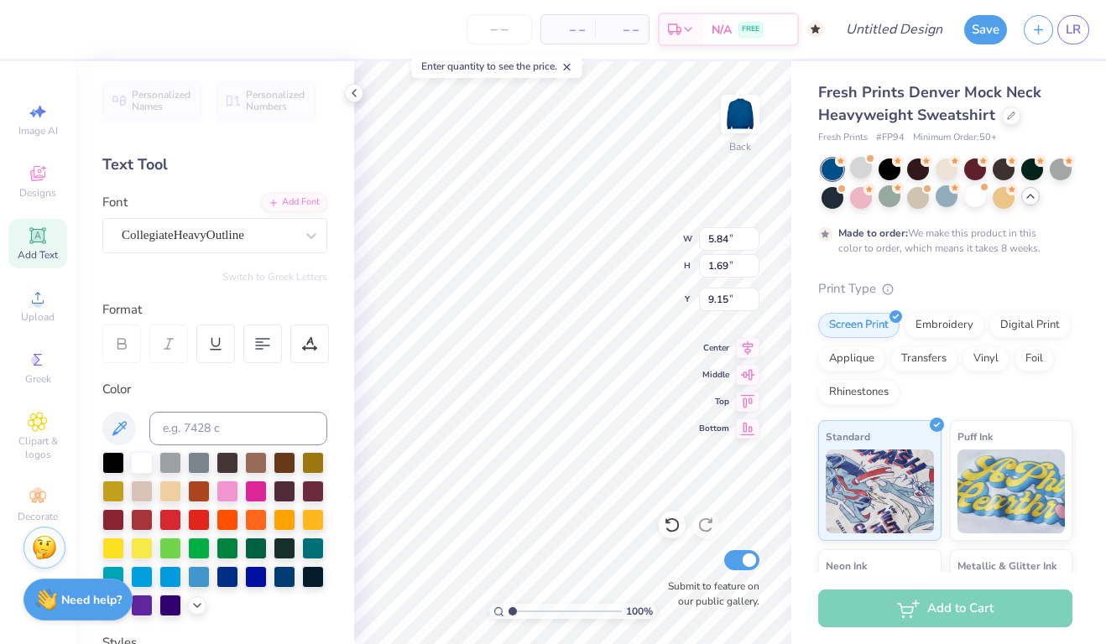
type input "6.56"
type input "1.79"
type input "9.10"
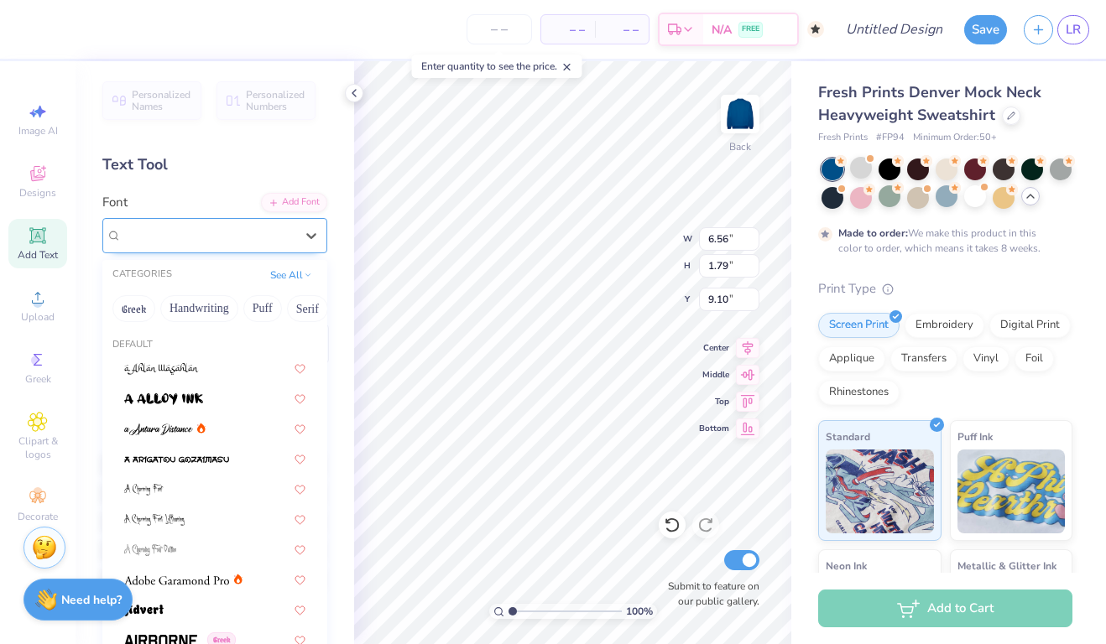
click at [272, 233] on div "CollegiateHeavyOutline" at bounding box center [208, 235] width 176 height 26
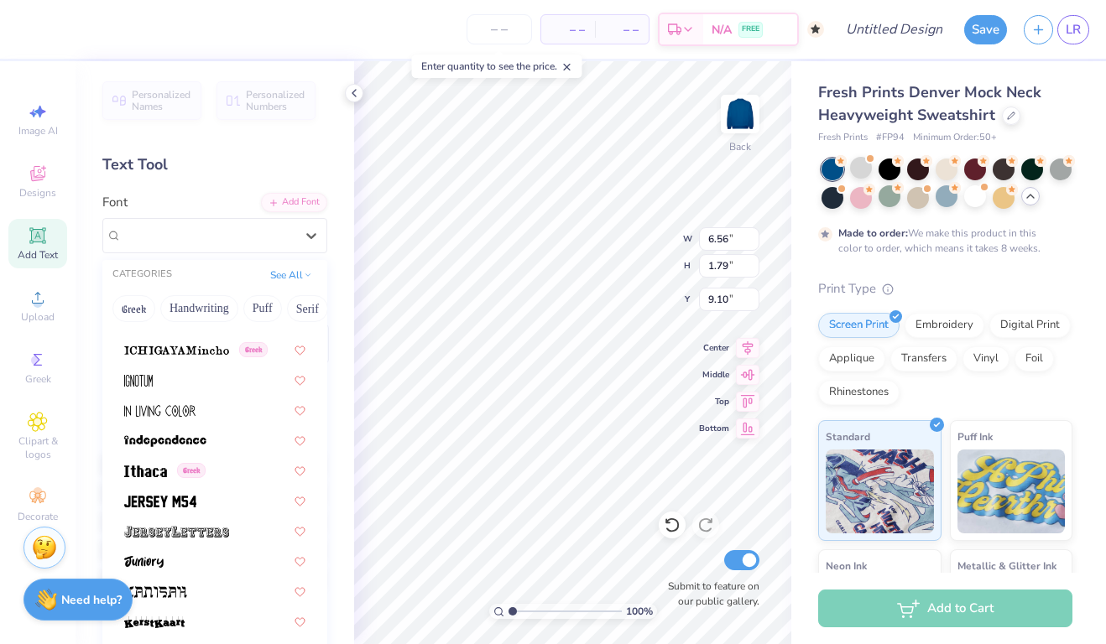
scroll to position [4461, 0]
click at [208, 527] on img at bounding box center [176, 530] width 105 height 12
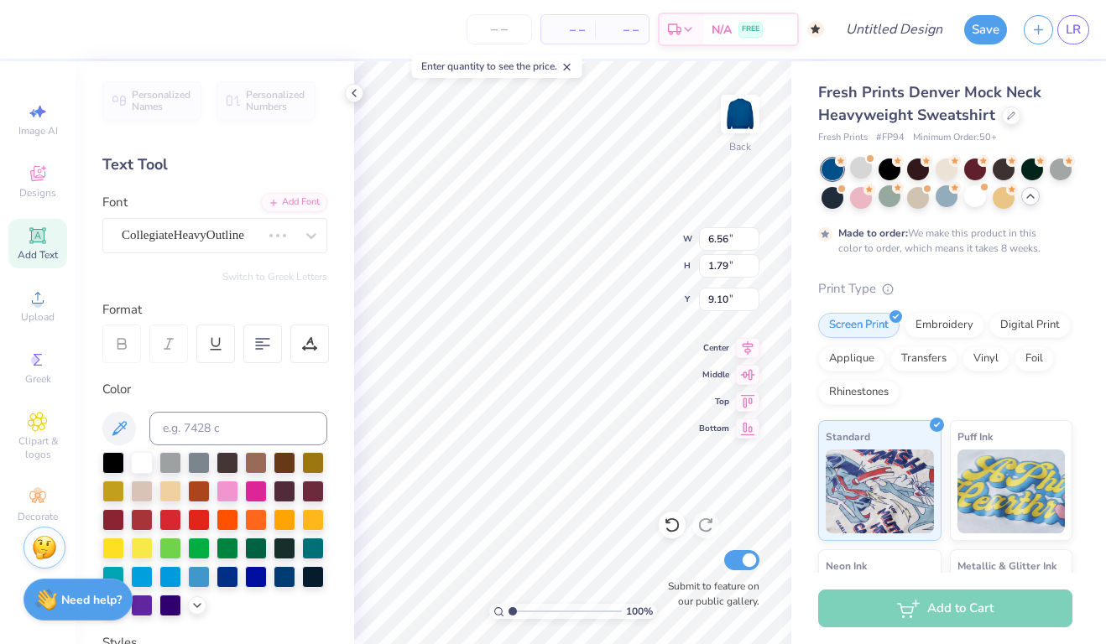
type input "7.36"
type input "2.13"
type input "8.93"
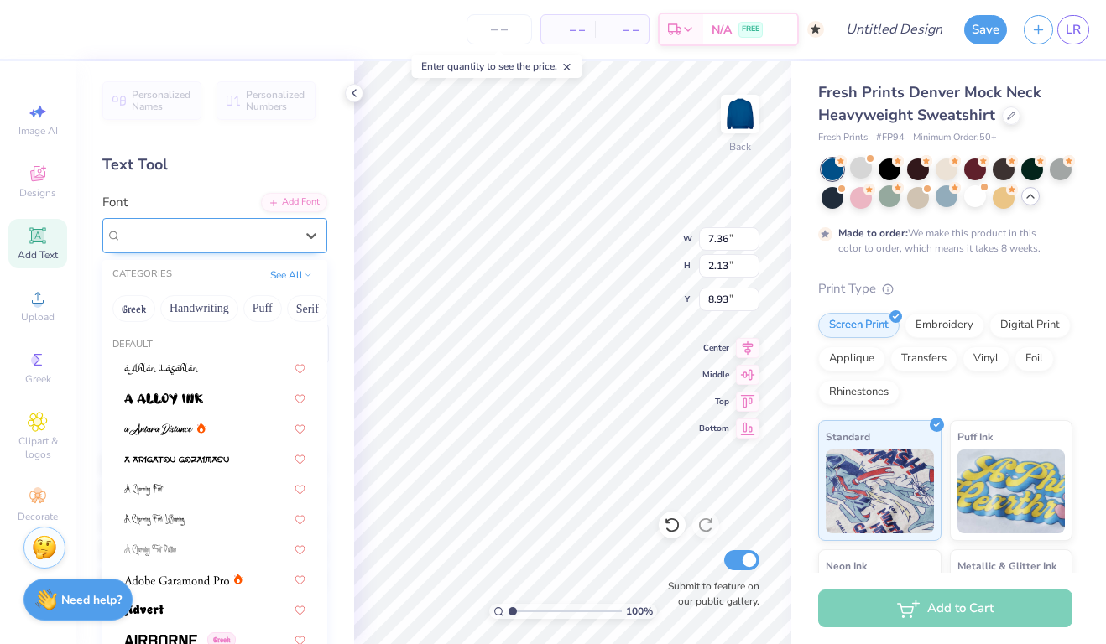
click at [248, 235] on div "JerseyLetters" at bounding box center [208, 235] width 176 height 26
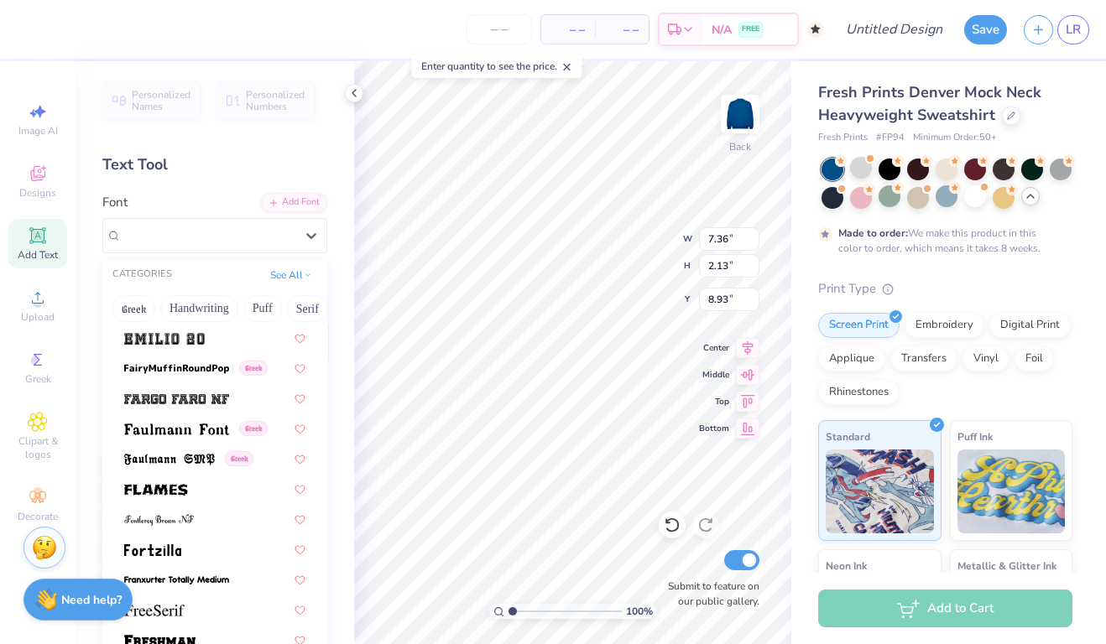
scroll to position [3477, 0]
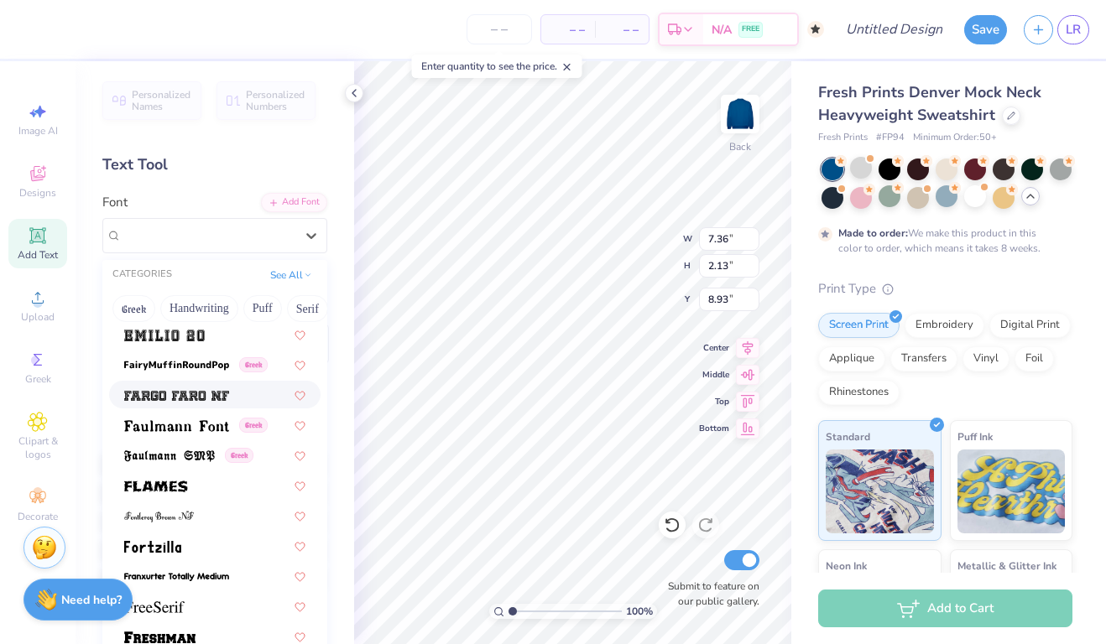
click at [198, 397] on img at bounding box center [176, 396] width 105 height 12
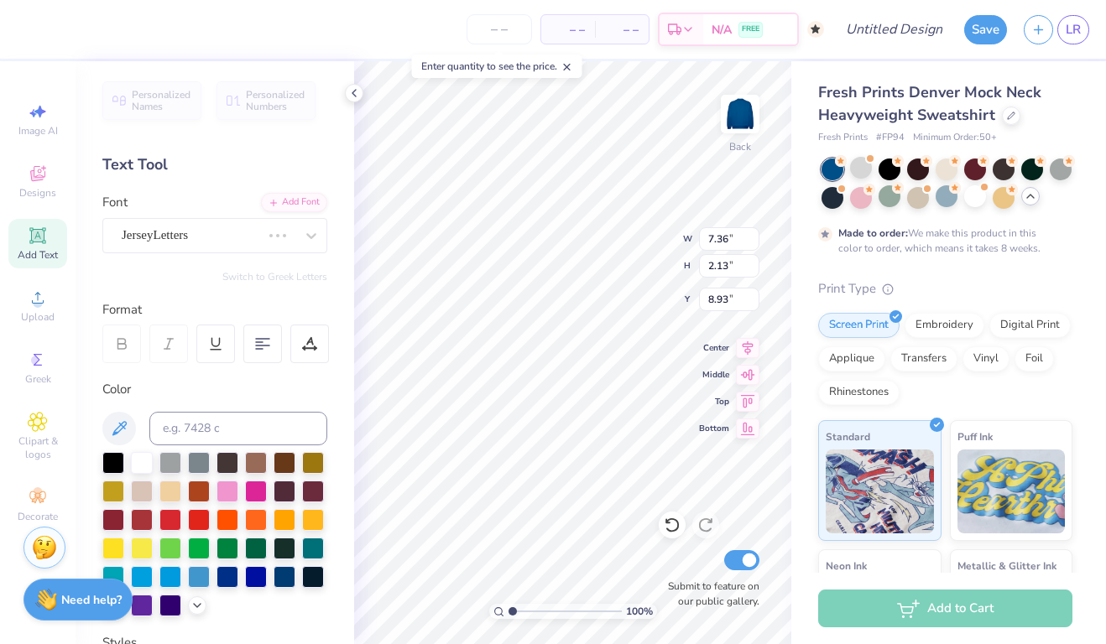
type input "6.83"
type input "1.84"
type input "9.08"
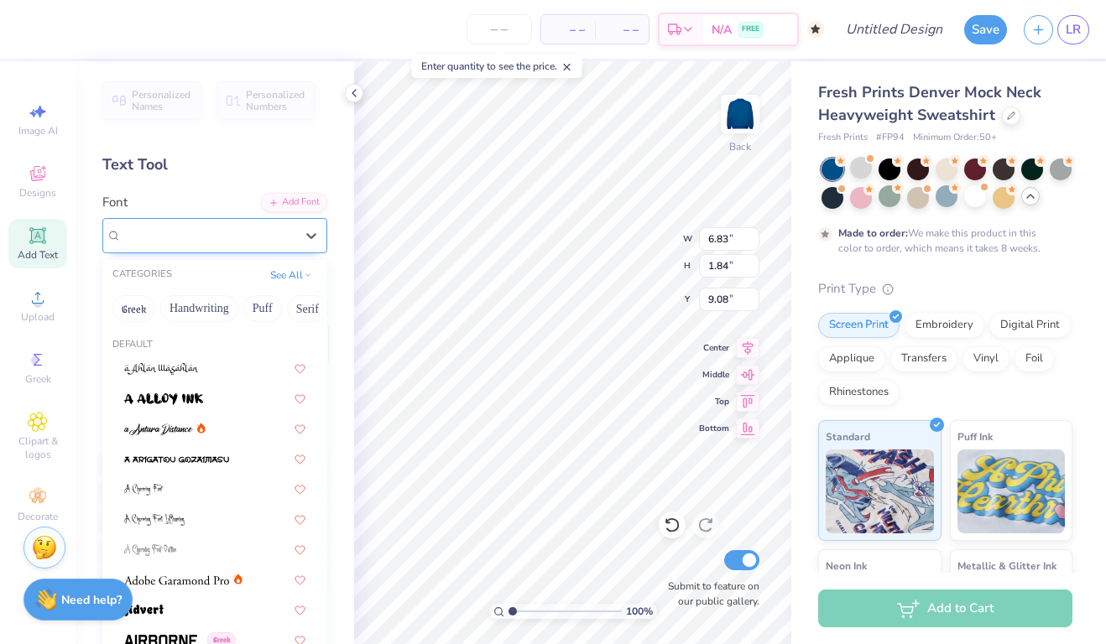
click at [286, 232] on div "Fargo Faro NF" at bounding box center [208, 235] width 176 height 26
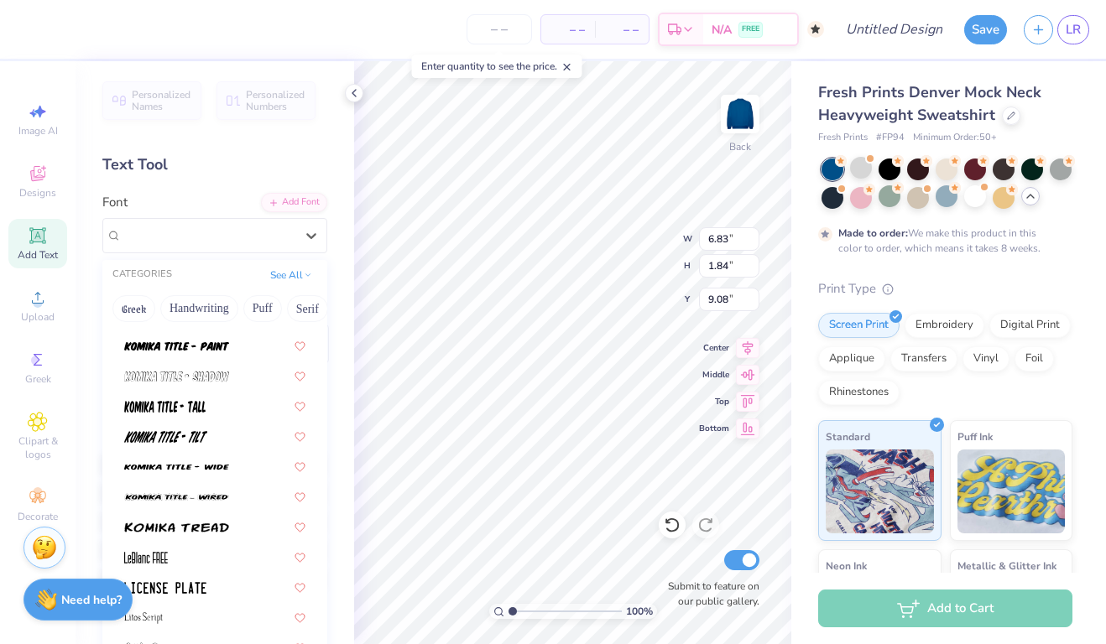
scroll to position [5340, 0]
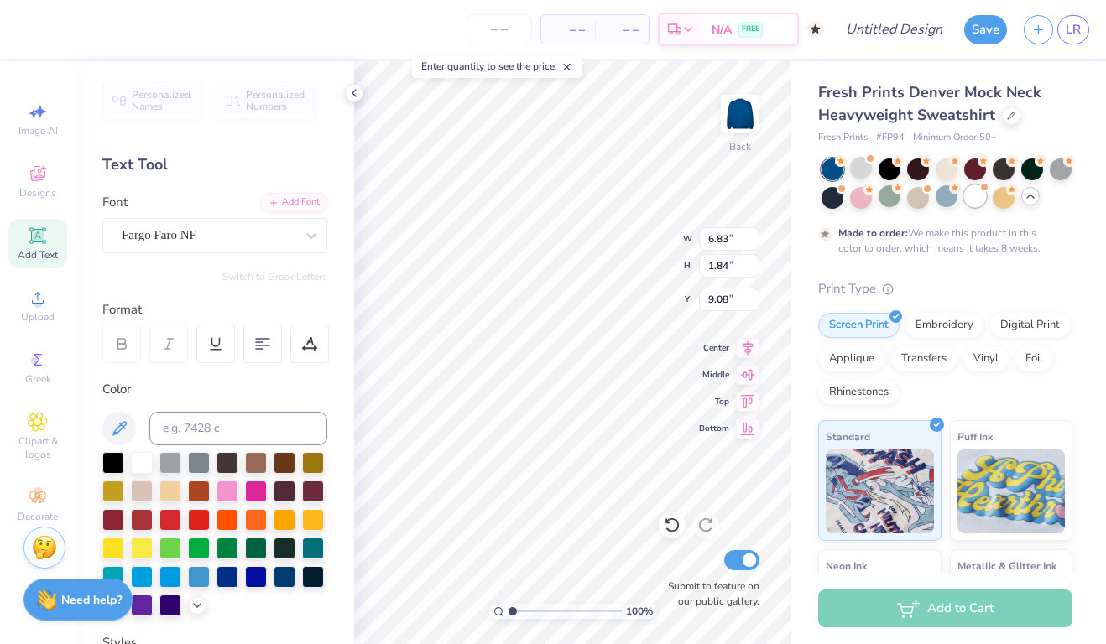
click at [982, 195] on div at bounding box center [975, 196] width 22 height 22
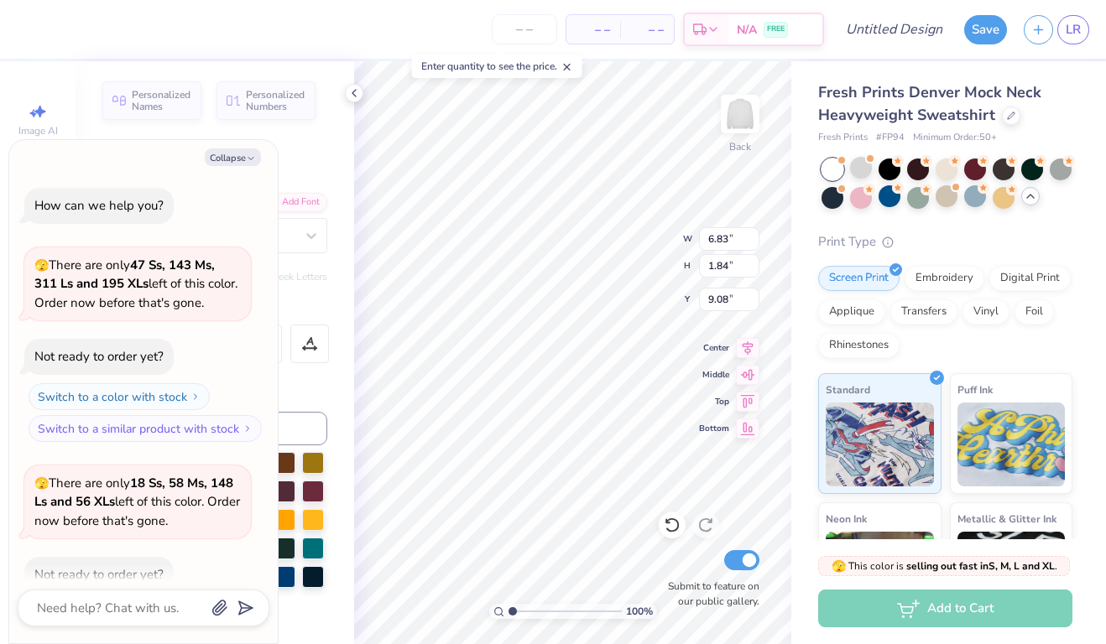
scroll to position [1179, 0]
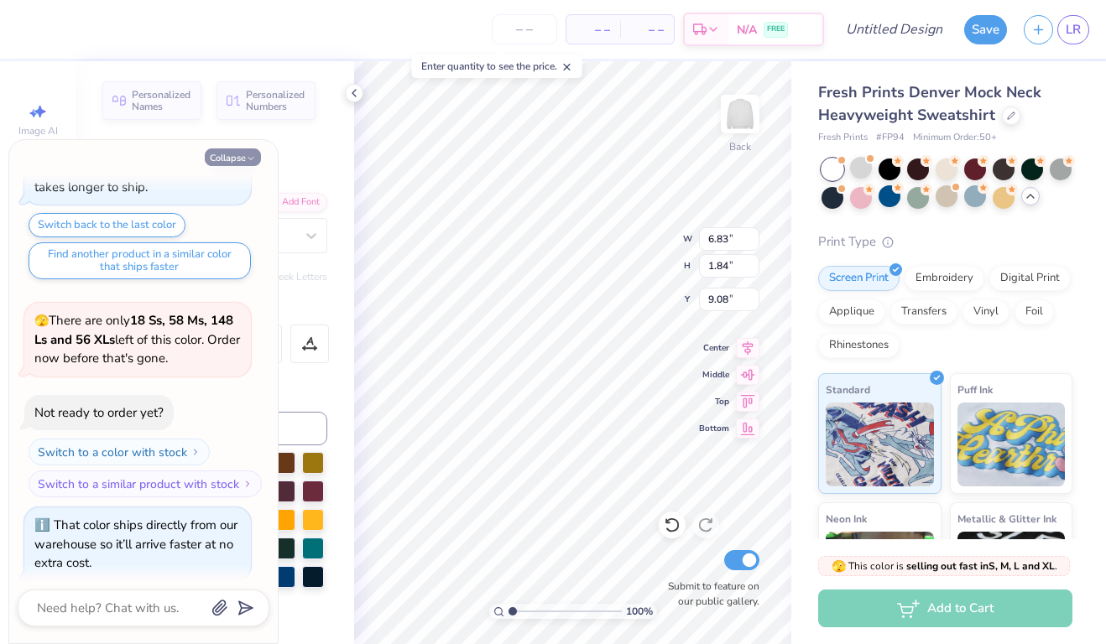
click at [252, 155] on icon "button" at bounding box center [251, 159] width 10 height 10
type textarea "x"
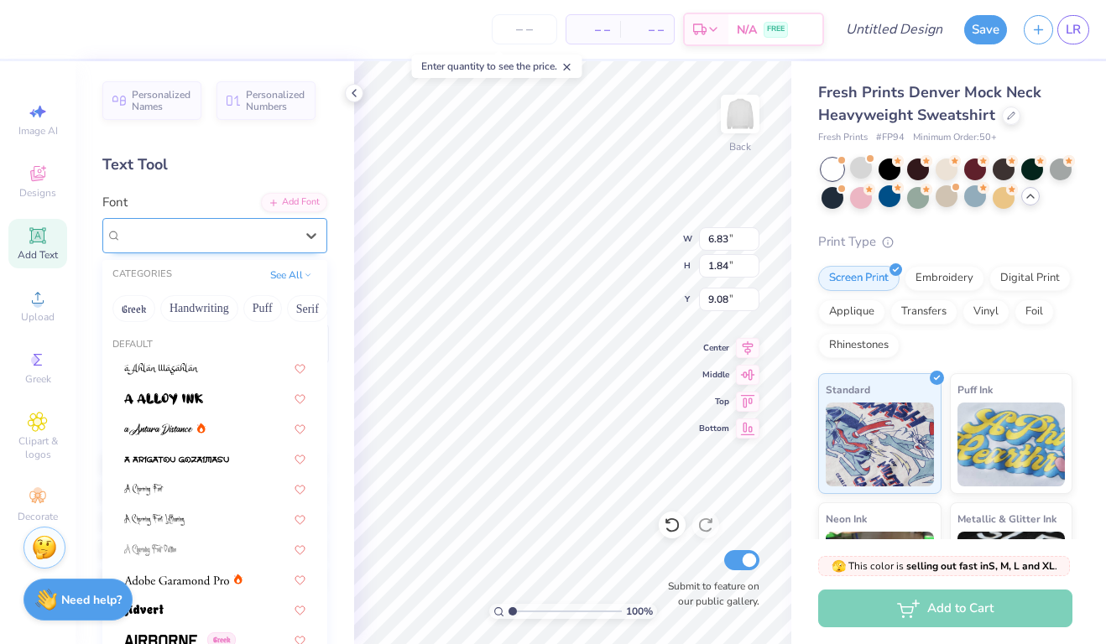
click at [245, 236] on div "Fargo Faro NF" at bounding box center [208, 235] width 176 height 26
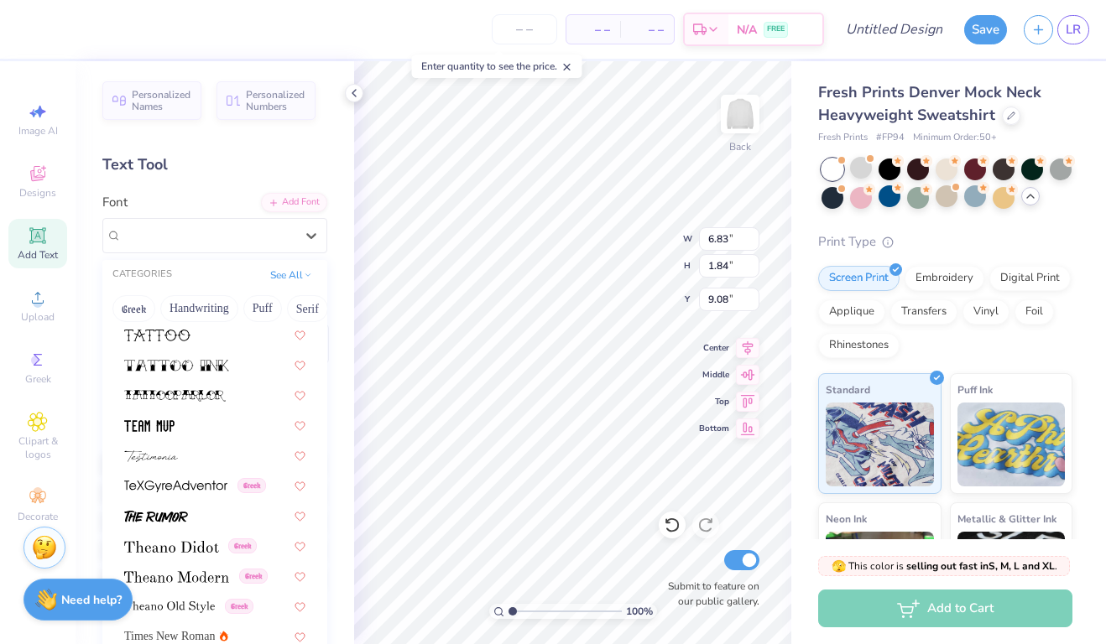
scroll to position [8454, 0]
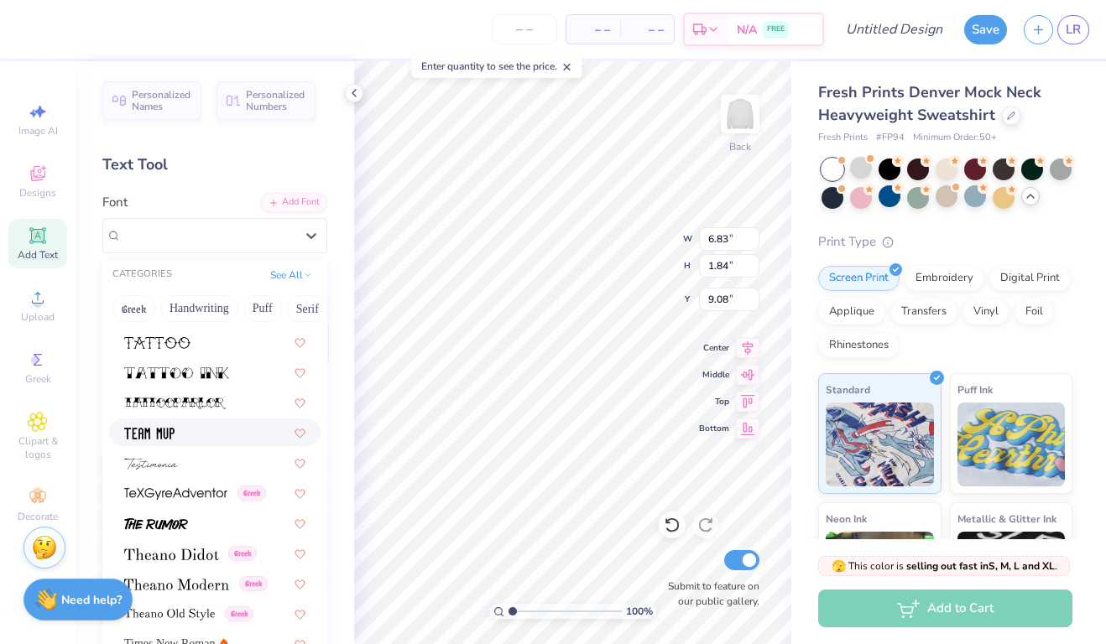
click at [680, 0] on div "– – Per Item – – Total Est. Delivery N/A FREE" at bounding box center [424, 29] width 799 height 59
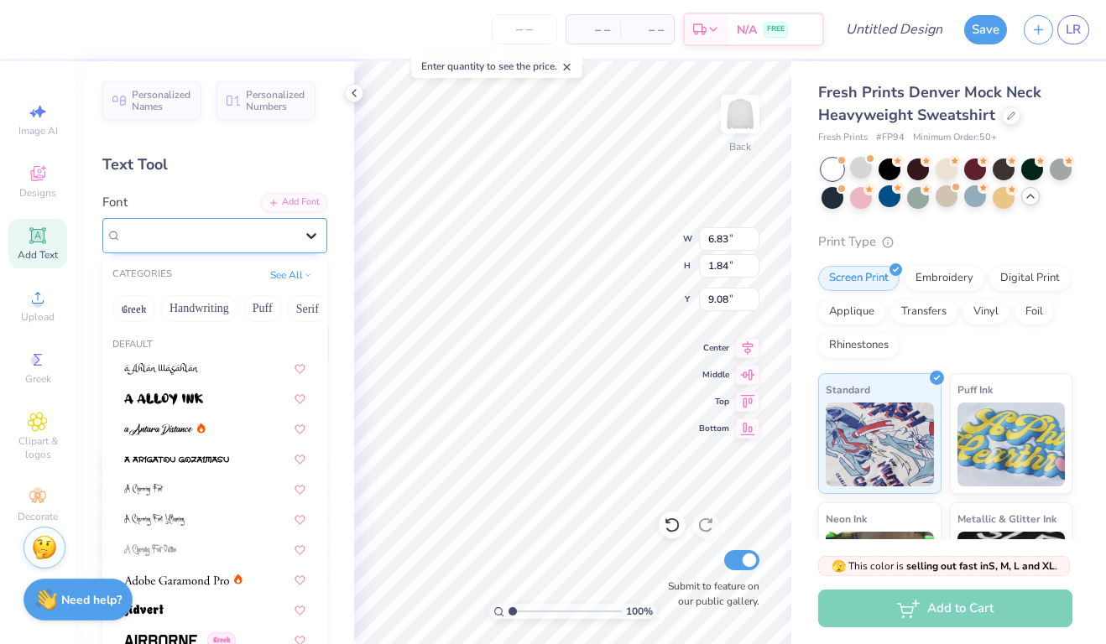
click at [304, 233] on icon at bounding box center [311, 235] width 17 height 17
click at [291, 199] on div "Add Font" at bounding box center [294, 200] width 66 height 19
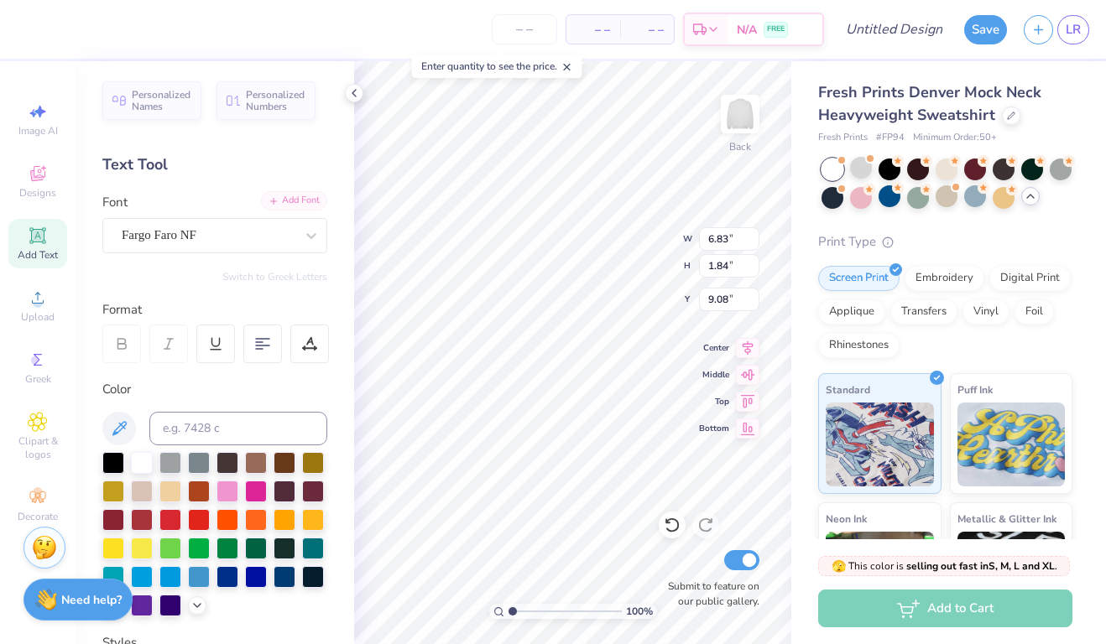
click at [315, 198] on div "Add Font" at bounding box center [294, 200] width 66 height 19
click at [307, 204] on div "Add Font" at bounding box center [294, 200] width 66 height 19
